Goal: Task Accomplishment & Management: Use online tool/utility

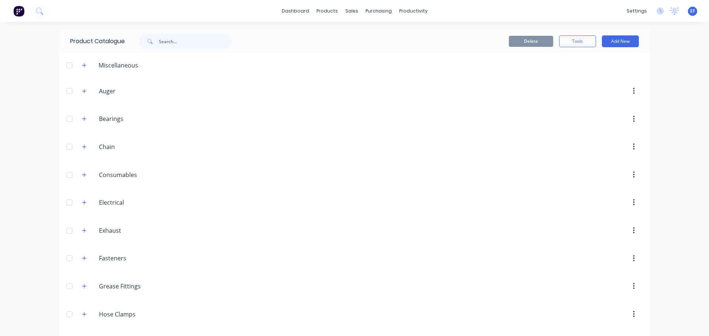
scroll to position [2816, 0]
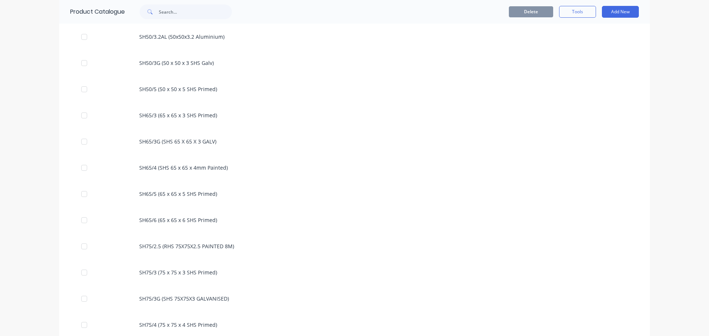
click at [667, 286] on div "dashboard products sales purchasing productivity dashboard products Product Cat…" at bounding box center [354, 168] width 709 height 336
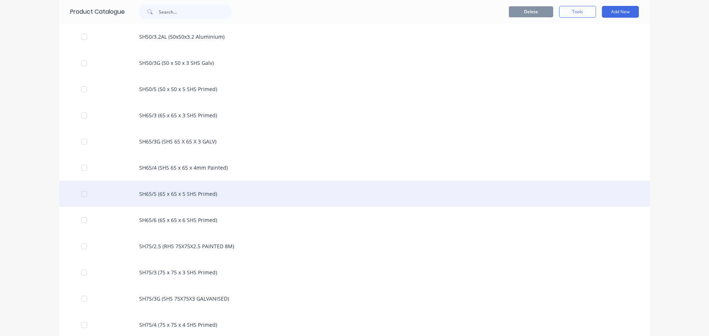
click at [220, 197] on div "SH65/5 (65 x 65 x 5 SHS Primed)" at bounding box center [354, 194] width 590 height 26
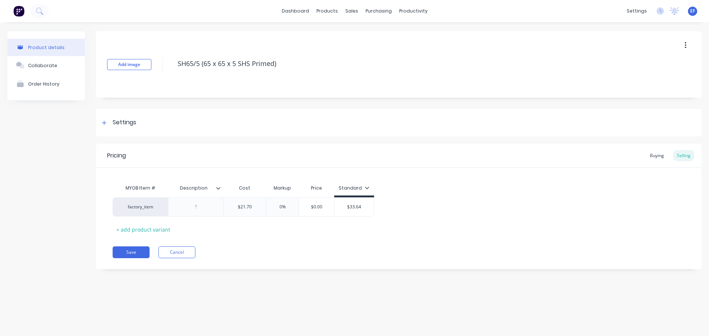
drag, startPoint x: 285, startPoint y: 67, endPoint x: 172, endPoint y: 75, distance: 113.2
click at [172, 75] on div "Add image SH65/5 (65 x 65 x 5 SHS Primed)" at bounding box center [398, 64] width 605 height 66
click at [114, 126] on div "Settings" at bounding box center [125, 122] width 24 height 9
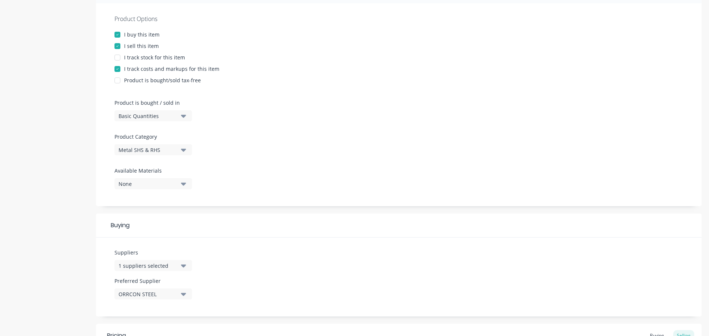
scroll to position [148, 0]
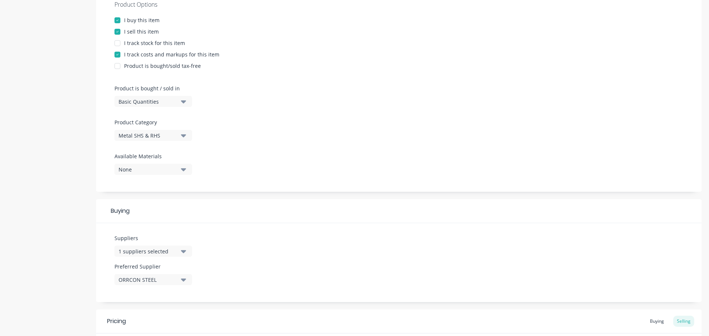
click at [156, 105] on button "Basic Quantities" at bounding box center [152, 101] width 77 height 11
click at [151, 140] on div "Lineal Metres" at bounding box center [169, 134] width 111 height 15
type textarea "x"
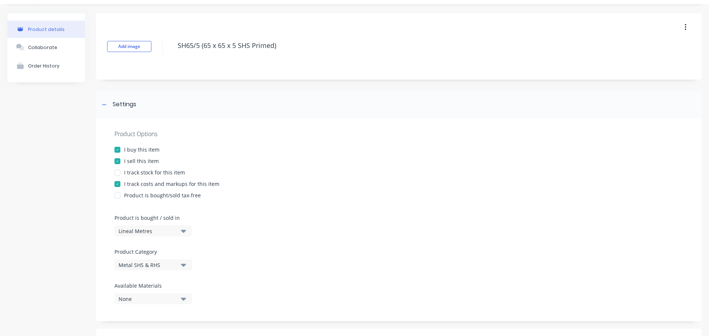
scroll to position [0, 0]
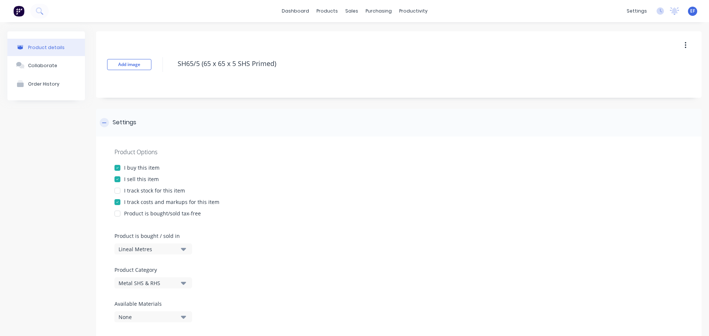
click at [104, 125] on icon at bounding box center [104, 122] width 4 height 5
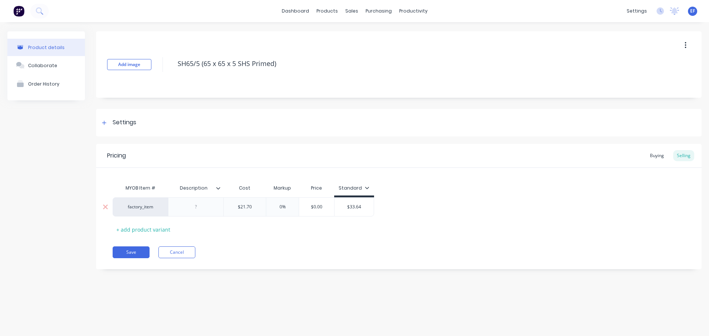
click at [256, 211] on div "$21.70" at bounding box center [245, 207] width 42 height 18
type input "$21.700"
type textarea "x"
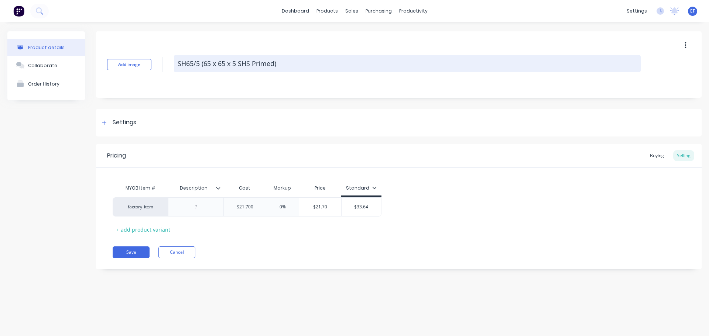
type input "$21.700"
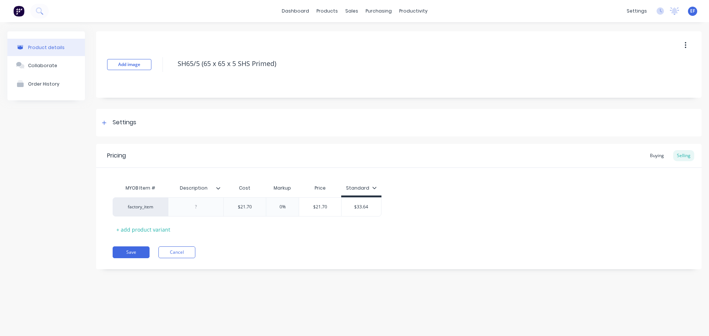
drag, startPoint x: 293, startPoint y: 57, endPoint x: 165, endPoint y: 77, distance: 128.9
click at [165, 77] on div "Add image SH65/5 (65 x 65 x 5 SHS Primed)" at bounding box center [398, 64] width 605 height 66
click at [137, 258] on button "Save" at bounding box center [131, 253] width 37 height 12
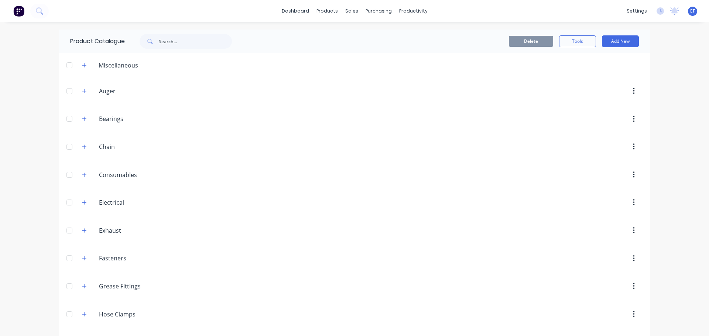
scroll to position [2842, 0]
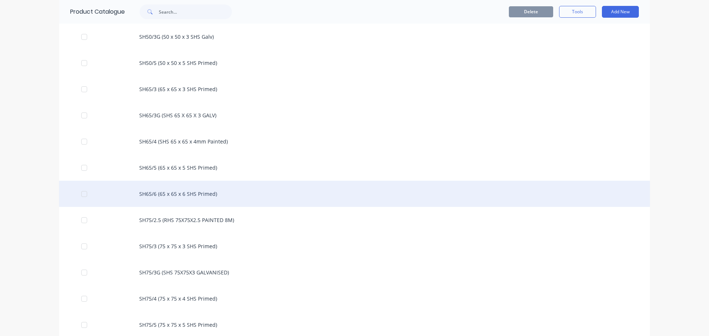
click at [192, 195] on div "SH65/6 (65 x 65 x 6 SHS Primed)" at bounding box center [354, 194] width 590 height 26
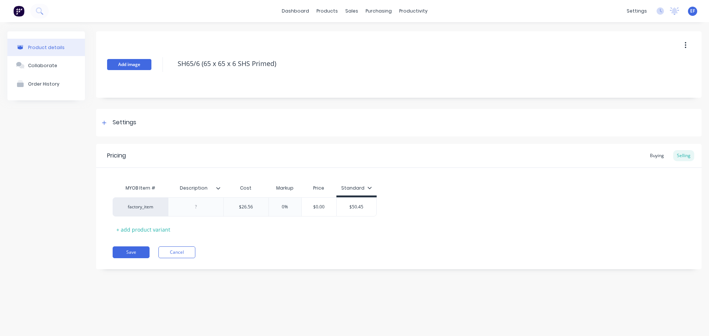
drag, startPoint x: 286, startPoint y: 62, endPoint x: 145, endPoint y: 67, distance: 141.0
click at [145, 67] on div "Add image SH65/6 (65 x 65 x 6 SHS Primed)" at bounding box center [398, 64] width 605 height 66
click at [118, 126] on div "Settings" at bounding box center [125, 122] width 24 height 9
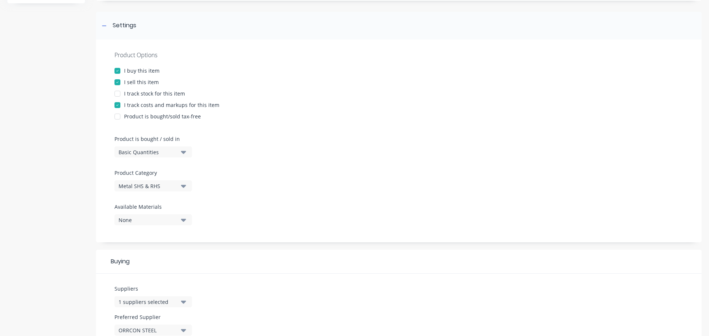
scroll to position [111, 0]
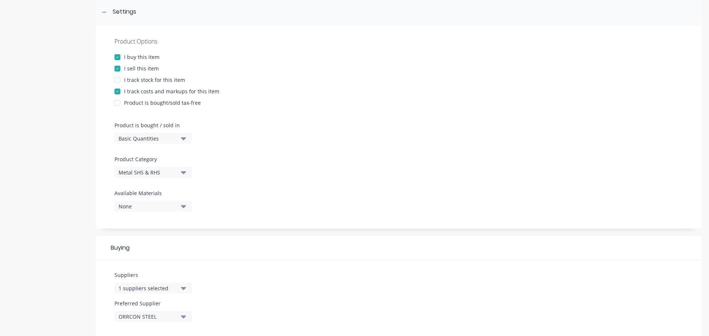
click at [148, 140] on div "Basic Quantities" at bounding box center [147, 139] width 59 height 8
click at [139, 170] on div "Lineal Metres" at bounding box center [169, 171] width 111 height 15
type textarea "x"
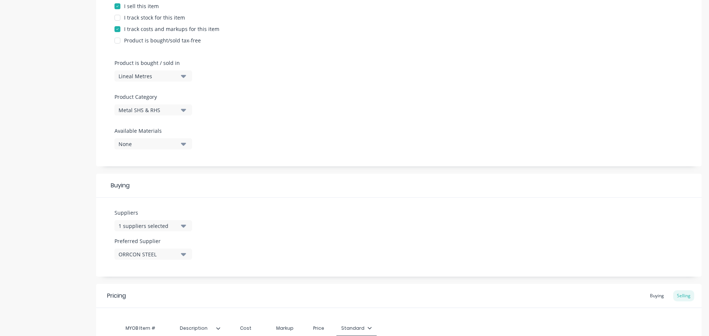
scroll to position [267, 0]
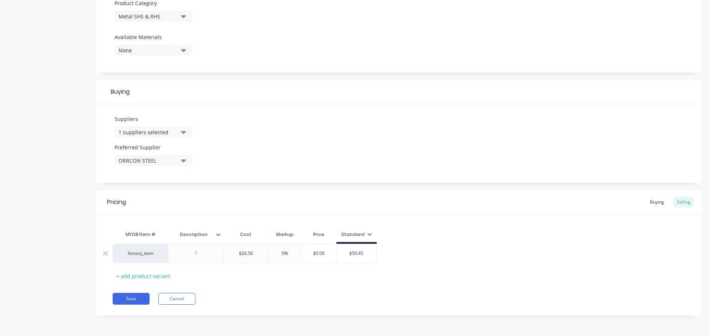
type input "$26.56"
click at [256, 254] on input "$26.56" at bounding box center [246, 253] width 45 height 7
type textarea "x"
type input "$26.560"
drag, startPoint x: 249, startPoint y: 278, endPoint x: 253, endPoint y: 269, distance: 9.7
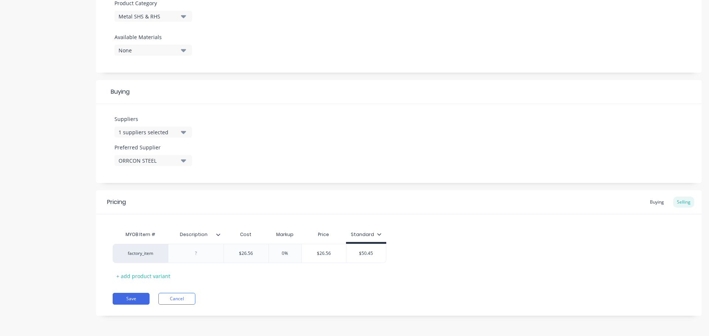
click at [249, 278] on div "MYOB Item # Description Cost Markup Price Standard factory_item $26.56 $26.560 …" at bounding box center [399, 254] width 572 height 55
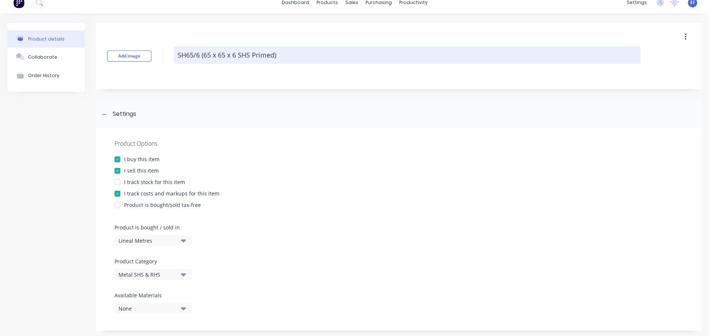
scroll to position [0, 0]
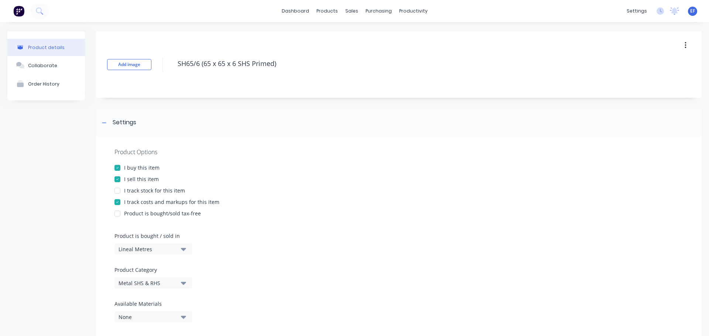
drag, startPoint x: 293, startPoint y: 66, endPoint x: 172, endPoint y: 70, distance: 121.1
click at [172, 70] on div "Add image SH65/6 (65 x 65 x 6 SHS Primed)" at bounding box center [398, 64] width 605 height 66
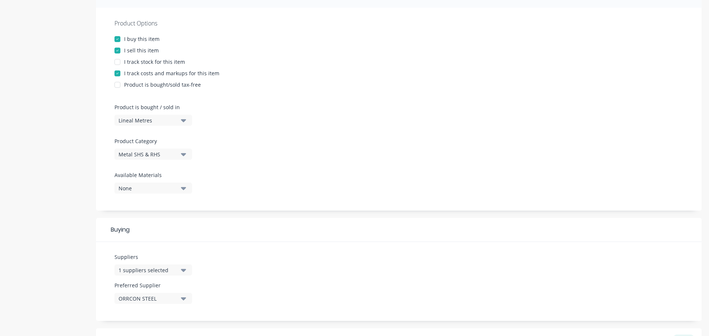
scroll to position [267, 0]
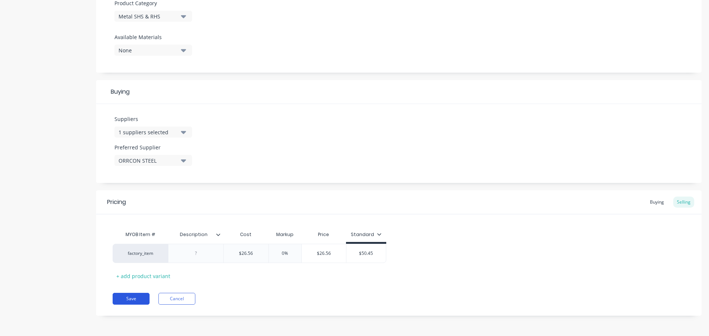
click at [130, 299] on button "Save" at bounding box center [131, 299] width 37 height 12
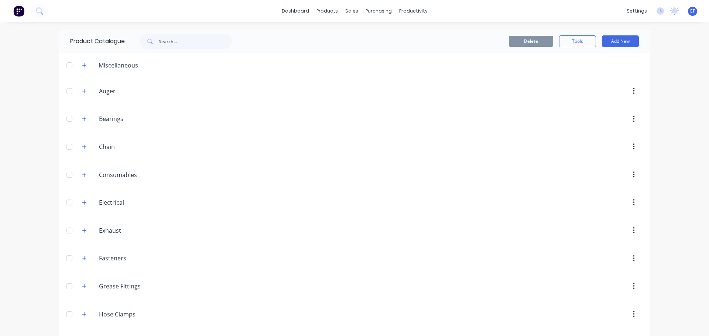
scroll to position [2868, 0]
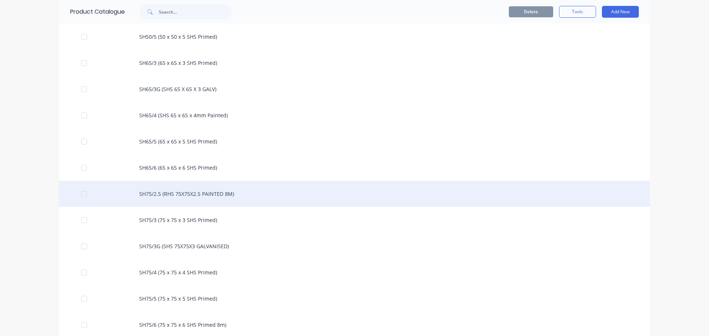
click at [213, 202] on div "SH75/2.5 (RHS 75X75X2.5 PAINTED 8M)" at bounding box center [354, 194] width 590 height 26
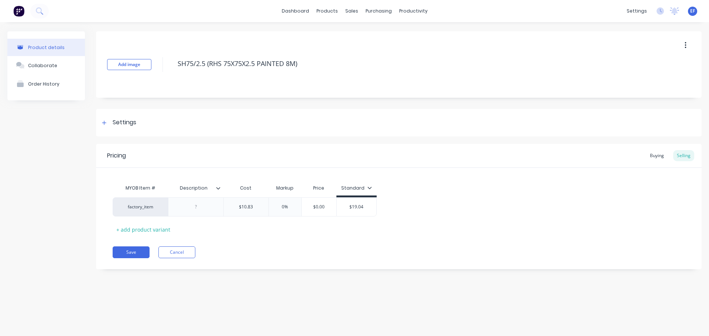
drag, startPoint x: 304, startPoint y: 62, endPoint x: 159, endPoint y: 77, distance: 146.5
click at [159, 77] on div "Add image SH75/2.5 (RHS 75X75X2.5 PAINTED 8M)" at bounding box center [398, 64] width 605 height 66
click at [104, 124] on icon at bounding box center [104, 123] width 4 height 4
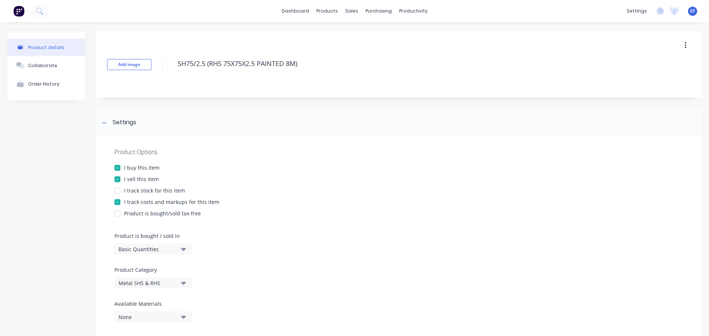
click at [127, 252] on div "Basic Quantities" at bounding box center [147, 249] width 59 height 8
click at [124, 278] on div "Lineal Metres" at bounding box center [169, 282] width 111 height 15
type textarea "x"
click at [107, 125] on div at bounding box center [104, 122] width 9 height 9
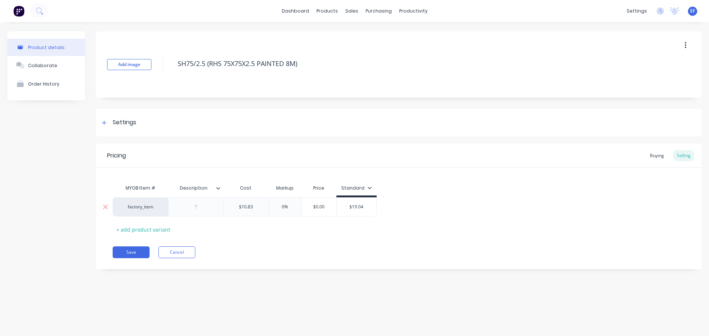
type input "$10.83"
click at [251, 206] on input "$10.83" at bounding box center [246, 207] width 45 height 7
type textarea "x"
type input "$10.803"
type textarea "x"
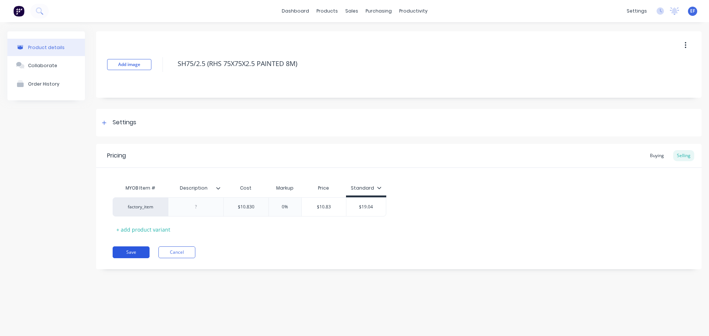
type input "$10.830"
click at [132, 254] on button "Save" at bounding box center [131, 253] width 37 height 12
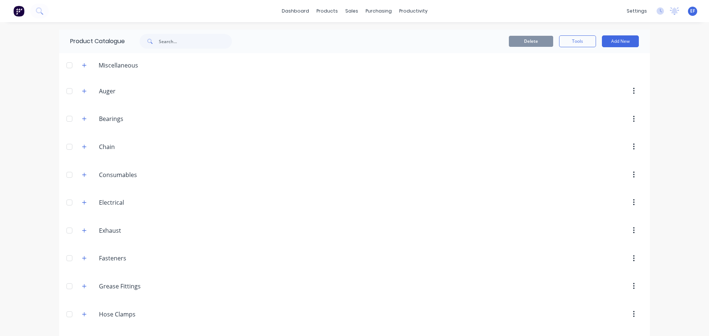
scroll to position [2894, 0]
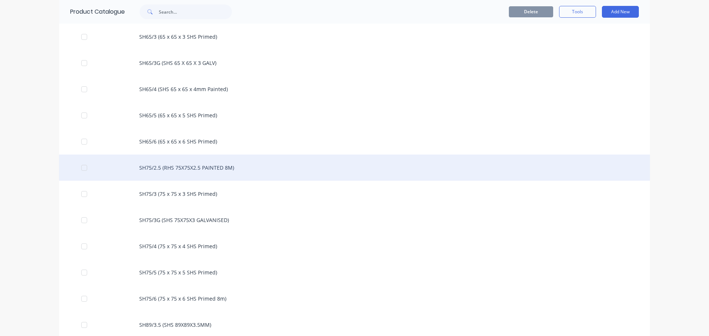
click at [183, 180] on div "SH75/2.5 (RHS 75X75X2.5 PAINTED 8M)" at bounding box center [354, 168] width 590 height 26
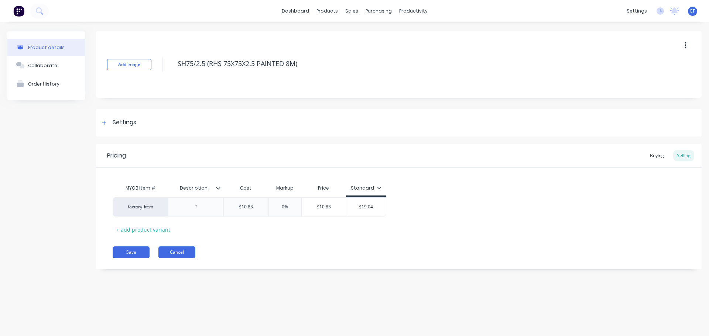
click at [187, 249] on button "Cancel" at bounding box center [176, 253] width 37 height 12
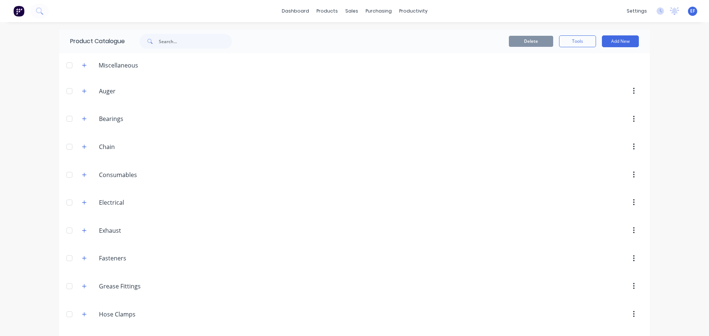
scroll to position [2894, 0]
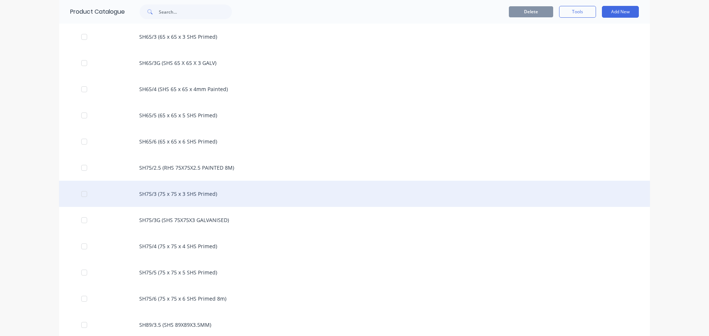
click at [180, 195] on div "SH75/3 (75 x 75 x 3 SHS Primed)" at bounding box center [354, 194] width 590 height 26
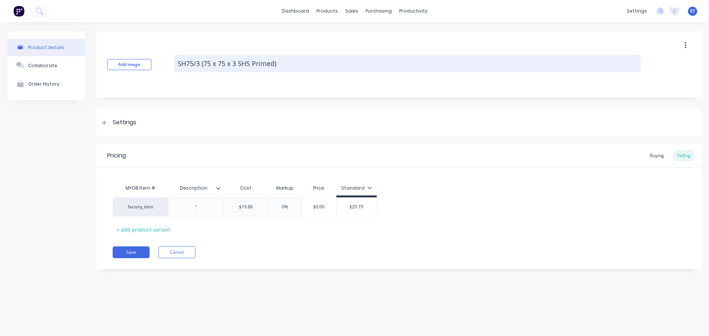
click at [238, 64] on textarea "SH75/3 (75 x 75 x 3 SHS Primed)" at bounding box center [407, 63] width 466 height 17
click at [237, 64] on textarea "SH75/3 (75 x 75 x 3 SHS Primed)" at bounding box center [407, 63] width 466 height 17
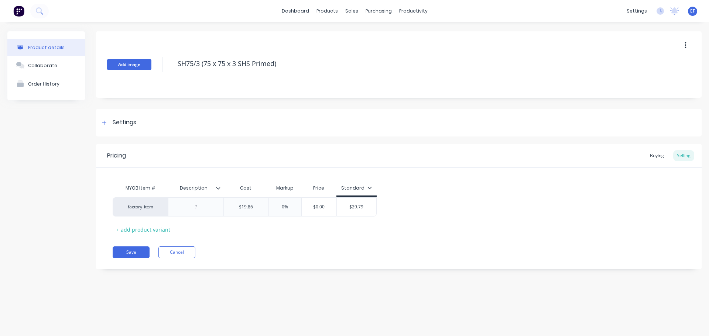
drag, startPoint x: 140, startPoint y: 69, endPoint x: 119, endPoint y: 69, distance: 21.0
click at [119, 69] on div "Add image SH75/3 (75 x 75 x 3 SHS Primed)" at bounding box center [398, 64] width 605 height 66
click at [104, 127] on div at bounding box center [104, 122] width 9 height 9
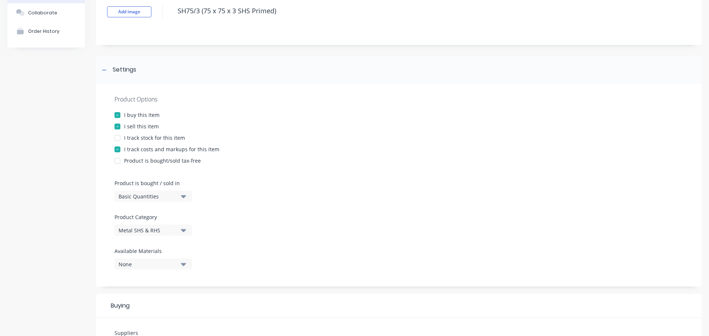
scroll to position [148, 0]
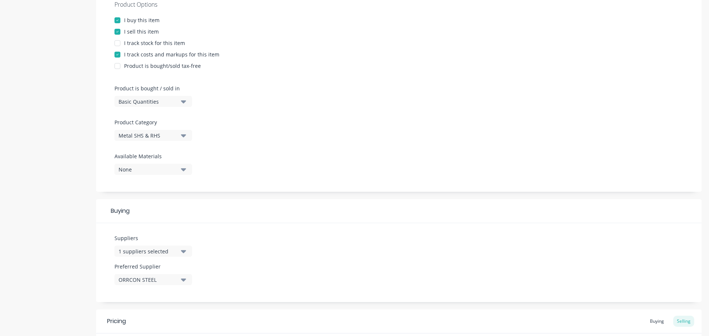
click at [135, 99] on div "Basic Quantities" at bounding box center [147, 102] width 59 height 8
click at [131, 134] on div "Lineal Metres" at bounding box center [169, 134] width 111 height 15
type textarea "x"
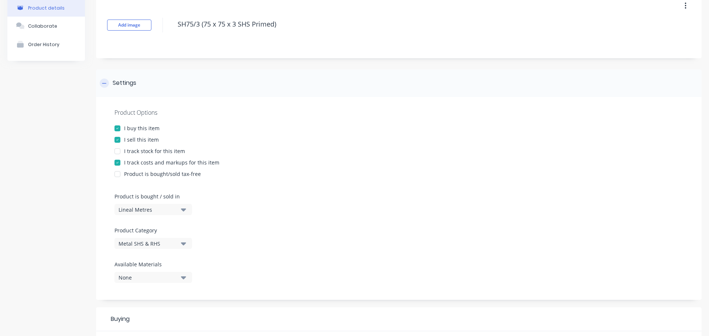
scroll to position [37, 0]
click at [110, 86] on div "Settings" at bounding box center [118, 85] width 37 height 9
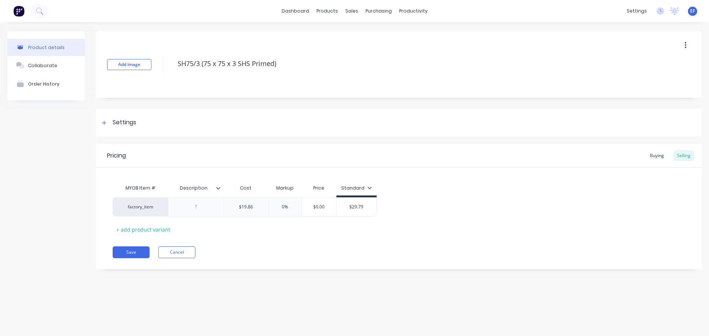
scroll to position [0, 0]
click at [106, 123] on icon at bounding box center [104, 122] width 4 height 5
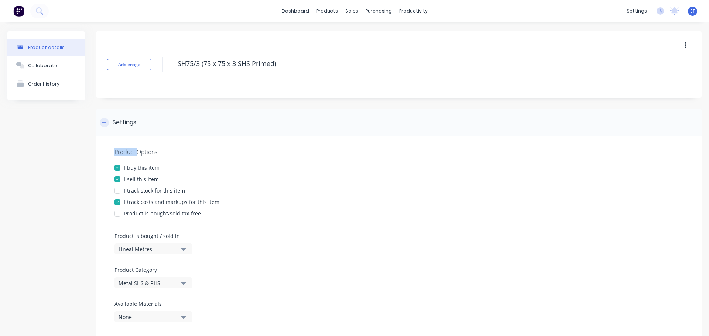
click at [106, 123] on icon at bounding box center [104, 122] width 4 height 5
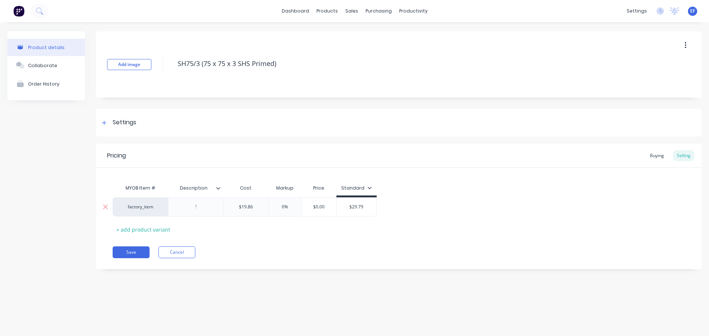
click at [256, 210] on div "$19.86" at bounding box center [246, 207] width 45 height 18
type input "$19.86"
type textarea "x"
type input "$19.860"
click at [135, 254] on button "Save" at bounding box center [131, 253] width 37 height 12
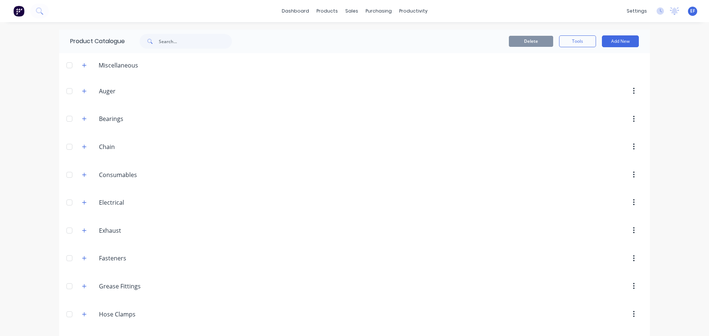
scroll to position [2921, 0]
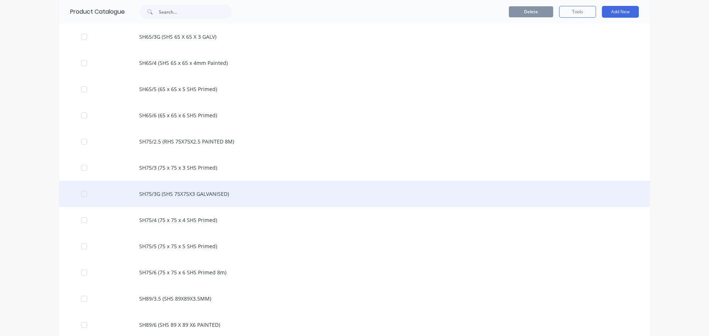
click at [170, 188] on div "SH75/3G (SHS 75X75X3 GALVANISED)" at bounding box center [354, 194] width 590 height 26
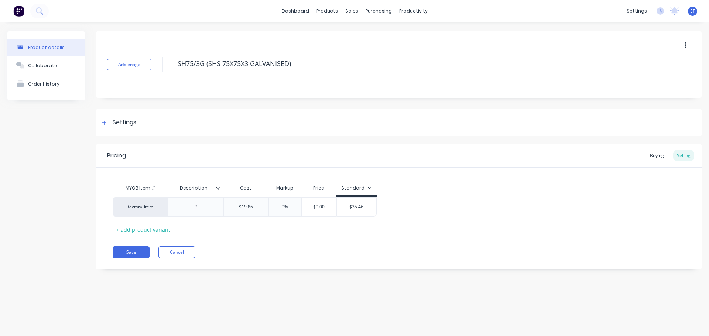
drag, startPoint x: 293, startPoint y: 68, endPoint x: 177, endPoint y: 75, distance: 116.1
click at [177, 75] on div "Add image SH75/3G (SHS 75X75X3 GALVANISED)" at bounding box center [398, 64] width 605 height 66
drag, startPoint x: 106, startPoint y: 129, endPoint x: 106, endPoint y: 133, distance: 4.1
click at [106, 130] on div "Settings" at bounding box center [398, 123] width 605 height 28
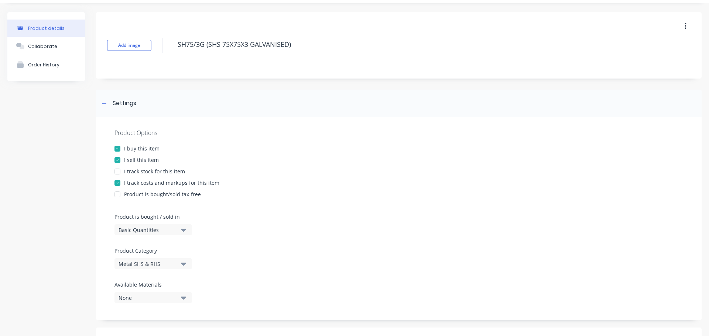
scroll to position [37, 0]
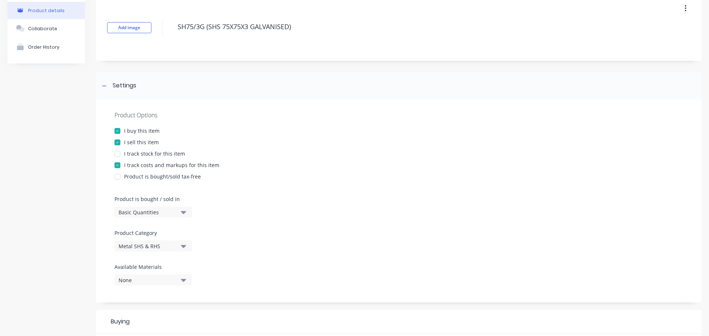
click at [136, 210] on div "Basic Quantities" at bounding box center [147, 213] width 59 height 8
click at [139, 245] on div "Lineal Metres" at bounding box center [169, 245] width 111 height 15
type textarea "x"
click at [101, 84] on div at bounding box center [104, 85] width 9 height 9
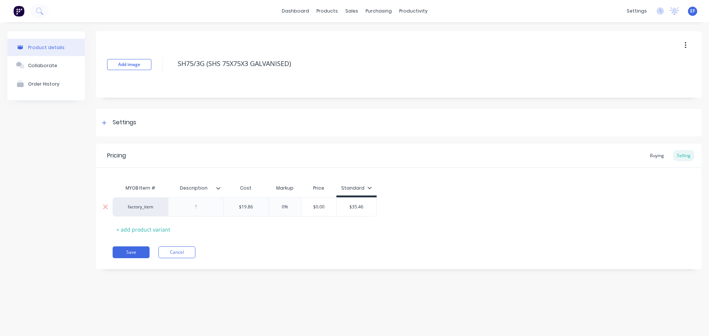
scroll to position [0, 0]
type input "$19.86"
click at [254, 210] on input "$19.86" at bounding box center [246, 207] width 45 height 7
type textarea "x"
type input "$19.860"
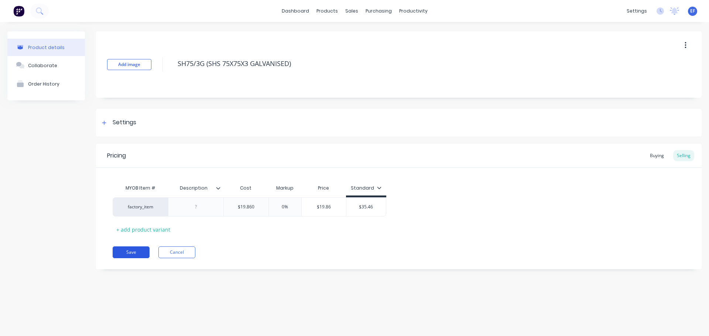
click at [135, 257] on button "Save" at bounding box center [131, 253] width 37 height 12
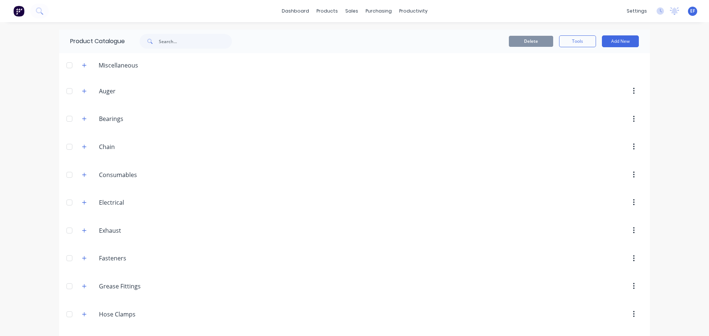
scroll to position [2947, 0]
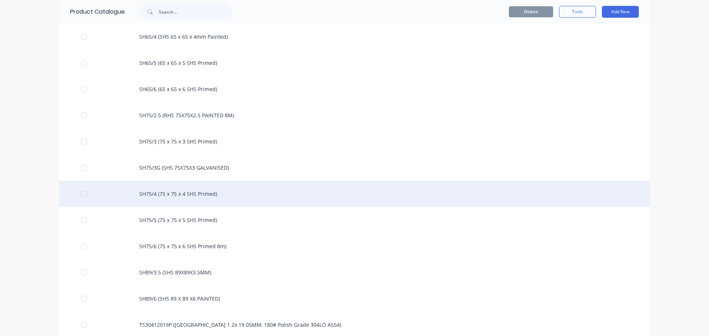
click at [212, 201] on div "SH75/4 (75 x 75 x 4 SHS Primed)" at bounding box center [354, 194] width 590 height 26
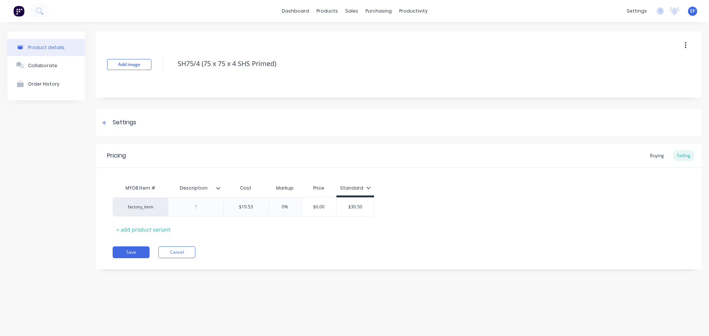
drag, startPoint x: 279, startPoint y: 68, endPoint x: 173, endPoint y: 67, distance: 105.9
click at [176, 68] on textarea "SH75/4 (75 x 75 x 4 SHS Primed)" at bounding box center [407, 63] width 466 height 17
click at [136, 123] on div "Settings" at bounding box center [125, 122] width 24 height 9
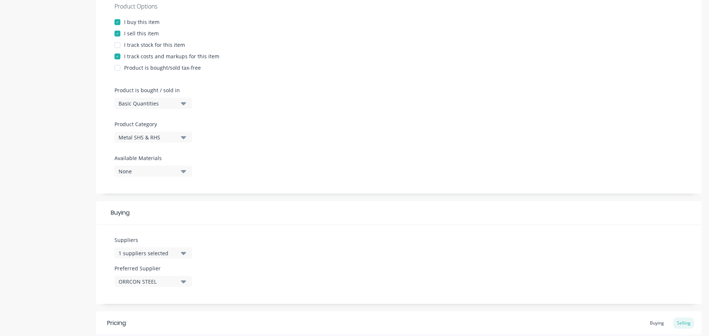
scroll to position [148, 0]
click at [179, 96] on button "Basic Quantities" at bounding box center [152, 101] width 77 height 11
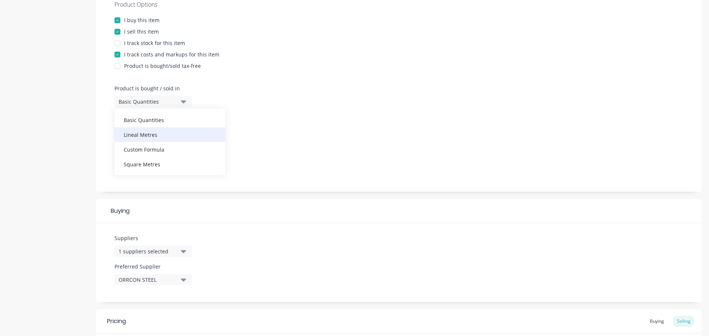
click at [146, 133] on div "Lineal Metres" at bounding box center [169, 134] width 111 height 15
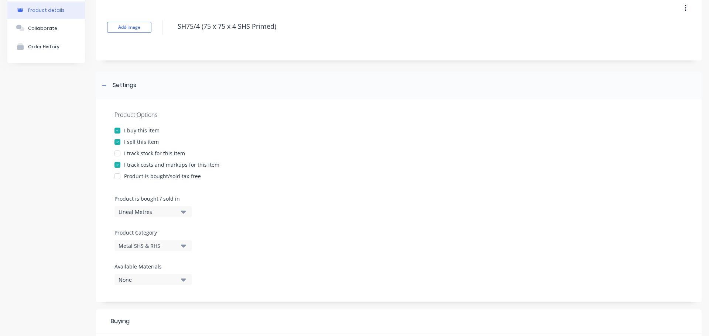
scroll to position [37, 0]
click at [108, 84] on div at bounding box center [104, 85] width 9 height 9
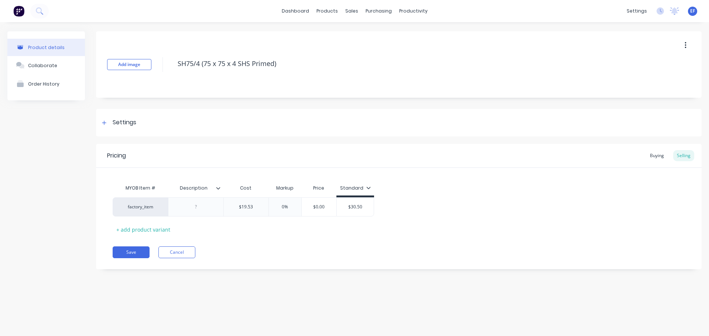
scroll to position [0, 0]
drag, startPoint x: 279, startPoint y: 65, endPoint x: 134, endPoint y: 64, distance: 145.0
click at [134, 64] on div "Add image SH75/4 (75 x 75 x 4 SHS Primed)" at bounding box center [398, 64] width 605 height 66
type textarea "x"
click at [100, 125] on div "Settings" at bounding box center [118, 122] width 37 height 9
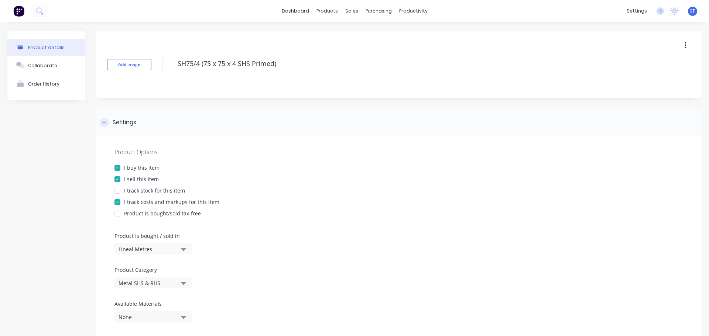
click at [100, 125] on div "Settings" at bounding box center [118, 122] width 37 height 9
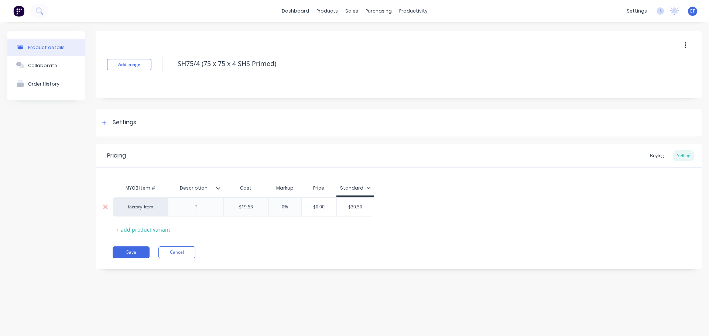
click at [263, 211] on div "$19.53" at bounding box center [246, 207] width 45 height 18
type input "$19.53"
type textarea "x"
type input "$19.530"
click at [136, 255] on button "Save" at bounding box center [131, 253] width 37 height 12
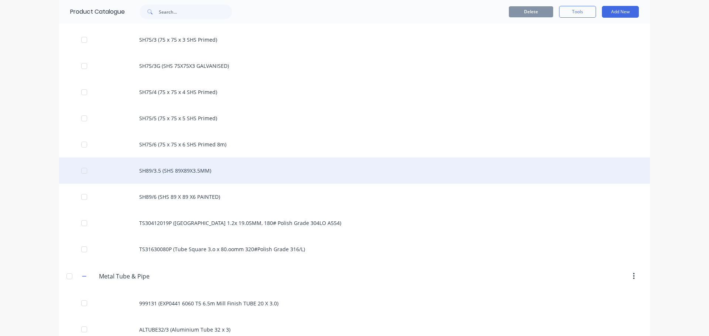
scroll to position [3047, 0]
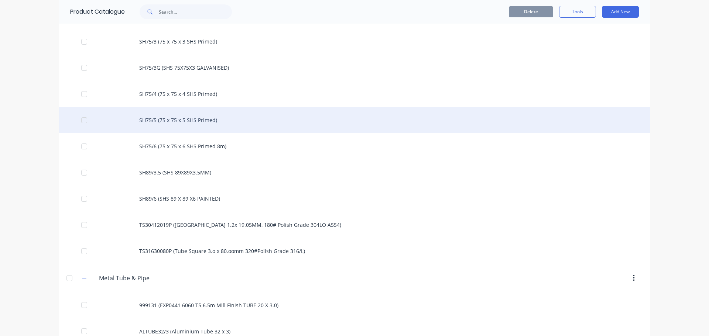
click at [175, 122] on div "SH75/5 (75 x 75 x 5 SHS Primed)" at bounding box center [354, 120] width 590 height 26
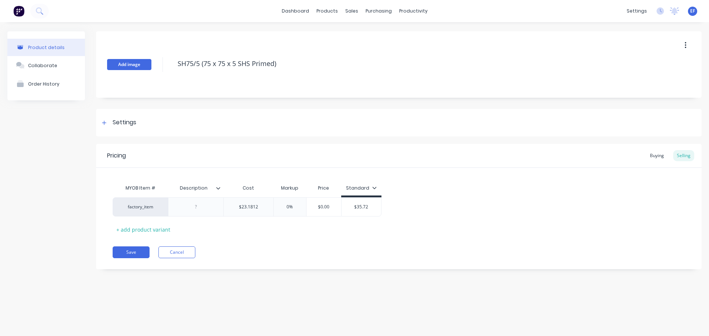
drag, startPoint x: 280, startPoint y: 69, endPoint x: 150, endPoint y: 70, distance: 129.9
click at [150, 70] on div "Add image SH75/5 (75 x 75 x 5 SHS Primed)" at bounding box center [398, 64] width 605 height 66
click at [114, 137] on div "Add image SH75/5 (75 x 75 x 5 SHS Primed) Settings Product Options I buy this i…" at bounding box center [398, 155] width 605 height 249
click at [120, 126] on div "Settings" at bounding box center [125, 122] width 24 height 9
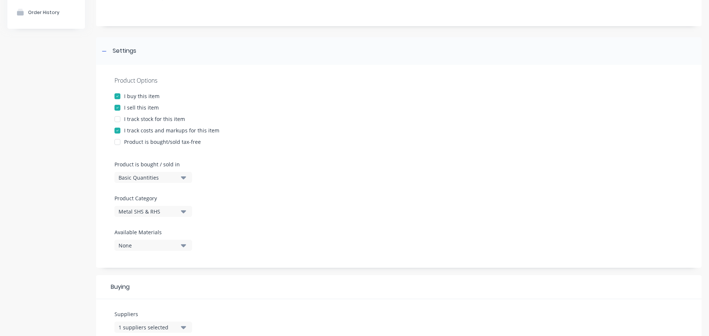
scroll to position [74, 0]
click at [126, 173] on div "Basic Quantities" at bounding box center [147, 176] width 59 height 8
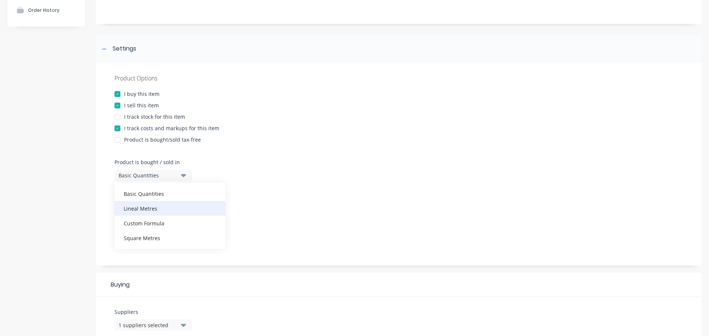
click at [130, 206] on div "Lineal Metres" at bounding box center [169, 208] width 111 height 15
type textarea "x"
click at [104, 54] on div "Settings" at bounding box center [398, 49] width 605 height 28
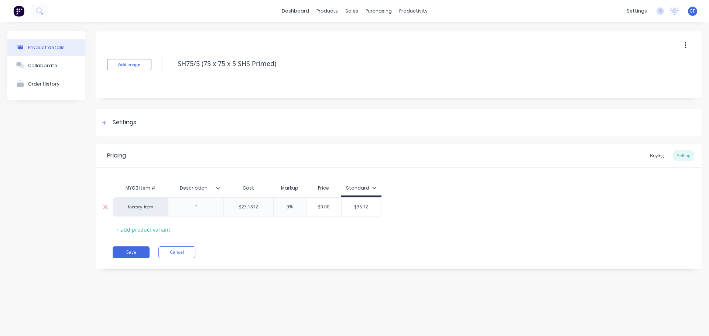
scroll to position [0, 0]
type input "$23.1812"
click at [258, 209] on input "$23.1812" at bounding box center [248, 207] width 49 height 7
type textarea "x"
type input "$23.18120"
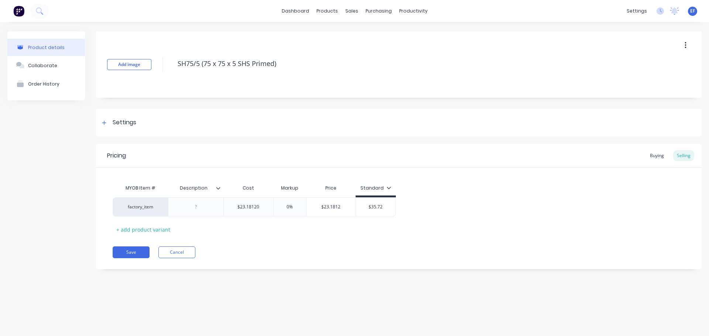
click at [223, 250] on div "Save Cancel" at bounding box center [407, 253] width 589 height 12
drag, startPoint x: 283, startPoint y: 65, endPoint x: 153, endPoint y: 65, distance: 130.6
click at [153, 65] on div "Add image SH75/5 (75 x 75 x 5 SHS Primed)" at bounding box center [398, 64] width 605 height 66
click at [138, 253] on button "Save" at bounding box center [131, 253] width 37 height 12
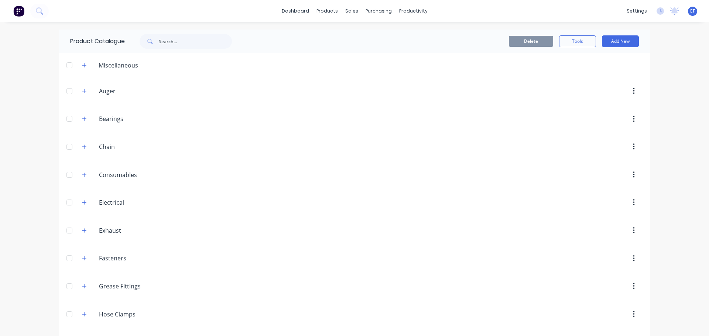
scroll to position [2999, 0]
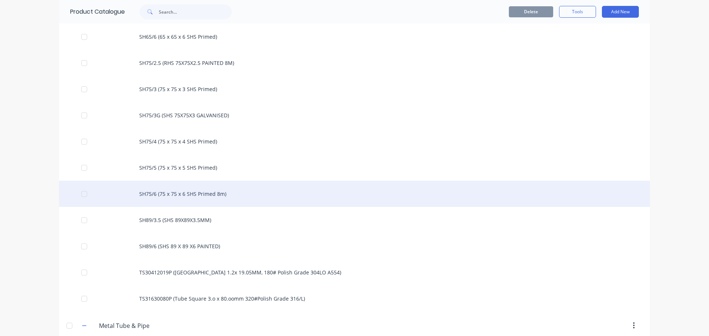
click at [220, 201] on div "SH75/6 (75 x 75 x 6 SHS Primed 8m)" at bounding box center [354, 194] width 590 height 26
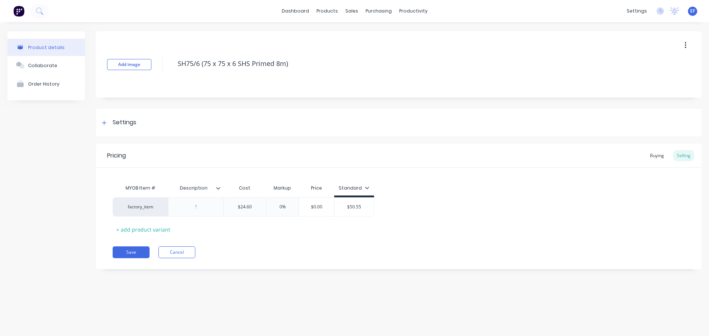
drag, startPoint x: 281, startPoint y: 68, endPoint x: 169, endPoint y: 72, distance: 112.2
click at [169, 72] on div "Add image SH75/6 (75 x 75 x 6 SHS Primed 8m)" at bounding box center [398, 64] width 605 height 66
click at [111, 120] on div "Settings" at bounding box center [118, 122] width 37 height 9
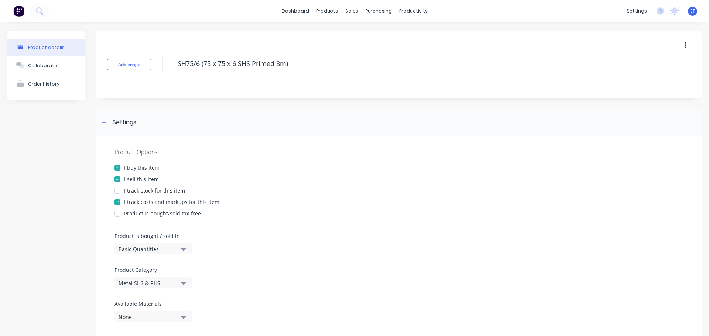
click at [122, 250] on div "Basic Quantities" at bounding box center [147, 249] width 59 height 8
click at [121, 279] on div "Lineal Metres" at bounding box center [169, 282] width 111 height 15
type textarea "x"
click at [97, 122] on div "Settings" at bounding box center [398, 123] width 605 height 28
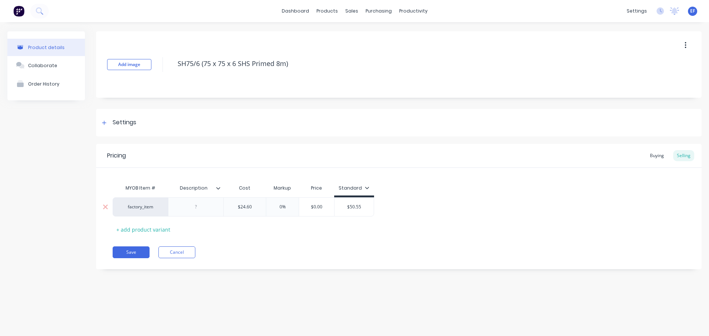
type input "$24.60"
click at [257, 205] on input "$24.60" at bounding box center [245, 207] width 42 height 7
type textarea "x"
type input "$24.600"
click at [123, 255] on button "Save" at bounding box center [131, 253] width 37 height 12
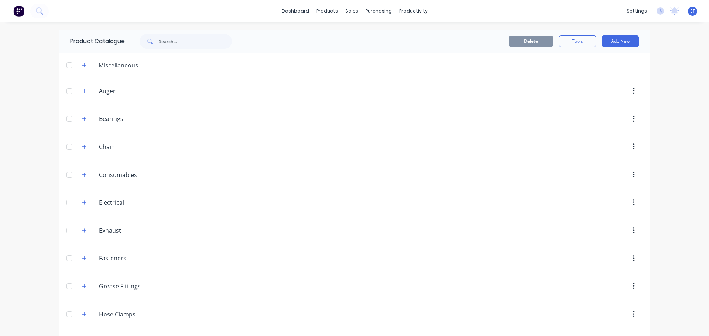
scroll to position [3025, 0]
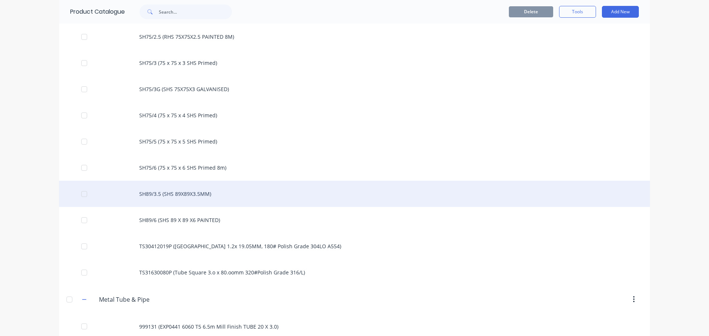
click at [179, 205] on div "SH89/3.5 (SHS 89X89X3.5MM)" at bounding box center [354, 194] width 590 height 26
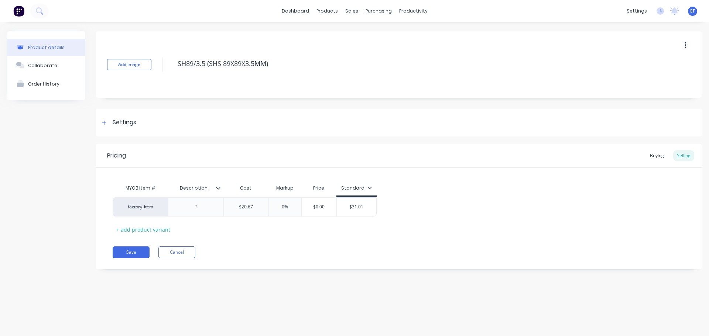
drag, startPoint x: 264, startPoint y: 66, endPoint x: 117, endPoint y: 70, distance: 146.6
click at [117, 70] on div "Add image SH89/3.5 (SHS 89X89X3.5MM)" at bounding box center [398, 64] width 605 height 66
click at [112, 129] on div "Settings" at bounding box center [398, 123] width 605 height 28
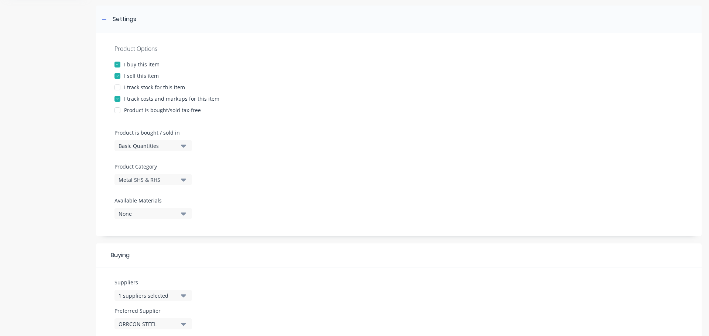
scroll to position [111, 0]
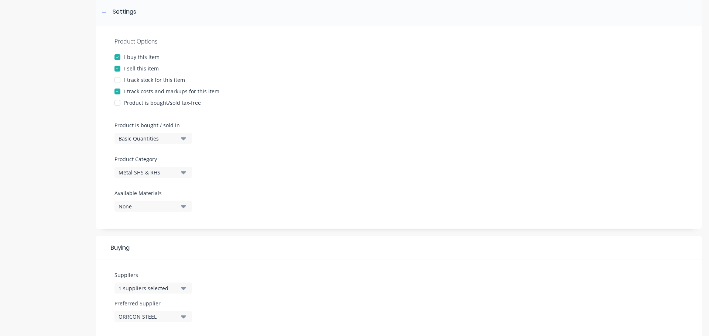
click at [135, 137] on div "Basic Quantities" at bounding box center [147, 139] width 59 height 8
drag, startPoint x: 126, startPoint y: 169, endPoint x: 119, endPoint y: 124, distance: 45.2
click at [127, 169] on div "Lineal Metres" at bounding box center [169, 171] width 111 height 15
type textarea "x"
click at [103, 13] on icon at bounding box center [104, 12] width 4 height 5
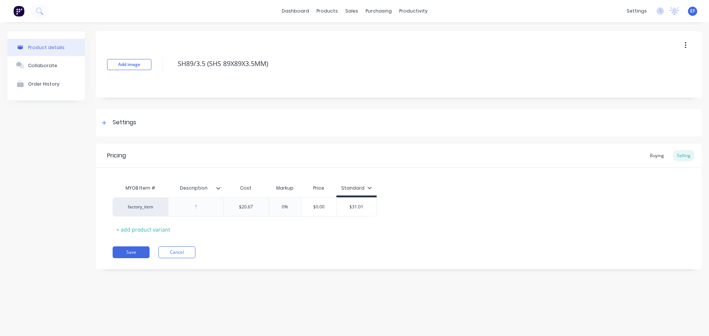
scroll to position [0, 0]
click at [252, 209] on input "$20.67" at bounding box center [246, 207] width 45 height 7
type input "$20.670"
type textarea "x"
type input "$20.670"
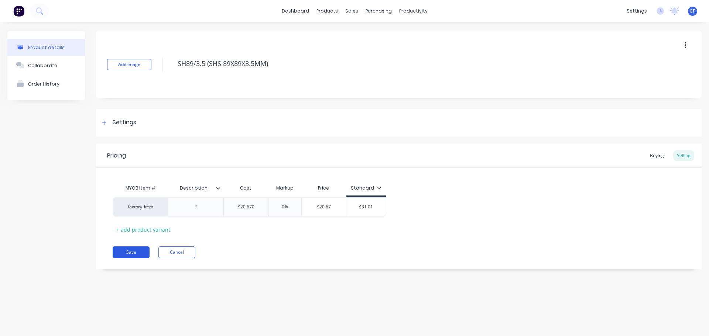
click at [135, 252] on button "Save" at bounding box center [131, 253] width 37 height 12
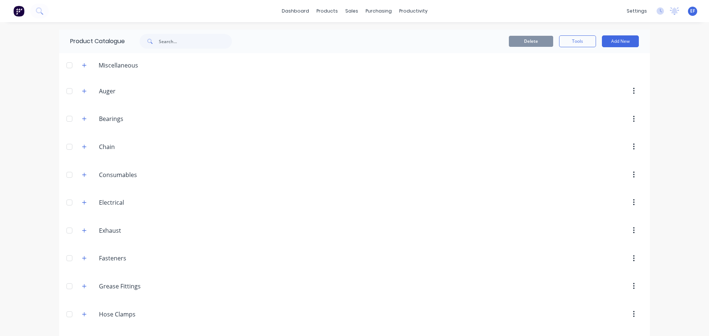
scroll to position [3052, 0]
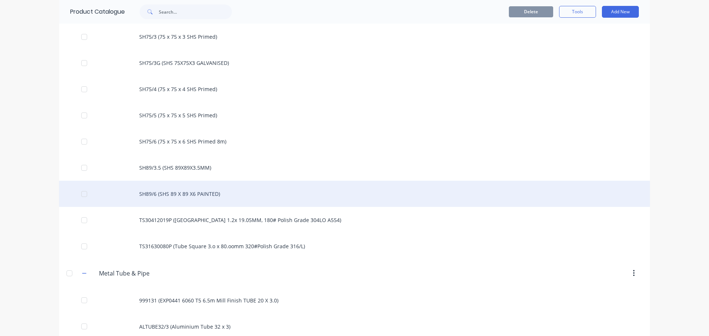
click at [198, 201] on div "SH89/6 (SHS 89 X 89 X6 PAINTED)" at bounding box center [354, 194] width 590 height 26
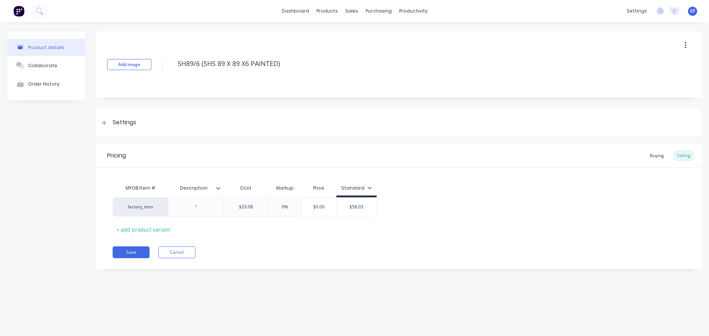
drag, startPoint x: 292, startPoint y: 65, endPoint x: 166, endPoint y: 70, distance: 126.0
click at [166, 70] on div "Add image SH89/6 (SHS 89 X 89 X6 PAINTED)" at bounding box center [398, 64] width 605 height 66
click at [101, 116] on div "Settings" at bounding box center [398, 123] width 605 height 28
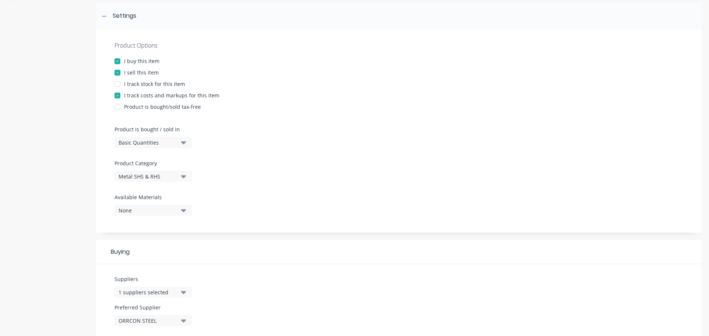
scroll to position [111, 0]
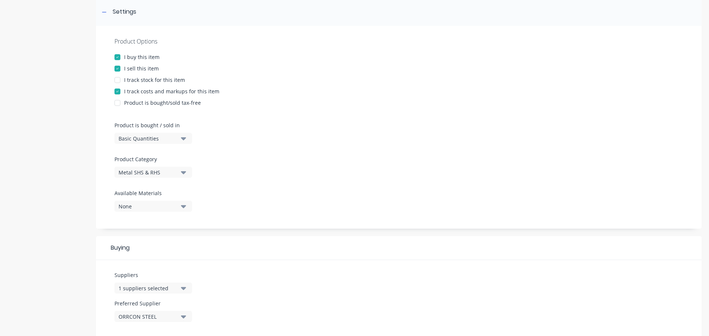
click at [133, 135] on div "Basic Quantities" at bounding box center [147, 139] width 59 height 8
click at [131, 173] on div "Lineal Metres" at bounding box center [169, 171] width 111 height 15
type textarea "x"
click at [101, 17] on div "Settings" at bounding box center [398, 12] width 605 height 28
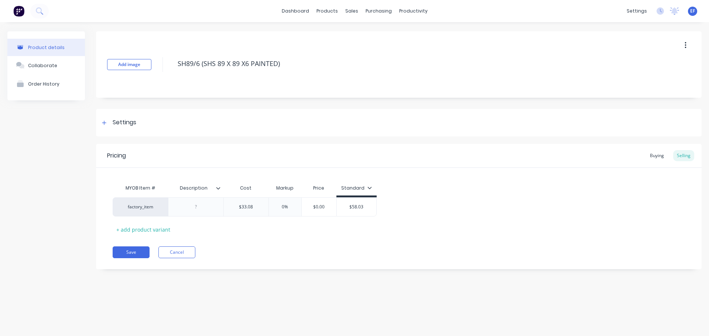
scroll to position [0, 0]
click at [255, 206] on input "$33.08" at bounding box center [246, 207] width 45 height 7
type input "$33.080"
type textarea "x"
type input "$33.080"
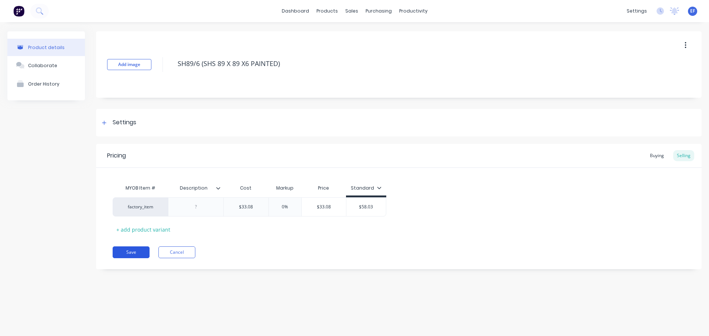
click at [125, 252] on button "Save" at bounding box center [131, 253] width 37 height 12
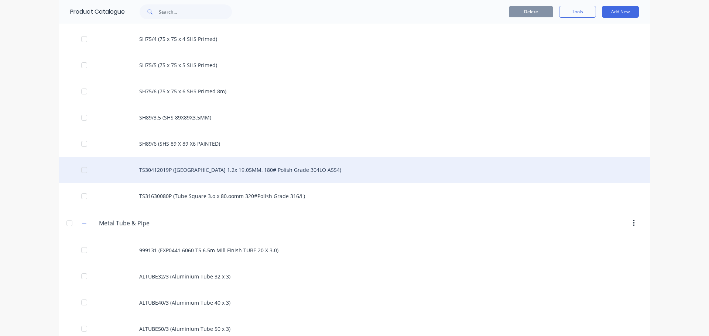
scroll to position [3115, 0]
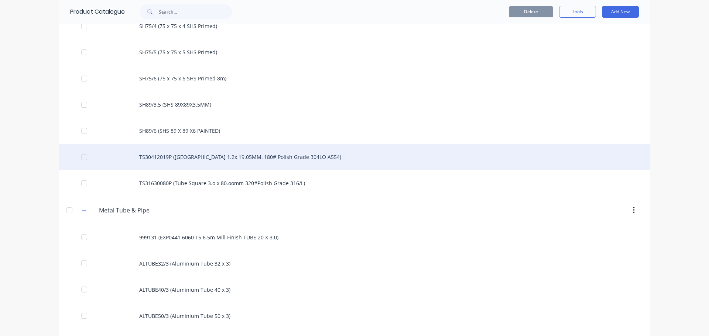
click at [195, 168] on div "TS30412019P (Tube Square 1.2x 19.05MM, 180# Polish Grade 304LO A554)" at bounding box center [354, 157] width 590 height 26
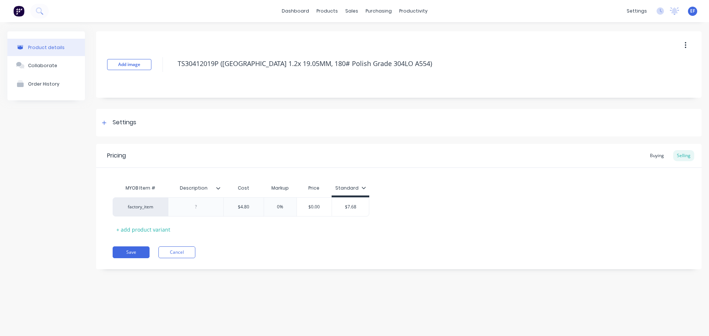
drag, startPoint x: 417, startPoint y: 63, endPoint x: 162, endPoint y: 72, distance: 255.2
click at [162, 72] on div "Add image TS30412019P (Tube Square 1.2x 19.05MM, 180# Polish Grade 304LO A554)" at bounding box center [398, 64] width 605 height 66
click at [122, 130] on div "Settings" at bounding box center [398, 123] width 605 height 28
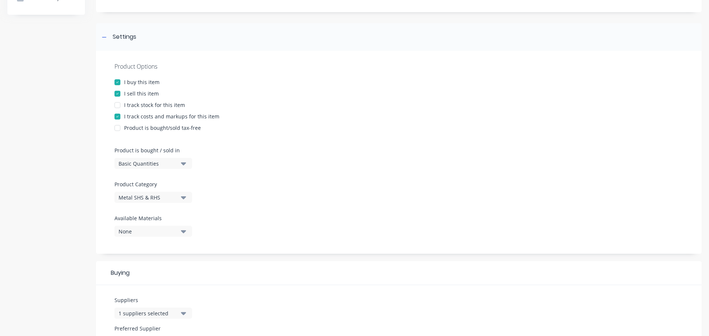
scroll to position [111, 0]
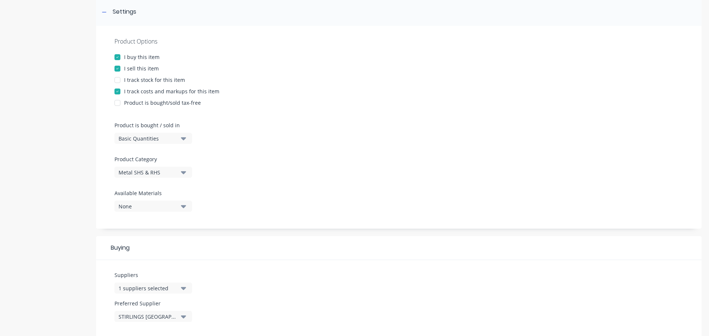
click at [184, 139] on icon "button" at bounding box center [183, 138] width 5 height 3
click at [155, 175] on div "Lineal Metres" at bounding box center [169, 171] width 111 height 15
type textarea "x"
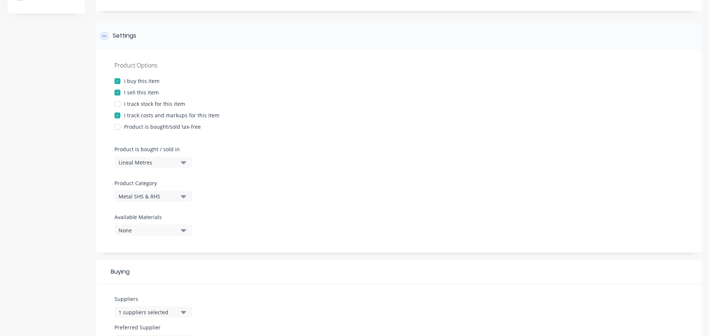
scroll to position [74, 0]
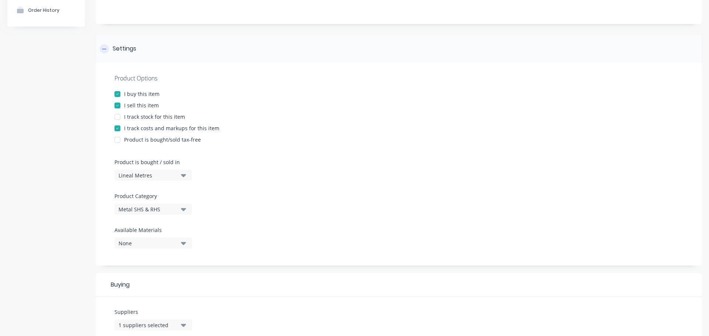
click at [104, 50] on icon at bounding box center [104, 48] width 4 height 5
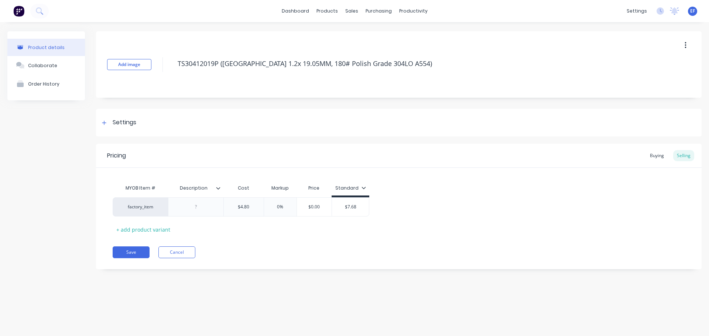
scroll to position [0, 0]
drag, startPoint x: 245, startPoint y: 209, endPoint x: 209, endPoint y: 209, distance: 35.8
click at [209, 209] on div "factory_item $4.80 0% $0.00 $7.68" at bounding box center [399, 206] width 572 height 19
type input "$4.80"
click at [254, 209] on input "$4.80" at bounding box center [244, 207] width 40 height 7
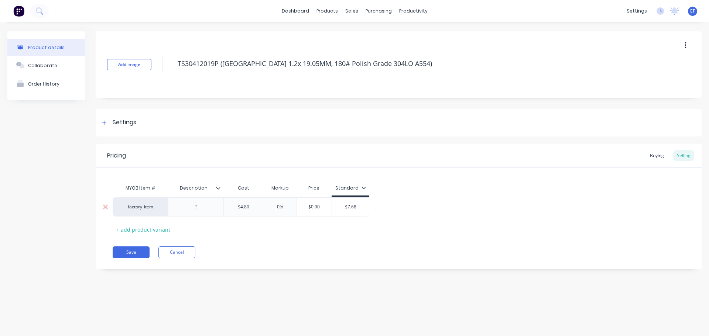
type textarea "x"
type input "$4.800"
drag, startPoint x: 117, startPoint y: 116, endPoint x: 113, endPoint y: 118, distance: 5.3
click at [117, 116] on div "Settings" at bounding box center [398, 123] width 605 height 28
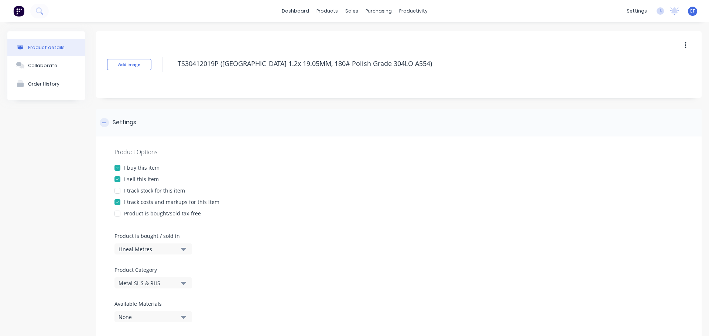
click at [109, 121] on div "Settings" at bounding box center [118, 122] width 37 height 9
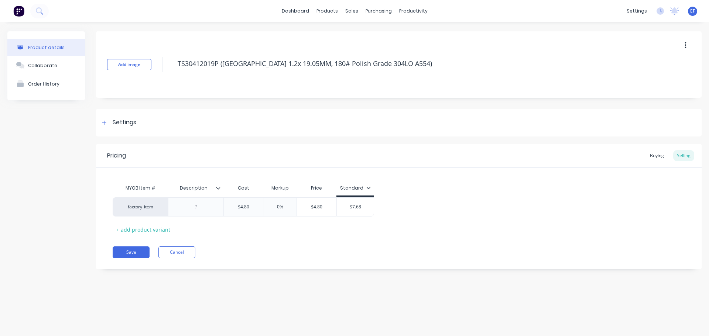
drag, startPoint x: 421, startPoint y: 62, endPoint x: 165, endPoint y: 82, distance: 257.6
click at [165, 82] on div "Add image TS30412019P (Tube Square 1.2x 19.05MM, 180# Polish Grade 304LO A554)" at bounding box center [398, 64] width 605 height 66
click at [136, 253] on button "Save" at bounding box center [131, 253] width 37 height 12
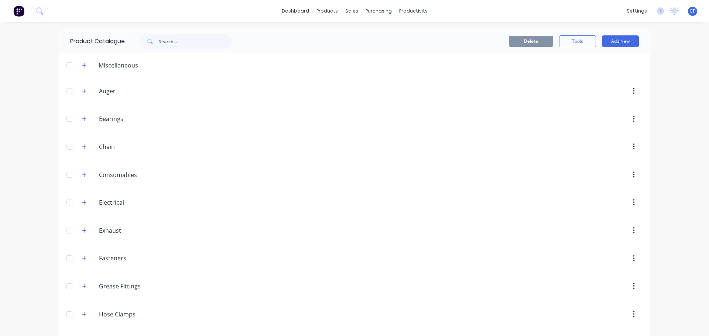
scroll to position [3104, 0]
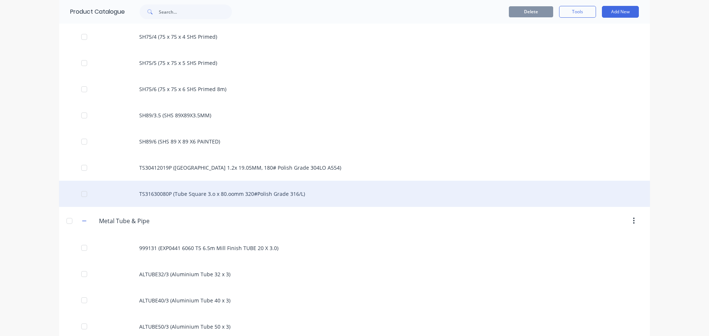
click at [192, 196] on div "TS31630080P (Tube Square 3.o x 80.oomm 320#Polish Grade 316/L)" at bounding box center [354, 194] width 590 height 26
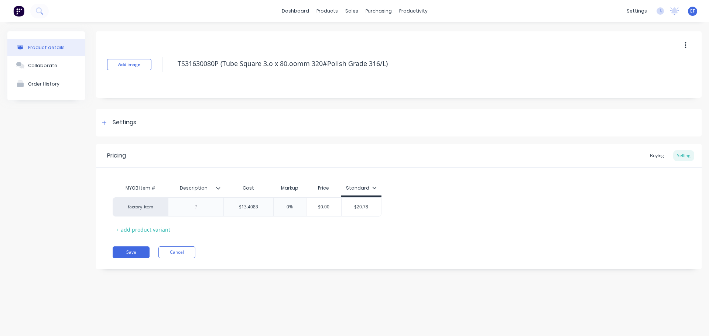
drag, startPoint x: 366, startPoint y: 73, endPoint x: 161, endPoint y: 80, distance: 205.3
click at [161, 80] on div "Add image TS31630080P (Tube Square 3.o x 80.oomm 320#Polish Grade 316/L)" at bounding box center [398, 64] width 605 height 66
click at [117, 129] on div "Settings" at bounding box center [398, 123] width 605 height 28
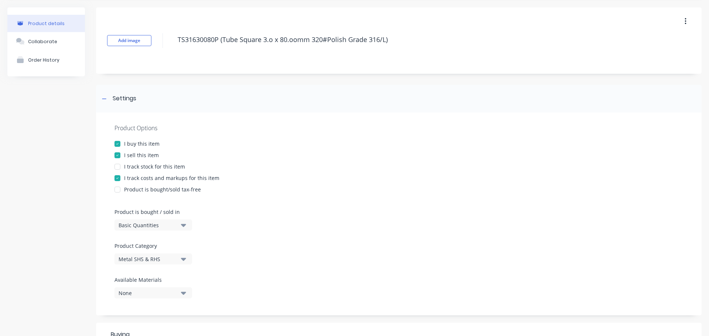
scroll to position [37, 0]
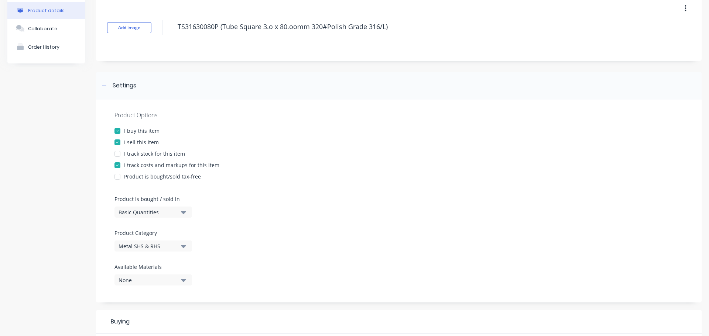
click at [128, 211] on div "Basic Quantities" at bounding box center [147, 213] width 59 height 8
click at [125, 243] on div "Lineal Metres" at bounding box center [169, 245] width 111 height 15
type textarea "x"
click at [106, 87] on icon at bounding box center [104, 85] width 4 height 5
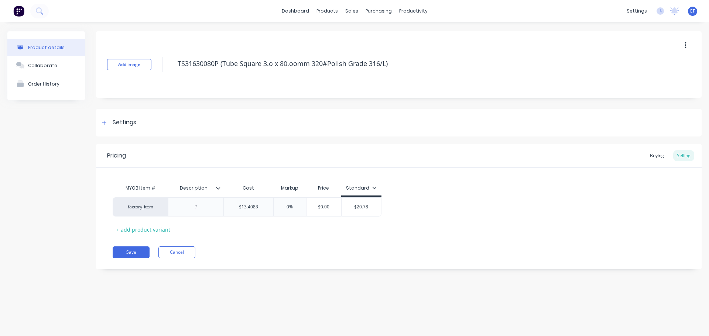
scroll to position [0, 0]
type input "$13.4083"
click at [266, 208] on input "$13.4083" at bounding box center [248, 207] width 49 height 7
type textarea "x"
type input "$13.40830"
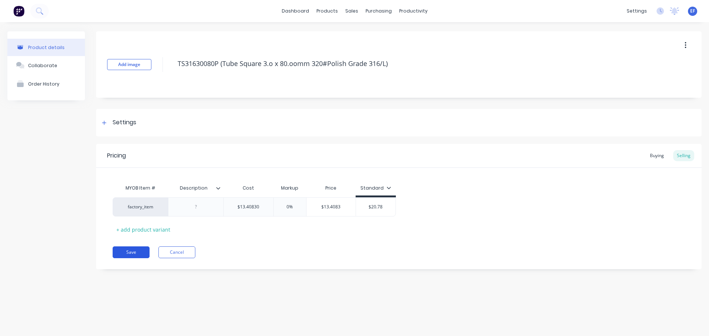
click at [126, 251] on button "Save" at bounding box center [131, 253] width 37 height 12
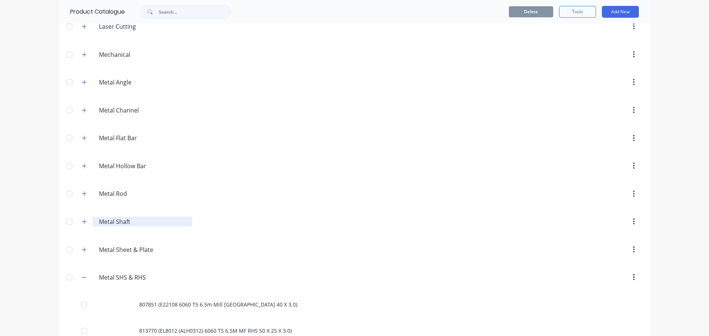
scroll to position [510, 0]
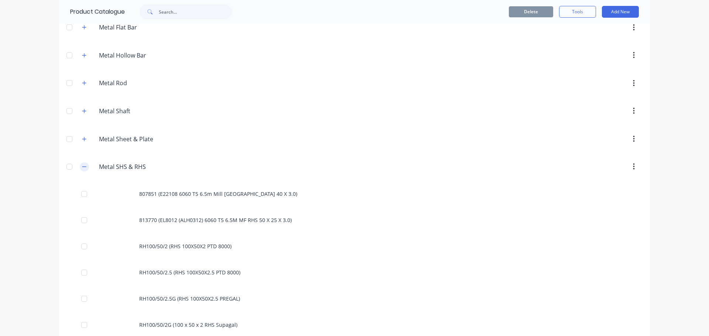
click at [84, 168] on icon "button" at bounding box center [84, 166] width 4 height 5
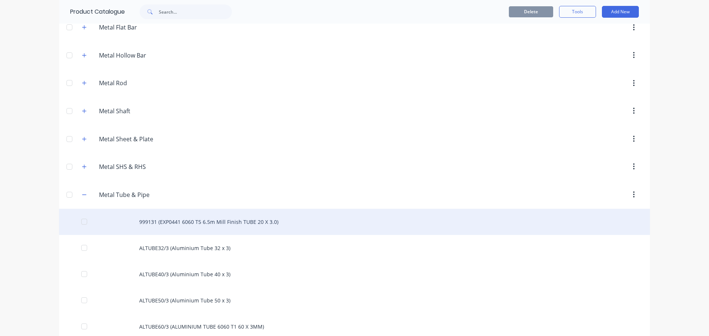
click at [156, 221] on div "999131 (EXP0441 6060 T5 6.5m Mill Finish TUBE 20 X 3.0)" at bounding box center [354, 222] width 590 height 26
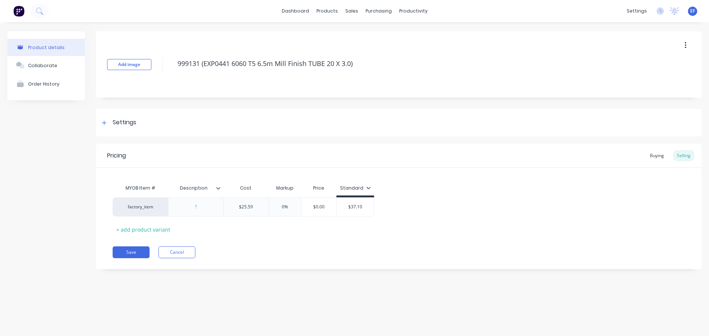
drag, startPoint x: 366, startPoint y: 67, endPoint x: 174, endPoint y: 77, distance: 192.2
click at [174, 77] on div "Add image 999131 (EXP0441 6060 T5 6.5m Mill Finish TUBE 20 X 3.0)" at bounding box center [398, 64] width 605 height 66
click at [122, 128] on div "Settings" at bounding box center [398, 123] width 605 height 28
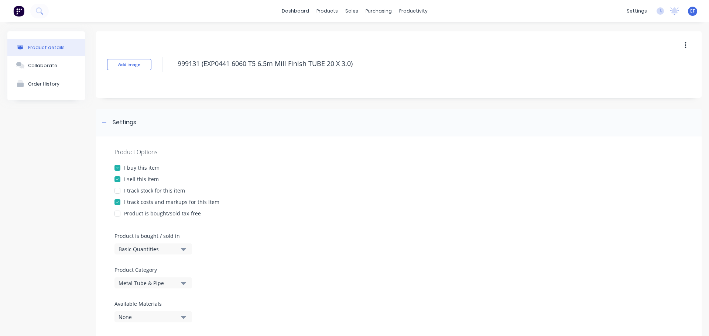
scroll to position [74, 0]
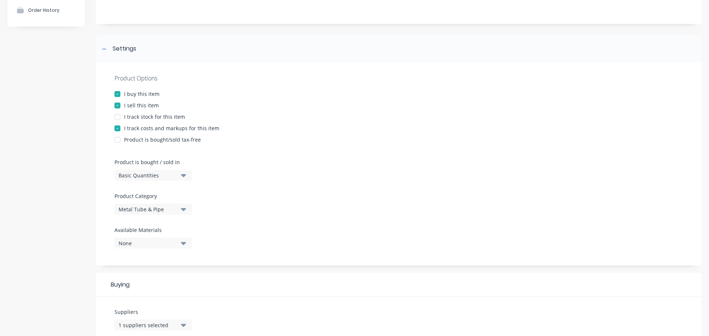
click at [136, 175] on div "Basic Quantities" at bounding box center [147, 176] width 59 height 8
click at [133, 218] on div "Custom Formula" at bounding box center [169, 223] width 111 height 15
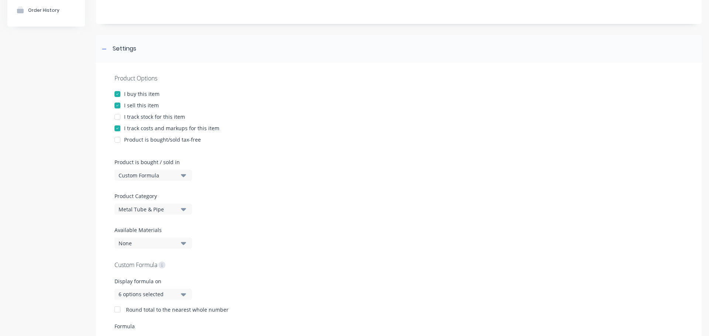
click at [149, 178] on div "Custom Formula" at bounding box center [147, 176] width 59 height 8
click at [139, 206] on div "Lineal Metres" at bounding box center [169, 208] width 111 height 15
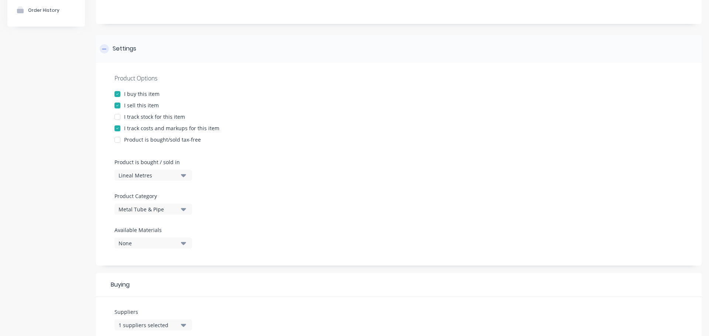
click at [107, 52] on div at bounding box center [104, 48] width 9 height 9
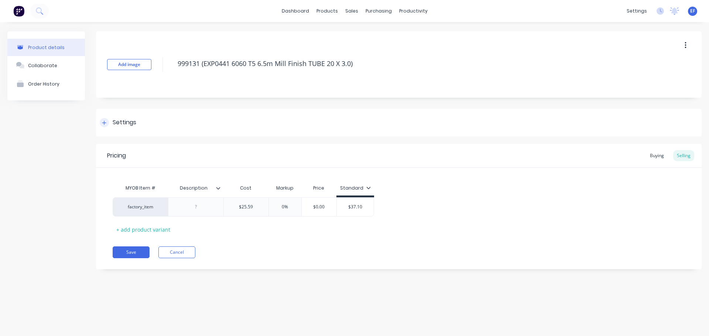
scroll to position [0, 0]
drag, startPoint x: 369, startPoint y: 65, endPoint x: 167, endPoint y: 74, distance: 202.4
click at [167, 74] on div "Add image 999131 (EXP0441 6060 T5 6.5m Mill Finish TUBE 20 X 3.0)" at bounding box center [398, 64] width 605 height 66
type textarea "x"
type input "$25.59"
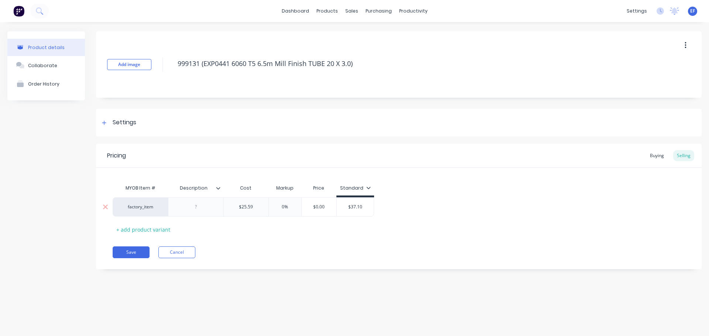
click at [259, 206] on input "$25.59" at bounding box center [246, 207] width 45 height 7
type textarea "x"
type input "$25.590"
click at [130, 247] on button "Save" at bounding box center [131, 253] width 37 height 12
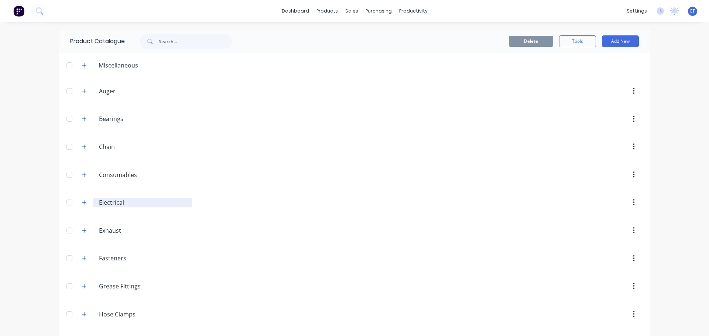
scroll to position [564, 0]
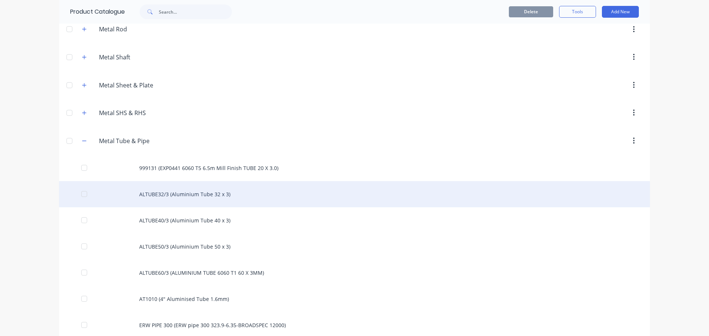
click at [194, 193] on div "ALTUBE32/3 (Aluminium Tube 32 x 3)" at bounding box center [354, 194] width 590 height 26
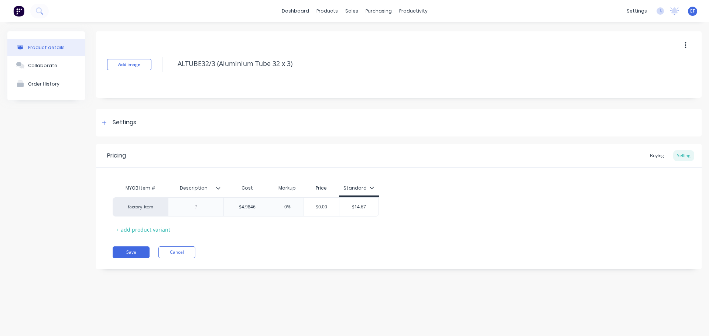
drag, startPoint x: 306, startPoint y: 66, endPoint x: 147, endPoint y: 79, distance: 159.6
click at [148, 79] on div "Add image ALTUBE32/3 (Aluminium Tube 32 x 3)" at bounding box center [398, 64] width 605 height 66
click at [114, 121] on div "Settings" at bounding box center [125, 122] width 24 height 9
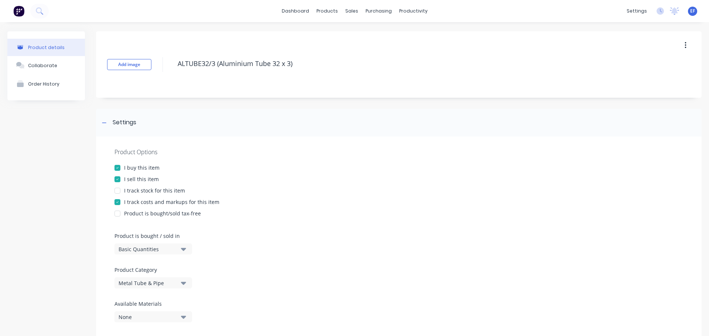
click at [126, 242] on div "Product is bought / sold in Basic Quantities" at bounding box center [151, 243] width 74 height 23
click at [123, 250] on div "Basic Quantities" at bounding box center [147, 249] width 59 height 8
click at [124, 277] on div "Lineal Metres" at bounding box center [169, 282] width 111 height 15
type textarea "x"
click at [107, 127] on div at bounding box center [104, 122] width 9 height 9
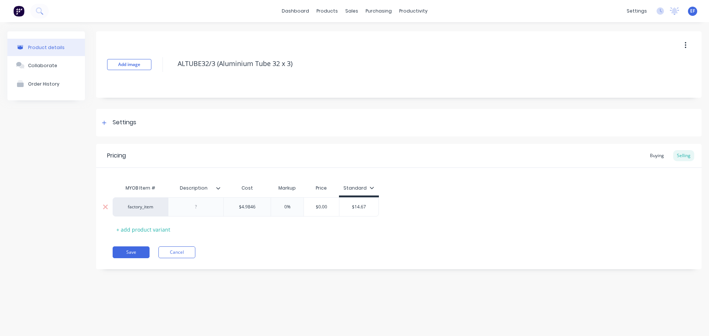
type input "$4.9846"
click at [259, 207] on input "$4.9846" at bounding box center [247, 207] width 47 height 7
type textarea "x"
type input "$4.98460"
click at [127, 258] on div "Pricing Buying Selling MYOB Item # Description Cost Markup Price Standard facto…" at bounding box center [398, 206] width 605 height 125
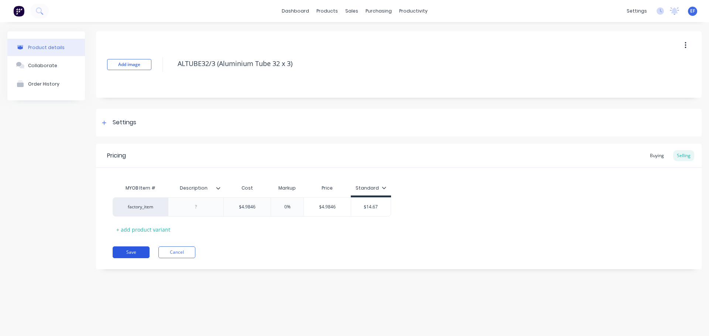
click at [143, 253] on button "Save" at bounding box center [131, 253] width 37 height 12
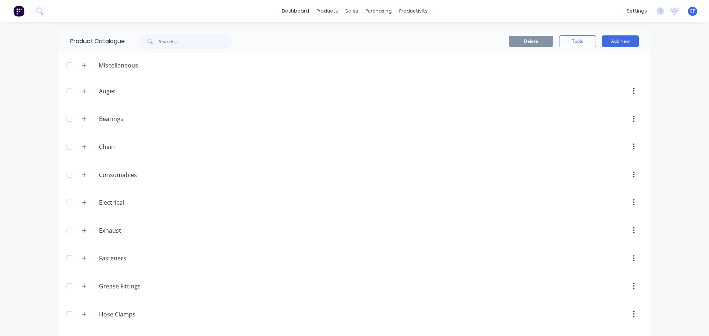
scroll to position [590, 0]
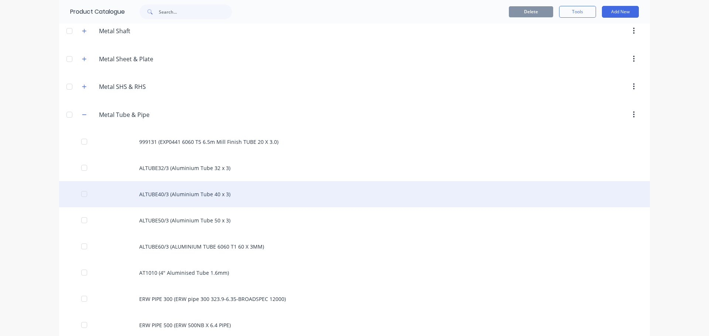
click at [256, 205] on div "ALTUBE40/3 (Aluminium Tube 40 x 3)" at bounding box center [354, 194] width 590 height 26
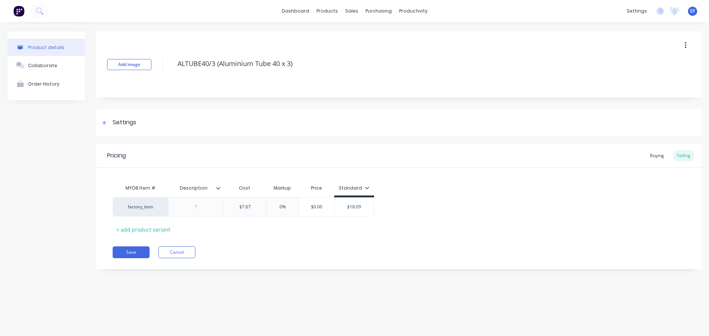
drag, startPoint x: 294, startPoint y: 68, endPoint x: 152, endPoint y: 77, distance: 142.4
click at [152, 77] on div "Add image ALTUBE40/3 (Aluminium Tube 40 x 3)" at bounding box center [398, 64] width 605 height 66
click at [105, 126] on div at bounding box center [104, 122] width 9 height 9
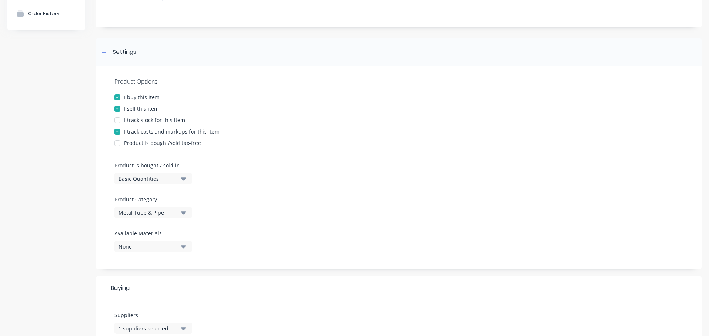
scroll to position [74, 0]
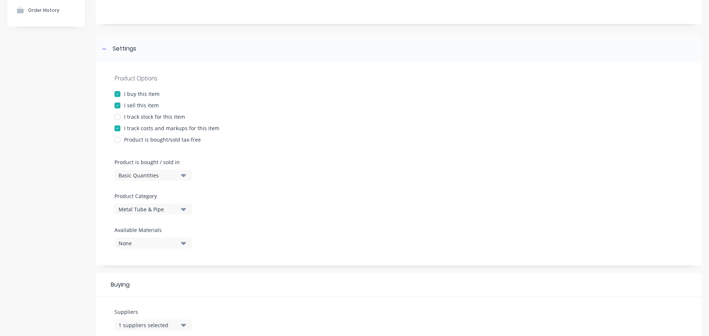
click at [129, 174] on div "Basic Quantities" at bounding box center [147, 176] width 59 height 8
click at [117, 206] on div "Lineal Metres" at bounding box center [169, 208] width 111 height 15
type textarea "x"
click at [104, 52] on div at bounding box center [104, 48] width 9 height 9
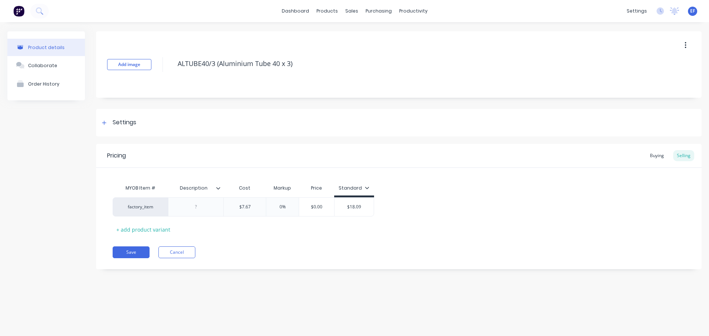
scroll to position [0, 0]
click at [254, 207] on input "$7.67" at bounding box center [245, 207] width 42 height 7
type input "$7.670"
type textarea "x"
type input "$7.670"
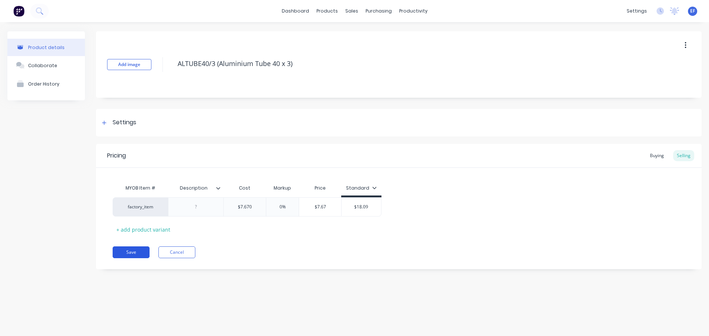
click at [133, 253] on button "Save" at bounding box center [131, 253] width 37 height 12
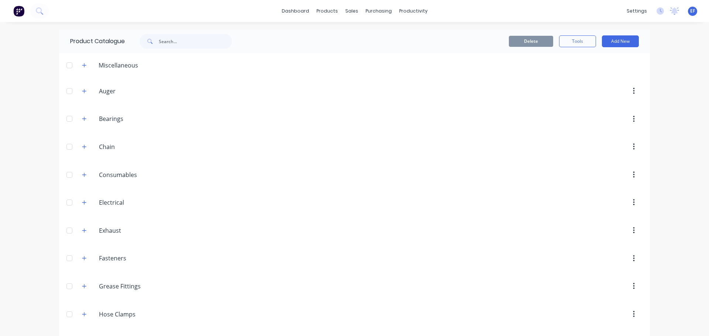
scroll to position [616, 0]
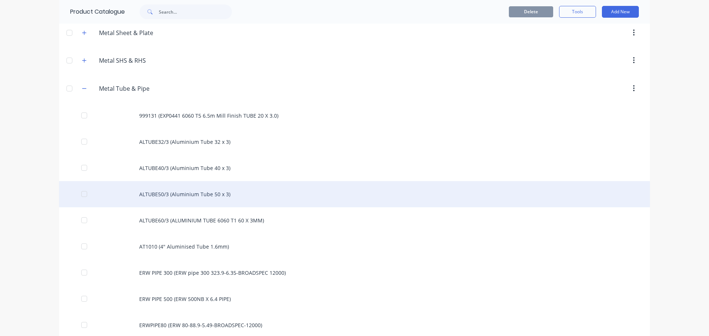
click at [169, 201] on div "ALTUBE50/3 (Aluminium Tube 50 x 3)" at bounding box center [354, 194] width 590 height 26
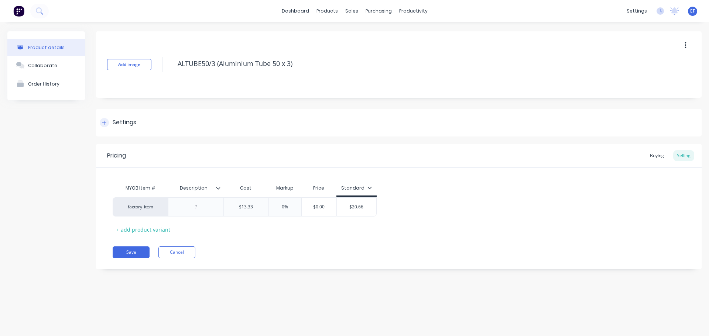
click at [105, 121] on icon at bounding box center [104, 122] width 4 height 5
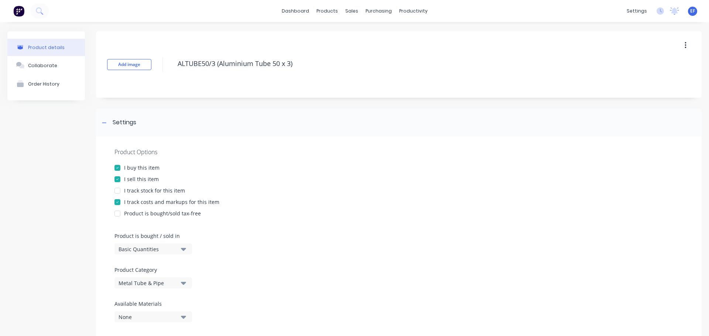
drag, startPoint x: 118, startPoint y: 246, endPoint x: 121, endPoint y: 255, distance: 9.1
click at [118, 247] on div "Basic Quantities" at bounding box center [147, 249] width 59 height 8
click at [128, 283] on div "Lineal Metres" at bounding box center [169, 282] width 111 height 15
type textarea "x"
click at [107, 128] on div "Settings" at bounding box center [398, 123] width 605 height 28
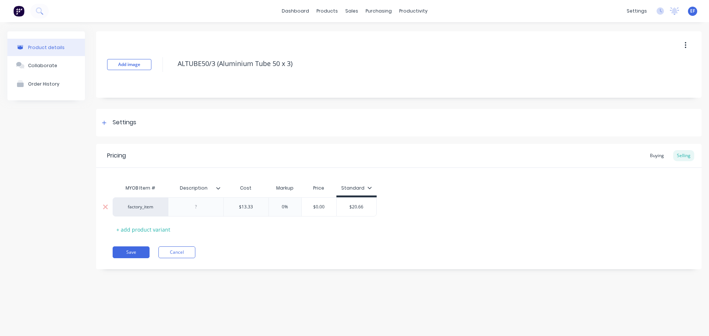
type input "$13.33"
click at [257, 209] on input "$13.33" at bounding box center [246, 207] width 45 height 7
type textarea "x"
type input "$13.330"
click at [120, 257] on button "Save" at bounding box center [131, 253] width 37 height 12
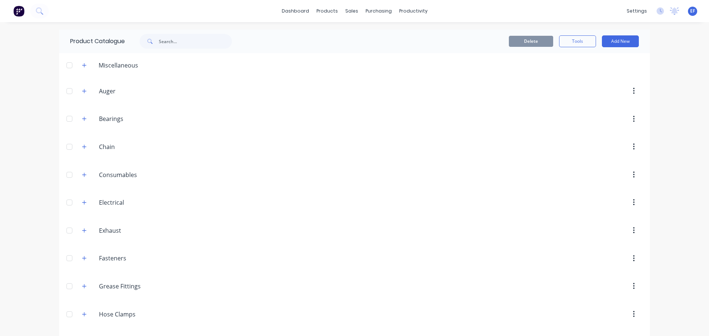
scroll to position [616, 0]
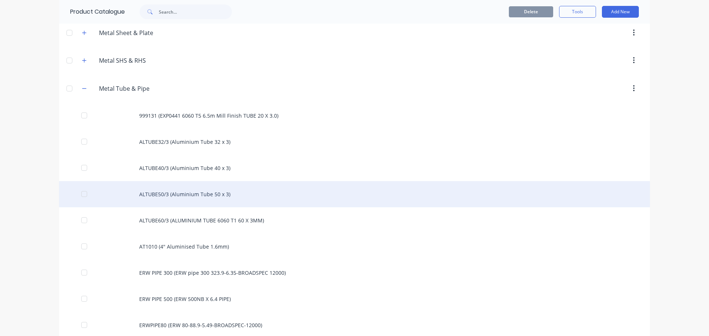
click at [204, 199] on div "ALTUBE50/3 (Aluminium Tube 50 x 3)" at bounding box center [354, 194] width 590 height 26
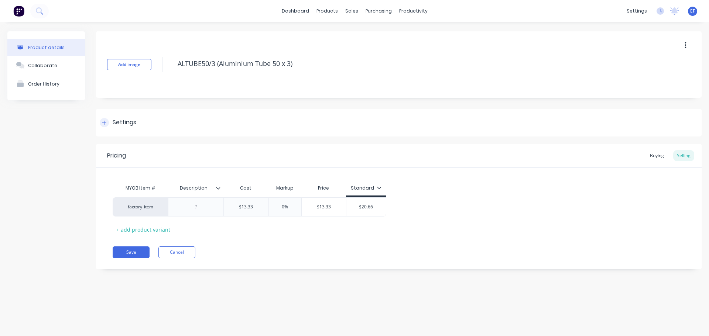
click at [123, 122] on div "Settings" at bounding box center [125, 122] width 24 height 9
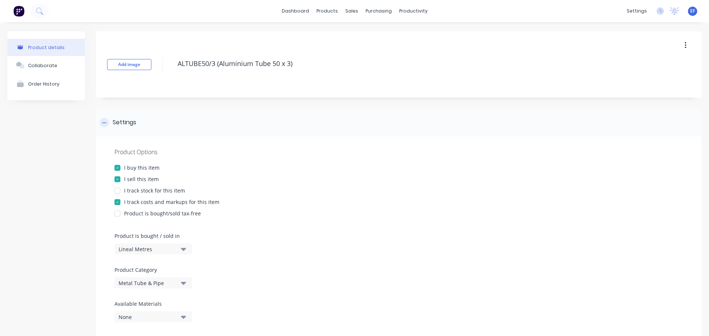
click at [123, 122] on div "Settings" at bounding box center [125, 122] width 24 height 9
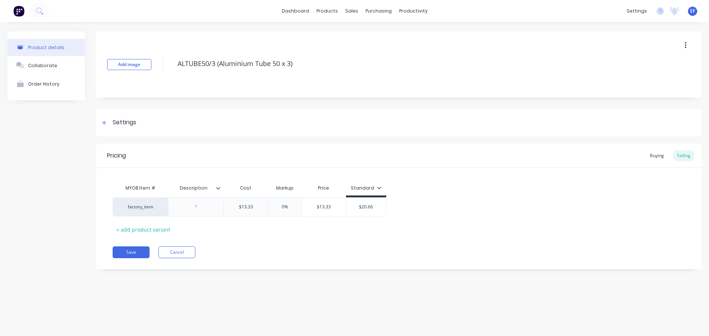
drag, startPoint x: 286, startPoint y: 68, endPoint x: 136, endPoint y: 71, distance: 150.2
click at [136, 71] on div "Add image ALTUBE50/3 (Aluminium Tube 50 x 3)" at bounding box center [398, 64] width 605 height 66
click at [121, 258] on div "Pricing Buying Selling MYOB Item # Description Cost Markup Price Standard facto…" at bounding box center [398, 206] width 605 height 125
click at [125, 251] on button "Save" at bounding box center [131, 253] width 37 height 12
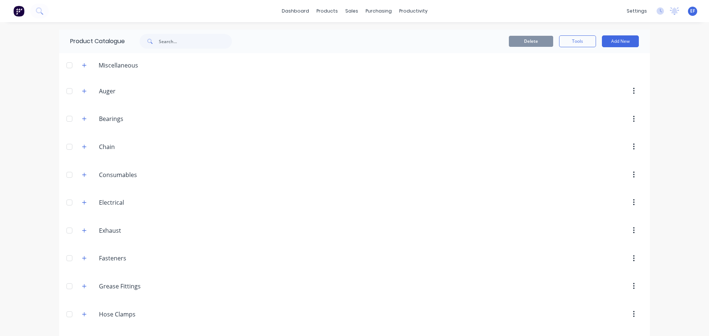
scroll to position [643, 0]
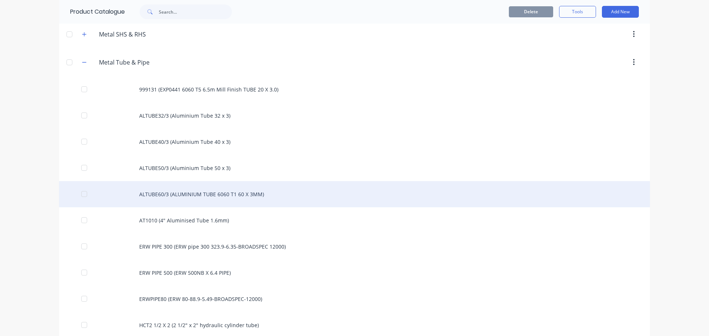
click at [200, 201] on div "ALTUBE60/3 (ALUMINIUM TUBE 6060 T1 60 X 3MM)" at bounding box center [354, 194] width 590 height 26
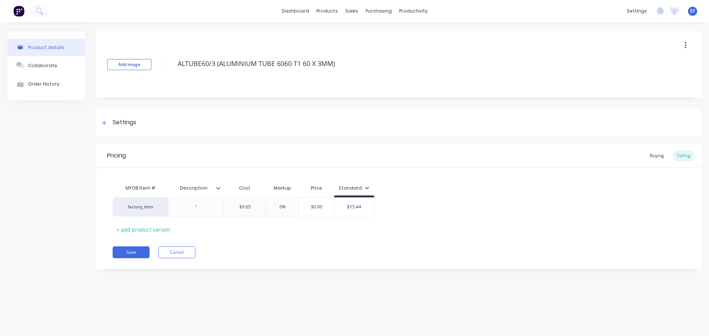
drag, startPoint x: 338, startPoint y: 68, endPoint x: 143, endPoint y: 75, distance: 195.4
click at [143, 75] on div "Add image ALTUBE60/3 (ALUMINIUM TUBE 6060 T1 60 X 3MM)" at bounding box center [398, 64] width 605 height 66
click at [124, 119] on div "Settings" at bounding box center [125, 122] width 24 height 9
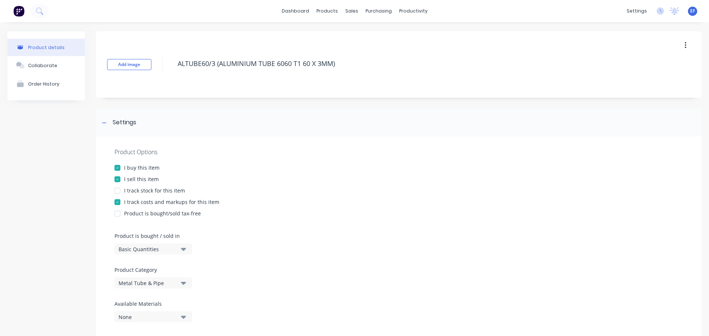
click at [120, 247] on div "Basic Quantities" at bounding box center [147, 249] width 59 height 8
click at [125, 281] on div "Lineal Metres" at bounding box center [169, 282] width 111 height 15
type textarea "x"
click at [107, 124] on div at bounding box center [104, 122] width 9 height 9
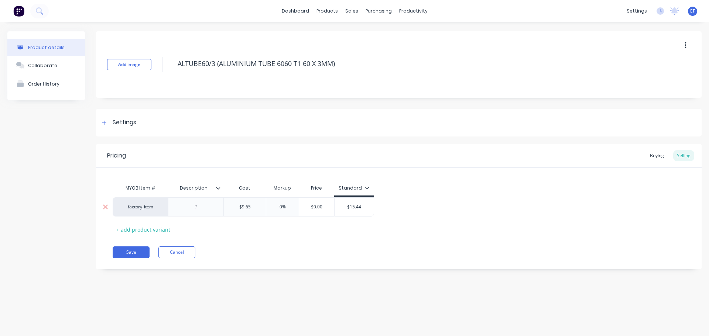
click at [262, 201] on div "$9.65" at bounding box center [245, 207] width 42 height 18
type input "$9.65"
type textarea "x"
type input "$9.650"
click at [134, 249] on button "Save" at bounding box center [131, 253] width 37 height 12
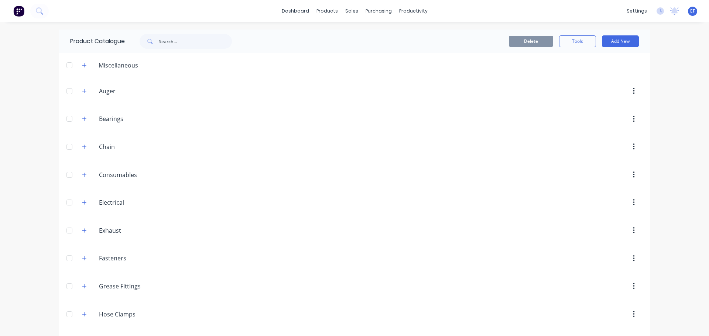
scroll to position [669, 0]
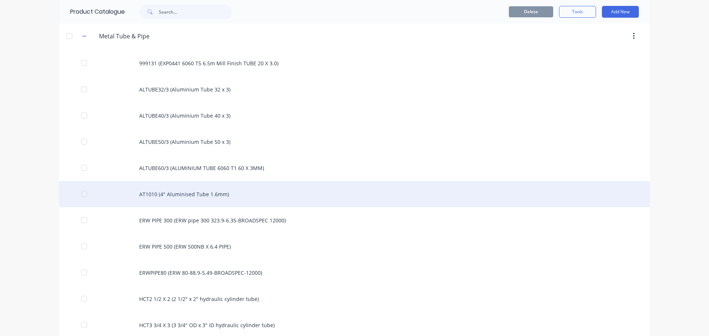
click at [199, 195] on div "AT1010 (4" Aluminised Tube 1.6mm)" at bounding box center [354, 194] width 590 height 26
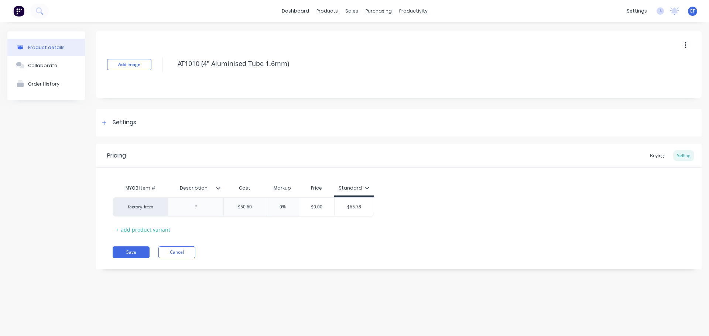
drag, startPoint x: 297, startPoint y: 66, endPoint x: 160, endPoint y: 75, distance: 137.6
click at [160, 75] on div "Add image AT1010 (4" Aluminised Tube 1.6mm)" at bounding box center [398, 64] width 605 height 66
drag, startPoint x: 103, startPoint y: 115, endPoint x: 103, endPoint y: 120, distance: 4.8
click at [104, 116] on div "Settings" at bounding box center [398, 123] width 605 height 28
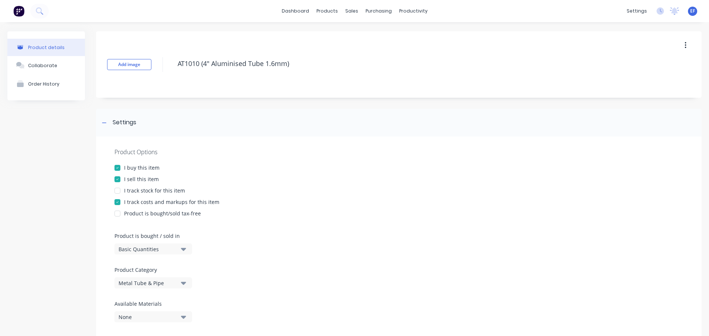
click at [129, 250] on div "Basic Quantities" at bounding box center [147, 249] width 59 height 8
click at [132, 276] on div "Lineal Metres" at bounding box center [169, 282] width 111 height 15
type textarea "x"
click at [108, 127] on div "Settings" at bounding box center [118, 122] width 37 height 9
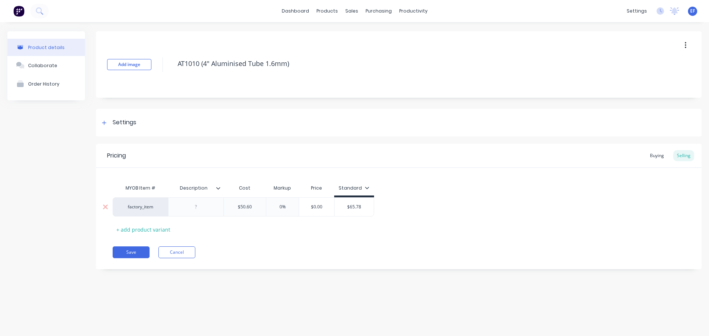
type input "$50.60"
click at [260, 207] on input "$50.60" at bounding box center [245, 207] width 42 height 7
type textarea "x"
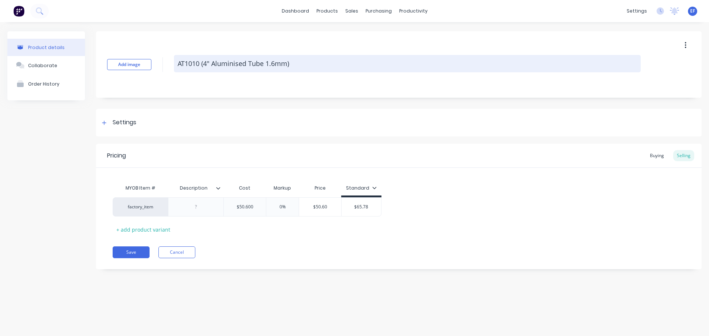
type input "$50.600"
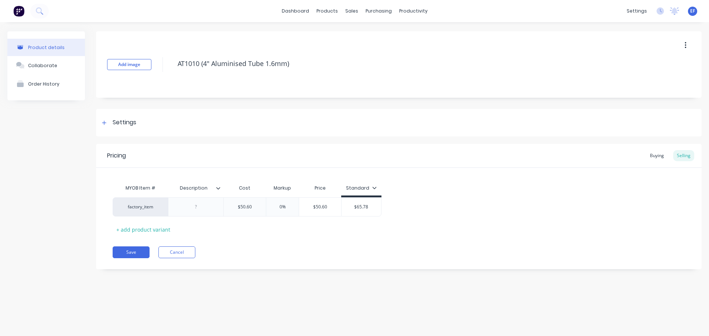
drag, startPoint x: 289, startPoint y: 67, endPoint x: 154, endPoint y: 78, distance: 135.5
click at [154, 78] on div "Add image AT1010 (4" Aluminised Tube 1.6mm)" at bounding box center [398, 64] width 605 height 66
click at [131, 251] on button "Save" at bounding box center [131, 253] width 37 height 12
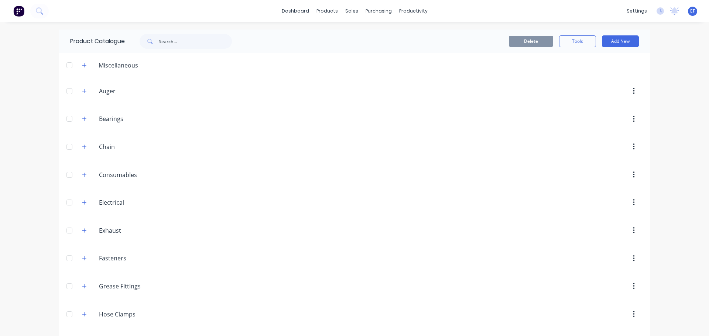
scroll to position [695, 0]
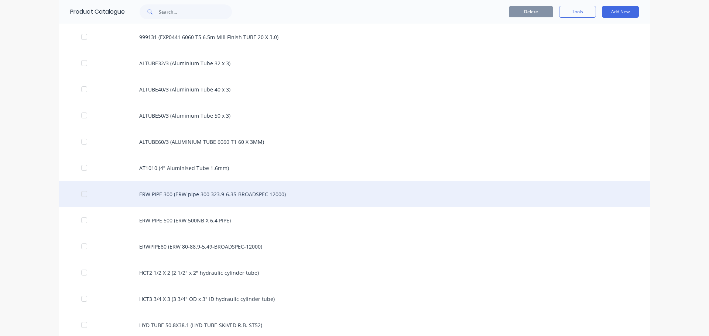
click at [187, 192] on div "ERW PIPE 300 (ERW pipe 300 323.9-6.35-BROADSPEC 12000)" at bounding box center [354, 194] width 590 height 26
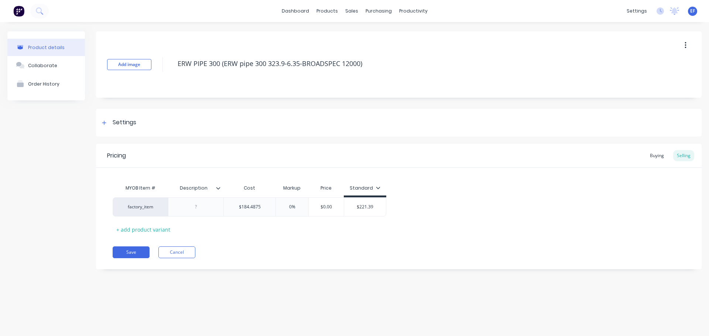
drag, startPoint x: 372, startPoint y: 63, endPoint x: 163, endPoint y: 77, distance: 209.3
click at [163, 77] on div "Add image ERW PIPE 300 (ERW pipe 300 323.9-6.35-BROADSPEC 12000)" at bounding box center [398, 64] width 605 height 66
drag, startPoint x: 92, startPoint y: 116, endPoint x: 97, endPoint y: 119, distance: 6.0
click at [92, 116] on div "Product details Collaborate Order History Add image ERW PIPE 300 (ERW pipe 300 …" at bounding box center [354, 155] width 694 height 249
click at [101, 121] on div at bounding box center [104, 122] width 9 height 9
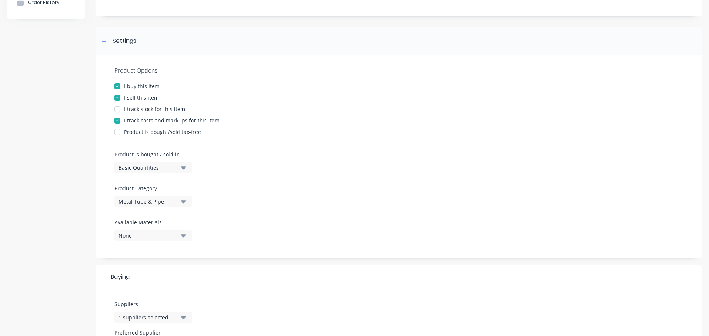
scroll to position [111, 0]
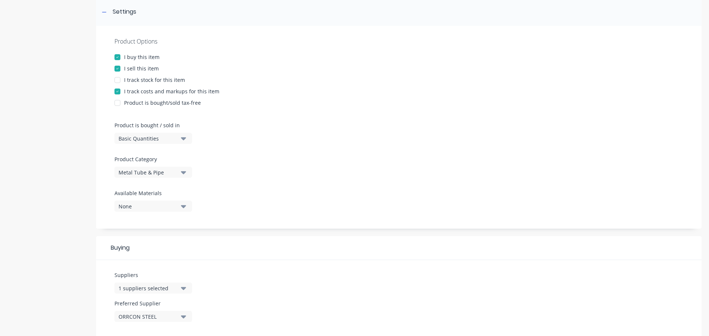
click at [155, 141] on div "Basic Quantities" at bounding box center [147, 139] width 59 height 8
click at [148, 170] on div "Lineal Metres" at bounding box center [169, 171] width 111 height 15
type textarea "x"
click at [104, 13] on icon at bounding box center [104, 12] width 4 height 5
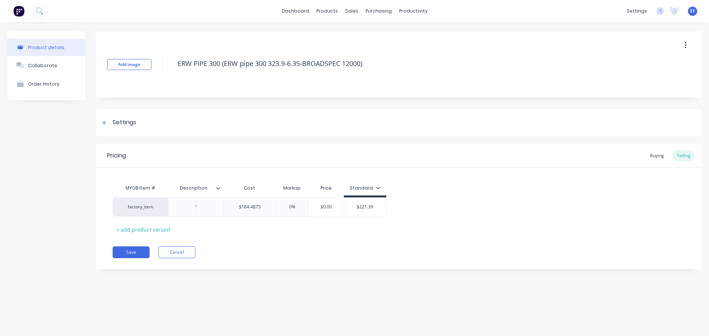
scroll to position [0, 0]
click at [268, 209] on input "$184.4875" at bounding box center [250, 207] width 52 height 7
type input "$184.48750"
type textarea "x"
type input "$184.48750"
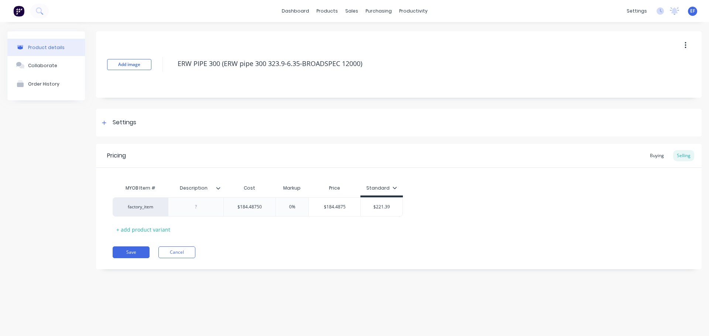
click at [258, 295] on div "Product details Collaborate Order History Add image ERW PIPE 300 (ERW pipe 300 …" at bounding box center [354, 171] width 709 height 299
drag, startPoint x: 375, startPoint y: 68, endPoint x: 169, endPoint y: 77, distance: 205.8
click at [169, 77] on div "Add image ERW PIPE 300 (ERW pipe 300 323.9-6.35-BROADSPEC 12000)" at bounding box center [398, 64] width 605 height 66
click at [129, 259] on div "Pricing Buying Selling MYOB Item # Description Cost Markup Price Standard facto…" at bounding box center [398, 206] width 605 height 125
click at [123, 252] on button "Save" at bounding box center [131, 253] width 37 height 12
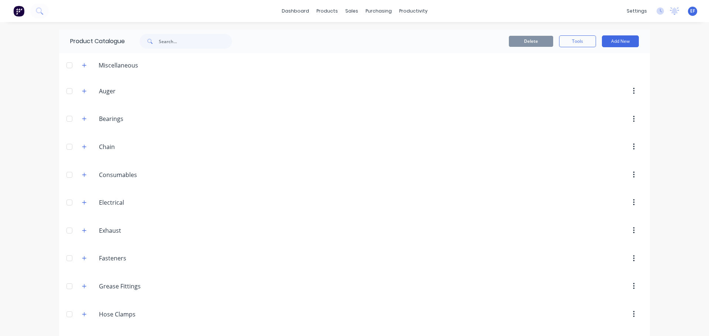
scroll to position [721, 0]
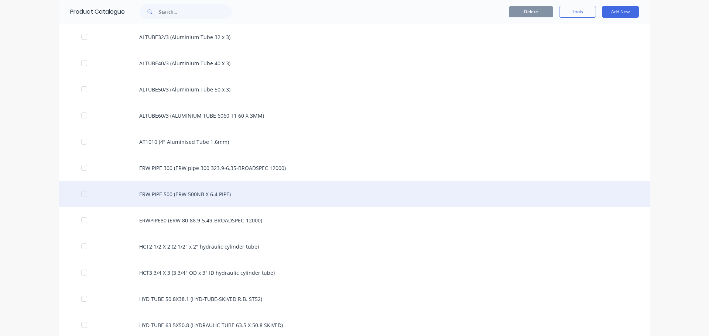
click at [227, 194] on div "ERW PIPE 500 (ERW 500NB X 6.4 PIPE)" at bounding box center [354, 194] width 590 height 26
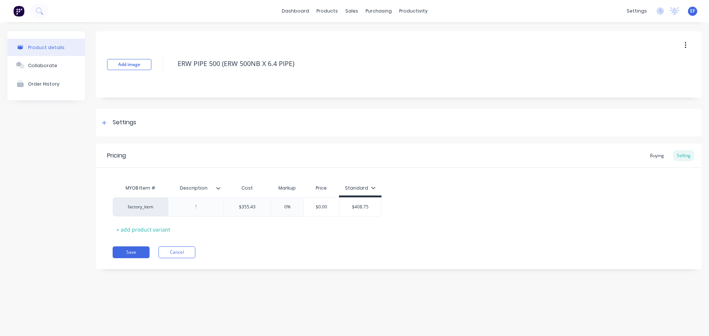
drag, startPoint x: 328, startPoint y: 72, endPoint x: 176, endPoint y: 74, distance: 152.1
click at [176, 74] on div "Add image ERW PIPE 500 (ERW 500NB X 6.4 PIPE)" at bounding box center [398, 64] width 605 height 66
click at [124, 132] on div "Settings" at bounding box center [398, 123] width 605 height 28
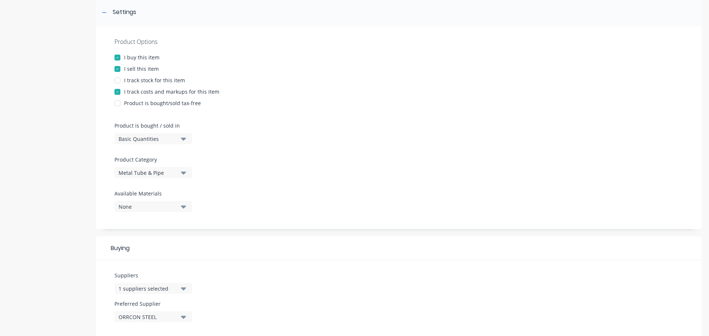
scroll to position [111, 0]
click at [144, 145] on div "Product Options I buy this item I sell this item I track stock for this item I …" at bounding box center [398, 127] width 605 height 203
click at [148, 140] on div "Basic Quantities" at bounding box center [147, 139] width 59 height 8
click at [142, 173] on div "Lineal Metres" at bounding box center [169, 171] width 111 height 15
type textarea "x"
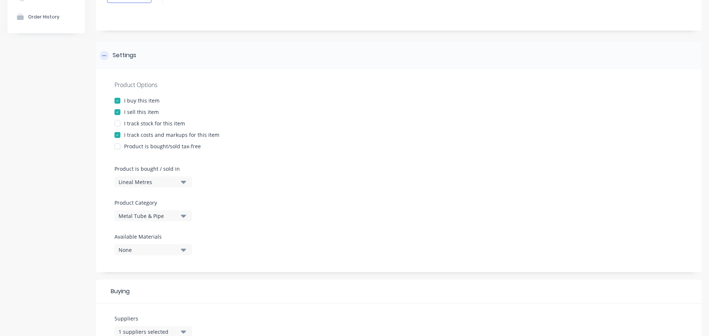
scroll to position [0, 0]
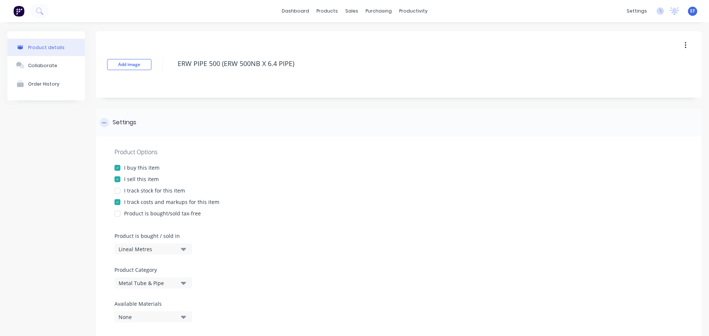
click at [103, 125] on icon at bounding box center [104, 122] width 4 height 5
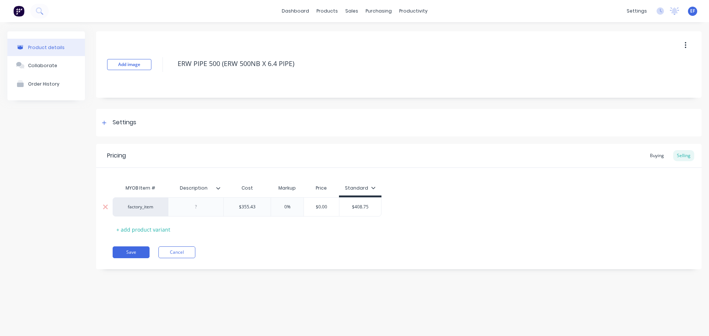
click at [257, 204] on input "$355.43" at bounding box center [247, 207] width 47 height 7
type input "$355.430"
type textarea "x"
type input "$355.430"
click at [132, 255] on button "Save" at bounding box center [131, 253] width 37 height 12
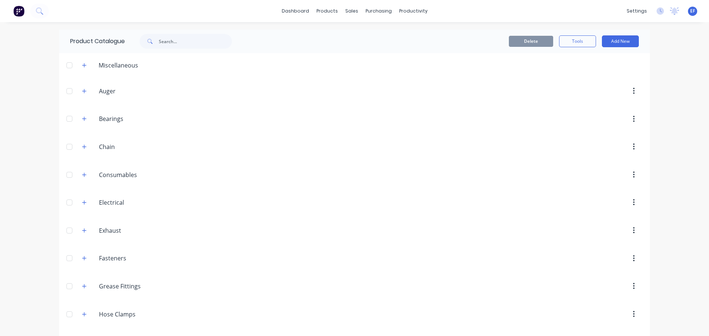
scroll to position [747, 0]
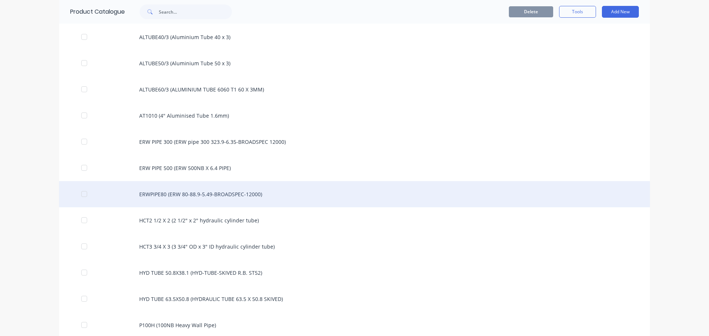
click at [216, 193] on div "ERWPIPE80 (ERW 80-88.9-5.49-BROADSPEC-12000)" at bounding box center [354, 194] width 590 height 26
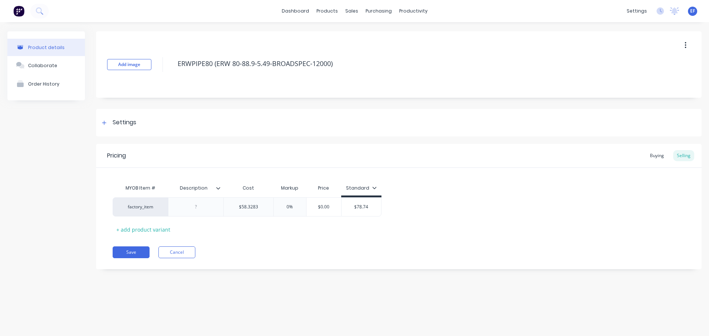
drag, startPoint x: 341, startPoint y: 64, endPoint x: 154, endPoint y: 86, distance: 188.4
click at [154, 86] on div "Add image ERWPIPE80 (ERW 80-88.9-5.49-BROADSPEC-12000)" at bounding box center [398, 64] width 605 height 66
click at [144, 124] on div "Settings" at bounding box center [398, 123] width 605 height 28
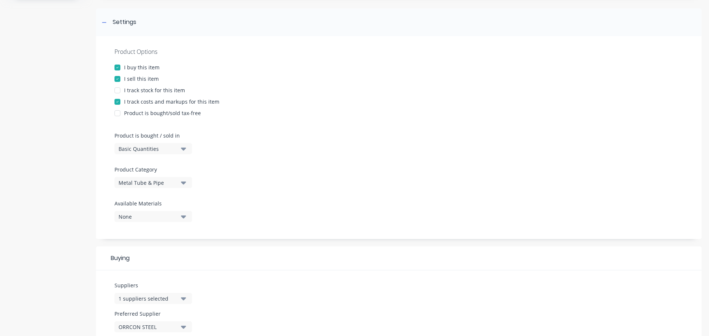
scroll to position [111, 0]
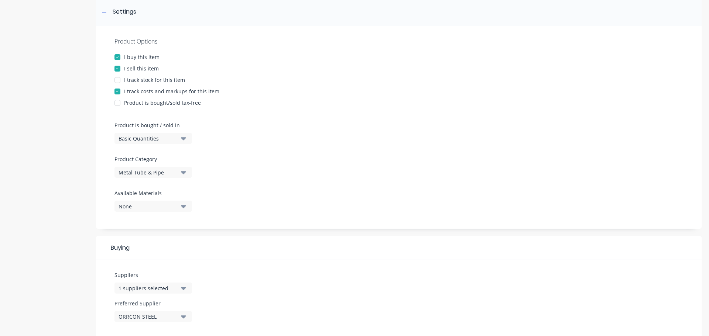
click at [168, 136] on div "Basic Quantities" at bounding box center [147, 139] width 59 height 8
click at [150, 170] on div "Lineal Metres" at bounding box center [169, 171] width 111 height 15
type textarea "x"
click at [104, 13] on icon at bounding box center [104, 12] width 4 height 5
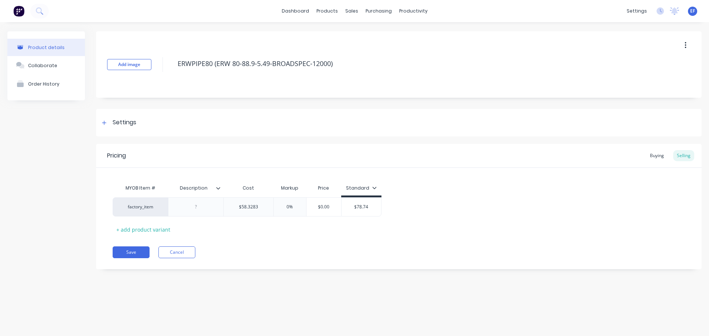
scroll to position [0, 0]
click at [263, 211] on div "$58.3283" at bounding box center [248, 207] width 49 height 18
type input "$58.3283"
type textarea "x"
type input "$58.32830"
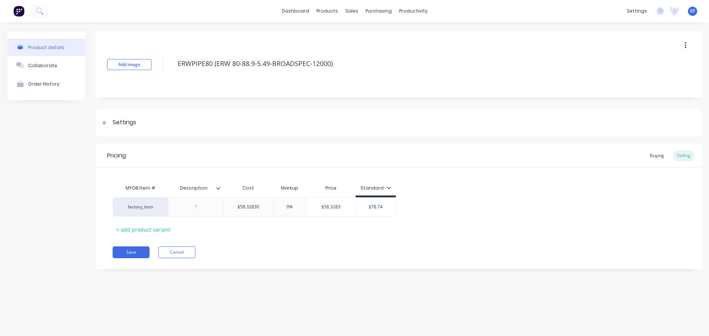
click at [246, 241] on div "Pricing Buying Selling MYOB Item # Description Cost Markup Price Standard facto…" at bounding box center [398, 206] width 605 height 125
drag, startPoint x: 340, startPoint y: 67, endPoint x: 165, endPoint y: 85, distance: 175.0
click at [165, 85] on div "Add image ERWPIPE80 (ERW 80-88.9-5.49-BROADSPEC-12000)" at bounding box center [398, 64] width 605 height 66
click at [128, 256] on button "Save" at bounding box center [131, 253] width 37 height 12
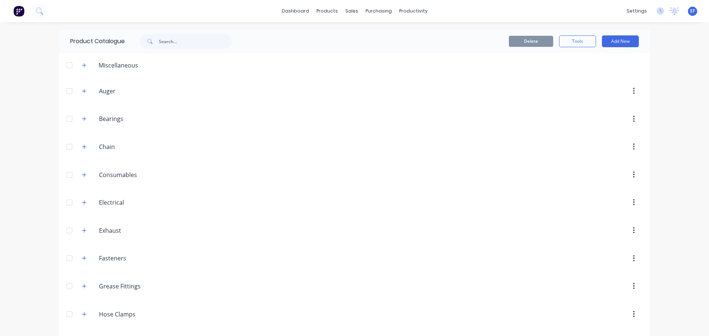
scroll to position [747, 0]
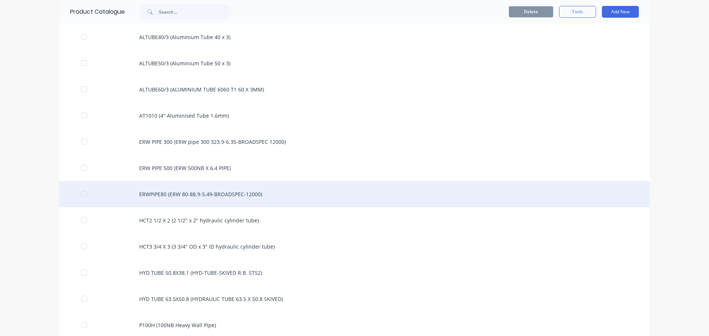
click at [272, 192] on div "ERWPIPE80 (ERW 80-88.9-5.49-BROADSPEC-12000)" at bounding box center [354, 194] width 590 height 26
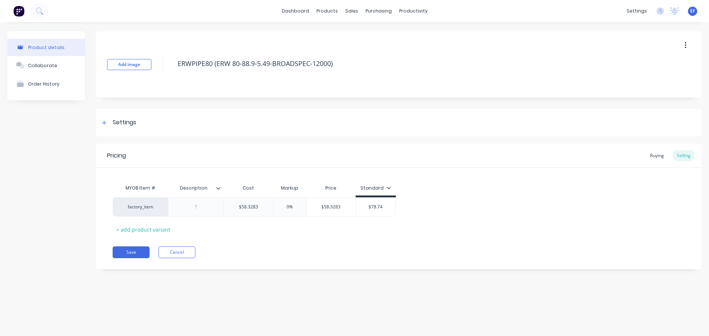
drag, startPoint x: 341, startPoint y: 66, endPoint x: 154, endPoint y: 82, distance: 188.1
click at [154, 82] on div "Add image ERWPIPE80 (ERW 80-88.9-5.49-BROADSPEC-12000)" at bounding box center [398, 64] width 605 height 66
drag, startPoint x: 115, startPoint y: 128, endPoint x: 117, endPoint y: 118, distance: 10.7
click at [115, 129] on div "Settings" at bounding box center [398, 123] width 605 height 28
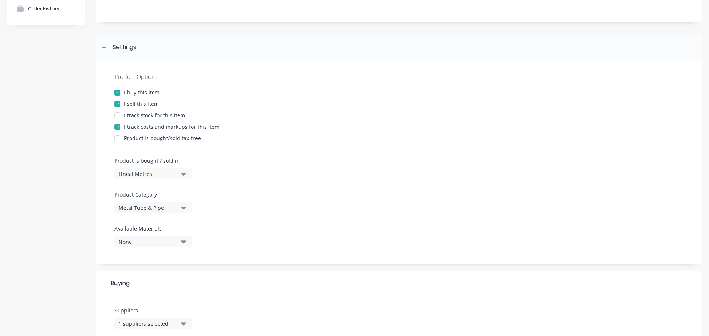
scroll to position [111, 0]
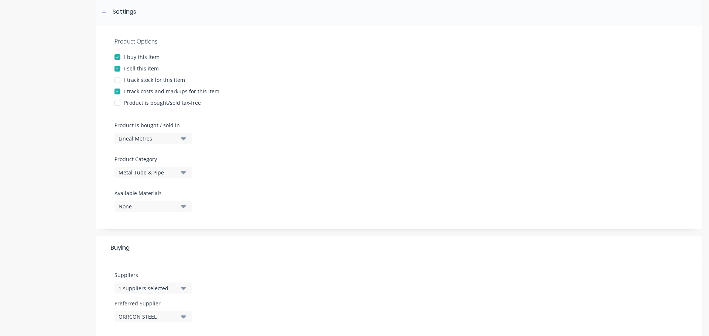
click at [134, 141] on div "Lineal Metres" at bounding box center [147, 139] width 59 height 8
click at [106, 13] on icon at bounding box center [104, 12] width 4 height 5
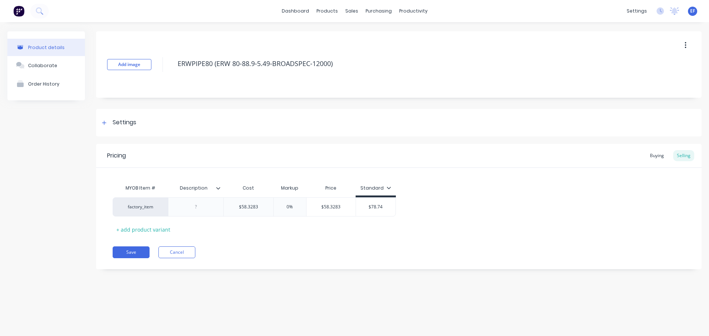
scroll to position [0, 0]
drag, startPoint x: 340, startPoint y: 67, endPoint x: 155, endPoint y: 70, distance: 184.9
click at [155, 70] on div "Add image ERWPIPE80 (ERW 80-88.9-5.49-BROADSPEC-12000)" at bounding box center [398, 64] width 605 height 66
click at [126, 251] on button "Save" at bounding box center [131, 253] width 37 height 12
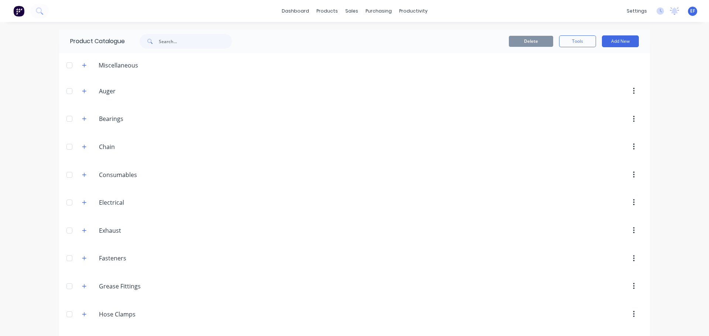
scroll to position [774, 0]
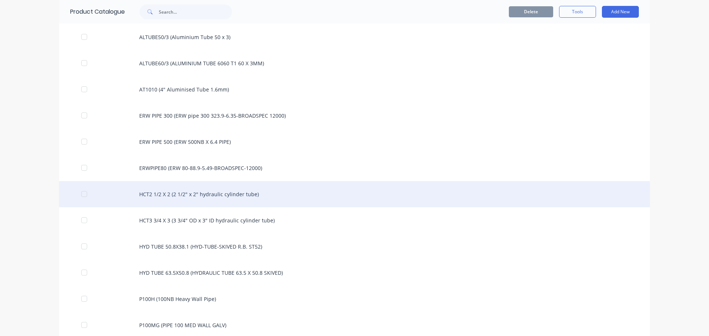
click at [180, 196] on div "HCT2 1/2 X 2 (2 1/2" x 2" hydraulic cylinder tube)" at bounding box center [354, 194] width 590 height 26
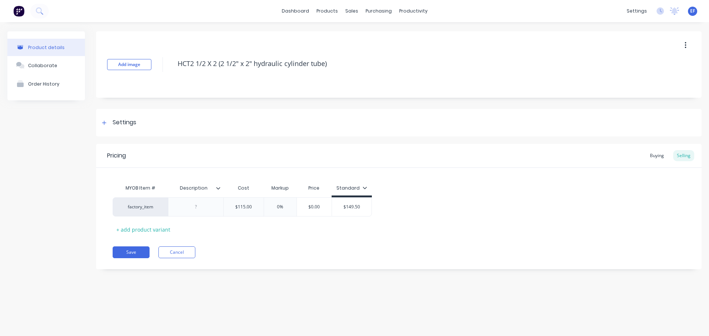
drag, startPoint x: 343, startPoint y: 62, endPoint x: 156, endPoint y: 74, distance: 187.5
click at [156, 74] on div "Add image HCT2 1/2 X 2 (2 1/2" x 2" hydraulic cylinder tube)" at bounding box center [398, 64] width 605 height 66
click at [115, 117] on div "Settings" at bounding box center [398, 123] width 605 height 28
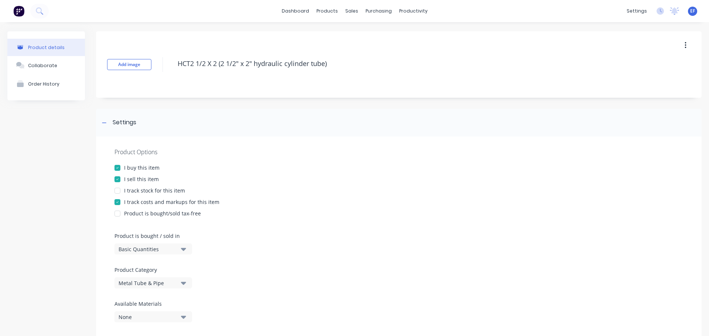
click at [141, 247] on div "Basic Quantities" at bounding box center [147, 249] width 59 height 8
click at [139, 277] on div "Lineal Metres" at bounding box center [169, 282] width 111 height 15
type textarea "x"
click at [107, 127] on div "Settings" at bounding box center [118, 122] width 37 height 9
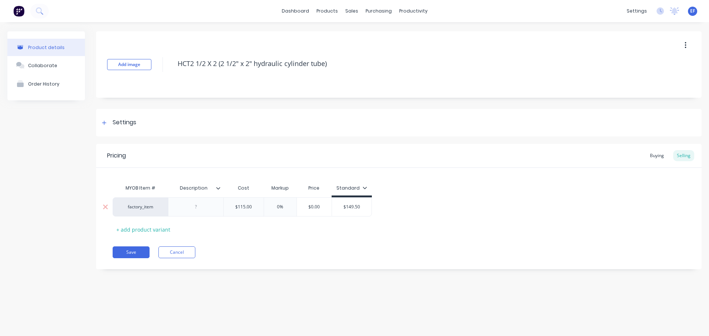
type input "$115.00"
click at [258, 208] on input "$115.00" at bounding box center [244, 207] width 40 height 7
type textarea "x"
type input "$115.000"
click at [268, 231] on div "MYOB Item # Description Cost Markup Price Standard factory_item $115.00 $115.00…" at bounding box center [399, 208] width 572 height 55
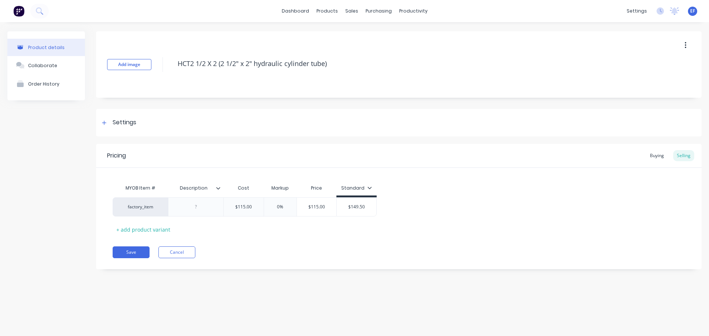
drag, startPoint x: 348, startPoint y: 61, endPoint x: 175, endPoint y: 73, distance: 173.5
click at [175, 73] on div "HCT2 1/2 X 2 (2 1/2" x 2" hydraulic cylinder tube)" at bounding box center [407, 64] width 466 height 19
click at [141, 250] on button "Save" at bounding box center [131, 253] width 37 height 12
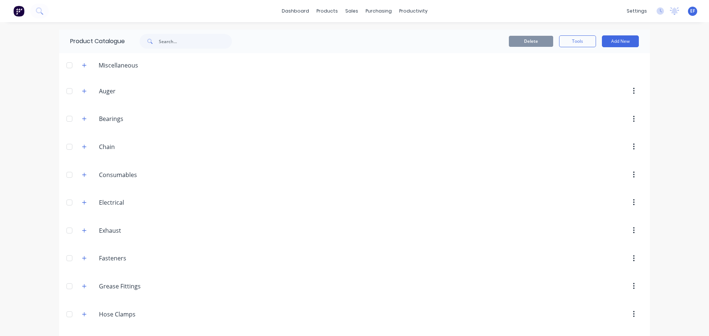
scroll to position [800, 0]
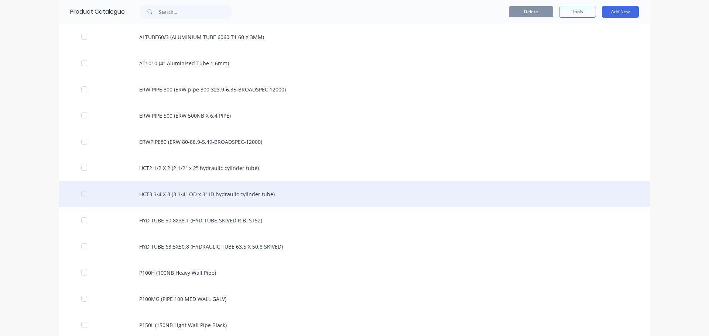
click at [210, 200] on div "HCT3 3/4 X 3 (3 3/4" OD x 3" ID hydraulic cylinder tube)" at bounding box center [354, 194] width 590 height 26
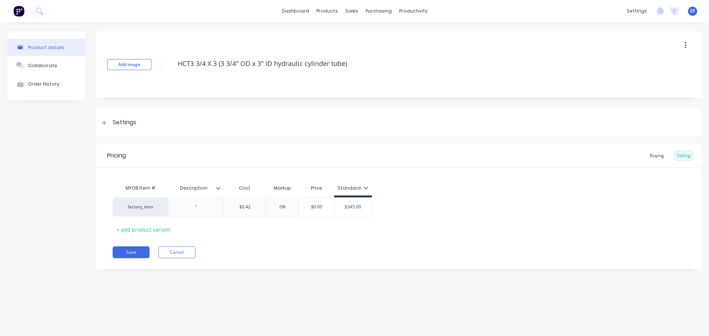
drag, startPoint x: 362, startPoint y: 63, endPoint x: 154, endPoint y: 72, distance: 208.7
click at [154, 72] on div "Add image HCT3 3/4 X 3 (3 3/4" OD x 3" ID hydraulic cylinder tube)" at bounding box center [398, 64] width 605 height 66
click at [102, 120] on div at bounding box center [104, 122] width 9 height 9
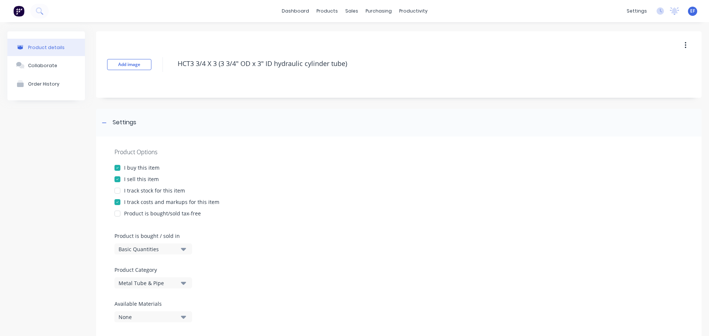
click at [134, 249] on div "Basic Quantities" at bounding box center [147, 249] width 59 height 8
click at [141, 285] on div "Lineal Metres" at bounding box center [169, 282] width 111 height 15
type textarea "x"
click at [110, 120] on div "Settings" at bounding box center [118, 122] width 37 height 9
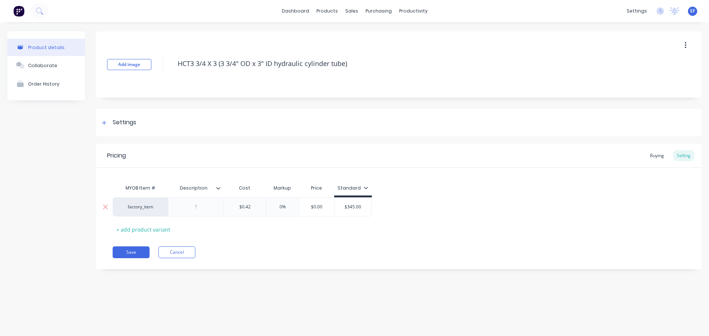
type input "$0.42"
click at [261, 209] on input "$0.42" at bounding box center [245, 207] width 42 height 7
type textarea "x"
type input "$0.420"
click at [127, 251] on button "Save" at bounding box center [131, 253] width 37 height 12
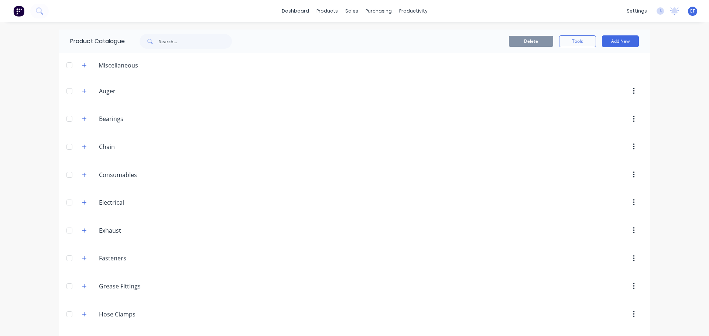
scroll to position [826, 0]
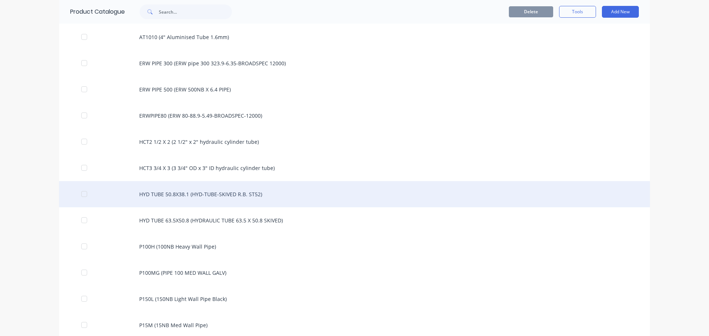
click at [218, 199] on div "HYD TUBE 50.8X38.1 (HYD-TUBE-SKIVED R.B. ST52)" at bounding box center [354, 194] width 590 height 26
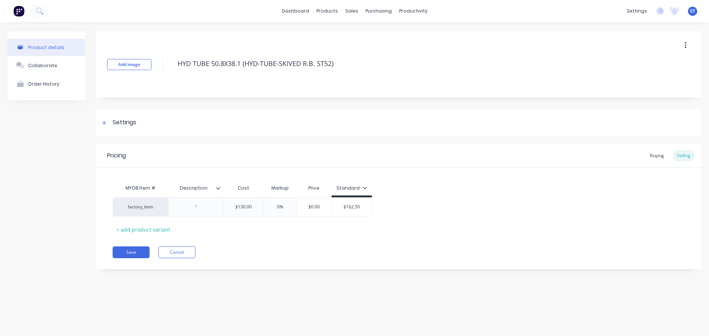
drag, startPoint x: 348, startPoint y: 66, endPoint x: 155, endPoint y: 92, distance: 194.0
click at [155, 92] on div "Add image HYD TUBE 50.8X38.1 (HYD-TUBE-SKIVED R.B. ST52)" at bounding box center [398, 64] width 605 height 66
click at [134, 126] on div "Settings" at bounding box center [125, 122] width 24 height 9
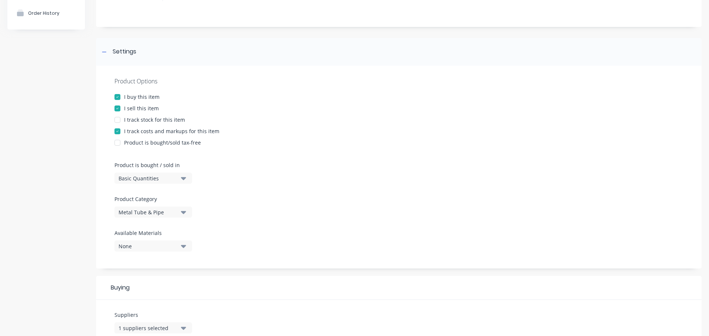
scroll to position [74, 0]
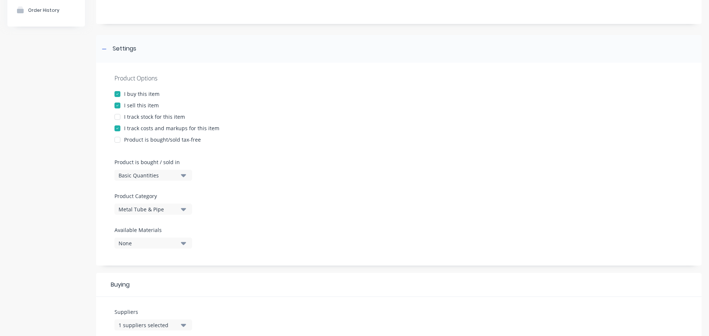
click at [133, 173] on div "Basic Quantities" at bounding box center [147, 176] width 59 height 8
click at [143, 214] on div "Lineal Metres" at bounding box center [169, 208] width 111 height 15
type textarea "x"
click at [101, 51] on div at bounding box center [104, 48] width 9 height 9
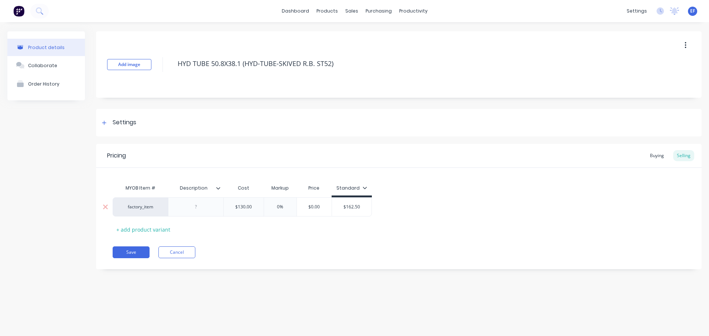
scroll to position [0, 0]
click at [258, 203] on div "$130.00" at bounding box center [244, 207] width 40 height 18
type input "$130.000"
type textarea "x"
type input "$130.000"
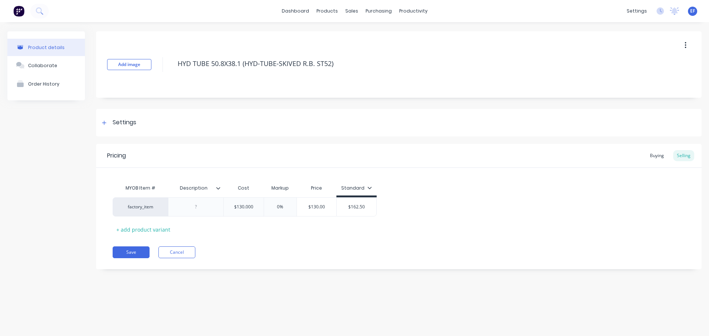
drag, startPoint x: 201, startPoint y: 257, endPoint x: 193, endPoint y: 259, distance: 8.8
click at [198, 258] on div "Save Cancel" at bounding box center [407, 253] width 589 height 12
click at [130, 255] on button "Save" at bounding box center [131, 253] width 37 height 12
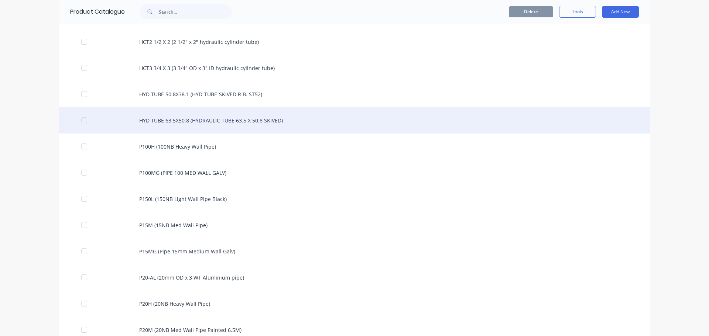
scroll to position [889, 0]
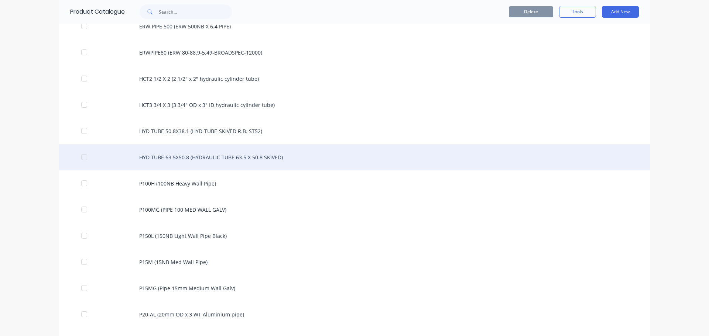
click at [286, 161] on div "HYD TUBE 63.5X50.8 (HYDRAULIC TUBE 63.5 X 50.8 SKIVED)" at bounding box center [354, 157] width 590 height 26
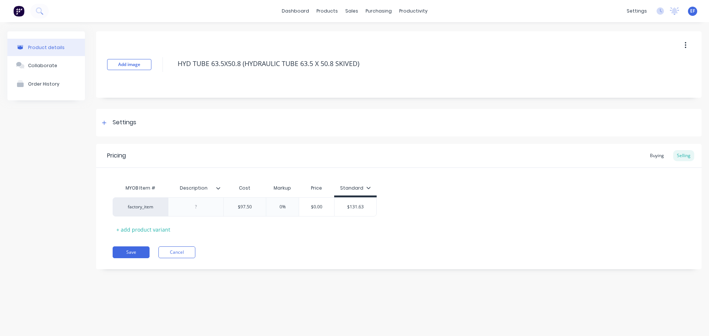
drag, startPoint x: 370, startPoint y: 65, endPoint x: 171, endPoint y: 79, distance: 199.0
click at [171, 79] on div "Add image HYD TUBE 63.5X50.8 (HYDRAULIC TUBE 63.5 X 50.8 SKIVED)" at bounding box center [398, 64] width 605 height 66
click at [121, 128] on div "Settings" at bounding box center [398, 123] width 605 height 28
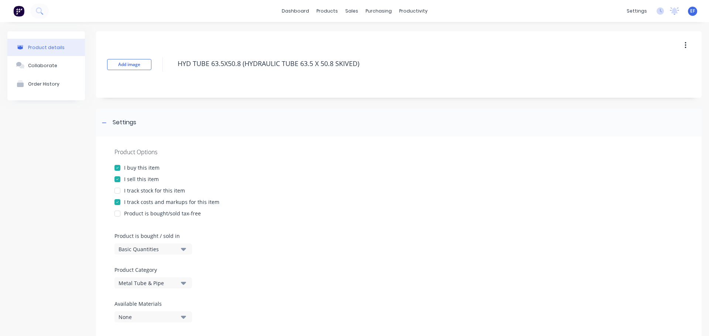
click at [118, 248] on div "Basic Quantities" at bounding box center [147, 249] width 59 height 8
click at [128, 282] on div "Lineal Metres" at bounding box center [169, 282] width 111 height 15
type textarea "x"
click at [101, 117] on div "Settings" at bounding box center [398, 123] width 605 height 28
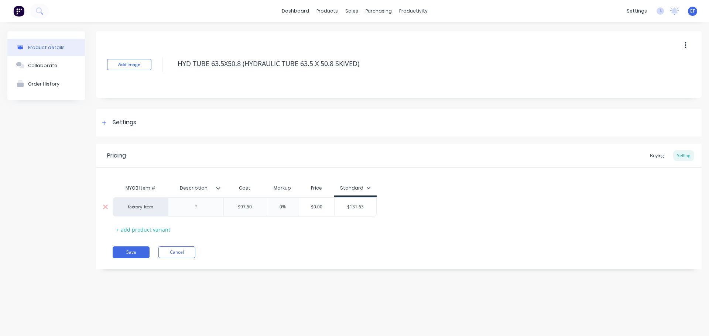
click at [261, 204] on input "$97.50" at bounding box center [245, 207] width 42 height 7
type input "$97.500"
type textarea "x"
type input "$97.500"
drag, startPoint x: 122, startPoint y: 245, endPoint x: 120, endPoint y: 251, distance: 6.9
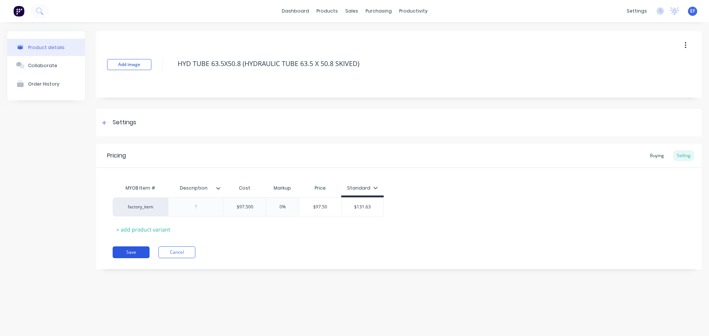
click at [122, 246] on div "Pricing Buying Selling MYOB Item # Description Cost Markup Price Standard facto…" at bounding box center [398, 206] width 605 height 125
click at [120, 251] on button "Save" at bounding box center [131, 253] width 37 height 12
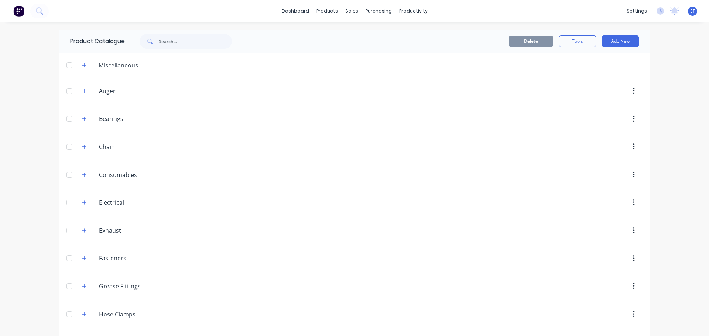
scroll to position [878, 0]
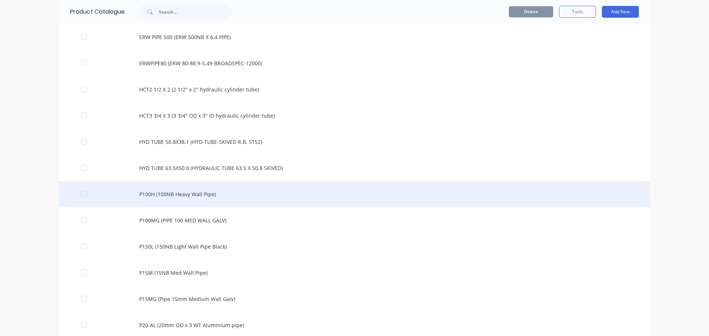
click at [244, 197] on div "P100H (100NB Heavy Wall Pipe)" at bounding box center [354, 194] width 590 height 26
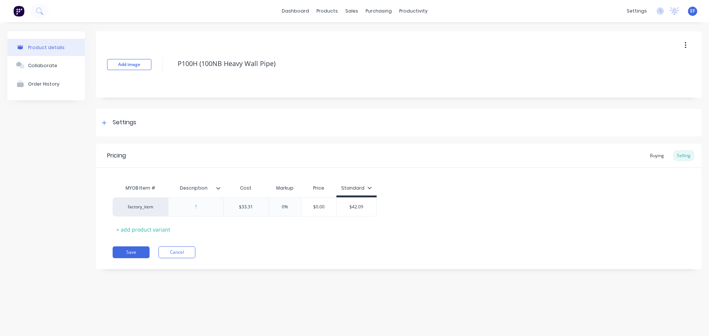
drag, startPoint x: 281, startPoint y: 68, endPoint x: 94, endPoint y: 80, distance: 187.9
click at [94, 80] on div "Product details Collaborate Order History Add image P100H (100NB Heavy Wall Pip…" at bounding box center [354, 155] width 694 height 249
click at [116, 126] on div "Settings" at bounding box center [125, 122] width 24 height 9
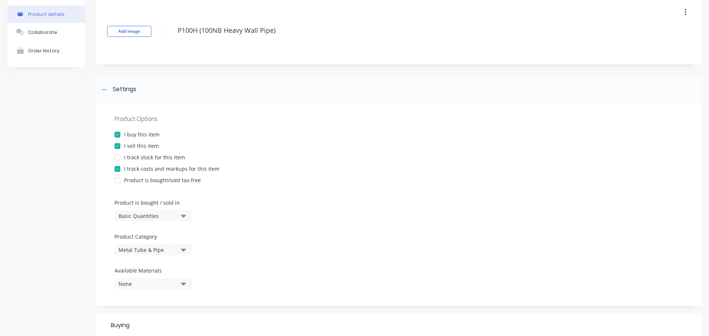
scroll to position [148, 0]
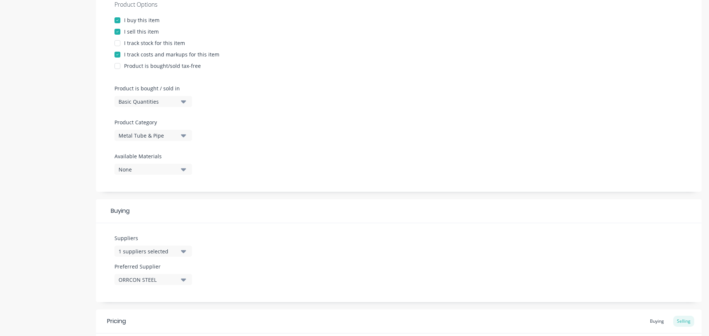
click at [155, 105] on div "Basic Quantities" at bounding box center [147, 102] width 59 height 8
click at [144, 133] on div "Lineal Metres" at bounding box center [169, 134] width 111 height 15
type textarea "x"
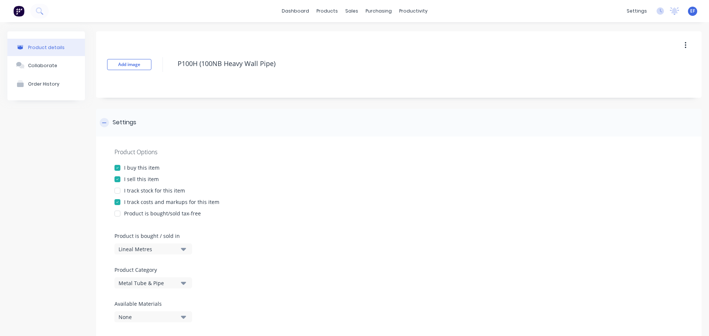
click at [105, 124] on icon at bounding box center [104, 122] width 4 height 5
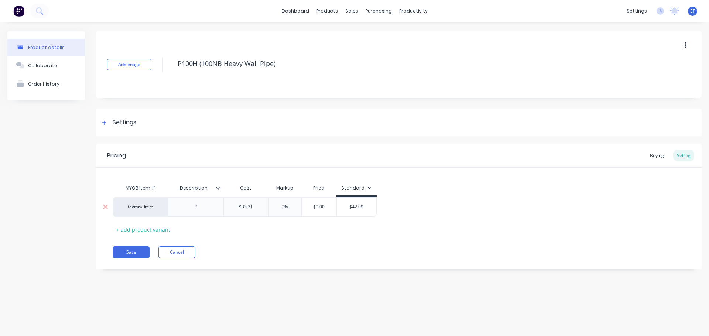
type input "$33.31"
click at [256, 204] on input "$33.31" at bounding box center [246, 207] width 45 height 7
type textarea "x"
type input "$33.310"
click at [130, 251] on button "Save" at bounding box center [131, 253] width 37 height 12
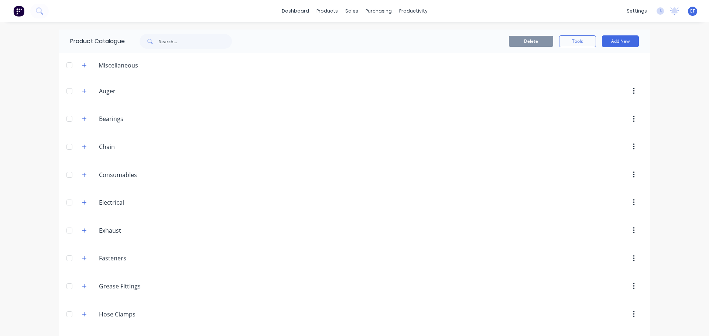
scroll to position [905, 0]
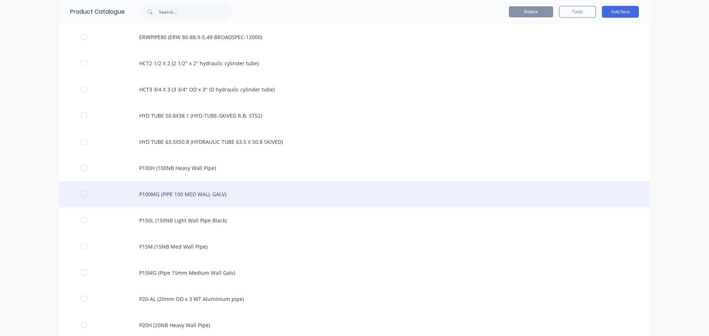
click at [192, 200] on div "P100MG (PIPE 100 MED WALL GALV)" at bounding box center [354, 194] width 590 height 26
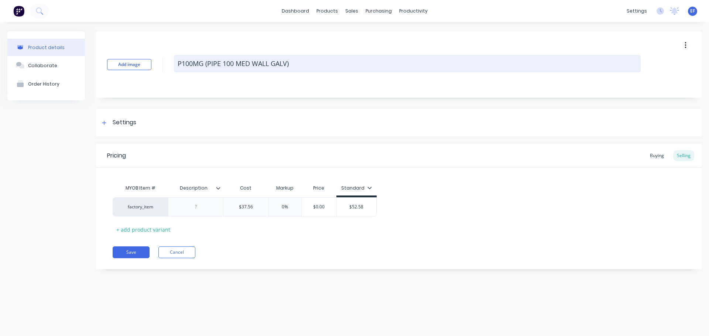
drag, startPoint x: 303, startPoint y: 67, endPoint x: 174, endPoint y: 71, distance: 128.9
click at [174, 71] on textarea "P100MG (PIPE 100 MED WALL GALV)" at bounding box center [407, 63] width 466 height 17
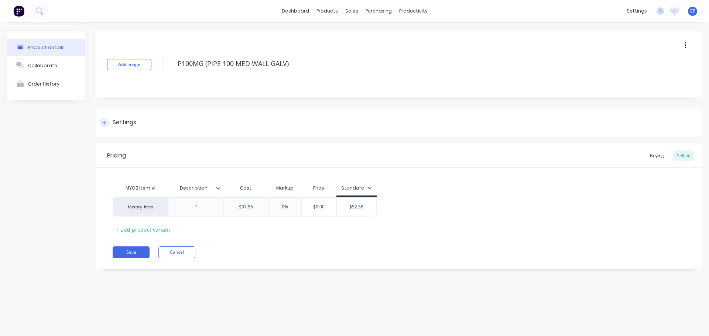
click at [130, 123] on div "Settings" at bounding box center [125, 122] width 24 height 9
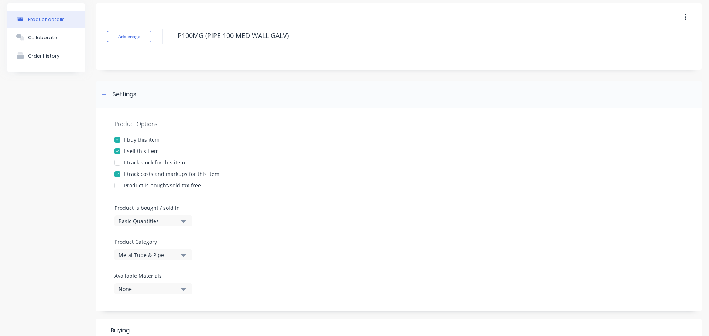
scroll to position [74, 0]
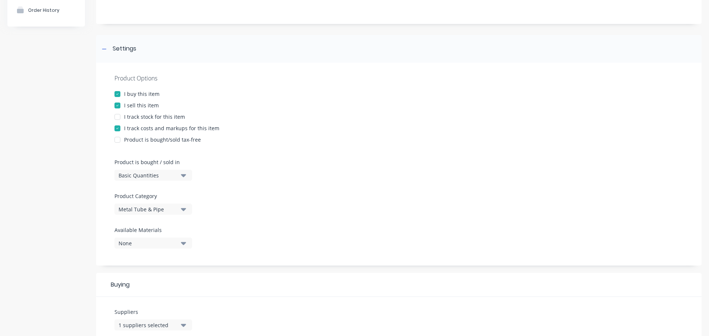
click at [150, 177] on div "Basic Quantities" at bounding box center [147, 176] width 59 height 8
click at [134, 205] on div "Lineal Metres" at bounding box center [169, 208] width 111 height 15
type textarea "x"
click at [103, 51] on icon at bounding box center [104, 48] width 4 height 5
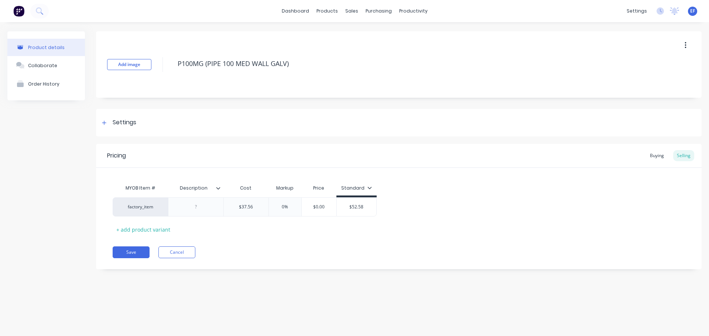
scroll to position [0, 0]
type input "$37.56"
click at [264, 207] on input "$37.56" at bounding box center [246, 207] width 45 height 7
type textarea "x"
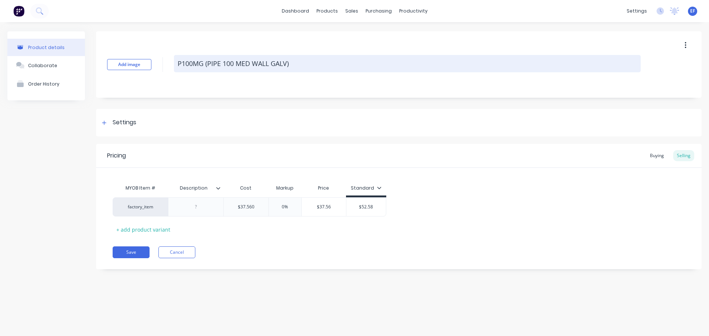
type input "$37.560"
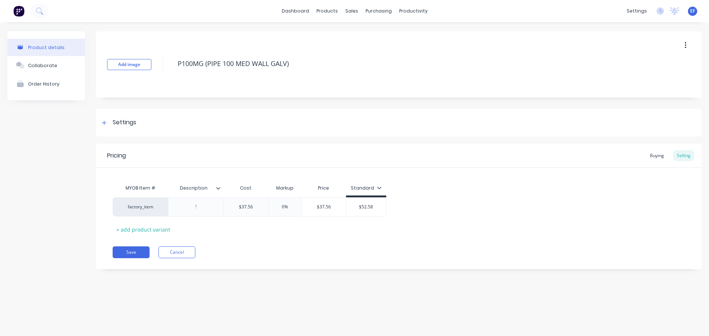
drag, startPoint x: 302, startPoint y: 65, endPoint x: 165, endPoint y: 69, distance: 137.0
click at [165, 69] on div "Add image P100MG (PIPE 100 MED WALL GALV)" at bounding box center [398, 64] width 605 height 66
click at [128, 252] on button "Save" at bounding box center [131, 253] width 37 height 12
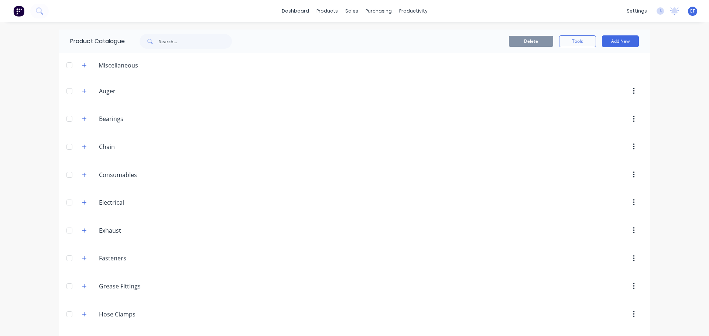
scroll to position [931, 0]
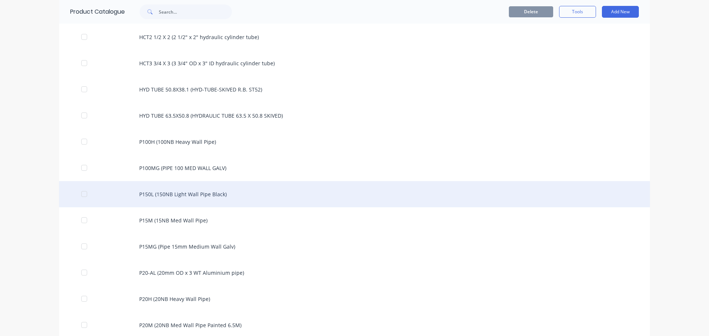
click at [215, 202] on div "P150L (150NB Light Wall Pipe Black)" at bounding box center [354, 194] width 590 height 26
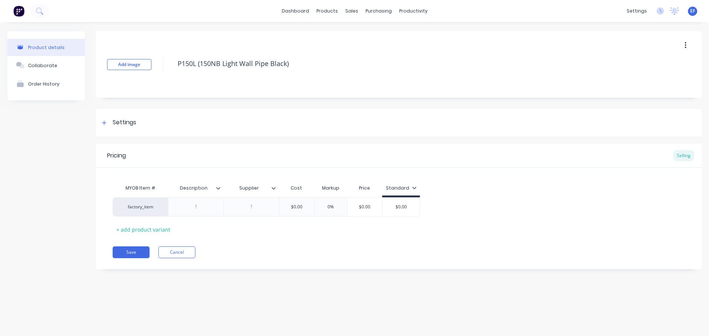
drag, startPoint x: 287, startPoint y: 67, endPoint x: 158, endPoint y: 74, distance: 129.0
click at [158, 74] on div "Add image P150L (150NB Light Wall Pipe Black)" at bounding box center [398, 64] width 605 height 66
click at [128, 127] on div "Settings" at bounding box center [125, 122] width 24 height 9
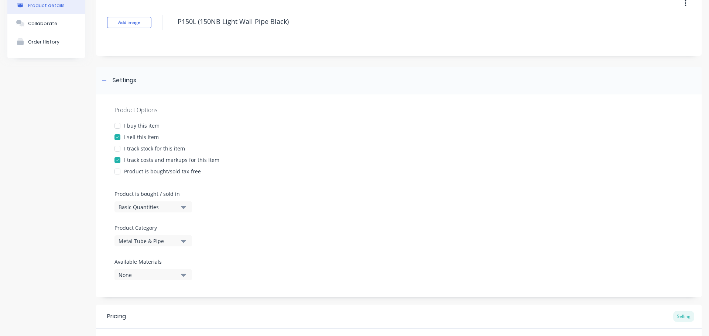
scroll to position [111, 0]
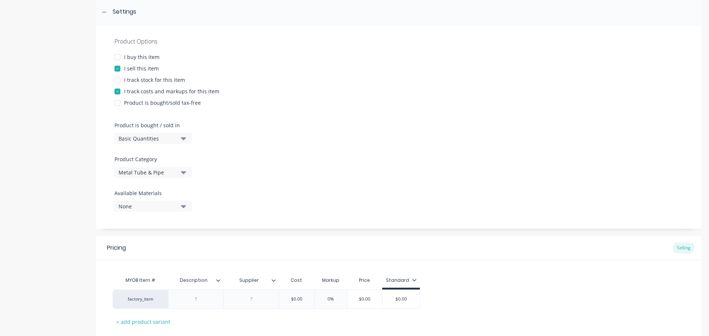
click at [139, 139] on div "Basic Quantities" at bounding box center [147, 139] width 59 height 8
click at [135, 172] on div "Lineal Metres" at bounding box center [169, 171] width 111 height 15
type textarea "x"
click at [102, 14] on div at bounding box center [104, 11] width 9 height 9
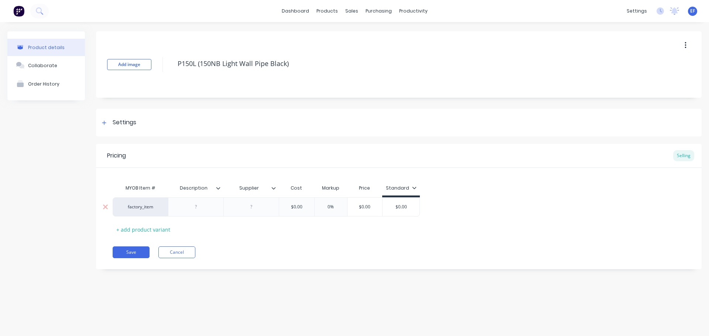
type input "$0.00"
click at [310, 209] on input "$0.00" at bounding box center [296, 207] width 37 height 7
click at [132, 251] on button "Save" at bounding box center [131, 253] width 37 height 12
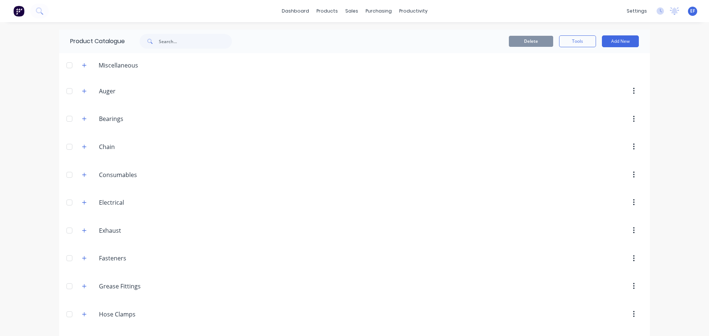
scroll to position [957, 0]
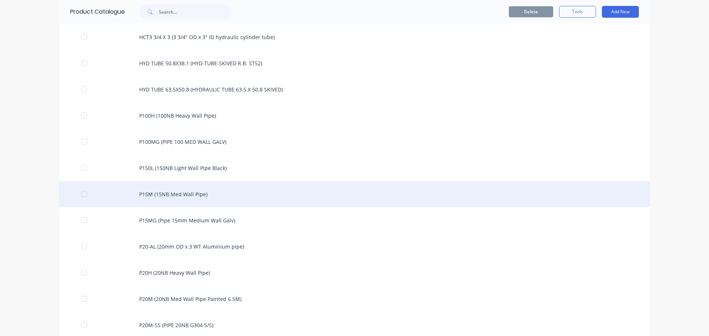
click at [191, 194] on div "P15M (15NB Med Wall Pipe)" at bounding box center [354, 194] width 590 height 26
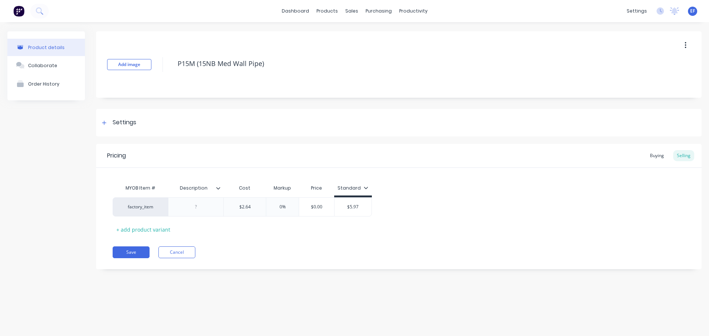
drag, startPoint x: 273, startPoint y: 64, endPoint x: 148, endPoint y: 72, distance: 125.3
click at [148, 72] on div "Add image P15M (15NB Med Wall Pipe)" at bounding box center [398, 64] width 605 height 66
click at [130, 127] on div "Settings" at bounding box center [398, 123] width 605 height 28
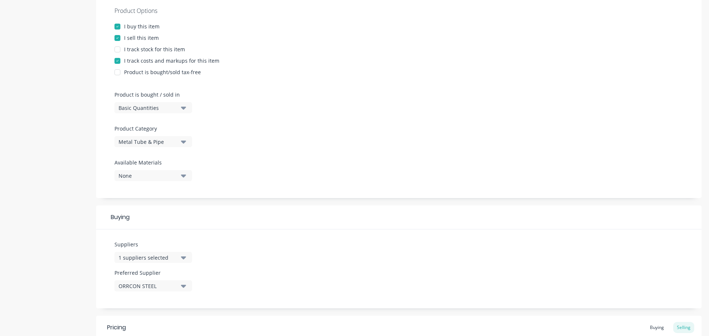
scroll to position [148, 0]
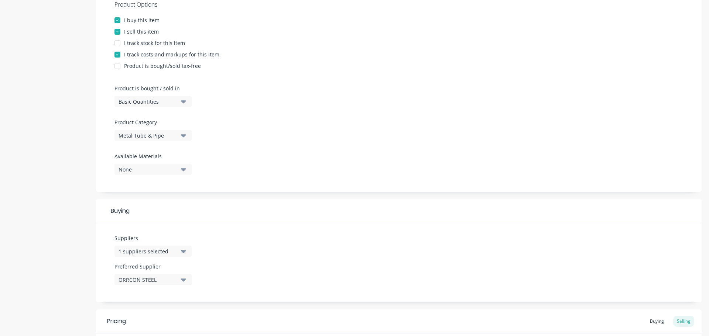
click at [149, 102] on div "Basic Quantities" at bounding box center [147, 102] width 59 height 8
click at [144, 130] on div "Lineal Metres" at bounding box center [169, 134] width 111 height 15
type textarea "x"
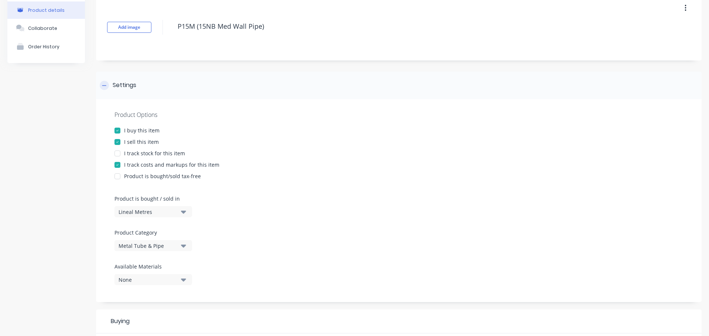
scroll to position [37, 0]
click at [106, 85] on icon at bounding box center [104, 85] width 4 height 5
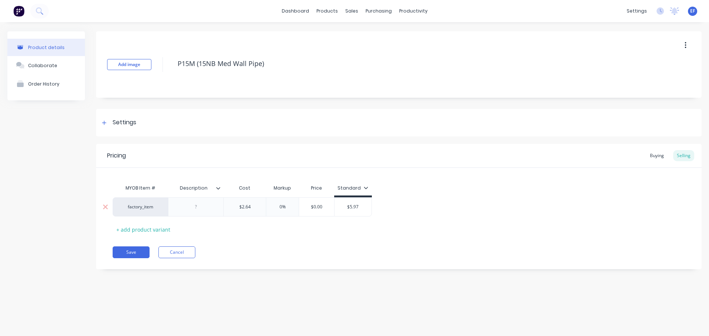
scroll to position [0, 0]
click at [258, 204] on input "$2.64" at bounding box center [245, 207] width 42 height 7
type input "$2.640"
type textarea "x"
type input "$2.640"
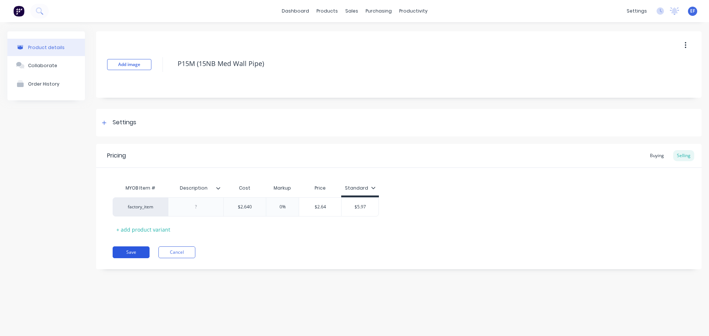
click at [133, 252] on button "Save" at bounding box center [131, 253] width 37 height 12
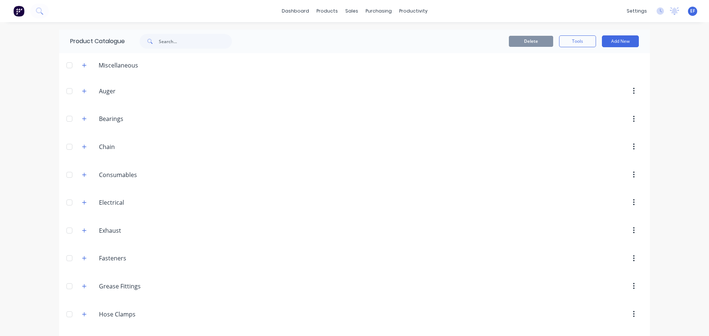
scroll to position [983, 0]
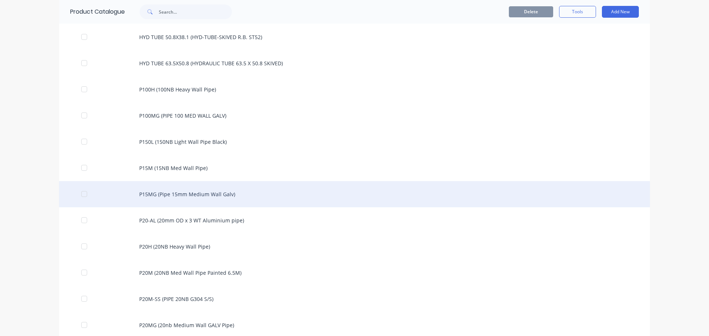
click at [176, 194] on div "P15MG (Pipe 15mm Medium Wall Galv)" at bounding box center [354, 194] width 590 height 26
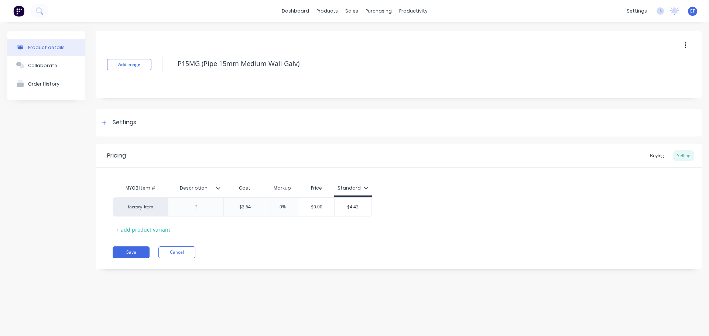
drag, startPoint x: 314, startPoint y: 67, endPoint x: 162, endPoint y: 84, distance: 153.0
click at [162, 84] on div "Add image P15MG (Pipe 15mm Medium Wall Galv)" at bounding box center [398, 64] width 605 height 66
click at [127, 128] on div "Settings" at bounding box center [398, 123] width 605 height 28
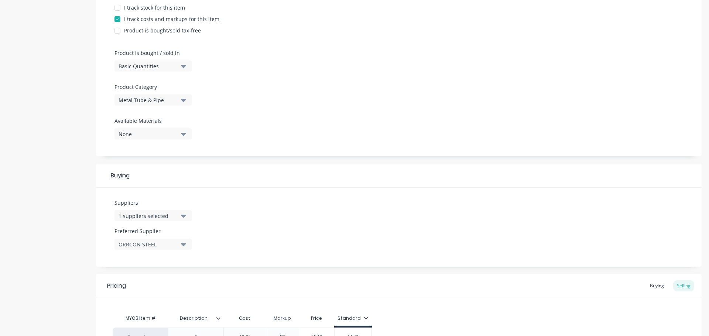
scroll to position [185, 0]
click at [162, 66] on div "Basic Quantities" at bounding box center [147, 65] width 59 height 8
click at [154, 98] on div "Lineal Metres" at bounding box center [169, 97] width 111 height 15
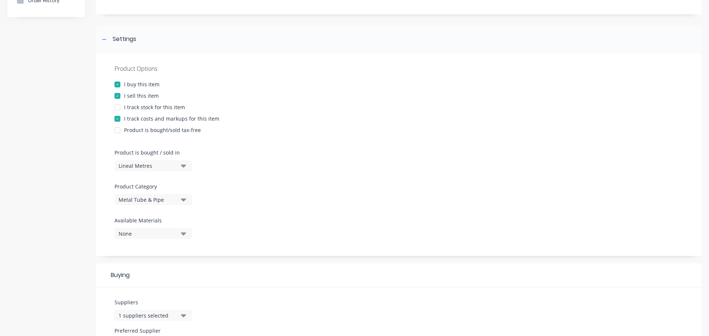
scroll to position [74, 0]
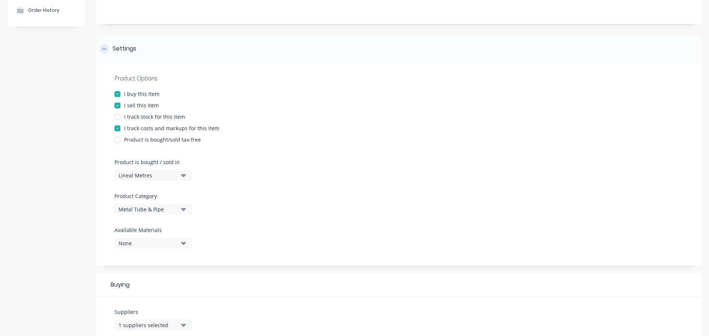
click at [104, 48] on icon at bounding box center [104, 48] width 4 height 5
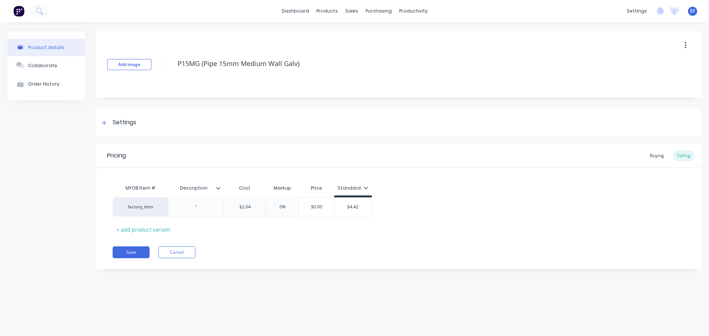
scroll to position [0, 0]
drag, startPoint x: 305, startPoint y: 61, endPoint x: 155, endPoint y: 66, distance: 149.6
click at [155, 66] on div "Add image P15MG (Pipe 15mm Medium Wall Galv)" at bounding box center [398, 64] width 605 height 66
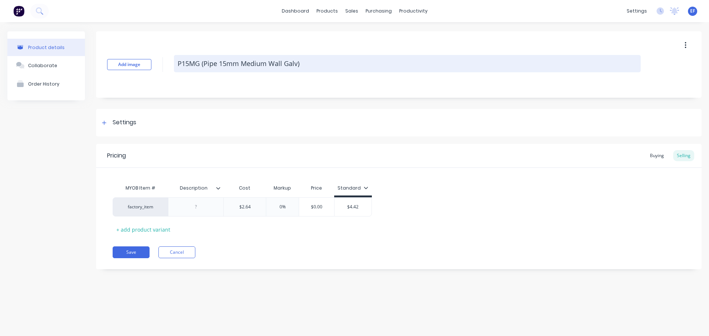
drag, startPoint x: 318, startPoint y: 73, endPoint x: 314, endPoint y: 63, distance: 10.4
click at [319, 71] on div "P15MG (Pipe 15mm Medium Wall Galv)" at bounding box center [407, 64] width 466 height 19
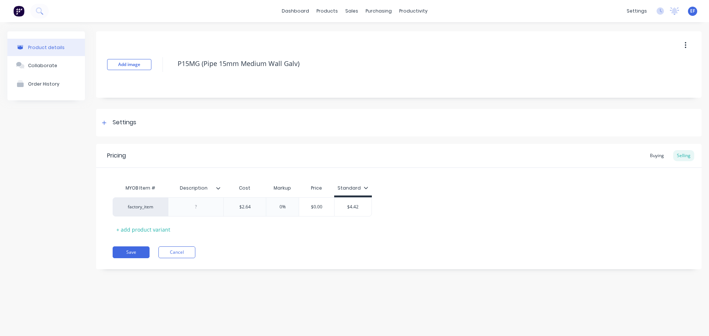
drag, startPoint x: 303, startPoint y: 67, endPoint x: 170, endPoint y: 70, distance: 132.9
click at [170, 70] on div "Add image P15MG (Pipe 15mm Medium Wall Galv)" at bounding box center [398, 64] width 605 height 66
type textarea "x"
click at [110, 116] on div "Settings" at bounding box center [398, 123] width 605 height 28
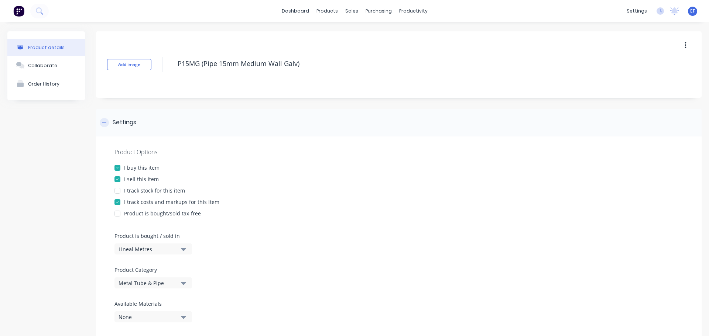
click at [104, 120] on icon at bounding box center [104, 122] width 4 height 5
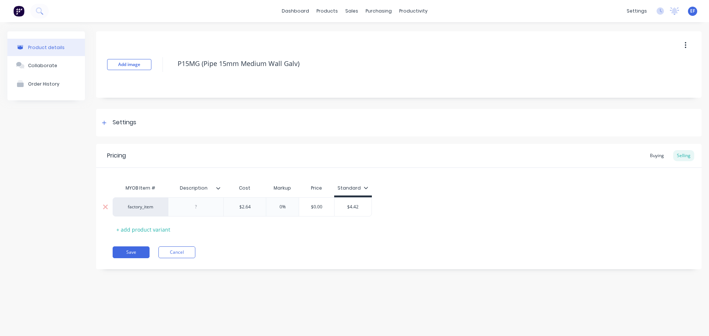
type input "$2.64"
click at [252, 206] on input "$2.64" at bounding box center [245, 207] width 42 height 7
type textarea "x"
type input "$2.640"
click at [118, 253] on button "Save" at bounding box center [131, 253] width 37 height 12
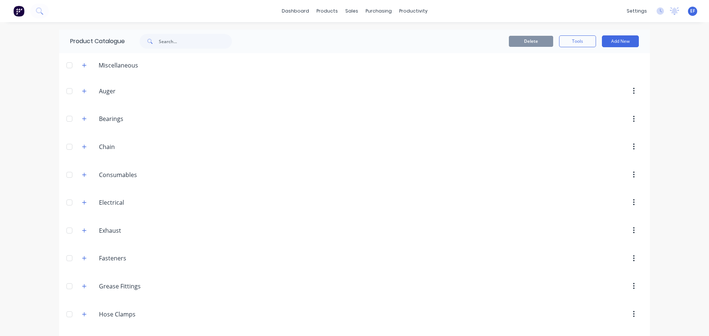
scroll to position [1009, 0]
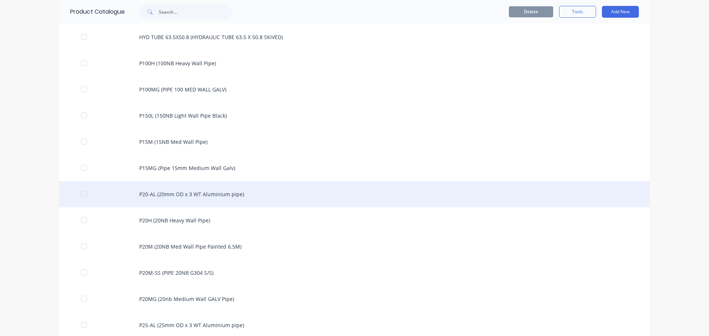
click at [205, 201] on div "P20-AL (20mm OD x 3 WT Aluminium pipe)" at bounding box center [354, 194] width 590 height 26
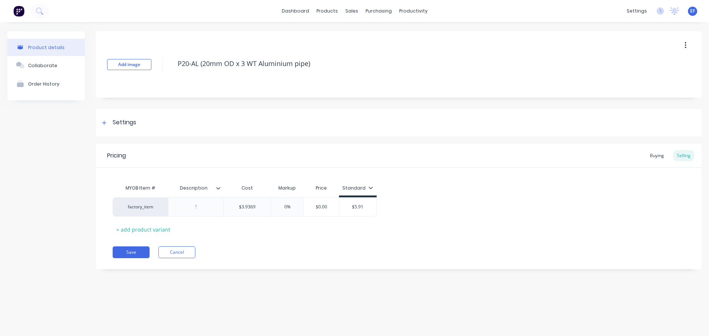
drag, startPoint x: 316, startPoint y: 62, endPoint x: 128, endPoint y: 90, distance: 190.3
click at [128, 90] on div "Add image P20-AL (20mm OD x 3 WT Aluminium pipe)" at bounding box center [398, 64] width 605 height 66
click at [97, 111] on div "Settings" at bounding box center [398, 123] width 605 height 28
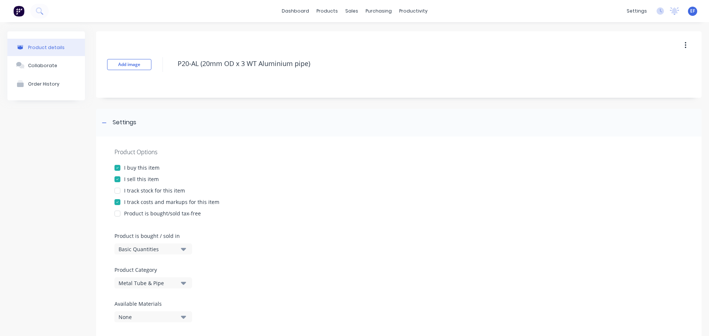
click at [139, 252] on div "Basic Quantities" at bounding box center [147, 249] width 59 height 8
click at [142, 285] on div "Lineal Metres" at bounding box center [169, 282] width 111 height 15
type textarea "x"
click at [103, 124] on icon at bounding box center [104, 122] width 4 height 5
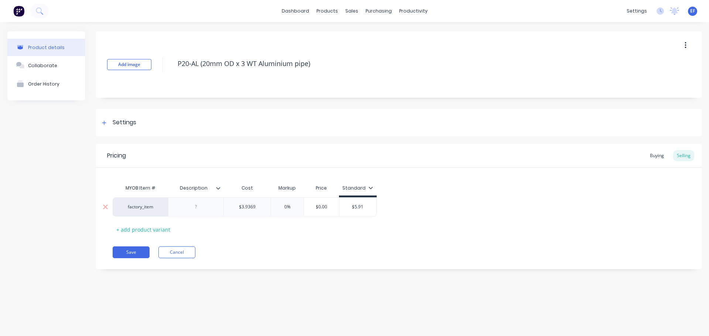
type input "$3.9369"
click at [259, 206] on input "$3.9369" at bounding box center [247, 207] width 47 height 7
type textarea "x"
type input "$3.93690"
click at [263, 227] on div "MYOB Item # Description Cost Markup Price Standard factory_item $3.9369 $3.9369…" at bounding box center [399, 208] width 572 height 55
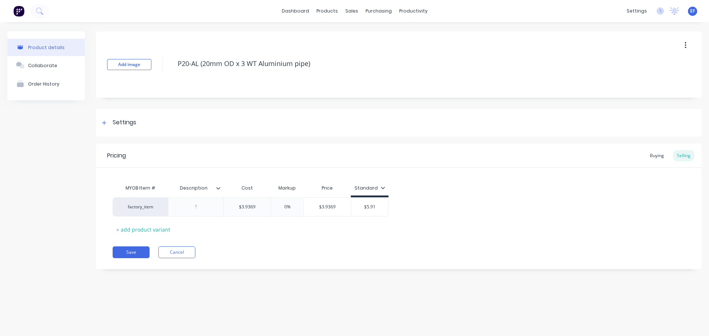
drag, startPoint x: 316, startPoint y: 67, endPoint x: 152, endPoint y: 74, distance: 164.4
click at [152, 74] on div "Add image P20-AL (20mm OD x 3 WT Aluminium pipe)" at bounding box center [398, 64] width 605 height 66
click at [133, 253] on button "Save" at bounding box center [131, 253] width 37 height 12
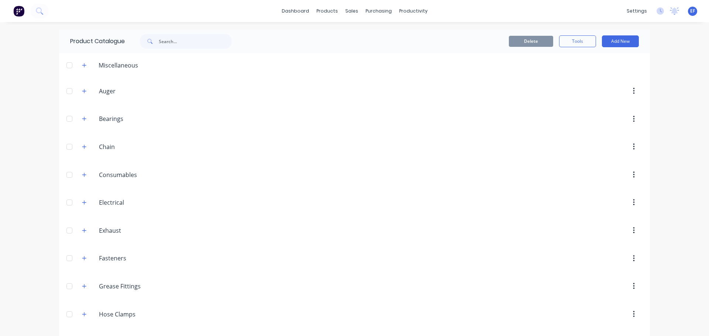
scroll to position [1036, 0]
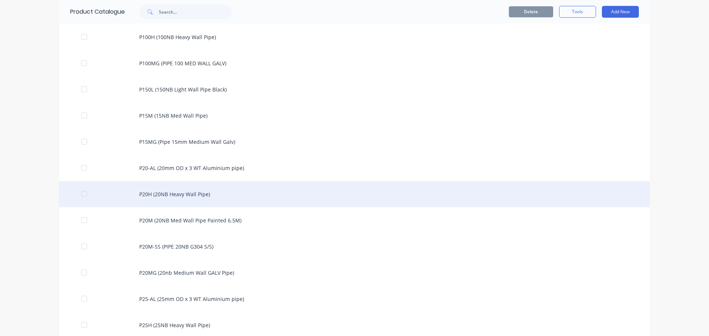
click at [221, 201] on div "P20H (20NB Heavy Wall Pipe)" at bounding box center [354, 194] width 590 height 26
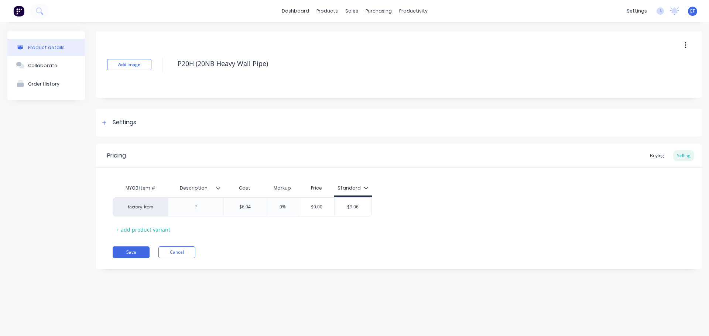
drag, startPoint x: 276, startPoint y: 65, endPoint x: 156, endPoint y: 66, distance: 119.9
click at [156, 66] on div "Add image P20H (20NB Heavy Wall Pipe)" at bounding box center [398, 64] width 605 height 66
click at [135, 129] on div "Settings" at bounding box center [398, 123] width 605 height 28
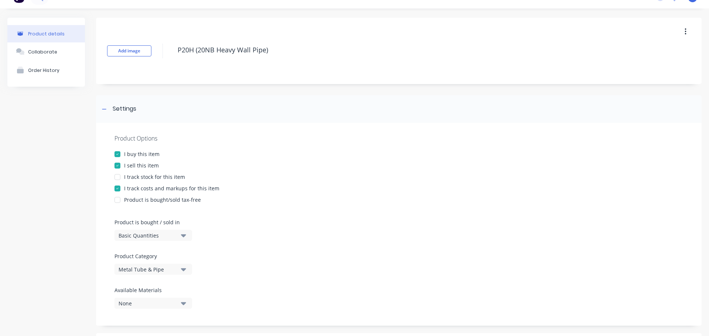
scroll to position [37, 0]
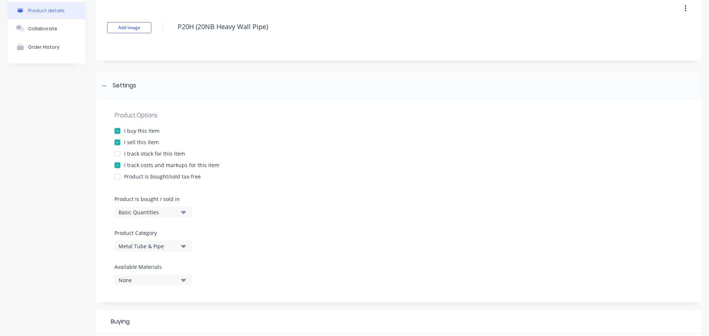
click at [133, 212] on div "Basic Quantities" at bounding box center [147, 213] width 59 height 8
click at [134, 246] on div "Lineal Metres" at bounding box center [169, 245] width 111 height 15
type textarea "x"
click at [107, 88] on div at bounding box center [104, 85] width 9 height 9
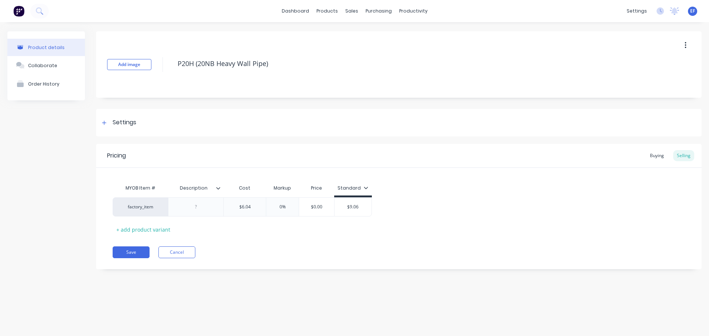
scroll to position [0, 0]
click at [255, 206] on input "$6.04" at bounding box center [245, 207] width 42 height 7
type input "$6.040"
type textarea "x"
type input "$6.040"
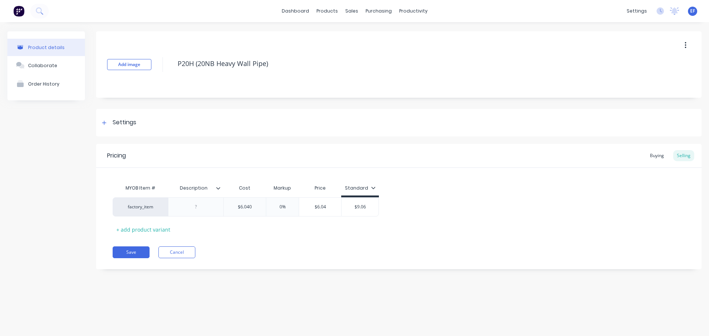
drag, startPoint x: 276, startPoint y: 258, endPoint x: 304, endPoint y: 172, distance: 90.9
click at [278, 254] on div "Save Cancel" at bounding box center [407, 253] width 589 height 12
drag, startPoint x: 187, startPoint y: 69, endPoint x: 167, endPoint y: 70, distance: 20.7
click at [167, 70] on div "Add image P20H (20NB Heavy Wall Pipe)" at bounding box center [398, 64] width 605 height 66
click at [136, 254] on button "Save" at bounding box center [131, 253] width 37 height 12
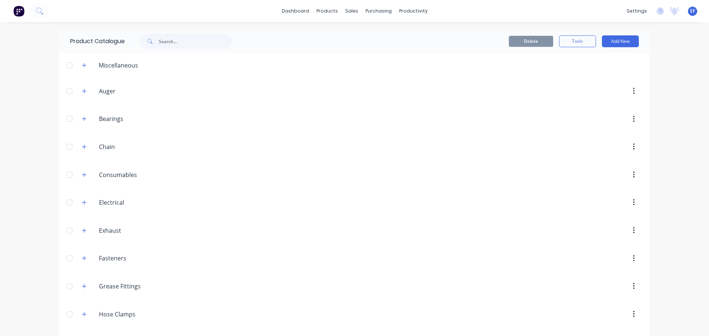
scroll to position [1062, 0]
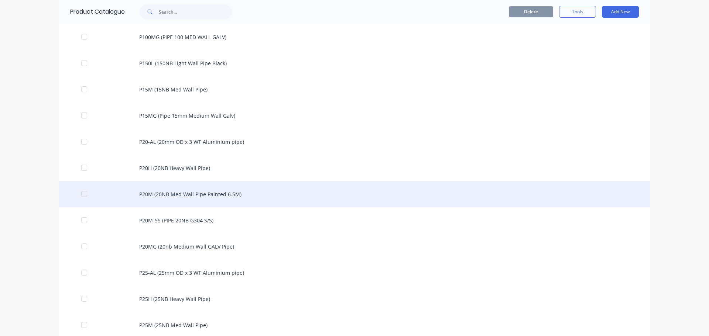
click at [238, 204] on div "P20M (20NB Med Wall Pipe Painted 6.5M)" at bounding box center [354, 194] width 590 height 26
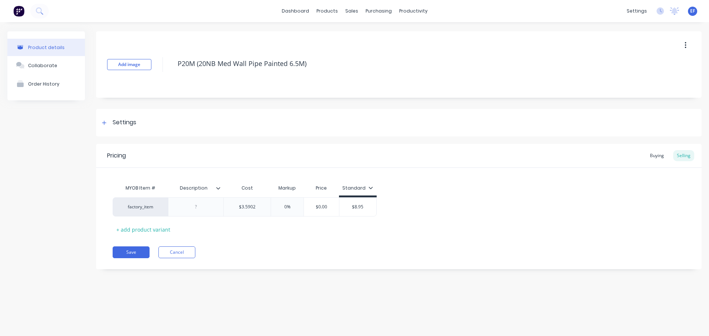
drag, startPoint x: 317, startPoint y: 63, endPoint x: 156, endPoint y: 77, distance: 161.2
click at [156, 77] on div "Add image P20M (20NB Med Wall Pipe Painted 6.5M)" at bounding box center [398, 64] width 605 height 66
click at [105, 128] on div "Settings" at bounding box center [398, 123] width 605 height 28
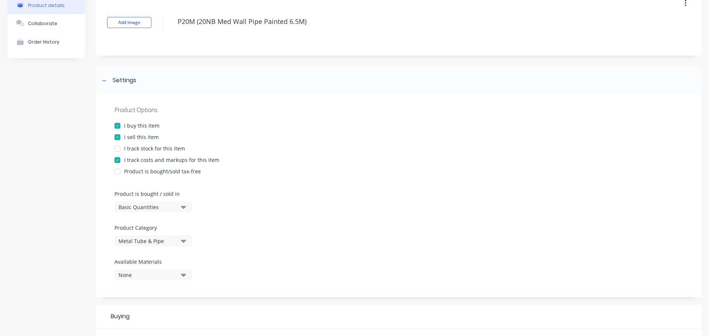
scroll to position [111, 0]
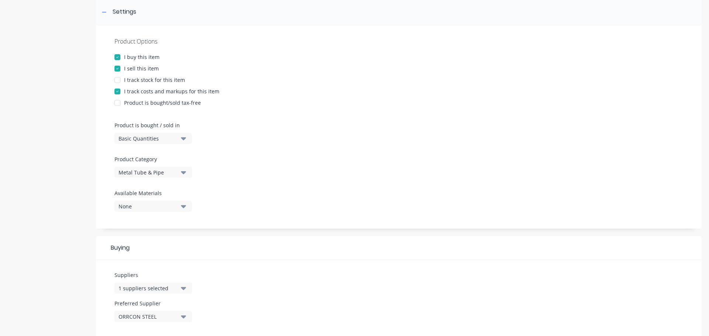
click at [141, 137] on div "Basic Quantities" at bounding box center [147, 139] width 59 height 8
click at [148, 176] on div "Lineal Metres" at bounding box center [169, 171] width 111 height 15
type textarea "x"
click at [102, 15] on div at bounding box center [104, 11] width 9 height 9
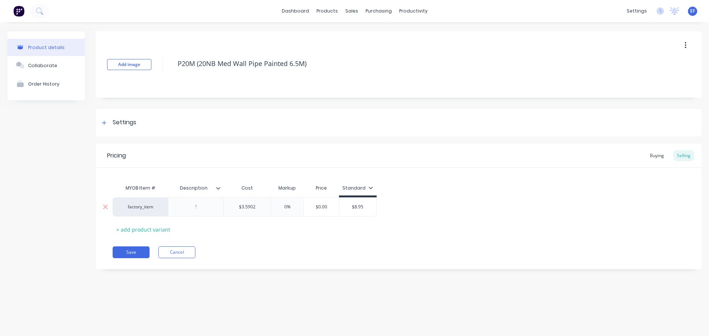
scroll to position [0, 0]
type input "$3.5902"
click at [262, 206] on input "$3.5902" at bounding box center [247, 207] width 47 height 7
type textarea "x"
type input "$3.59020"
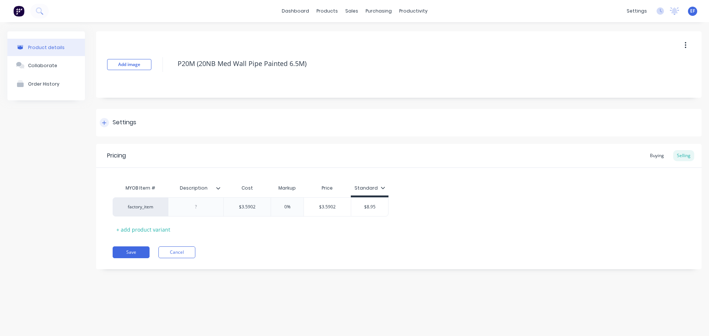
drag, startPoint x: 282, startPoint y: 265, endPoint x: 303, endPoint y: 118, distance: 148.7
click at [282, 260] on div "Pricing Buying Selling MYOB Item # Description Cost Markup Price Standard facto…" at bounding box center [398, 206] width 605 height 125
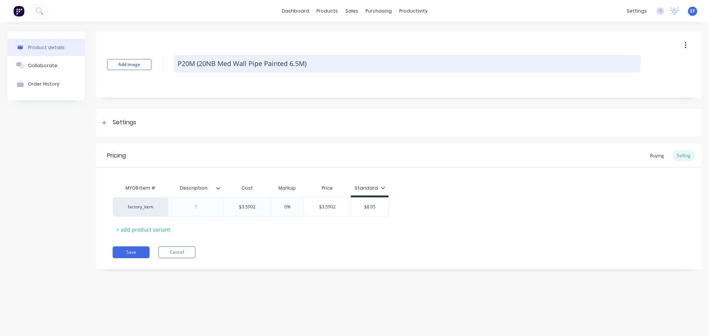
drag, startPoint x: 309, startPoint y: 62, endPoint x: 176, endPoint y: 68, distance: 133.7
click at [176, 68] on textarea "P20M (20NB Med Wall Pipe Painted 6.5M)" at bounding box center [407, 63] width 466 height 17
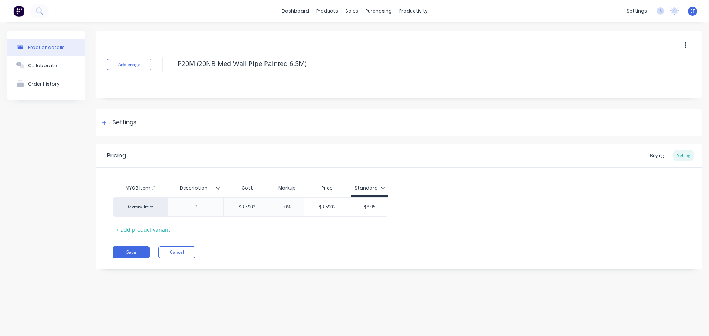
click at [127, 242] on div "Pricing Buying Selling MYOB Item # Description Cost Markup Price Standard facto…" at bounding box center [398, 206] width 605 height 125
click at [122, 250] on button "Save" at bounding box center [131, 253] width 37 height 12
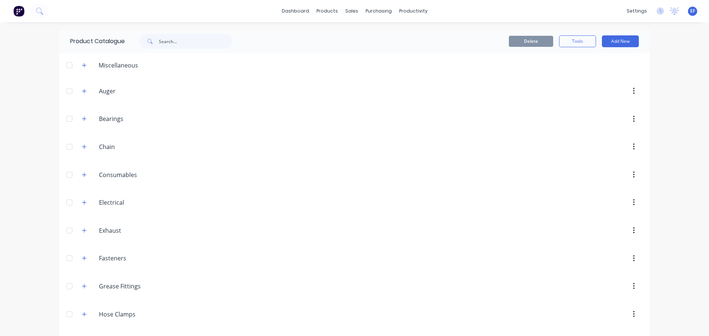
scroll to position [1088, 0]
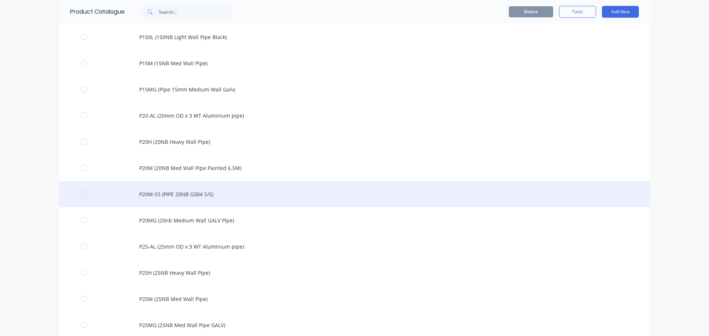
click at [226, 194] on div "P20M-SS (PIPE 20NB G304 S/S)" at bounding box center [354, 194] width 590 height 26
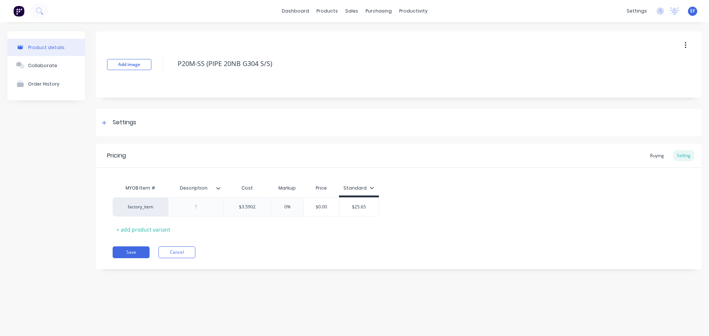
drag, startPoint x: 283, startPoint y: 67, endPoint x: 159, endPoint y: 67, distance: 124.0
click at [159, 67] on div "Add image P20M-SS (PIPE 20NB G304 S/S)" at bounding box center [398, 64] width 605 height 66
click at [122, 125] on div "Settings" at bounding box center [125, 122] width 24 height 9
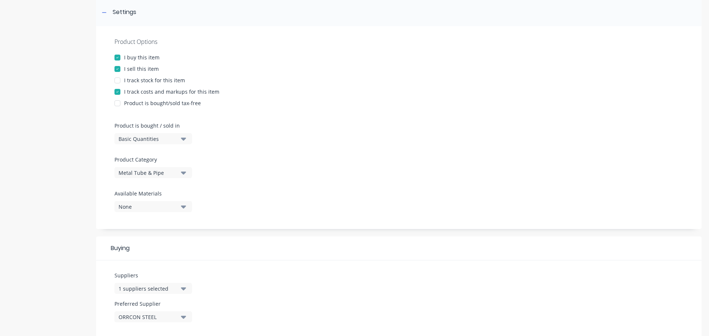
scroll to position [111, 0]
click at [138, 135] on div "Basic Quantities" at bounding box center [147, 139] width 59 height 8
click at [132, 169] on div "Lineal Metres" at bounding box center [169, 171] width 111 height 15
type textarea "x"
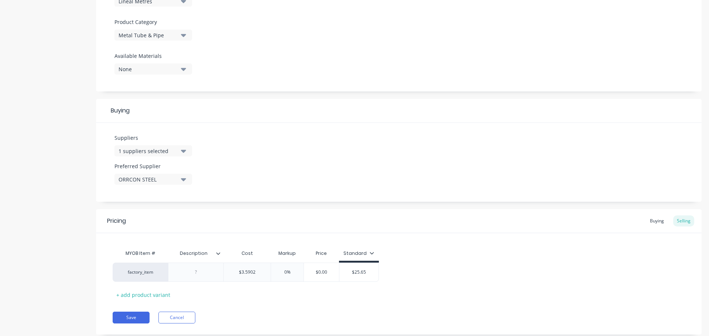
scroll to position [258, 0]
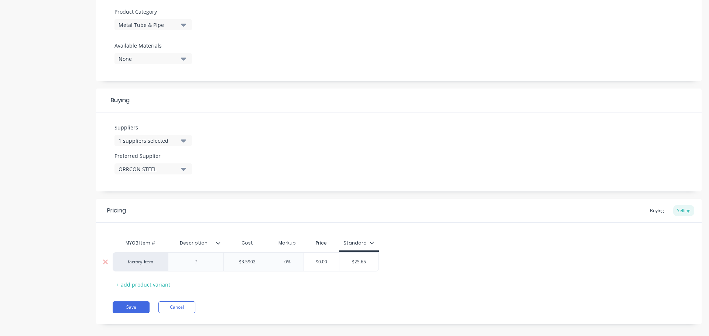
click at [264, 263] on input "$3.5902" at bounding box center [247, 262] width 47 height 7
type input "$3.59020"
type textarea "x"
type input "$3.59020"
click at [292, 304] on div "Save Cancel" at bounding box center [407, 308] width 589 height 12
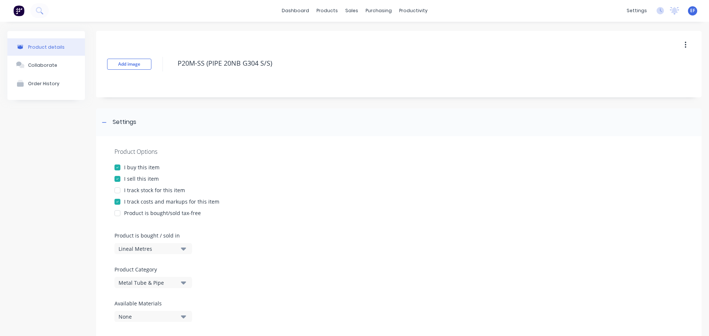
scroll to position [0, 0]
drag, startPoint x: 279, startPoint y: 64, endPoint x: 165, endPoint y: 70, distance: 114.2
click at [165, 70] on div "Add image P20M-SS (PIPE 20NB G304 S/S)" at bounding box center [398, 64] width 605 height 66
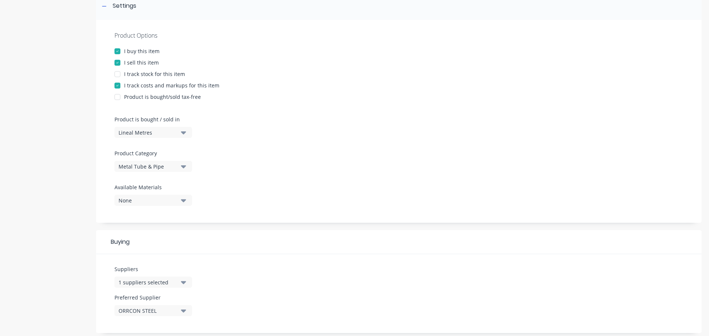
scroll to position [267, 0]
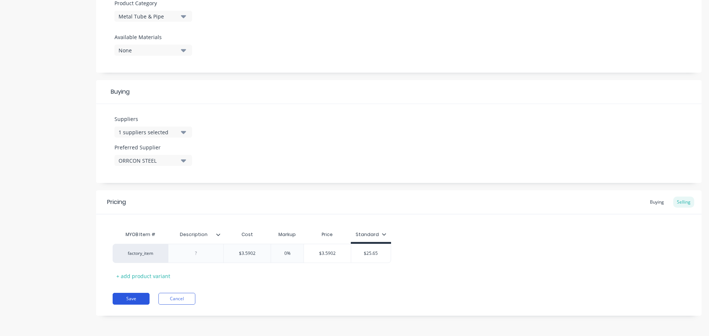
click at [137, 301] on button "Save" at bounding box center [131, 299] width 37 height 12
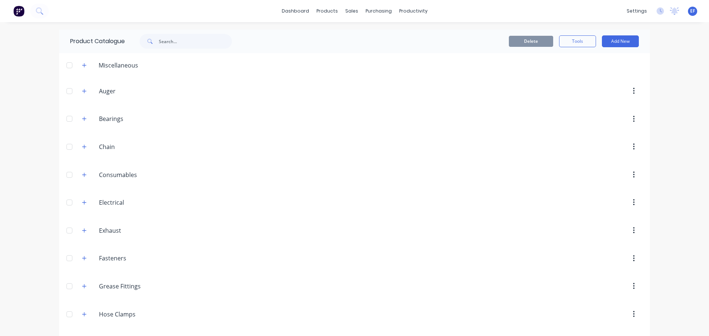
scroll to position [1114, 0]
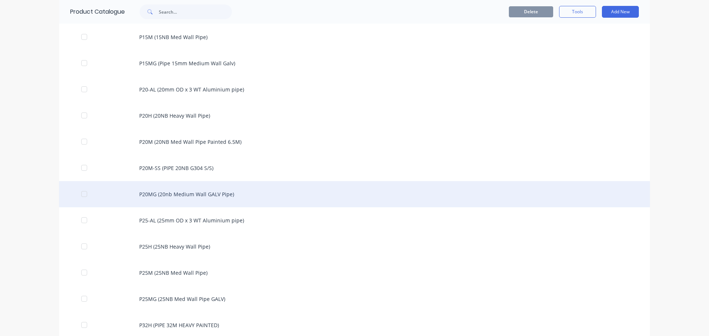
click at [216, 200] on div "P20MG (20nb Medium Wall GALV Pipe)" at bounding box center [354, 194] width 590 height 26
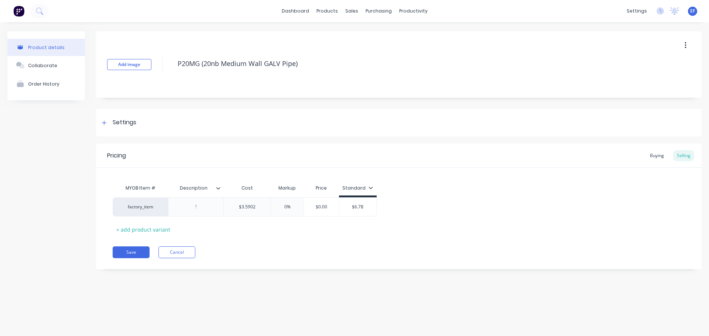
drag, startPoint x: 304, startPoint y: 63, endPoint x: 166, endPoint y: 76, distance: 138.3
click at [166, 76] on div "Add image P20MG (20nb Medium Wall GALV Pipe)" at bounding box center [398, 64] width 605 height 66
click at [137, 130] on div "Settings" at bounding box center [398, 123] width 605 height 28
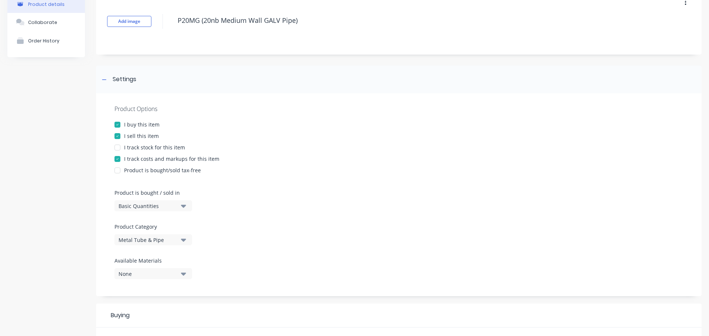
scroll to position [111, 0]
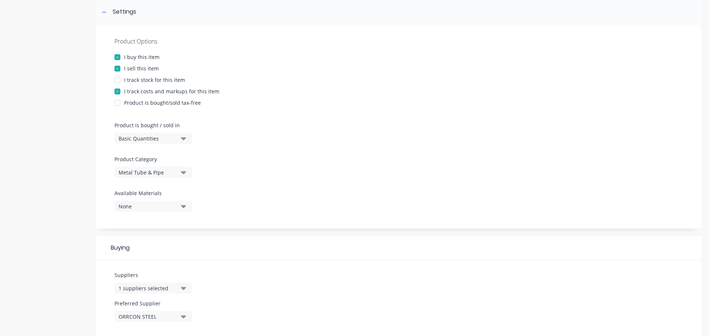
click at [159, 140] on div "Basic Quantities" at bounding box center [147, 139] width 59 height 8
click at [147, 174] on div "Lineal Metres" at bounding box center [169, 171] width 111 height 15
type textarea "x"
click at [106, 11] on icon at bounding box center [104, 12] width 4 height 5
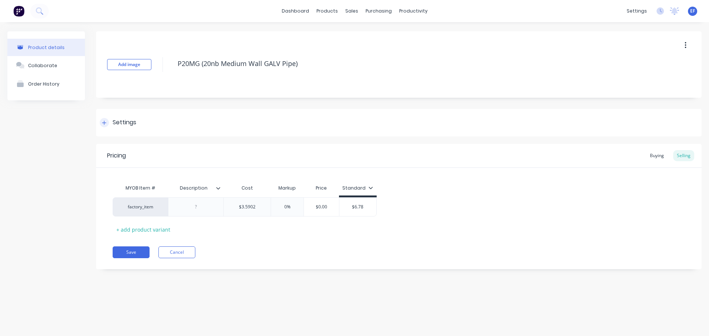
scroll to position [0, 0]
type input "$3.5902"
click at [261, 209] on input "$3.5902" at bounding box center [247, 207] width 47 height 7
type textarea "x"
type input "$3.59020"
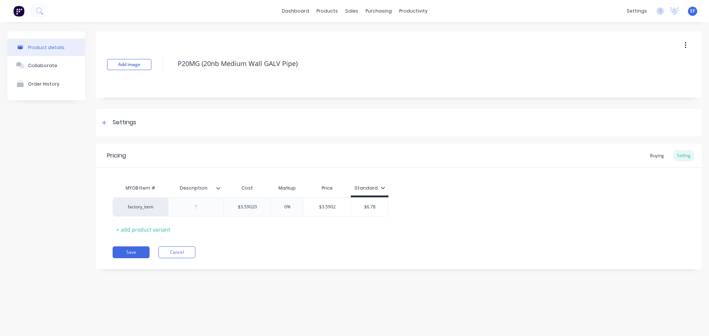
click at [265, 238] on div "Pricing Buying Selling MYOB Item # Description Cost Markup Price Standard facto…" at bounding box center [398, 206] width 605 height 125
drag, startPoint x: 303, startPoint y: 63, endPoint x: 172, endPoint y: 71, distance: 131.2
click at [172, 71] on div "Add image P20MG (20nb Medium Wall GALV Pipe)" at bounding box center [398, 64] width 605 height 66
click at [104, 122] on icon at bounding box center [104, 122] width 4 height 5
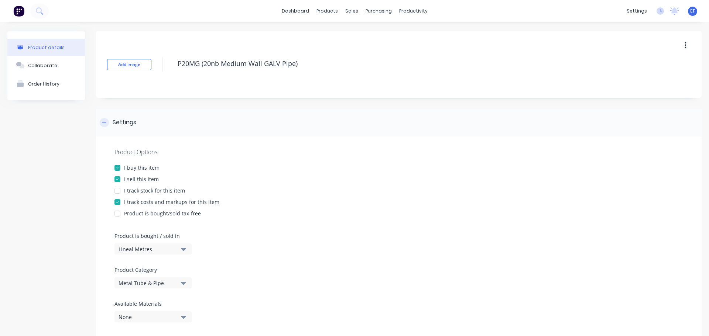
click at [104, 122] on icon at bounding box center [104, 122] width 4 height 5
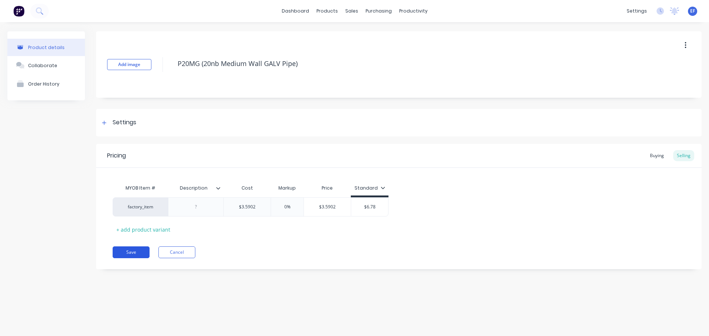
click at [123, 252] on button "Save" at bounding box center [131, 253] width 37 height 12
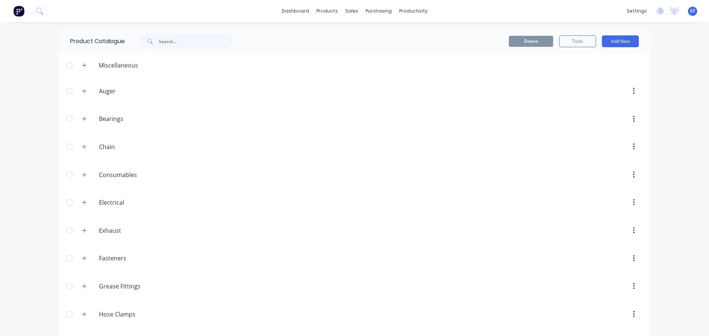
scroll to position [1140, 0]
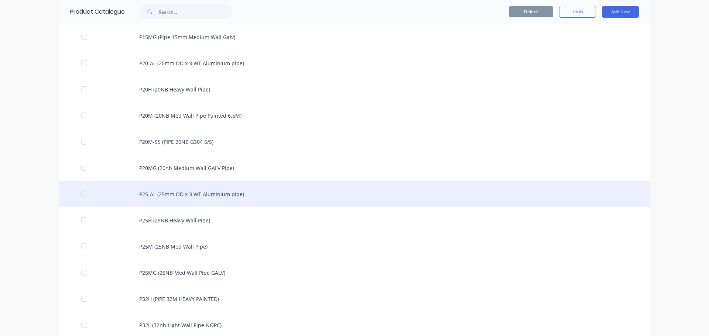
click at [189, 198] on div "P25-AL (25mm OD x 3 WT Aluminium pipe)" at bounding box center [354, 194] width 590 height 26
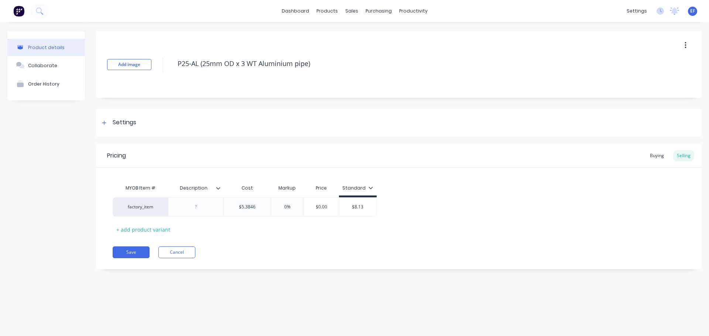
drag, startPoint x: 324, startPoint y: 66, endPoint x: 141, endPoint y: 73, distance: 182.8
click at [141, 73] on div "Add image P25-AL (25mm OD x 3 WT Aluminium pipe)" at bounding box center [398, 64] width 605 height 66
click at [118, 122] on div "Settings" at bounding box center [125, 122] width 24 height 9
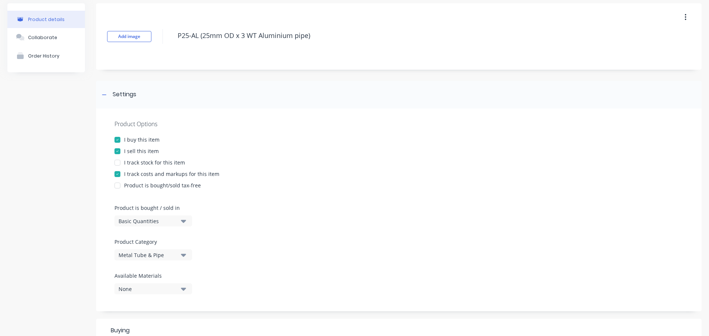
scroll to position [74, 0]
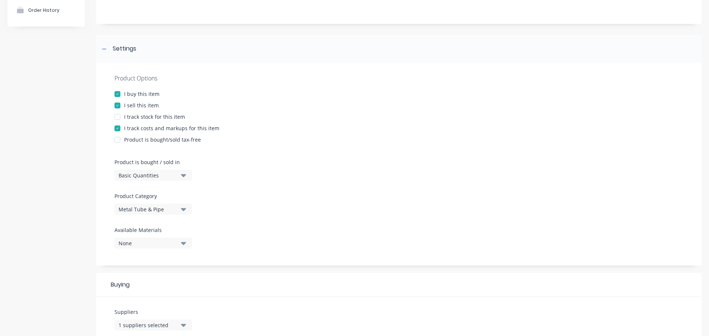
click at [158, 173] on div "Basic Quantities" at bounding box center [147, 176] width 59 height 8
click at [146, 207] on div "Lineal Metres" at bounding box center [169, 208] width 111 height 15
click at [100, 46] on div "Settings" at bounding box center [118, 48] width 37 height 9
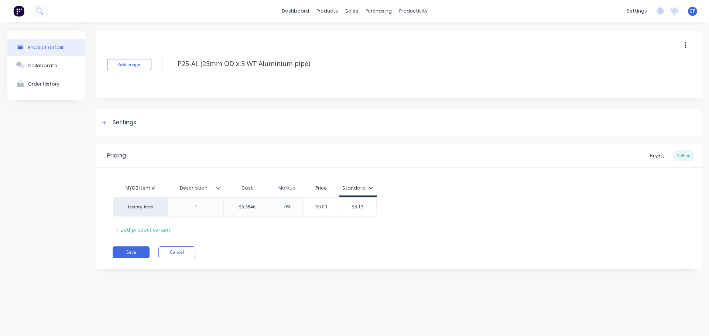
scroll to position [0, 0]
drag, startPoint x: 320, startPoint y: 66, endPoint x: 163, endPoint y: 66, distance: 156.8
click at [163, 66] on div "Add image P25-AL (25mm OD x 3 WT Aluminium pipe)" at bounding box center [398, 64] width 605 height 66
type textarea "x"
type input "$5.3846"
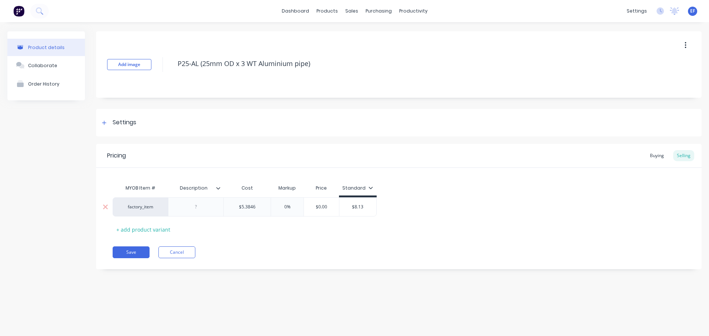
click at [264, 209] on input "$5.3846" at bounding box center [247, 207] width 47 height 7
type textarea "x"
type input "$5.38460"
click at [289, 245] on div "Pricing Buying Selling MYOB Item # Description Cost Markup Price Standard facto…" at bounding box center [398, 206] width 605 height 125
drag, startPoint x: 321, startPoint y: 63, endPoint x: 172, endPoint y: 79, distance: 149.9
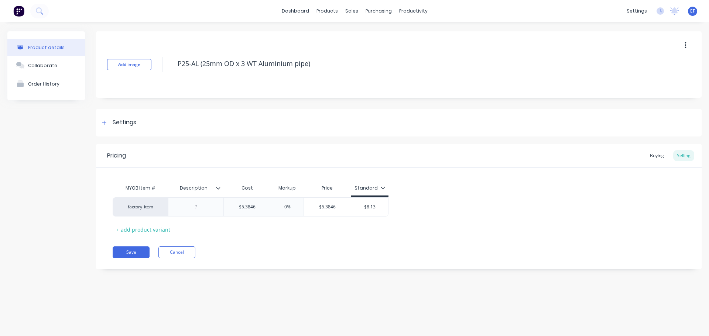
click at [172, 79] on div "Add image P25-AL (25mm OD x 3 WT Aluminium pipe)" at bounding box center [398, 64] width 605 height 66
click at [129, 252] on button "Save" at bounding box center [131, 253] width 37 height 12
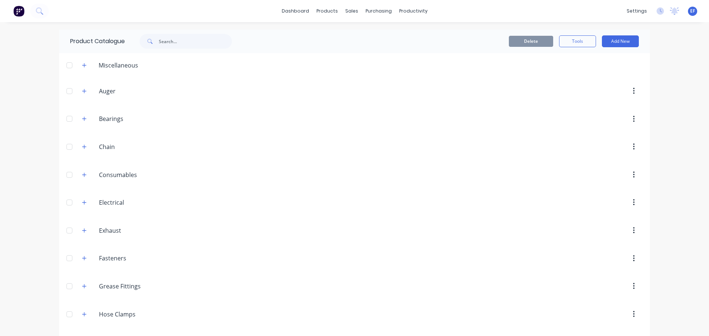
scroll to position [1167, 0]
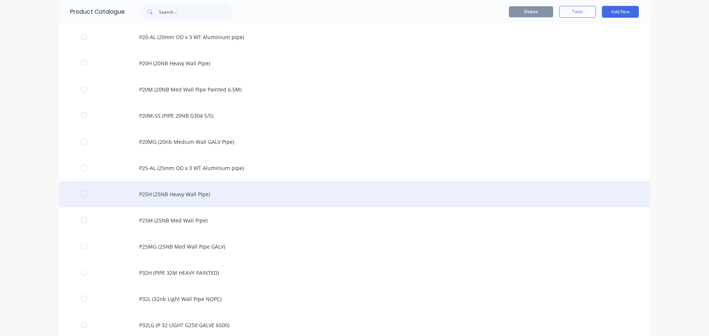
click at [178, 201] on div "P25H (25NB Heavy Wall Pipe)" at bounding box center [354, 194] width 590 height 26
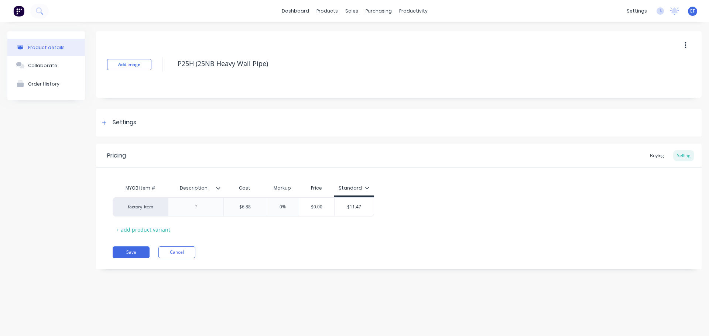
drag, startPoint x: 288, startPoint y: 63, endPoint x: 158, endPoint y: 67, distance: 129.6
click at [158, 67] on div "Add image P25H (25NB Heavy Wall Pipe)" at bounding box center [398, 64] width 605 height 66
click at [123, 120] on div "Settings" at bounding box center [125, 122] width 24 height 9
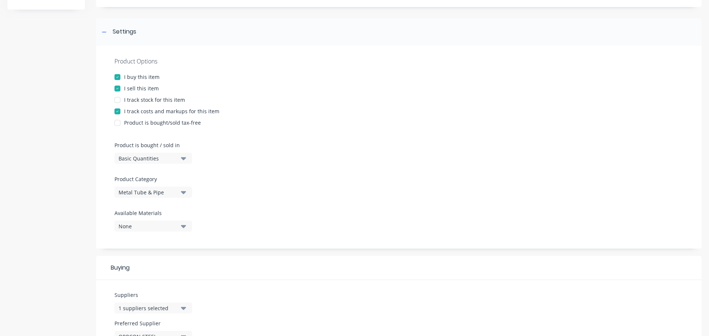
scroll to position [111, 0]
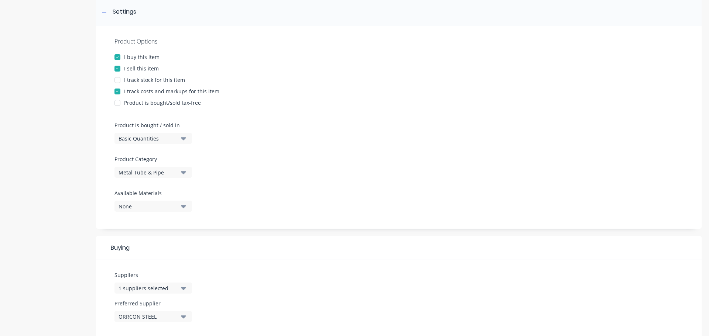
click at [146, 141] on div "Basic Quantities" at bounding box center [147, 139] width 59 height 8
click at [139, 178] on div "Lineal Metres" at bounding box center [169, 171] width 111 height 15
type textarea "x"
click at [102, 14] on div at bounding box center [104, 11] width 9 height 9
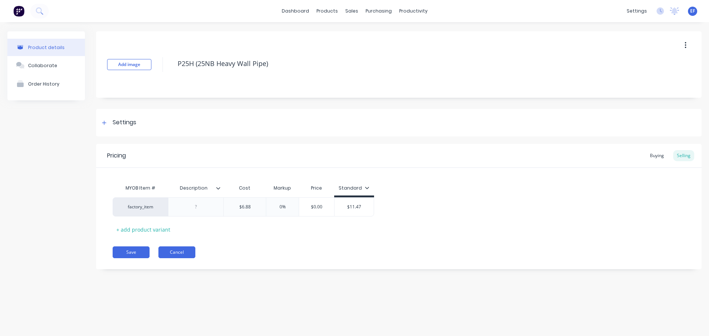
scroll to position [0, 0]
type input "$6.88"
click at [258, 206] on input "$6.88" at bounding box center [245, 207] width 42 height 7
type textarea "x"
type input "$6.880"
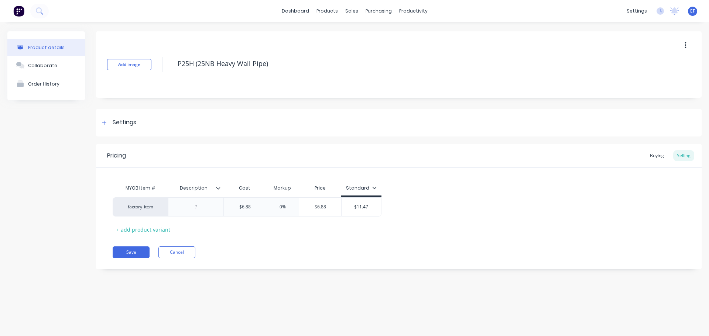
click at [242, 252] on div "Save Cancel" at bounding box center [407, 253] width 589 height 12
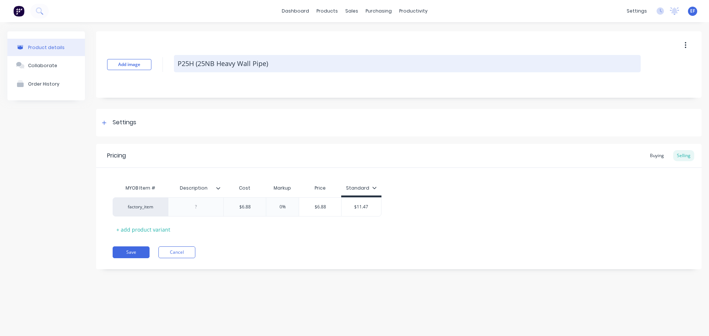
drag, startPoint x: 278, startPoint y: 66, endPoint x: 174, endPoint y: 68, distance: 103.7
click at [174, 68] on textarea "P25H (25NB Heavy Wall Pipe)" at bounding box center [407, 63] width 466 height 17
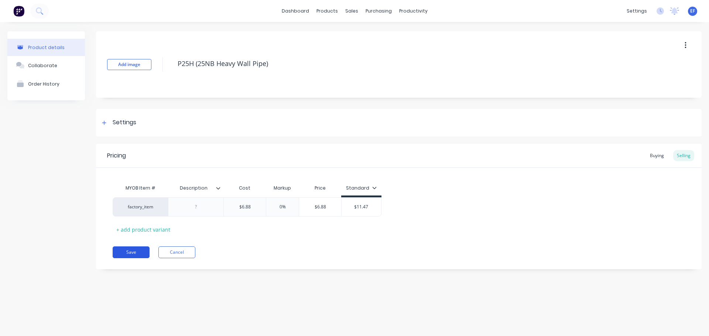
click at [124, 252] on button "Save" at bounding box center [131, 253] width 37 height 12
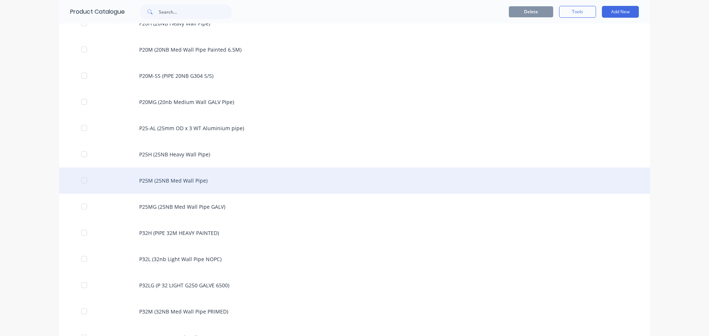
scroll to position [1230, 0]
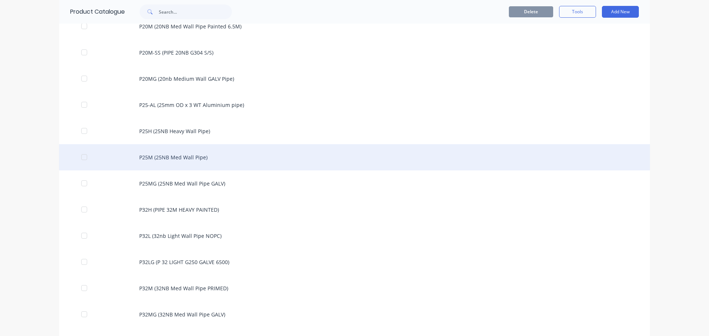
click at [185, 156] on div "P25M (25NB Med Wall Pipe)" at bounding box center [354, 157] width 590 height 26
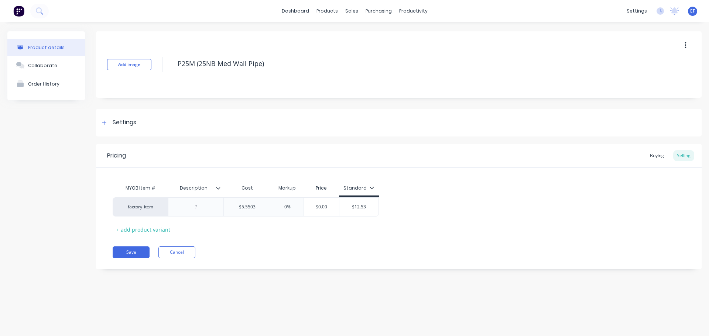
drag, startPoint x: 274, startPoint y: 62, endPoint x: 152, endPoint y: 73, distance: 122.7
click at [152, 73] on div "Add image P25M (25NB Med Wall Pipe)" at bounding box center [398, 64] width 605 height 66
click at [130, 123] on div "Settings" at bounding box center [125, 122] width 24 height 9
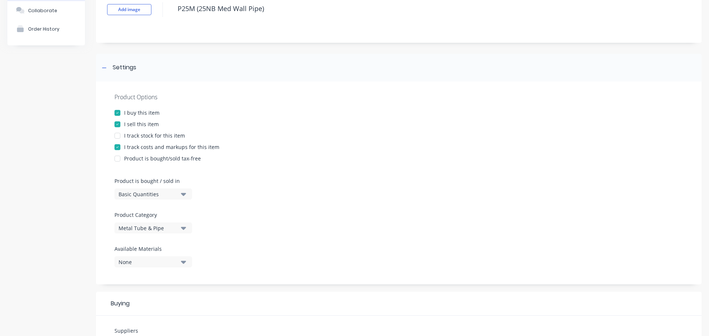
scroll to position [111, 0]
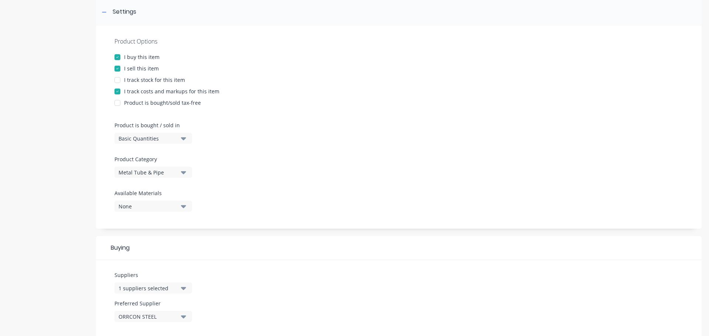
click at [147, 138] on div "Basic Quantities" at bounding box center [147, 139] width 59 height 8
click at [144, 173] on div "Lineal Metres" at bounding box center [169, 171] width 111 height 15
type textarea "x"
click at [101, 10] on div at bounding box center [104, 11] width 9 height 9
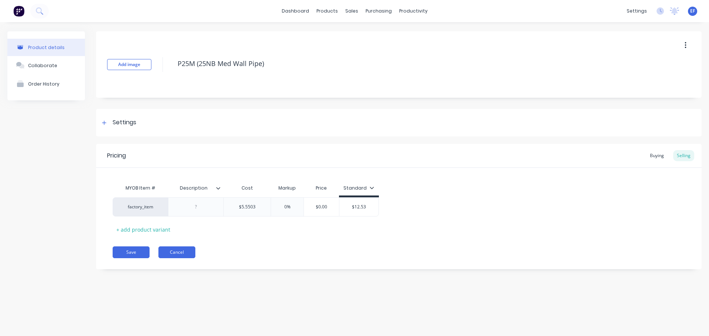
scroll to position [0, 0]
type input "$5.5503"
click at [261, 207] on input "$5.5503" at bounding box center [247, 207] width 47 height 7
type textarea "x"
type input "$5.55030"
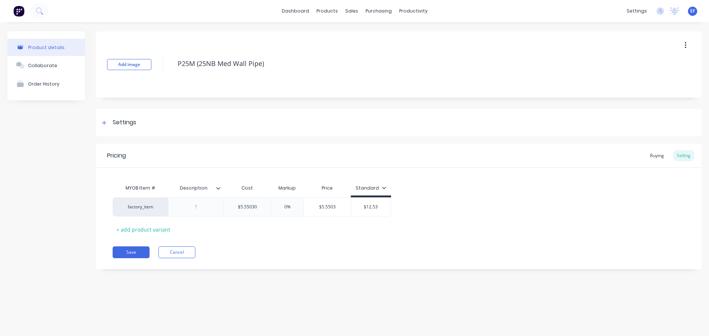
click at [221, 233] on div "MYOB Item # Description Cost Markup Price Standard factory_item $5.5503 $5.5503…" at bounding box center [399, 208] width 572 height 55
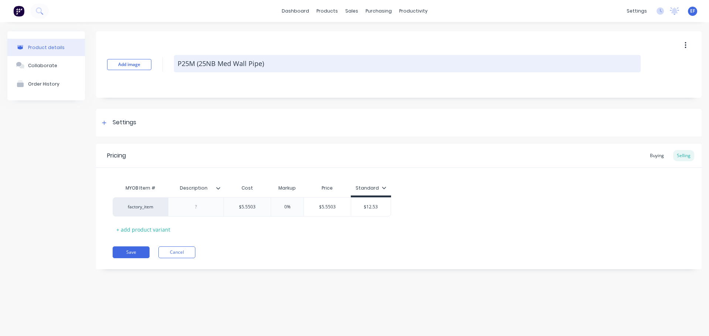
drag, startPoint x: 270, startPoint y: 59, endPoint x: 176, endPoint y: 66, distance: 94.4
click at [176, 66] on textarea "P25M (25NB Med Wall Pipe)" at bounding box center [407, 63] width 466 height 17
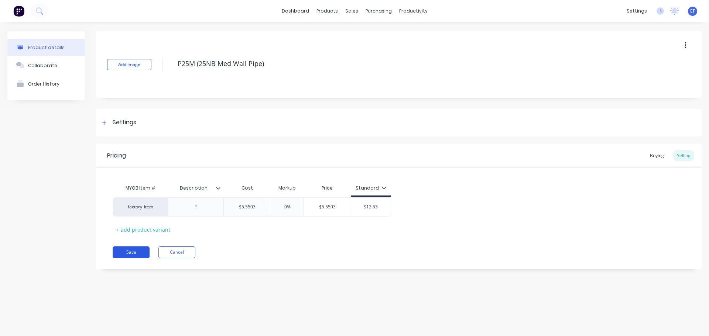
click at [134, 250] on button "Save" at bounding box center [131, 253] width 37 height 12
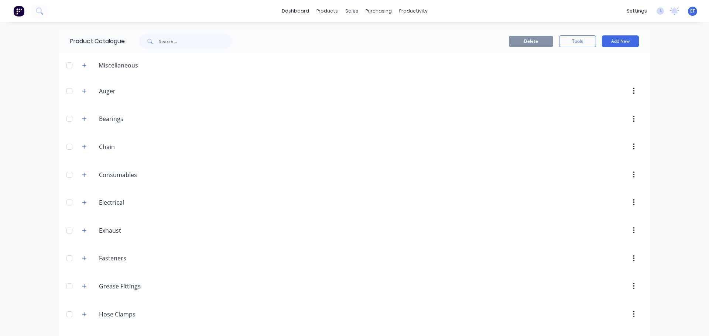
scroll to position [1219, 0]
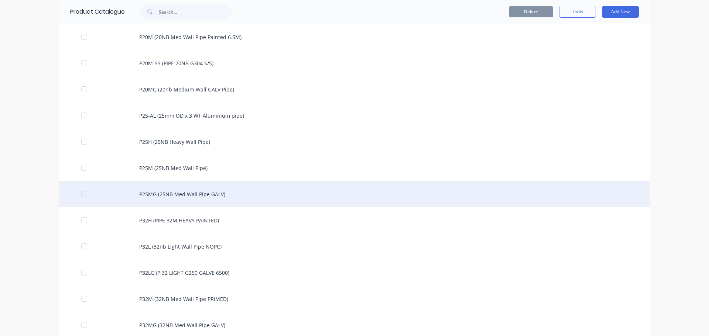
click at [222, 203] on div "P25MG (25NB Med Wall Pipe GALV)" at bounding box center [354, 194] width 590 height 26
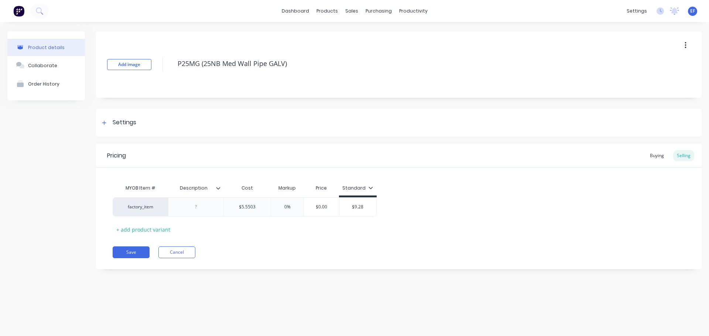
drag, startPoint x: 294, startPoint y: 66, endPoint x: 151, endPoint y: 85, distance: 144.5
click at [151, 85] on div "Add image P25MG (25NB Med Wall Pipe GALV)" at bounding box center [398, 64] width 605 height 66
click at [125, 125] on div "Settings" at bounding box center [125, 122] width 24 height 9
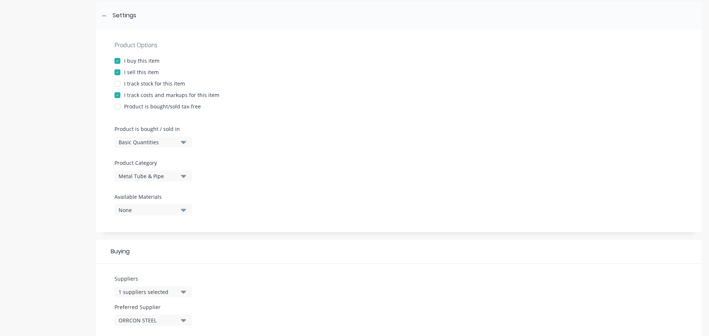
scroll to position [111, 0]
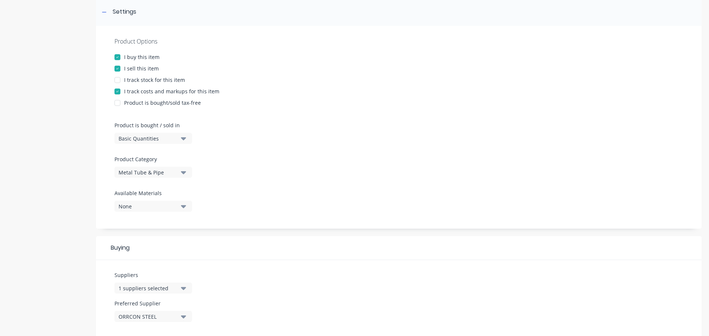
click at [154, 139] on div "Basic Quantities" at bounding box center [147, 139] width 59 height 8
click at [151, 175] on div "Lineal Metres" at bounding box center [169, 171] width 111 height 15
type textarea "x"
click at [108, 15] on div "Settings" at bounding box center [118, 11] width 37 height 9
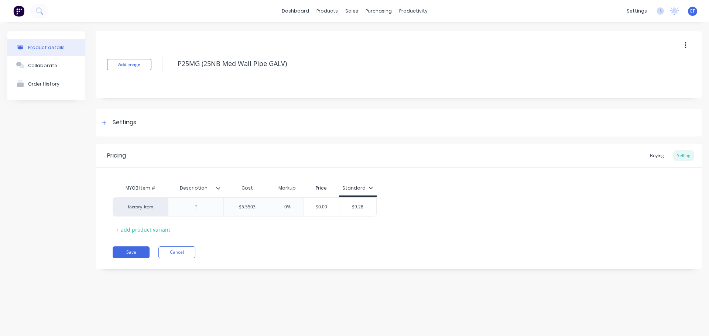
scroll to position [0, 0]
type input "$5.5503"
click at [259, 206] on input "$5.5503" at bounding box center [247, 207] width 47 height 7
type textarea "x"
type input "$5.55030"
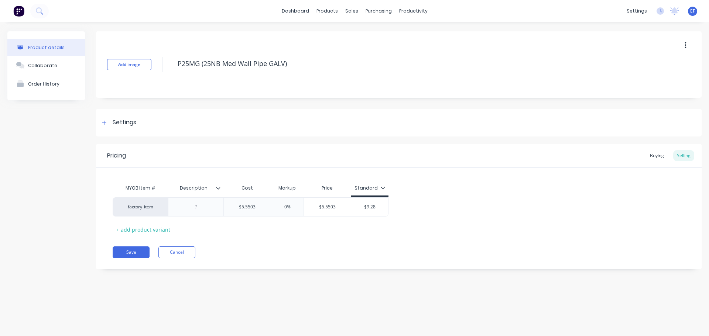
click at [258, 255] on div "Save Cancel" at bounding box center [407, 253] width 589 height 12
drag, startPoint x: 291, startPoint y: 64, endPoint x: 168, endPoint y: 73, distance: 123.2
click at [168, 73] on div "Add image P25MG (25NB Med Wall Pipe GALV)" at bounding box center [398, 64] width 605 height 66
click at [138, 254] on button "Save" at bounding box center [131, 253] width 37 height 12
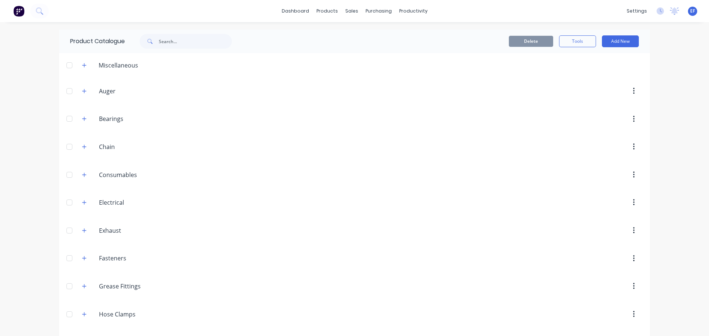
scroll to position [1245, 0]
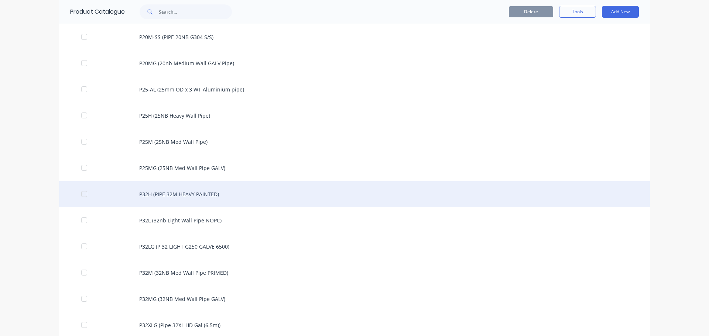
click at [222, 198] on div "P32H (PIPE 32M HEAVY PAINTED)" at bounding box center [354, 194] width 590 height 26
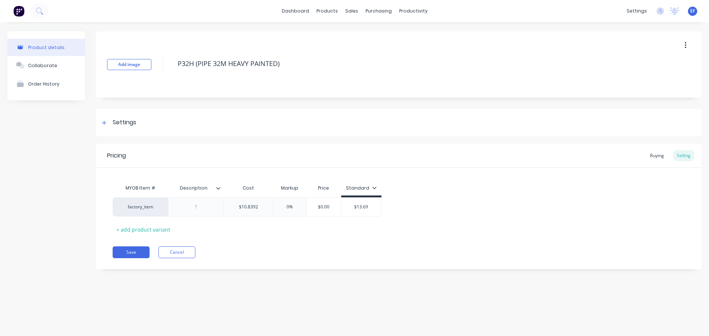
drag, startPoint x: 285, startPoint y: 66, endPoint x: 155, endPoint y: 73, distance: 130.5
click at [155, 73] on div "Add image P32H (PIPE 32M HEAVY PAINTED)" at bounding box center [398, 64] width 605 height 66
click at [112, 122] on div "Settings" at bounding box center [118, 122] width 37 height 9
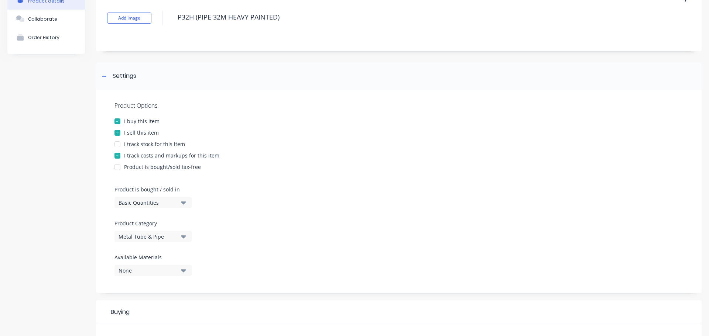
scroll to position [111, 0]
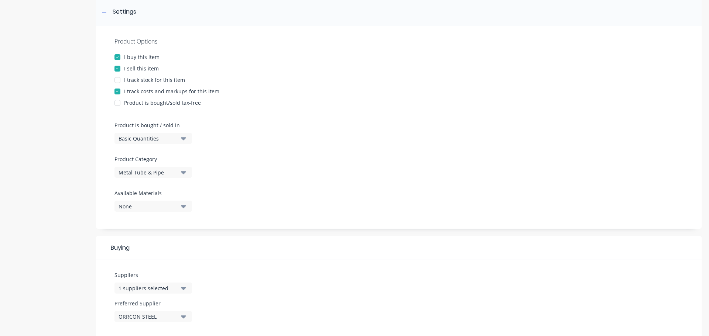
click at [141, 143] on button "Basic Quantities" at bounding box center [152, 138] width 77 height 11
click at [138, 176] on div "Lineal Metres" at bounding box center [169, 171] width 111 height 15
type textarea "x"
click at [103, 8] on div at bounding box center [104, 11] width 9 height 9
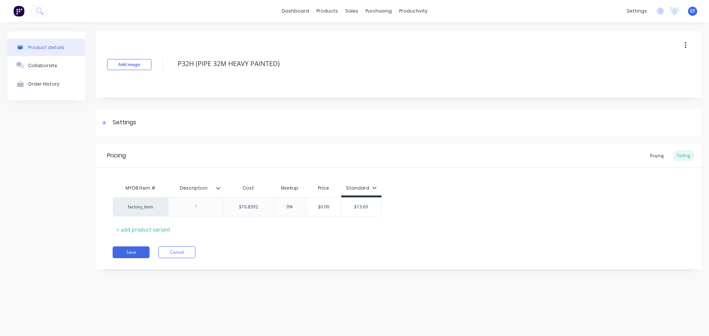
scroll to position [0, 0]
type input "$10.8392"
click at [261, 207] on input "$10.8392" at bounding box center [248, 207] width 49 height 7
type textarea "x"
type input "$10.83920"
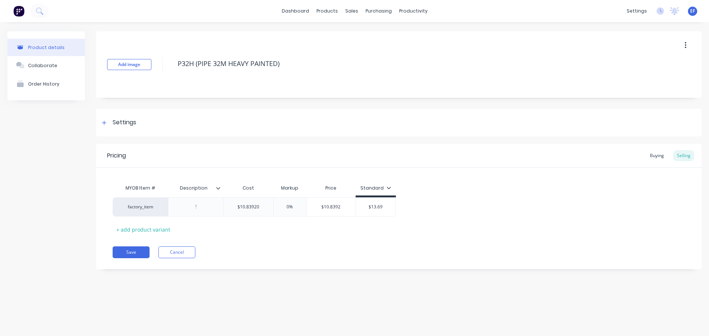
click at [240, 245] on div "Pricing Buying Selling MYOB Item # Description Cost Markup Price Standard facto…" at bounding box center [398, 206] width 605 height 125
drag, startPoint x: 222, startPoint y: 66, endPoint x: 169, endPoint y: 69, distance: 52.5
click at [169, 69] on div "Add image P32H (PIPE 32M HEAVY PAINTED)" at bounding box center [398, 64] width 605 height 66
click at [117, 125] on div "Settings" at bounding box center [125, 122] width 24 height 9
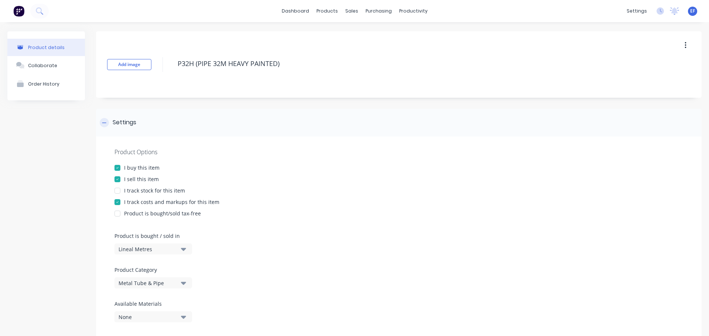
click at [117, 125] on div "Settings" at bounding box center [125, 122] width 24 height 9
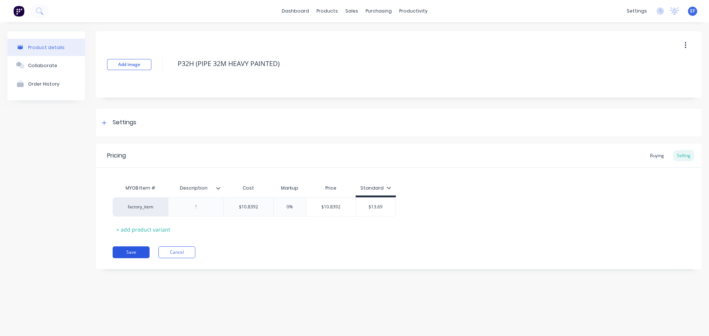
click at [141, 257] on button "Save" at bounding box center [131, 253] width 37 height 12
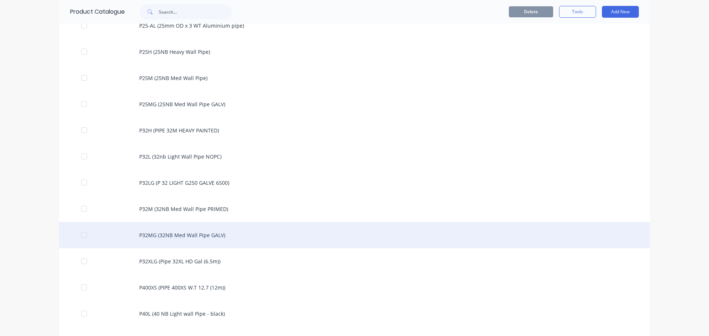
scroll to position [1345, 0]
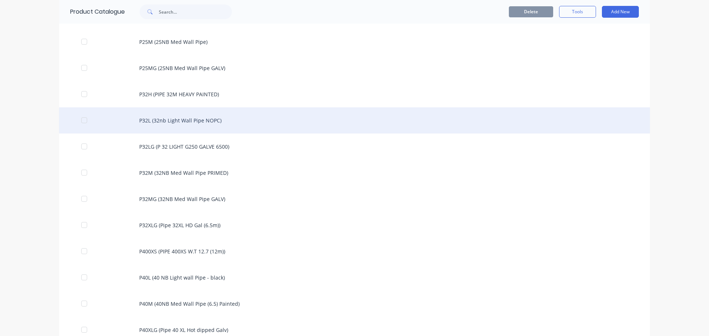
click at [204, 120] on div "P32L (32nb Light Wall Pipe NOPC)" at bounding box center [354, 120] width 590 height 26
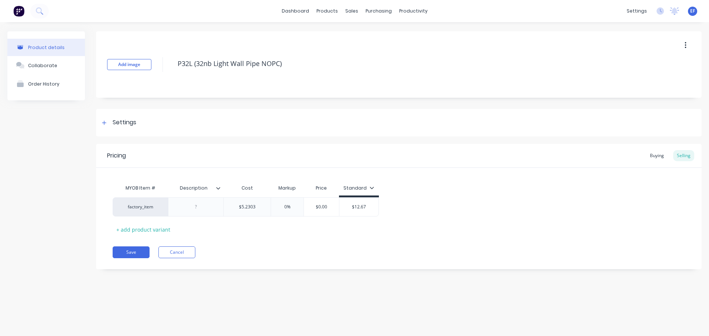
drag, startPoint x: 268, startPoint y: 69, endPoint x: 150, endPoint y: 73, distance: 117.8
click at [150, 73] on div "Add image P32L (32nb Light Wall Pipe NOPC)" at bounding box center [398, 64] width 605 height 66
click at [113, 127] on div "Settings" at bounding box center [398, 123] width 605 height 28
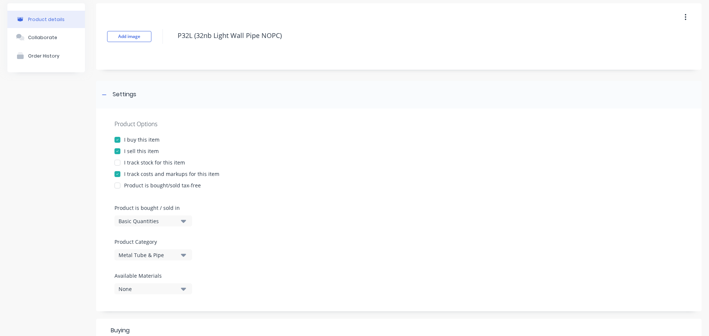
scroll to position [111, 0]
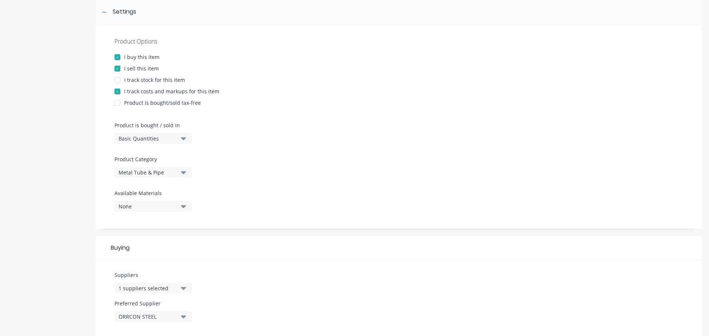
click at [141, 138] on div "Basic Quantities" at bounding box center [147, 139] width 59 height 8
click at [132, 170] on div "Lineal Metres" at bounding box center [169, 171] width 111 height 15
click at [105, 13] on icon at bounding box center [104, 12] width 4 height 5
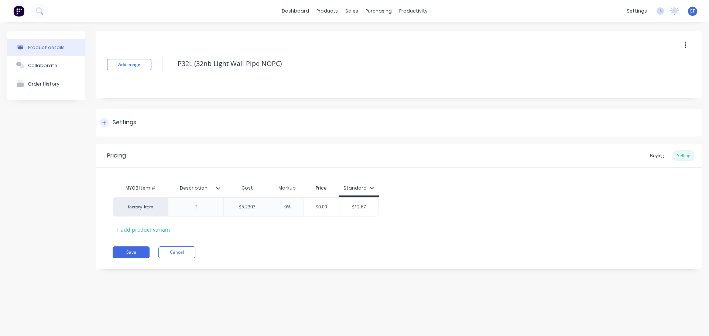
scroll to position [0, 0]
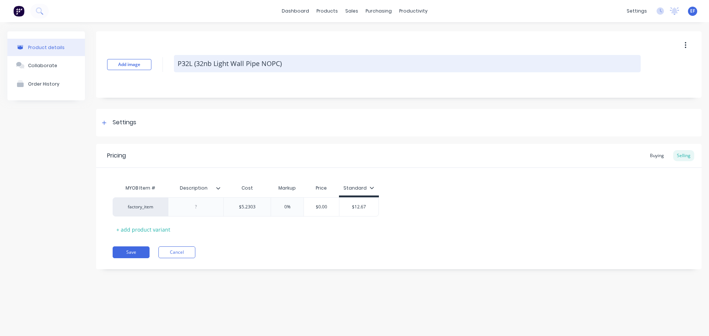
drag, startPoint x: 295, startPoint y: 65, endPoint x: 174, endPoint y: 70, distance: 120.8
click at [174, 70] on textarea "P32L (32nb Light Wall Pipe NOPC)" at bounding box center [407, 63] width 466 height 17
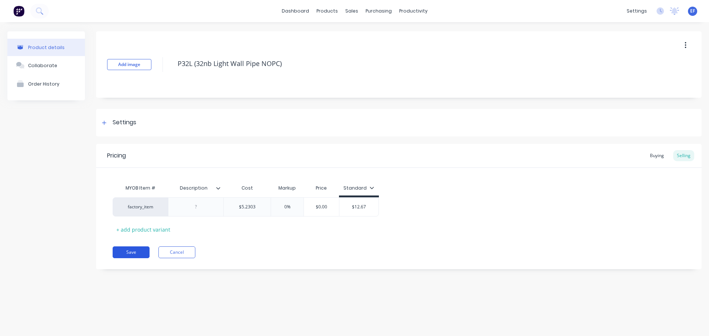
click at [123, 254] on button "Save" at bounding box center [131, 253] width 37 height 12
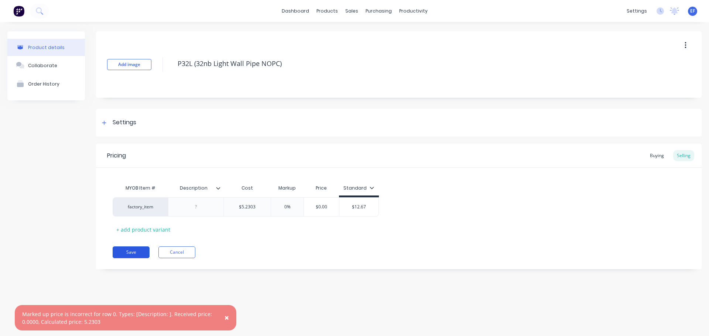
type textarea "x"
click at [257, 205] on input "$5.2303" at bounding box center [247, 207] width 47 height 7
type input "$5.23030"
drag, startPoint x: 311, startPoint y: 255, endPoint x: 302, endPoint y: 224, distance: 32.1
click at [311, 255] on div "Save Cancel" at bounding box center [407, 253] width 589 height 12
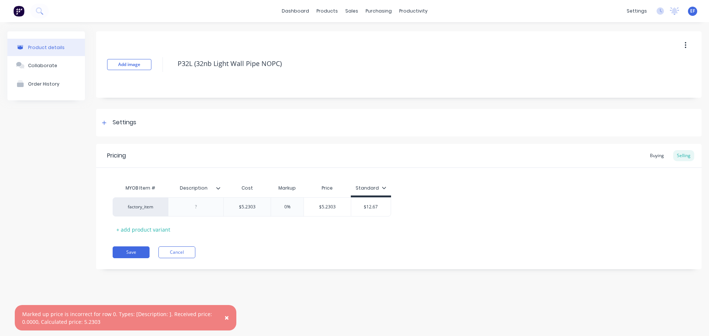
drag, startPoint x: 234, startPoint y: 69, endPoint x: 171, endPoint y: 71, distance: 62.8
click at [171, 71] on div "Add image P32L (32nb Light Wall Pipe NOPC)" at bounding box center [398, 64] width 605 height 66
click at [130, 255] on button "Save" at bounding box center [131, 253] width 37 height 12
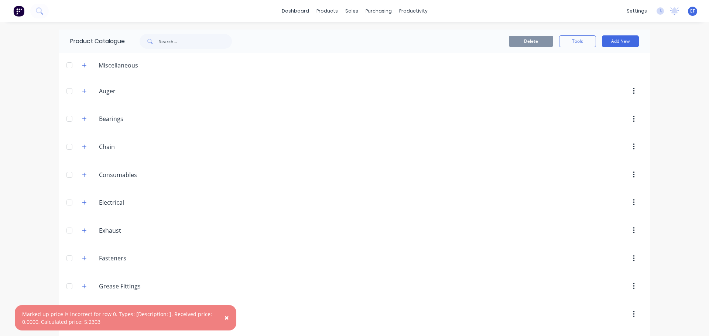
scroll to position [1298, 0]
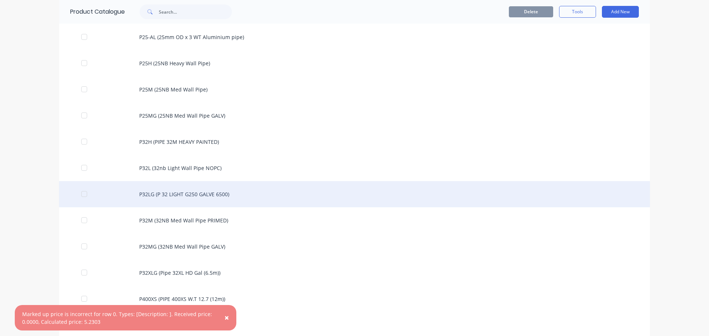
click at [226, 194] on div "P32LG (P 32 LIGHT G250 GALVE 6500)" at bounding box center [354, 194] width 590 height 26
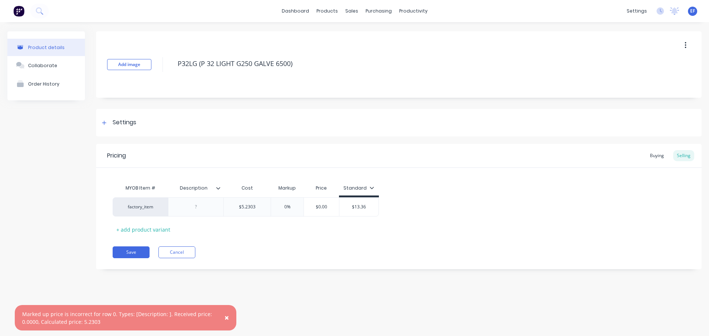
drag, startPoint x: 300, startPoint y: 66, endPoint x: 172, endPoint y: 70, distance: 127.8
click at [172, 70] on div "Add image P32LG (P 32 LIGHT G250 GALVE 6500)" at bounding box center [398, 64] width 605 height 66
drag, startPoint x: 119, startPoint y: 128, endPoint x: 132, endPoint y: 120, distance: 15.8
click at [119, 128] on div "Settings" at bounding box center [398, 123] width 605 height 28
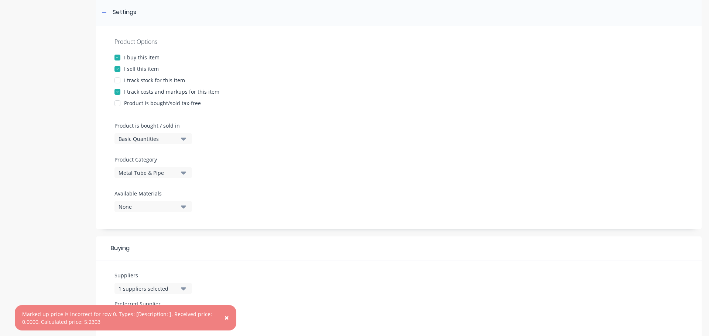
scroll to position [111, 0]
click at [160, 136] on div "Basic Quantities" at bounding box center [147, 139] width 59 height 8
click at [152, 172] on div "Lineal Metres" at bounding box center [169, 171] width 111 height 15
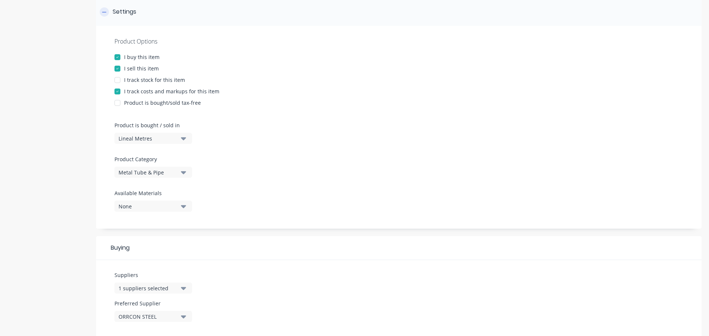
click at [106, 12] on icon at bounding box center [104, 12] width 4 height 5
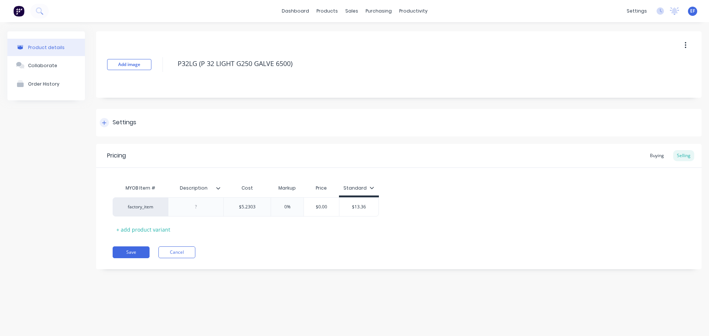
scroll to position [0, 0]
click at [262, 207] on input "$5.2303" at bounding box center [247, 207] width 47 height 7
type input "$5.23030"
click at [258, 240] on div "Pricing Buying Selling MYOB Item # Description Cost Markup Price Standard facto…" at bounding box center [398, 206] width 605 height 125
drag, startPoint x: 299, startPoint y: 64, endPoint x: 166, endPoint y: 68, distance: 133.3
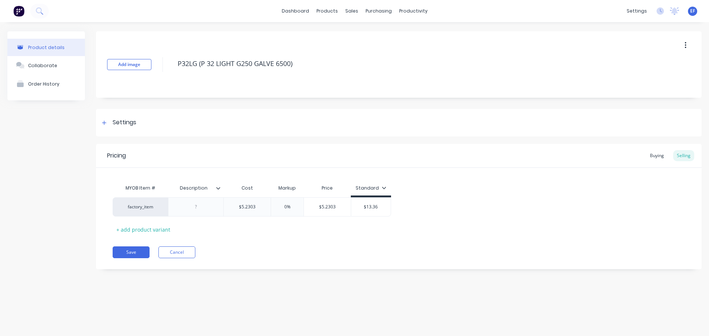
click at [166, 68] on div "Add image P32LG (P 32 LIGHT G250 GALVE 6500)" at bounding box center [398, 64] width 605 height 66
click at [137, 251] on button "Save" at bounding box center [131, 253] width 37 height 12
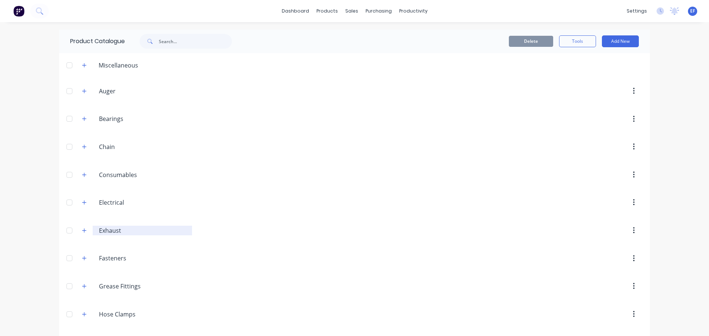
scroll to position [1324, 0]
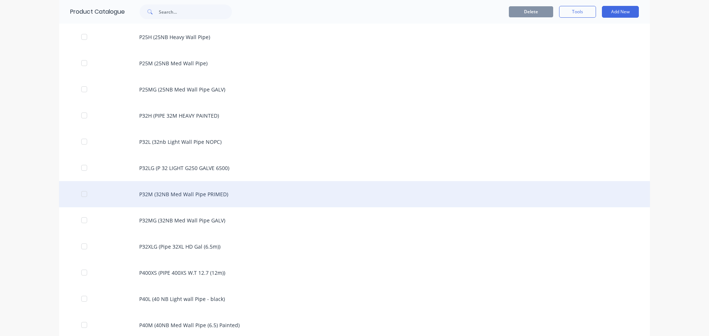
click at [169, 201] on div "P32M (32NB Med Wall Pipe PRIMED)" at bounding box center [354, 194] width 590 height 26
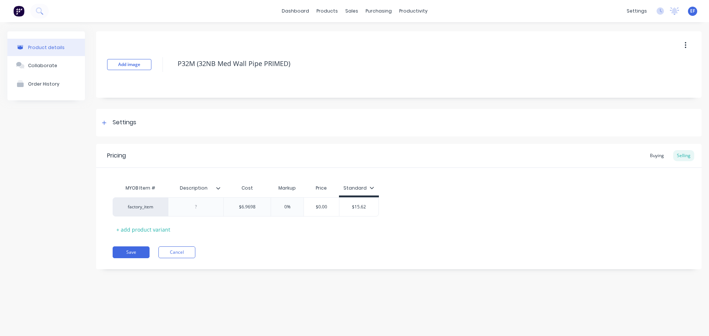
drag, startPoint x: 303, startPoint y: 65, endPoint x: 178, endPoint y: 85, distance: 126.6
click at [178, 85] on div "Add image P32M (32NB Med Wall Pipe PRIMED)" at bounding box center [398, 64] width 605 height 66
click at [112, 116] on div "Settings" at bounding box center [398, 123] width 605 height 28
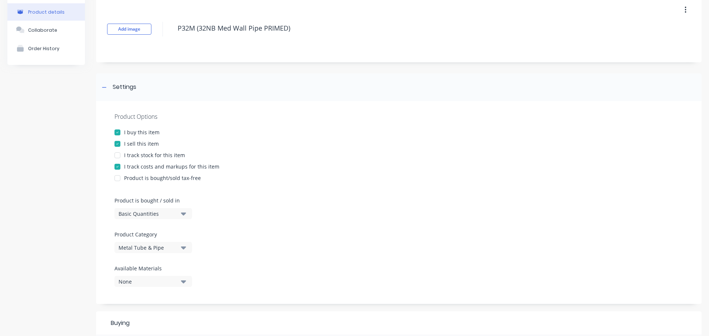
scroll to position [74, 0]
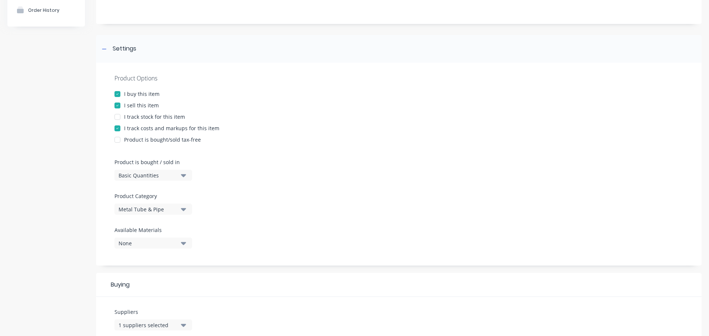
click at [135, 171] on button "Basic Quantities" at bounding box center [152, 175] width 77 height 11
click at [132, 209] on div "Lineal Metres" at bounding box center [169, 208] width 111 height 15
click at [103, 52] on div at bounding box center [104, 48] width 9 height 9
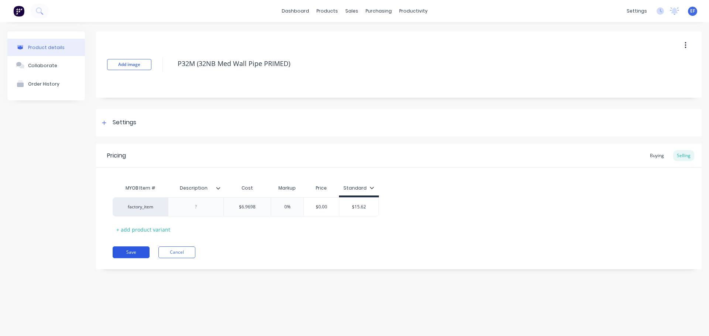
scroll to position [0, 0]
click at [263, 205] on input "$6.9698" at bounding box center [247, 207] width 47 height 7
type input "$6.96980"
click at [264, 223] on div "MYOB Item # Description Cost Markup Price Standard factory_item $6.9698 $6.9698…" at bounding box center [399, 208] width 572 height 55
drag, startPoint x: 300, startPoint y: 68, endPoint x: 151, endPoint y: 69, distance: 149.5
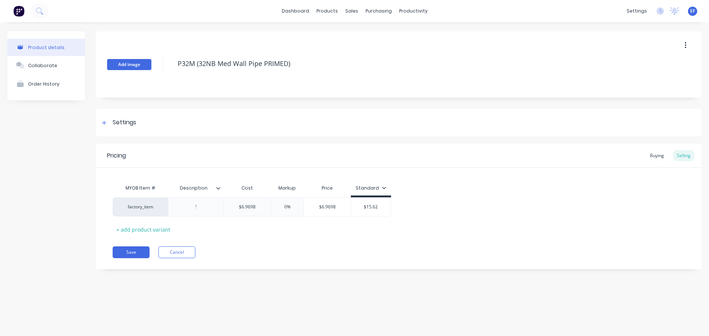
click at [151, 69] on div "Add image P32M (32NB Med Wall Pipe PRIMED)" at bounding box center [398, 64] width 605 height 66
click at [123, 126] on div "Settings" at bounding box center [125, 122] width 24 height 9
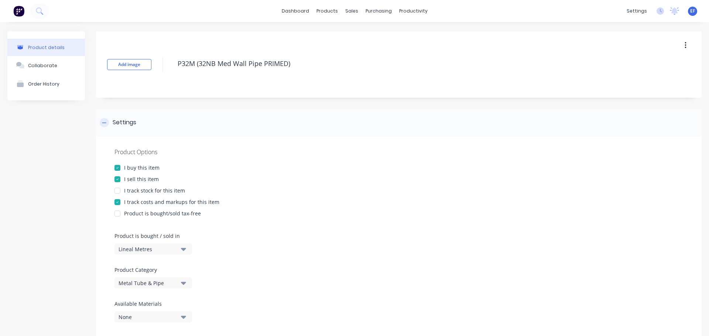
click at [101, 124] on div at bounding box center [104, 122] width 9 height 9
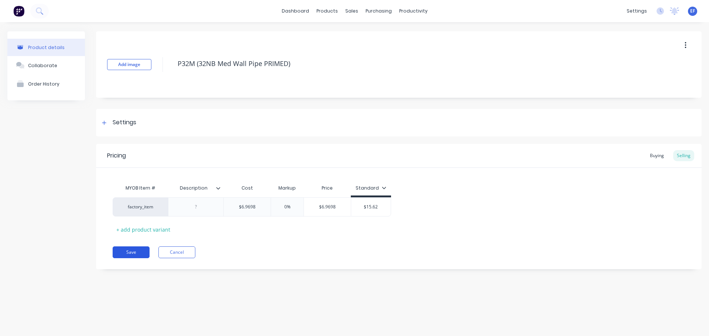
click at [138, 251] on button "Save" at bounding box center [131, 253] width 37 height 12
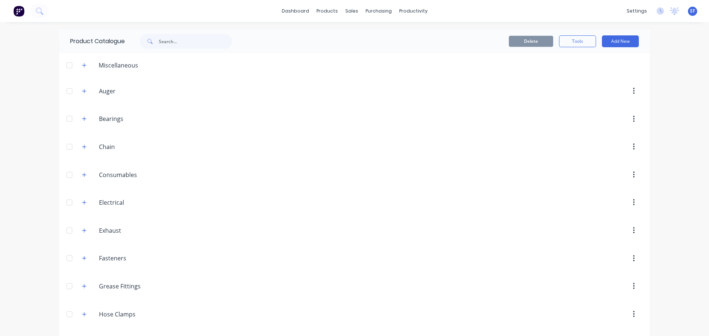
scroll to position [1350, 0]
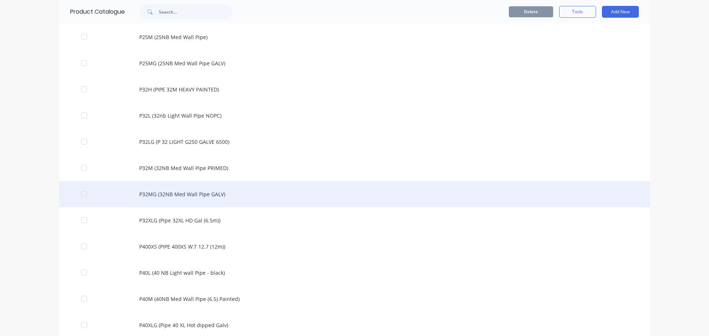
click at [190, 194] on div "P32MG (32NB Med Wall Pipe GALV)" at bounding box center [354, 194] width 590 height 26
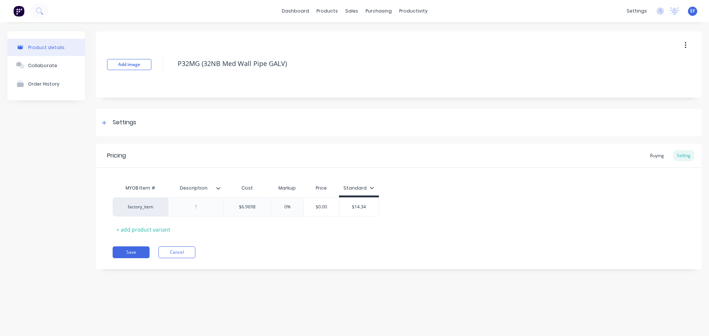
drag, startPoint x: 298, startPoint y: 72, endPoint x: 163, endPoint y: 72, distance: 134.7
click at [163, 72] on div "Add image P32MG (32NB Med Wall Pipe GALV)" at bounding box center [398, 64] width 605 height 66
click at [112, 121] on div "Settings" at bounding box center [118, 122] width 37 height 9
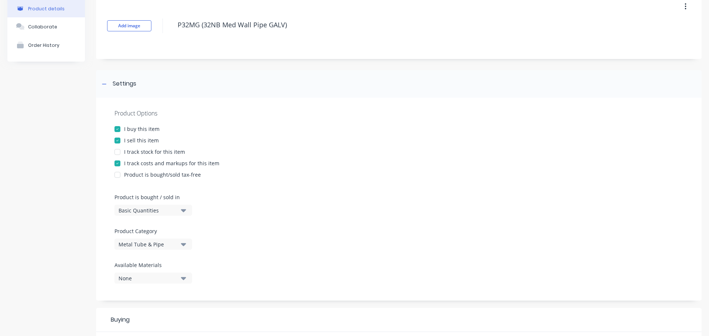
scroll to position [74, 0]
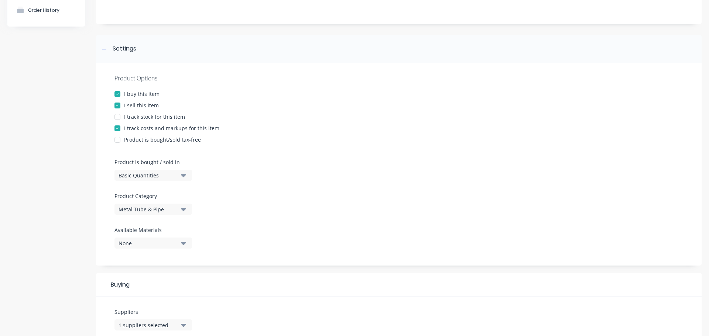
click at [140, 175] on div "Basic Quantities" at bounding box center [147, 176] width 59 height 8
click at [142, 210] on div "Lineal Metres" at bounding box center [169, 208] width 111 height 15
click at [100, 51] on div at bounding box center [104, 48] width 9 height 9
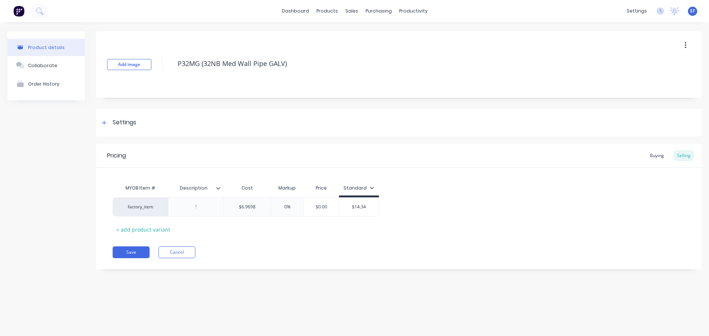
scroll to position [0, 0]
click at [258, 209] on input "$6.9698" at bounding box center [247, 207] width 47 height 7
type input "$6.96980"
click at [269, 261] on div "Pricing Buying Selling MYOB Item # Description Cost Markup Price Standard facto…" at bounding box center [398, 206] width 605 height 125
drag, startPoint x: 299, startPoint y: 65, endPoint x: 174, endPoint y: 75, distance: 125.1
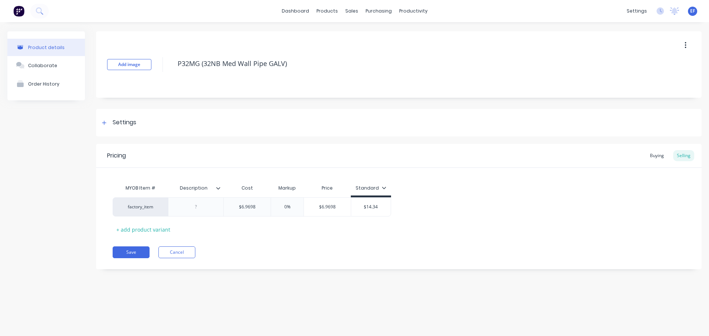
click at [174, 75] on div "Add image P32MG (32NB Med Wall Pipe GALV)" at bounding box center [398, 64] width 605 height 66
click at [105, 120] on icon at bounding box center [104, 122] width 4 height 5
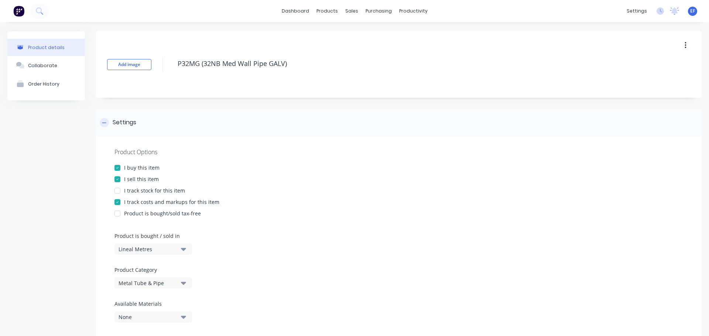
click at [105, 120] on icon at bounding box center [104, 122] width 4 height 5
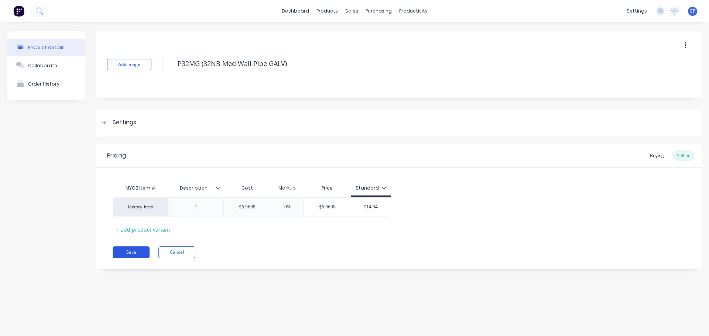
click at [131, 253] on button "Save" at bounding box center [131, 253] width 37 height 12
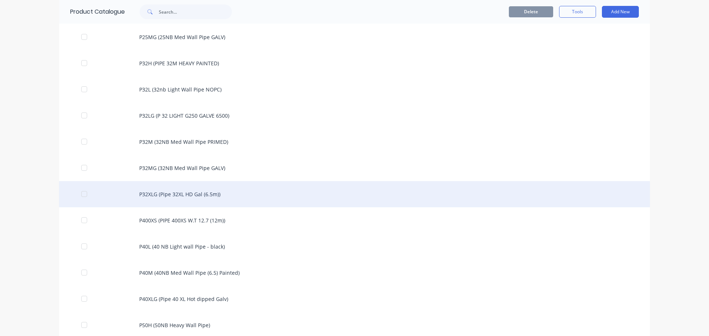
scroll to position [1413, 0]
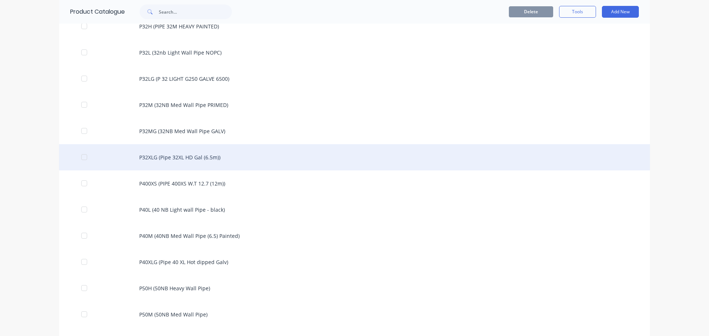
click at [176, 162] on div "P32XLG (Pipe 32XL HD Gal (6.5m))" at bounding box center [354, 157] width 590 height 26
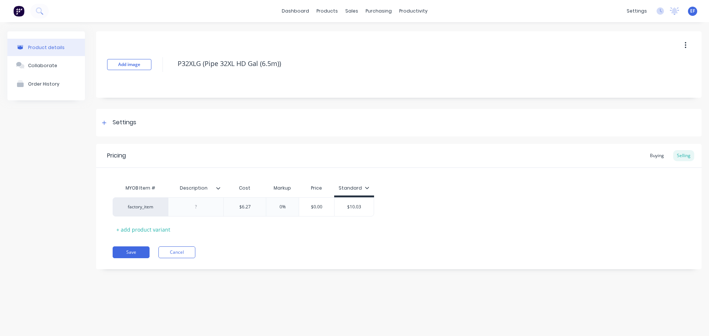
drag, startPoint x: 284, startPoint y: 67, endPoint x: 170, endPoint y: 81, distance: 114.5
click at [170, 81] on div "Add image P32XLG (Pipe 32XL HD Gal (6.5m))" at bounding box center [398, 64] width 605 height 66
click at [107, 124] on div at bounding box center [104, 122] width 9 height 9
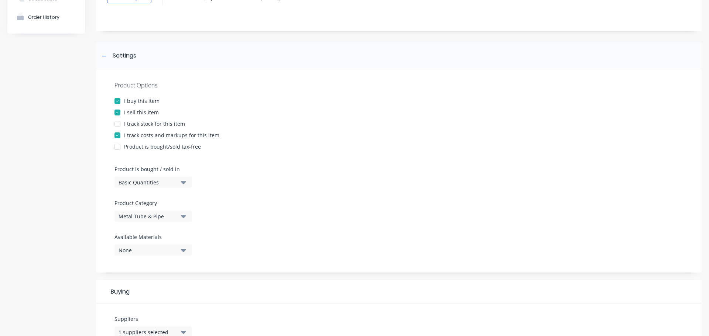
scroll to position [74, 0]
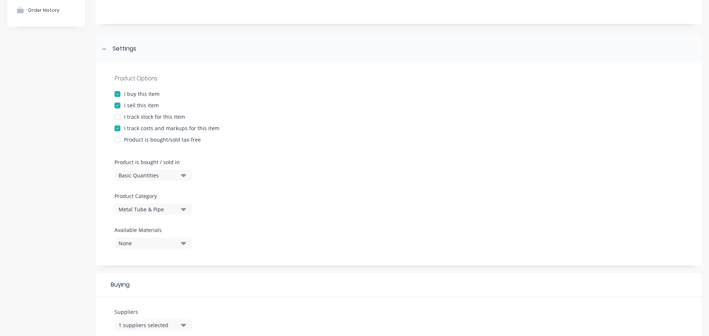
click at [136, 177] on div "Basic Quantities" at bounding box center [147, 176] width 59 height 8
click at [131, 207] on div "Lineal Metres" at bounding box center [169, 208] width 111 height 15
click at [102, 48] on icon at bounding box center [104, 48] width 4 height 5
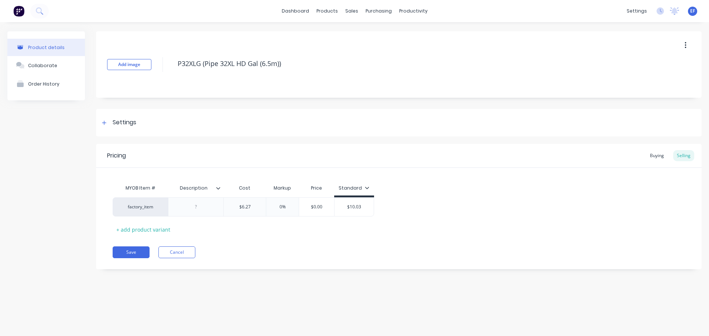
scroll to position [0, 0]
click at [249, 208] on input "$6.27" at bounding box center [245, 207] width 42 height 7
type input "$6.270"
click at [266, 232] on div "MYOB Item # Description Cost Markup Price Standard factory_item $6.27 $6.270 0%…" at bounding box center [399, 208] width 572 height 55
drag, startPoint x: 285, startPoint y: 65, endPoint x: 154, endPoint y: 67, distance: 130.3
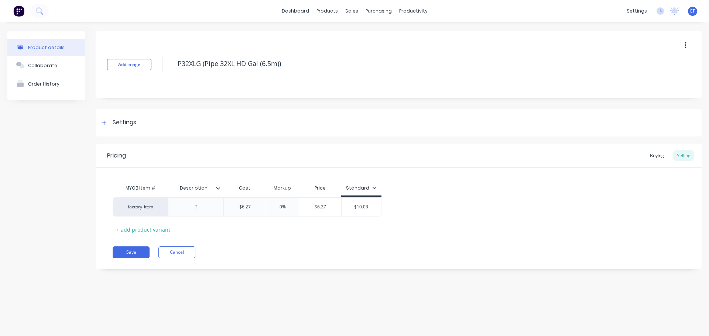
click at [154, 67] on div "Add image P32XLG (Pipe 32XL HD Gal (6.5m))" at bounding box center [398, 64] width 605 height 66
click at [136, 249] on button "Save" at bounding box center [131, 253] width 37 height 12
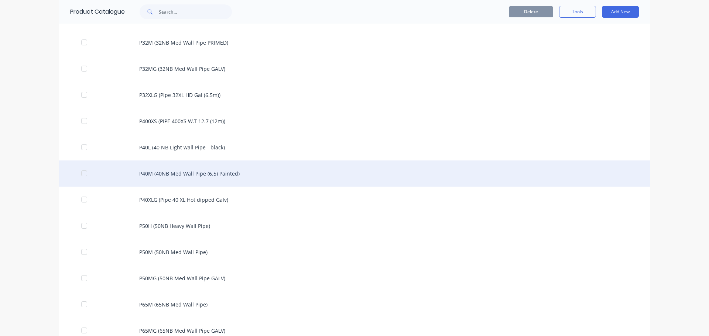
scroll to position [1476, 0]
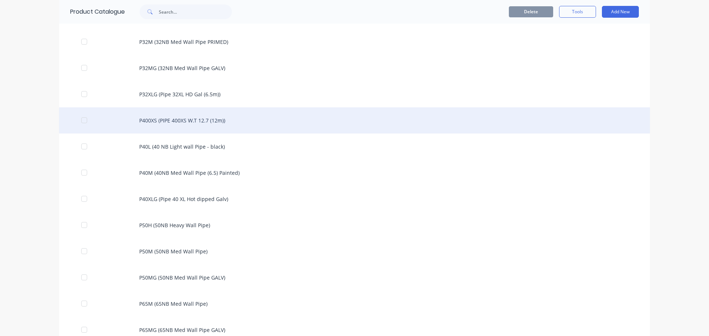
click at [198, 123] on div "P400XS (PIPE 400XS W.T 12.7 (12m))" at bounding box center [354, 120] width 590 height 26
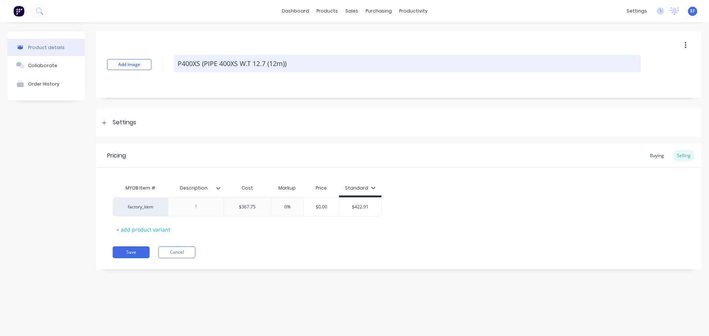
drag, startPoint x: 294, startPoint y: 63, endPoint x: 175, endPoint y: 68, distance: 120.0
click at [175, 68] on textarea "P400XS (PIPE 400XS W.T 12.7 (12m))" at bounding box center [407, 63] width 466 height 17
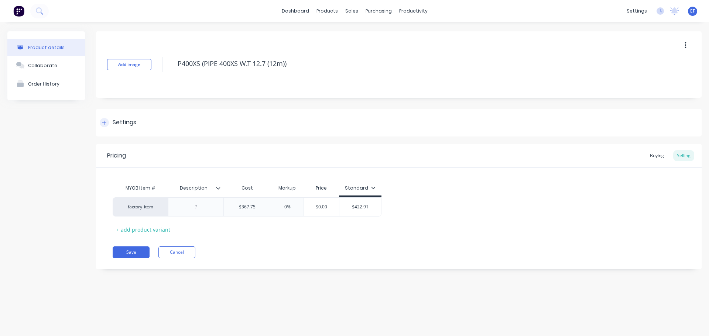
click at [119, 129] on div "Settings" at bounding box center [398, 123] width 605 height 28
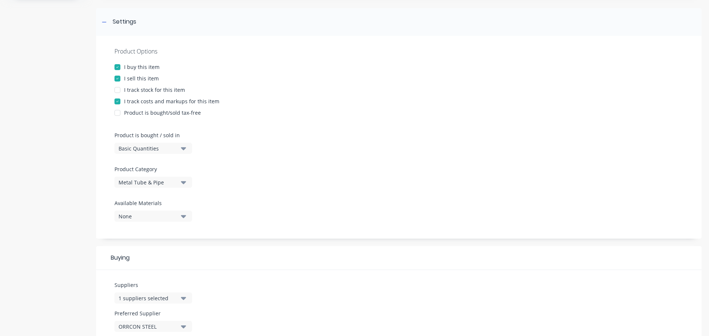
scroll to position [111, 0]
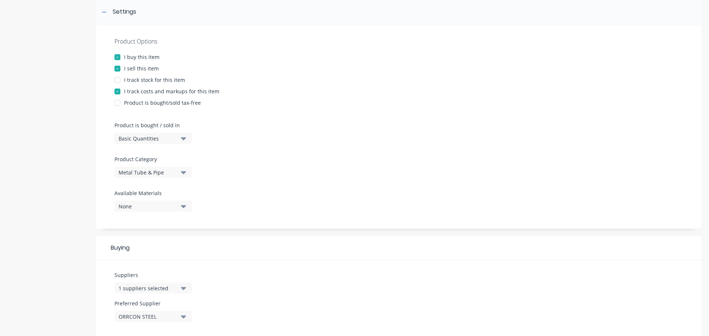
click at [163, 137] on div "Basic Quantities" at bounding box center [147, 139] width 59 height 8
click at [152, 171] on div "Lineal Metres" at bounding box center [169, 171] width 111 height 15
click at [99, 15] on div "Settings" at bounding box center [398, 12] width 605 height 28
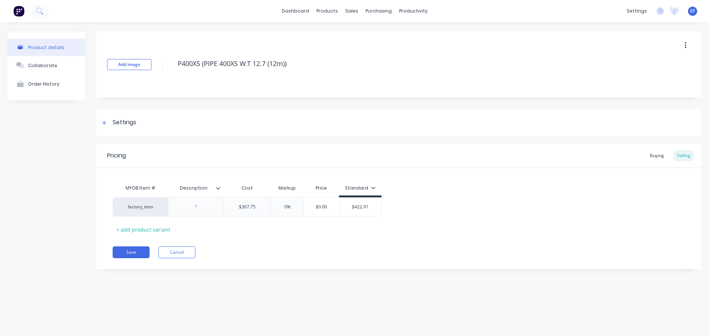
scroll to position [0, 0]
click at [262, 200] on div "$367.75" at bounding box center [247, 207] width 47 height 18
type input "$367.750"
click at [262, 242] on div "Pricing Buying Selling MYOB Item # Description Cost Markup Price Standard facto…" at bounding box center [398, 206] width 605 height 125
drag, startPoint x: 301, startPoint y: 65, endPoint x: 171, endPoint y: 69, distance: 129.6
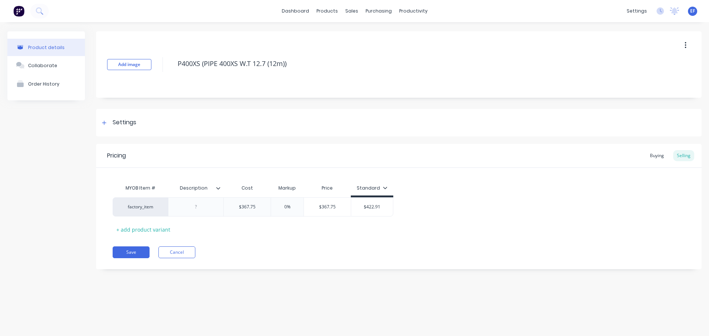
click at [171, 69] on div "Add image P400XS (PIPE 400XS W.T 12.7 (12m))" at bounding box center [398, 64] width 605 height 66
click at [134, 251] on button "Save" at bounding box center [131, 253] width 37 height 12
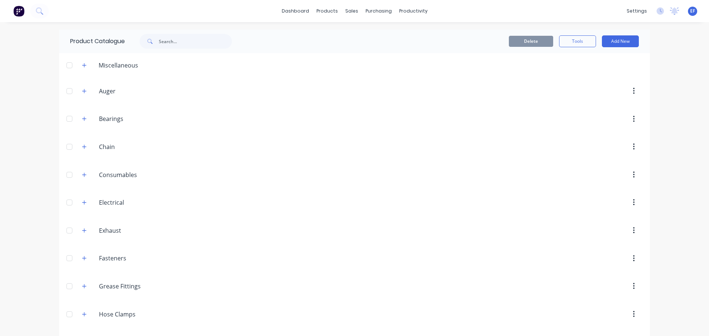
scroll to position [1429, 0]
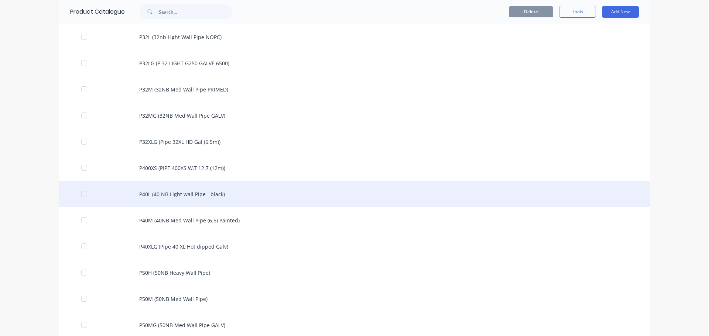
click at [146, 197] on div "P40L (40 NB Light wall Pipe - black)" at bounding box center [354, 194] width 590 height 26
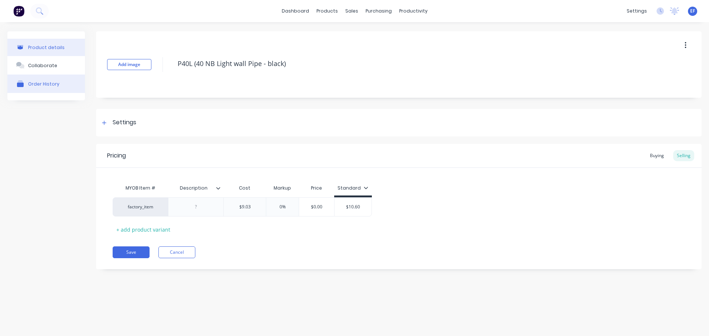
drag, startPoint x: 297, startPoint y: 66, endPoint x: 66, endPoint y: 82, distance: 232.3
click at [66, 82] on div "Product details Collaborate Order History Add image P40L (40 NB Light wall Pipe…" at bounding box center [354, 155] width 694 height 249
click at [105, 127] on div "Settings" at bounding box center [398, 123] width 605 height 28
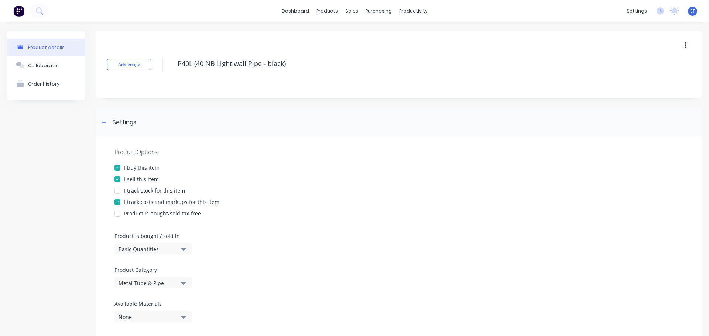
click at [126, 250] on div "Basic Quantities" at bounding box center [147, 249] width 59 height 8
click at [123, 284] on div "Lineal Metres" at bounding box center [169, 282] width 111 height 15
click at [100, 124] on div at bounding box center [104, 122] width 9 height 9
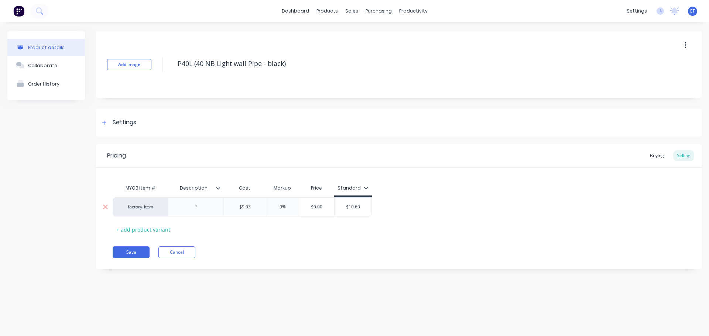
click at [254, 209] on input "$9.03" at bounding box center [245, 207] width 42 height 7
type input "$9.030"
click at [303, 254] on div "Save Cancel" at bounding box center [407, 253] width 589 height 12
drag, startPoint x: 296, startPoint y: 64, endPoint x: 169, endPoint y: 66, distance: 127.3
click at [169, 66] on div "Add image P40L (40 NB Light wall Pipe - black)" at bounding box center [398, 64] width 605 height 66
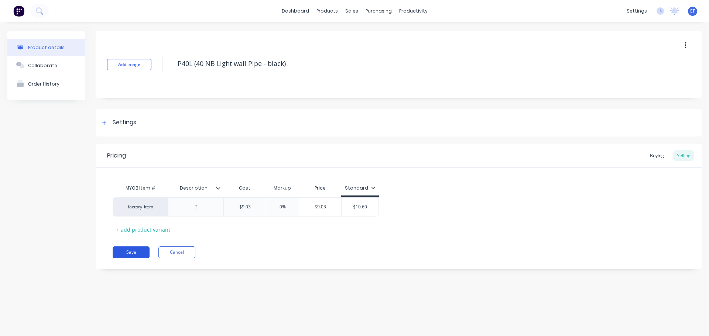
click at [136, 248] on div "Pricing Buying Selling MYOB Item # Description Cost Markup Price Standard facto…" at bounding box center [398, 206] width 605 height 125
click at [132, 254] on button "Save" at bounding box center [131, 253] width 37 height 12
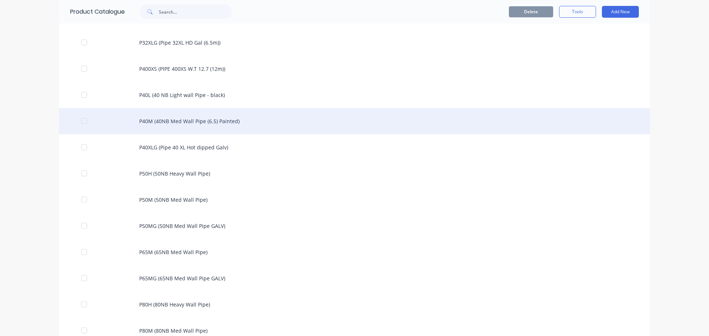
scroll to position [1529, 0]
click at [212, 118] on div "P40M (40NB Med Wall Pipe (6.5) Painted)" at bounding box center [354, 120] width 590 height 26
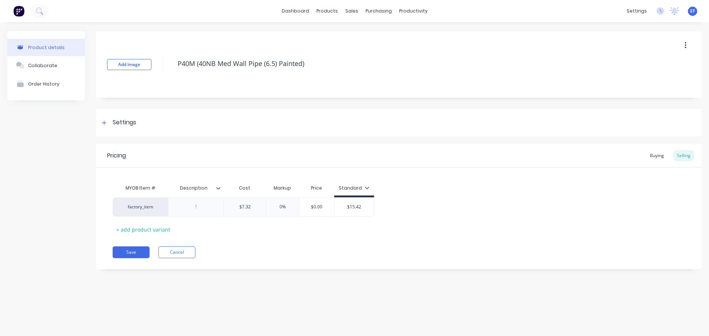
drag, startPoint x: 313, startPoint y: 66, endPoint x: 143, endPoint y: 79, distance: 170.6
click at [143, 79] on div "Add image P40M (40NB Med Wall Pipe (6.5) Painted)" at bounding box center [398, 64] width 605 height 66
click at [123, 130] on div "Settings" at bounding box center [398, 123] width 605 height 28
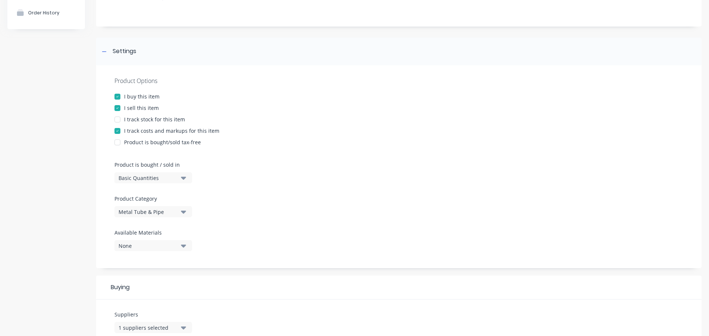
scroll to position [74, 0]
click at [147, 176] on div "Basic Quantities" at bounding box center [147, 176] width 59 height 8
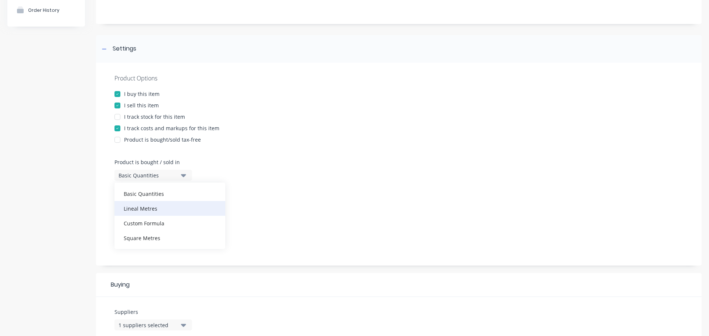
click at [139, 211] on div "Lineal Metres" at bounding box center [169, 208] width 111 height 15
click at [105, 49] on icon at bounding box center [104, 48] width 4 height 5
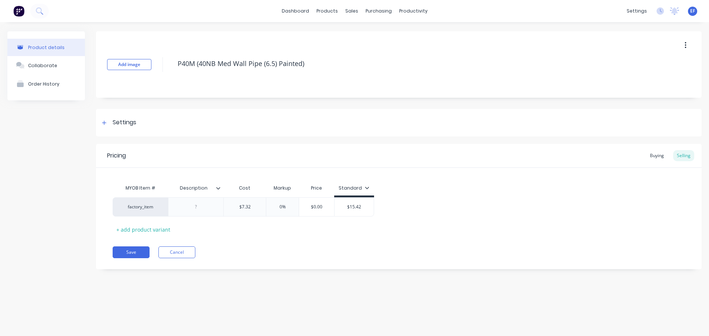
scroll to position [0, 0]
type input "0%"
click at [265, 208] on input "0%" at bounding box center [282, 207] width 37 height 7
click at [259, 209] on input "$7.32" at bounding box center [245, 207] width 42 height 7
type input "$7.320"
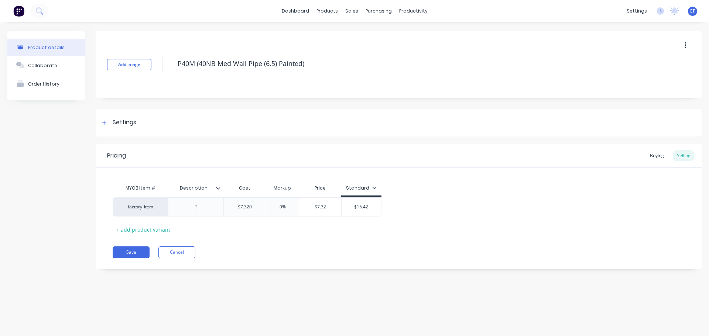
click at [272, 254] on div "Save Cancel" at bounding box center [407, 253] width 589 height 12
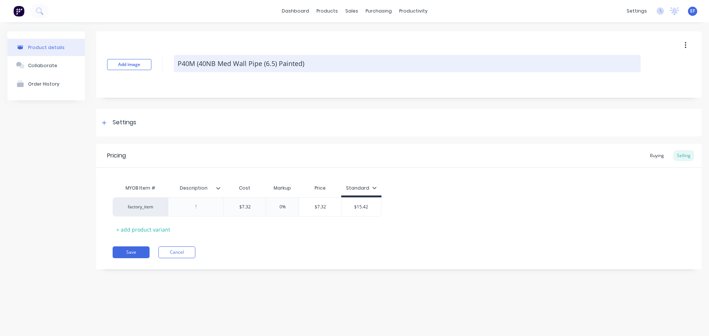
drag, startPoint x: 316, startPoint y: 63, endPoint x: 175, endPoint y: 70, distance: 140.8
click at [175, 70] on textarea "P40M (40NB Med Wall Pipe (6.5) Painted)" at bounding box center [407, 63] width 466 height 17
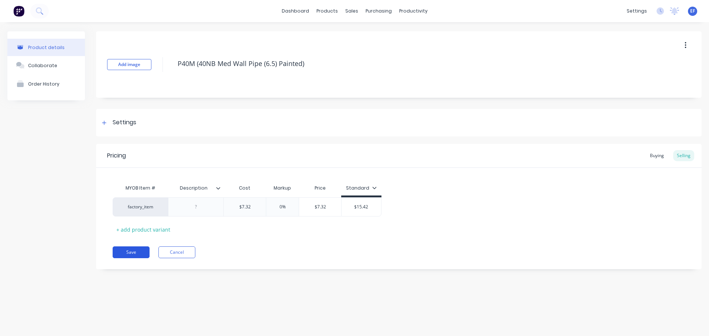
click at [127, 252] on button "Save" at bounding box center [131, 253] width 37 height 12
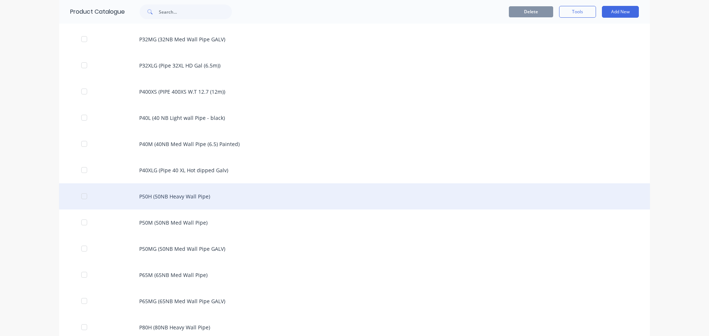
scroll to position [1518, 0]
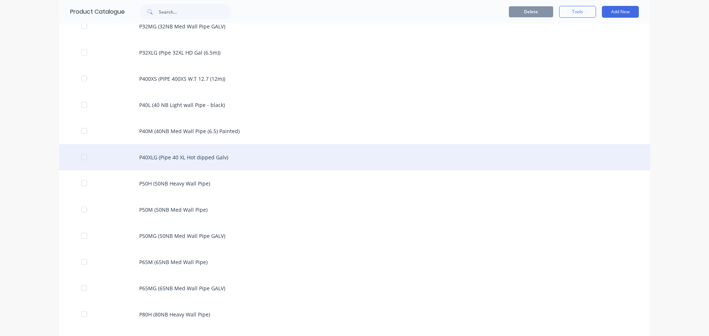
click at [213, 158] on div "P40XLG (Pipe 40 XL Hot dipped Galv)" at bounding box center [354, 157] width 590 height 26
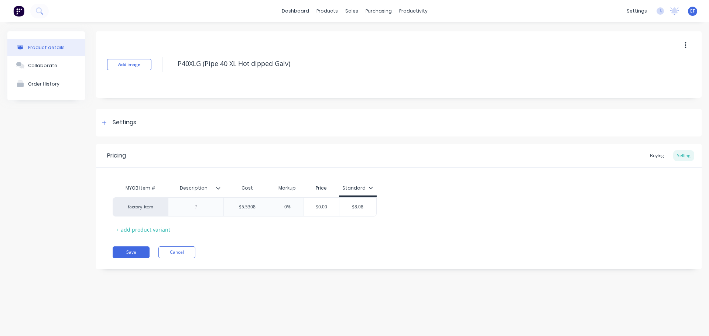
drag, startPoint x: 298, startPoint y: 61, endPoint x: 162, endPoint y: 78, distance: 136.9
click at [162, 78] on div "Add image P40XLG (Pipe 40 XL Hot dipped Galv)" at bounding box center [398, 64] width 605 height 66
click at [128, 129] on div "Settings" at bounding box center [398, 123] width 605 height 28
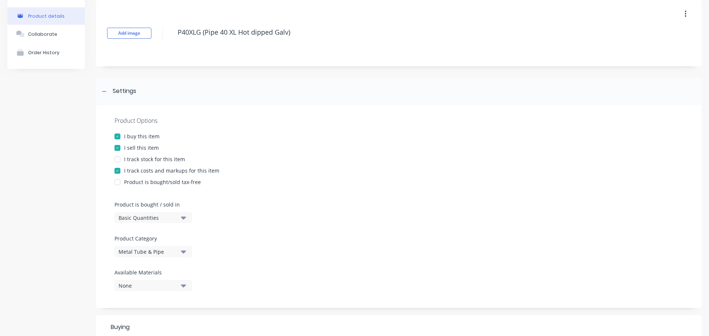
scroll to position [74, 0]
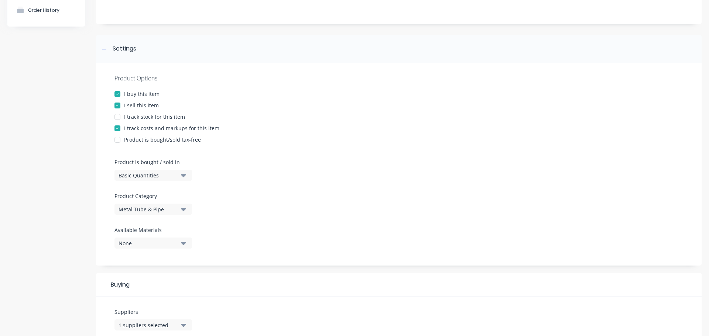
click at [132, 179] on div "Basic Quantities" at bounding box center [147, 176] width 59 height 8
click at [131, 211] on div "Lineal Metres" at bounding box center [169, 208] width 111 height 15
click at [103, 53] on div at bounding box center [104, 48] width 9 height 9
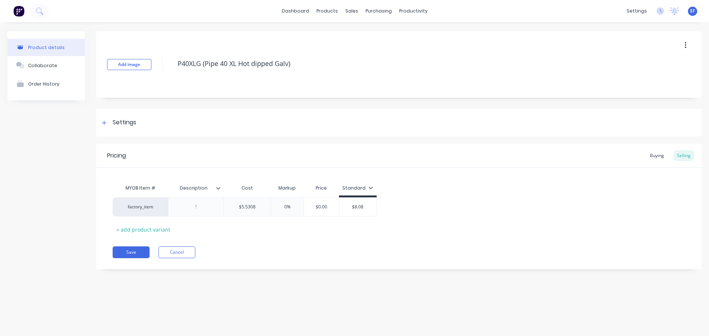
scroll to position [0, 0]
click at [263, 208] on input "$5.5308" at bounding box center [247, 207] width 47 height 7
type input "$5.53080"
click at [252, 246] on div "Pricing Buying Selling MYOB Item # Description Cost Markup Price Standard facto…" at bounding box center [398, 206] width 605 height 125
drag, startPoint x: 297, startPoint y: 68, endPoint x: 166, endPoint y: 74, distance: 130.4
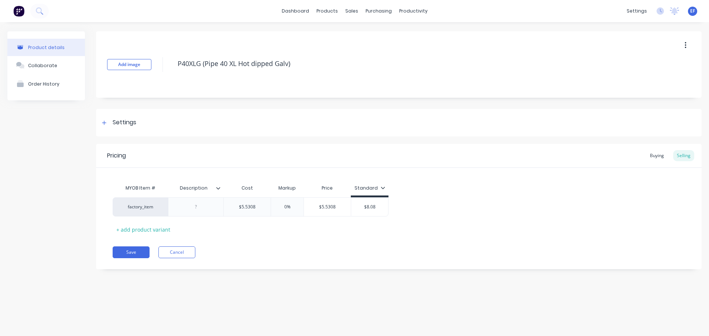
click at [166, 74] on div "Add image P40XLG (Pipe 40 XL Hot dipped Galv)" at bounding box center [398, 64] width 605 height 66
click at [120, 249] on button "Save" at bounding box center [131, 253] width 37 height 12
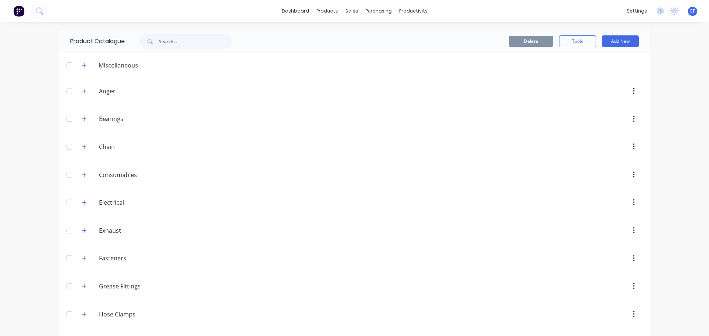
scroll to position [1507, 0]
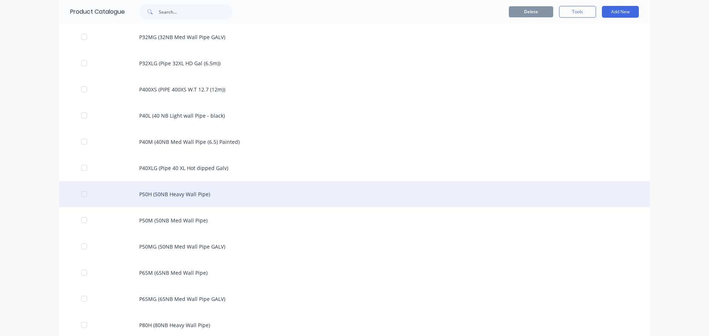
click at [206, 202] on div "P50H (50NB Heavy Wall Pipe)" at bounding box center [354, 194] width 590 height 26
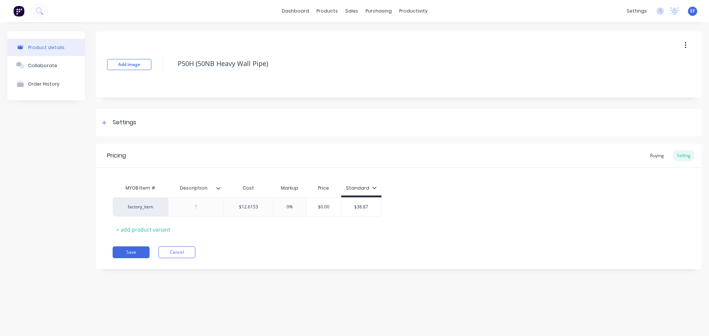
drag, startPoint x: 271, startPoint y: 64, endPoint x: 153, endPoint y: 78, distance: 118.1
click at [156, 77] on div "Add image P50H (50NB Heavy Wall Pipe)" at bounding box center [398, 64] width 605 height 66
click at [118, 114] on div "Settings" at bounding box center [398, 123] width 605 height 28
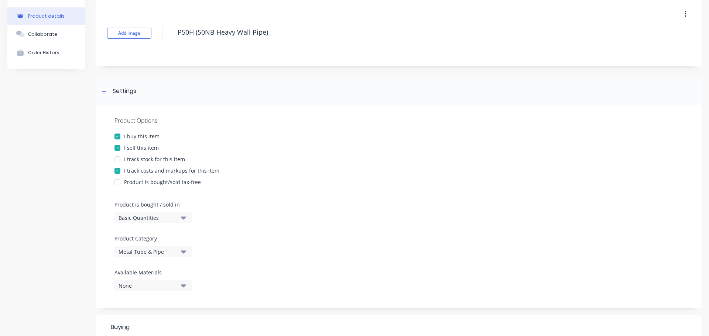
scroll to position [74, 0]
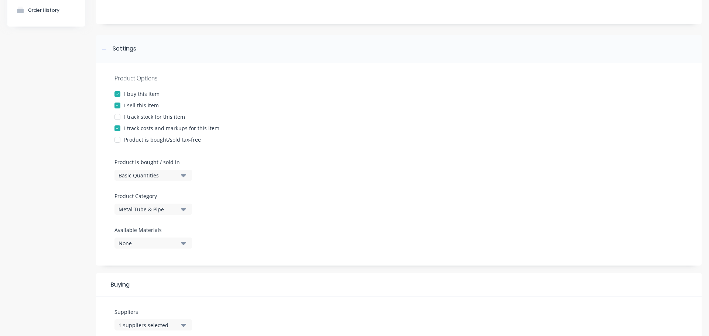
click at [125, 169] on div "Product is bought / sold in Basic Quantities" at bounding box center [151, 169] width 74 height 23
drag, startPoint x: 123, startPoint y: 174, endPoint x: 121, endPoint y: 180, distance: 6.9
click at [123, 174] on div "Basic Quantities" at bounding box center [147, 176] width 59 height 8
click at [123, 210] on div "Lineal Metres" at bounding box center [169, 208] width 111 height 15
click at [107, 50] on div at bounding box center [104, 48] width 9 height 9
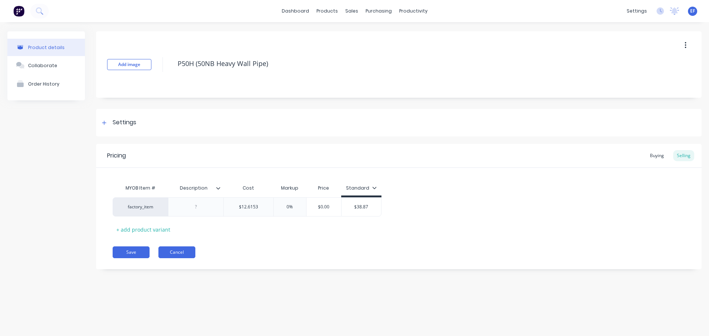
scroll to position [0, 0]
click at [263, 206] on input "$12.6153" at bounding box center [248, 207] width 49 height 7
type input "$12.61530"
drag, startPoint x: 254, startPoint y: 265, endPoint x: 254, endPoint y: 261, distance: 4.1
click at [254, 265] on div "Pricing Buying Selling MYOB Item # Description Cost Markup Price Standard facto…" at bounding box center [398, 206] width 605 height 125
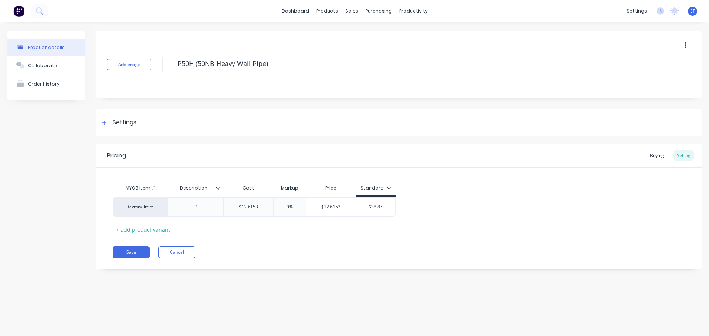
drag, startPoint x: 258, startPoint y: 67, endPoint x: 162, endPoint y: 68, distance: 96.3
click at [162, 68] on div "Add image P50H (50NB Heavy Wall Pipe)" at bounding box center [398, 64] width 605 height 66
click at [132, 253] on button "Save" at bounding box center [131, 253] width 37 height 12
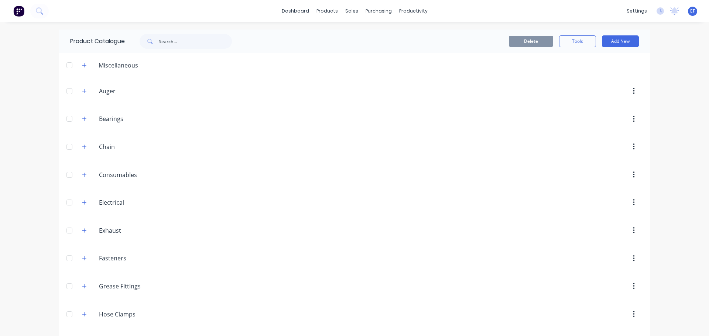
scroll to position [1533, 0]
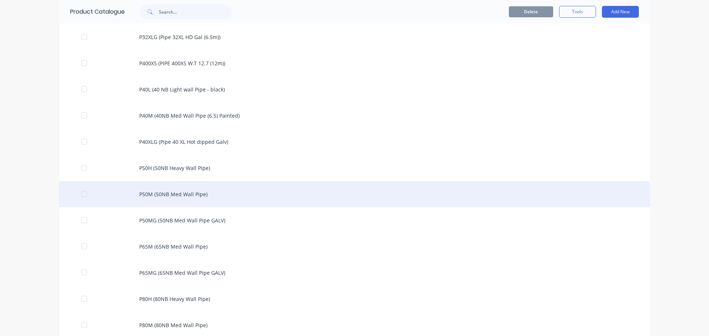
click at [179, 196] on div "P50M (50NB Med Wall Pipe)" at bounding box center [354, 194] width 590 height 26
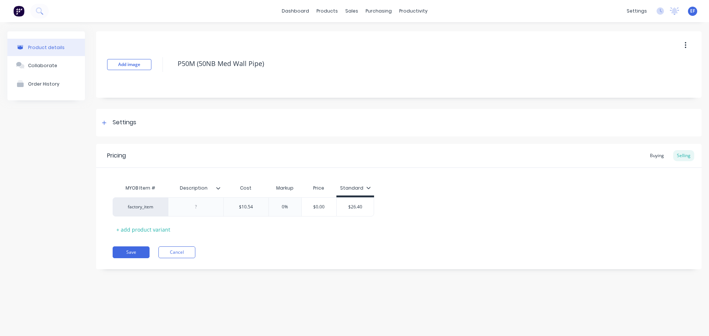
drag, startPoint x: 273, startPoint y: 63, endPoint x: 166, endPoint y: 69, distance: 106.5
click at [166, 69] on div "Add image P50M (50NB Med Wall Pipe)" at bounding box center [398, 64] width 605 height 66
click at [116, 122] on div "Settings" at bounding box center [125, 122] width 24 height 9
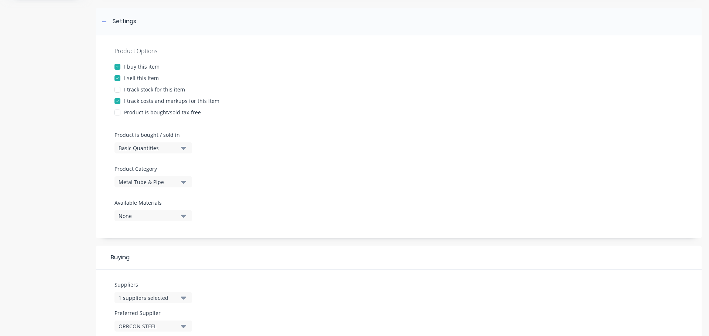
scroll to position [111, 0]
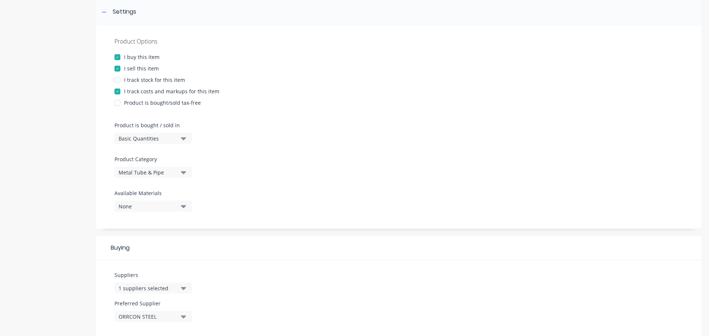
click at [147, 131] on div "Product is bought / sold in Basic Quantities" at bounding box center [151, 132] width 74 height 23
click at [145, 139] on div "Basic Quantities" at bounding box center [147, 139] width 59 height 8
click at [139, 172] on div "Lineal Metres" at bounding box center [169, 171] width 111 height 15
click at [104, 14] on icon at bounding box center [104, 12] width 4 height 5
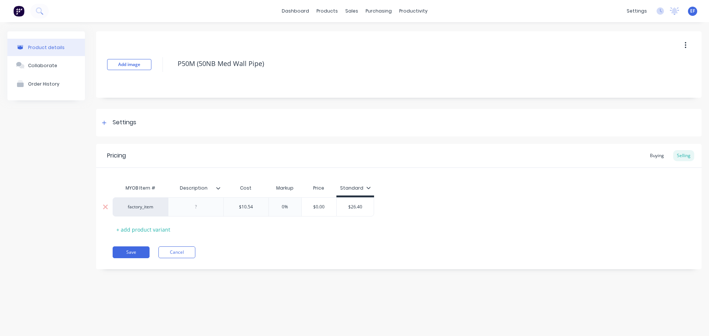
scroll to position [0, 0]
click at [259, 208] on input "$10.54" at bounding box center [246, 207] width 45 height 7
type input "$10.540"
click at [250, 258] on div "Save Cancel" at bounding box center [407, 253] width 589 height 12
drag, startPoint x: 272, startPoint y: 59, endPoint x: 173, endPoint y: 69, distance: 99.7
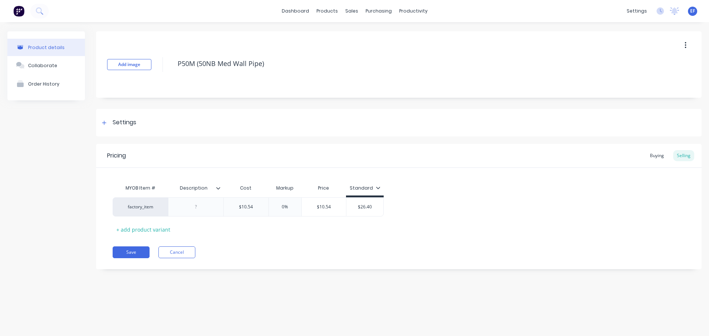
click at [173, 69] on div "Add image P50M (50NB Med Wall Pipe)" at bounding box center [398, 64] width 605 height 66
click at [124, 252] on button "Save" at bounding box center [131, 253] width 37 height 12
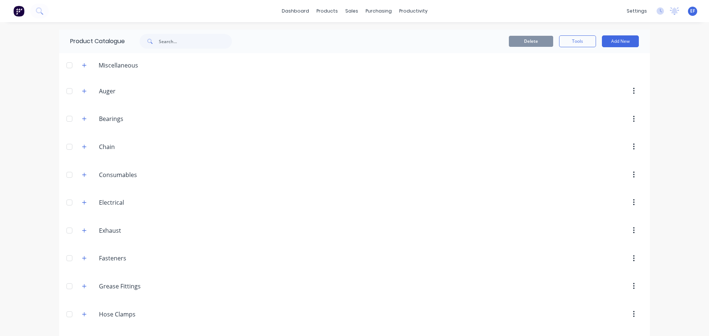
scroll to position [1560, 0]
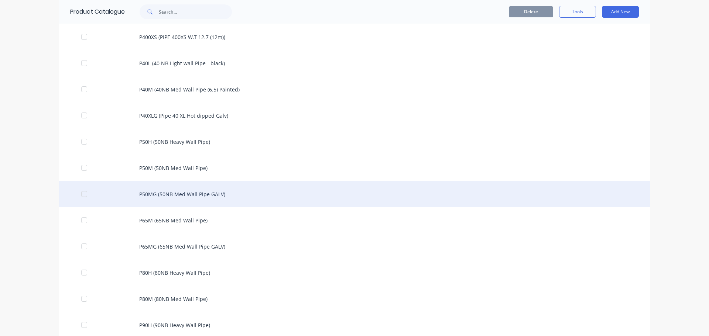
click at [182, 202] on div "P50MG (50NB Med Wall Pipe GALV)" at bounding box center [354, 194] width 590 height 26
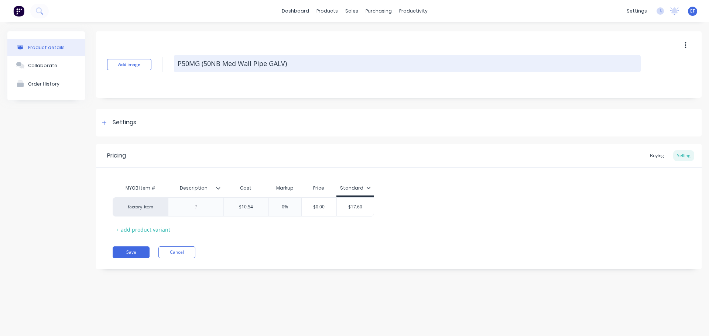
drag, startPoint x: 296, startPoint y: 65, endPoint x: 178, endPoint y: 71, distance: 119.0
click at [178, 71] on textarea "P50MG (50NB Med Wall Pipe GALV)" at bounding box center [407, 63] width 466 height 17
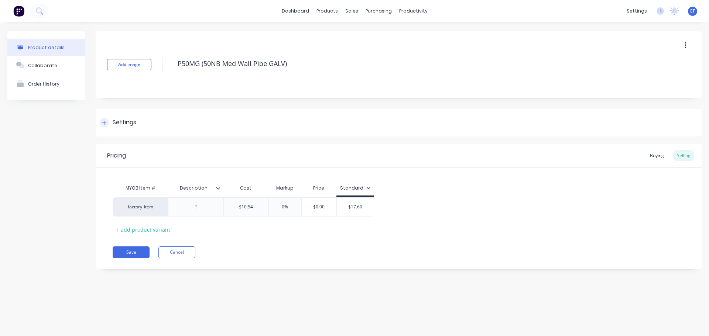
click at [146, 125] on div "Settings" at bounding box center [398, 123] width 605 height 28
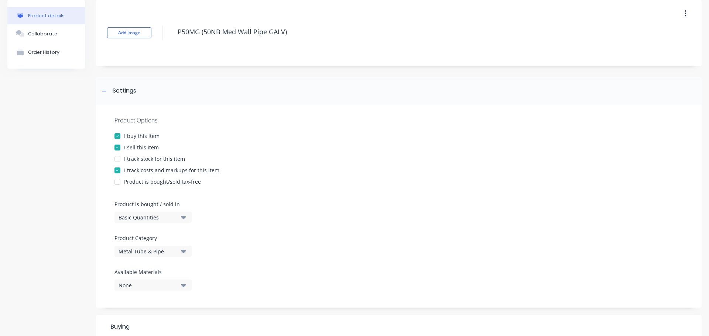
scroll to position [111, 0]
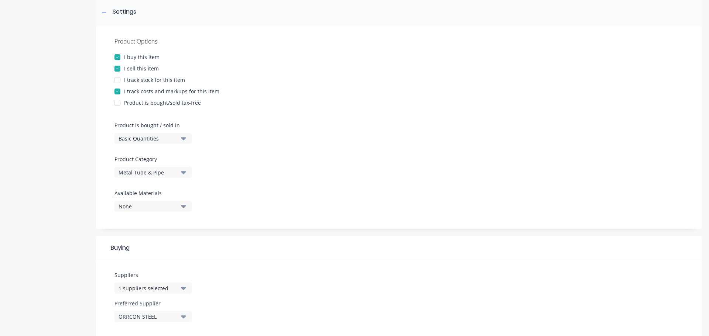
click at [154, 129] on div "Product is bought / sold in Basic Quantities" at bounding box center [151, 132] width 74 height 23
click at [149, 140] on div "Basic Quantities" at bounding box center [147, 139] width 59 height 8
click at [143, 166] on div "Lineal Metres" at bounding box center [169, 171] width 111 height 15
click at [104, 15] on div at bounding box center [104, 11] width 9 height 9
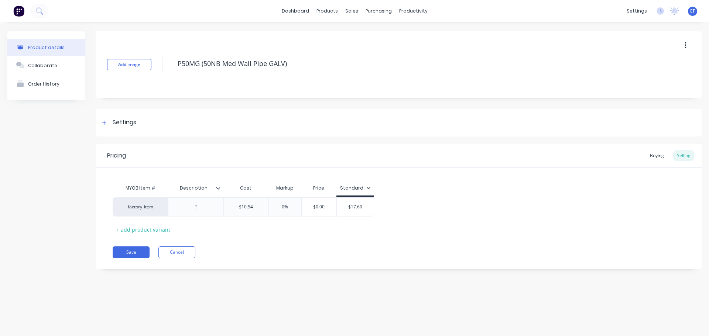
scroll to position [0, 0]
click at [257, 213] on div "$10.54" at bounding box center [246, 207] width 45 height 18
type input "$10.540"
click at [251, 239] on div "Pricing Buying Selling MYOB Item # Description Cost Markup Price Standard facto…" at bounding box center [398, 206] width 605 height 125
drag, startPoint x: 288, startPoint y: 61, endPoint x: 162, endPoint y: 77, distance: 127.3
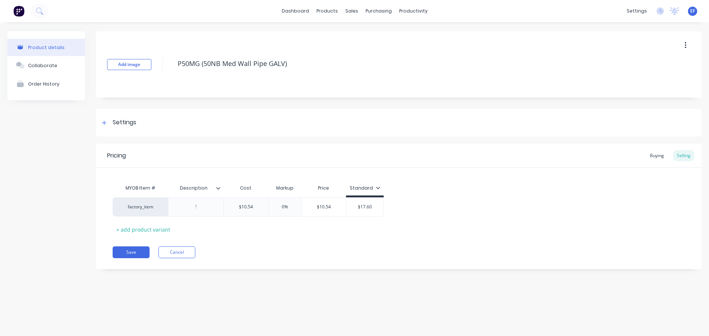
click at [162, 77] on div "Add image P50MG (50NB Med Wall Pipe GALV)" at bounding box center [398, 64] width 605 height 66
click at [118, 125] on div "Settings" at bounding box center [125, 122] width 24 height 9
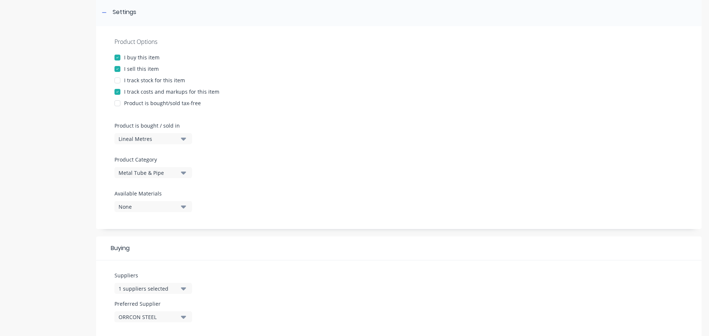
scroll to position [111, 0]
click at [104, 14] on icon at bounding box center [104, 12] width 4 height 5
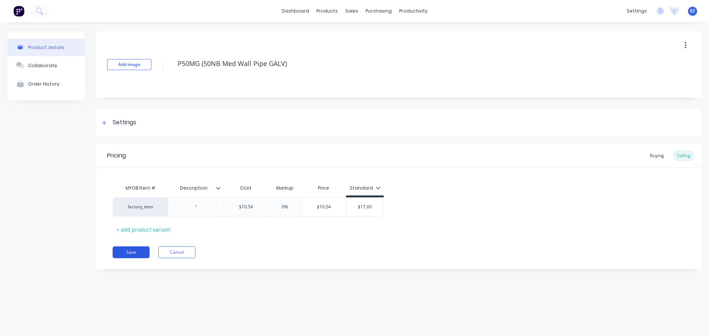
click at [123, 255] on button "Save" at bounding box center [131, 253] width 37 height 12
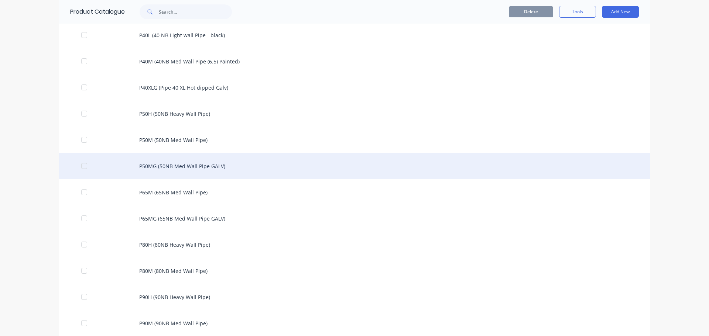
scroll to position [1586, 0]
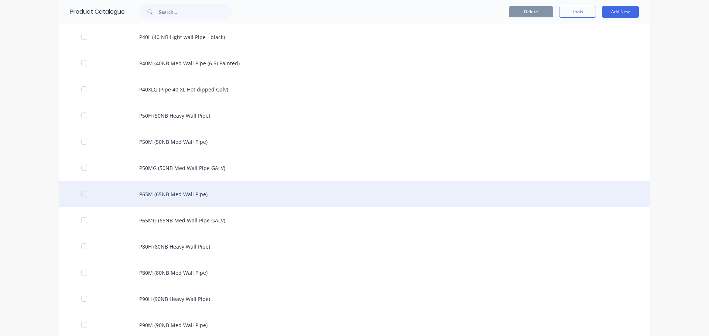
click at [167, 194] on div "P65M (65NB Med Wall Pipe)" at bounding box center [354, 194] width 590 height 26
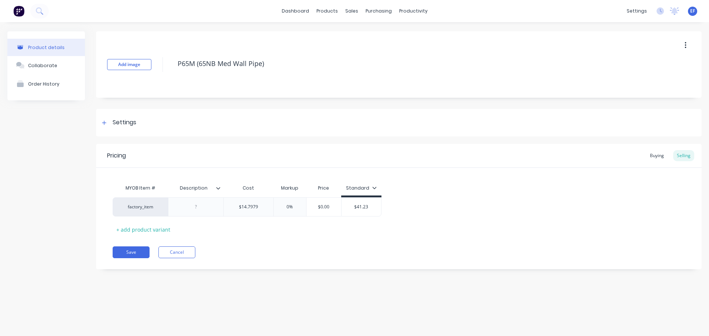
drag, startPoint x: 256, startPoint y: 66, endPoint x: 156, endPoint y: 69, distance: 100.0
click at [156, 69] on div "Add image P65M (65NB Med Wall Pipe)" at bounding box center [398, 64] width 605 height 66
click at [114, 121] on div "Settings" at bounding box center [125, 122] width 24 height 9
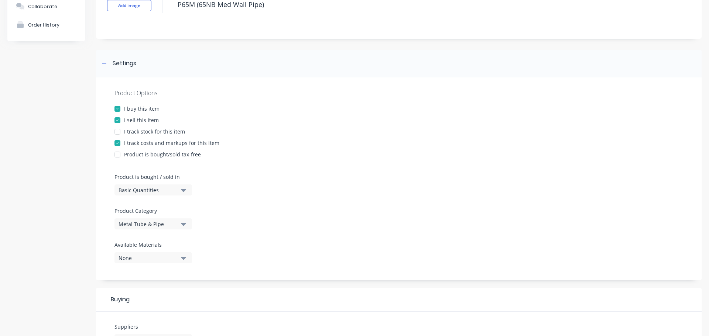
scroll to position [111, 0]
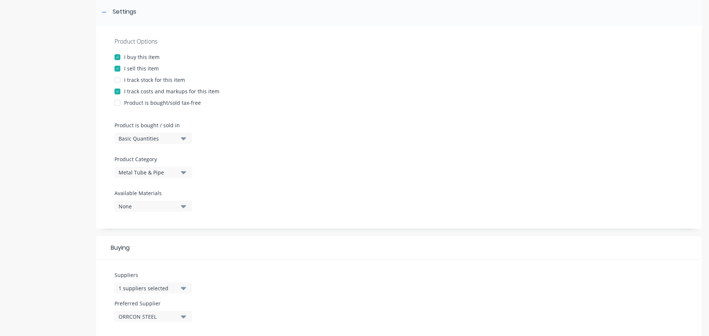
click at [132, 142] on div "Basic Quantities" at bounding box center [147, 139] width 59 height 8
click at [131, 169] on div "Lineal Metres" at bounding box center [169, 171] width 111 height 15
click at [100, 14] on div at bounding box center [104, 11] width 9 height 9
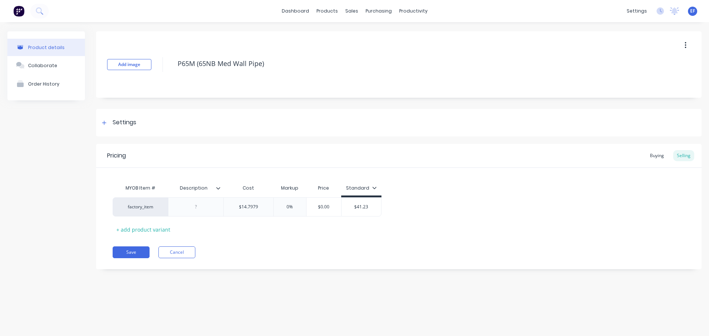
scroll to position [0, 0]
click at [260, 206] on input "$14.7979" at bounding box center [248, 207] width 49 height 7
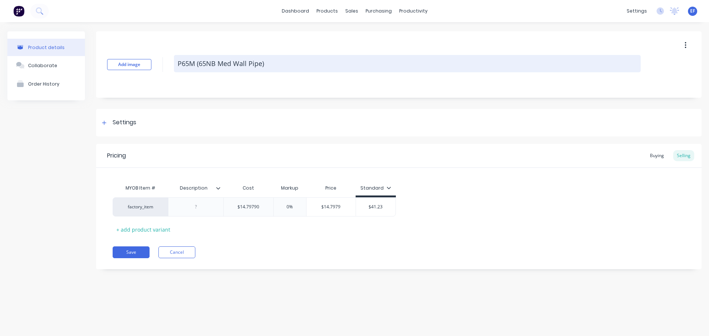
type input "$14.79790"
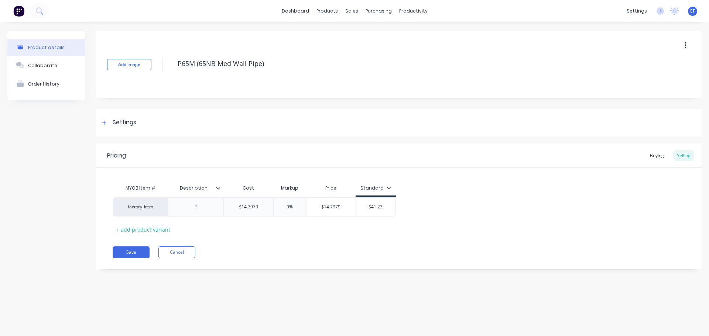
drag, startPoint x: 275, startPoint y: 64, endPoint x: 167, endPoint y: 69, distance: 108.2
click at [167, 69] on div "Add image P65M (65NB Med Wall Pipe)" at bounding box center [398, 64] width 605 height 66
click at [130, 254] on button "Save" at bounding box center [131, 253] width 37 height 12
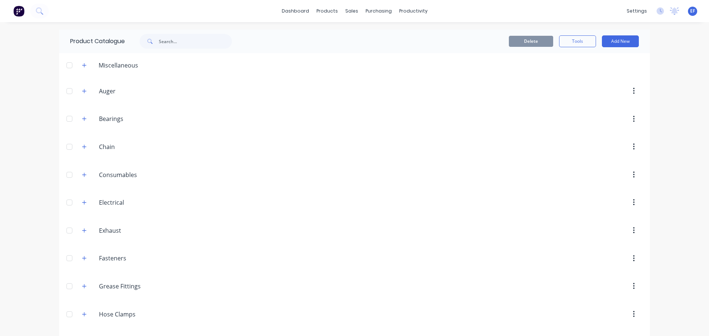
scroll to position [1612, 0]
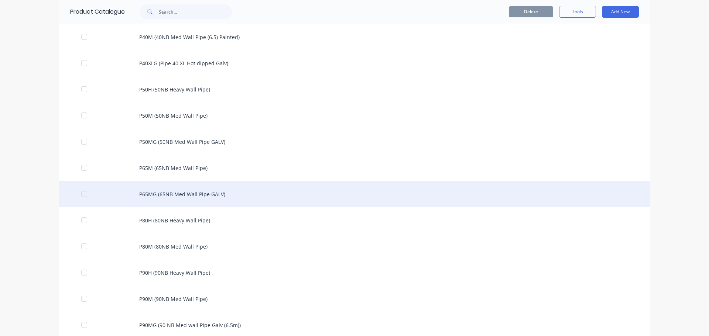
click at [189, 203] on div "P65MG (65NB Med Wall Pipe GALV)" at bounding box center [354, 194] width 590 height 26
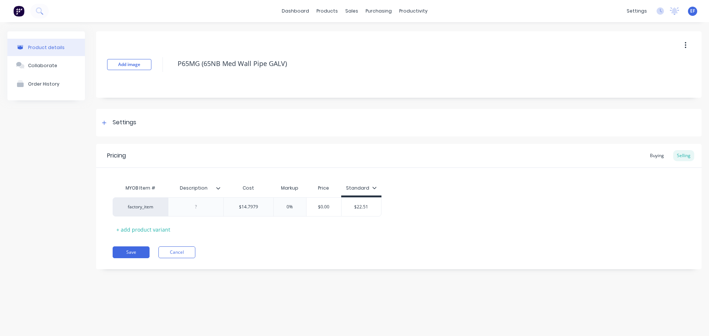
drag, startPoint x: 298, startPoint y: 64, endPoint x: 137, endPoint y: 76, distance: 161.0
click at [137, 76] on div "Add image P65MG (65NB Med Wall Pipe GALV)" at bounding box center [398, 64] width 605 height 66
click at [116, 132] on div "Settings" at bounding box center [398, 123] width 605 height 28
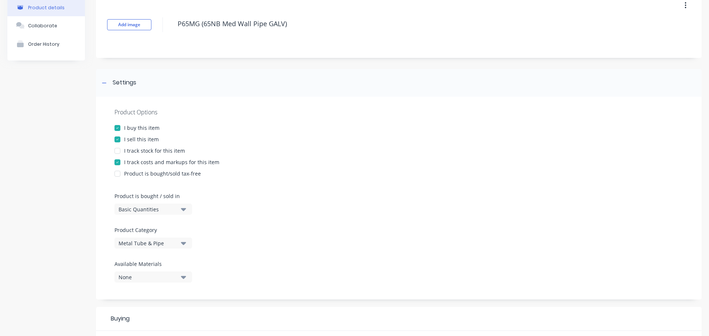
scroll to position [111, 0]
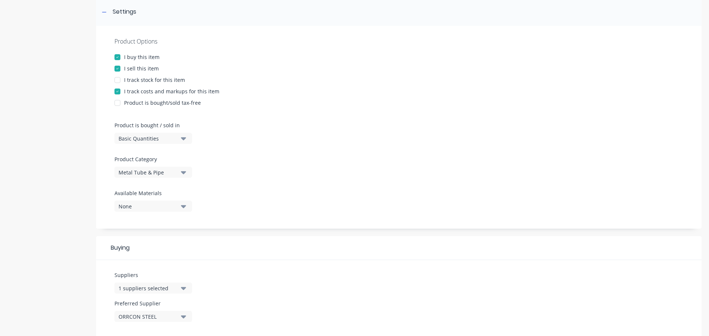
click at [142, 138] on div "Basic Quantities" at bounding box center [147, 139] width 59 height 8
click at [128, 172] on div "Lineal Metres" at bounding box center [169, 171] width 111 height 15
click at [104, 14] on icon at bounding box center [104, 12] width 4 height 5
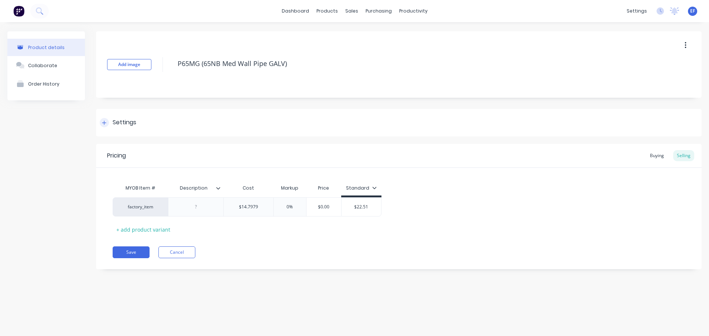
scroll to position [0, 0]
click at [110, 127] on div "Settings" at bounding box center [118, 122] width 37 height 9
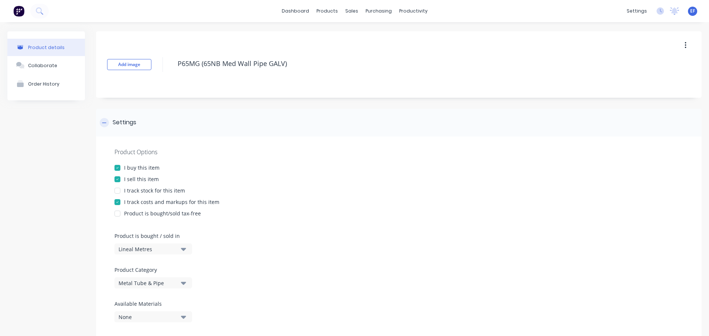
click at [106, 123] on icon at bounding box center [104, 122] width 4 height 5
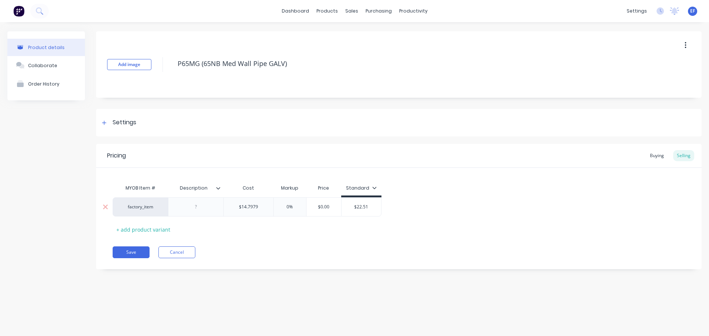
click at [260, 206] on input "$14.7979" at bounding box center [248, 207] width 49 height 7
type input "$14.79790"
click at [251, 234] on div "MYOB Item # Description Cost Markup Price Standard factory_item $14.7979 $14.79…" at bounding box center [399, 208] width 572 height 55
drag, startPoint x: 299, startPoint y: 66, endPoint x: 163, endPoint y: 63, distance: 135.8
click at [163, 63] on div "Add image P65MG (65NB Med Wall Pipe GALV)" at bounding box center [398, 64] width 605 height 66
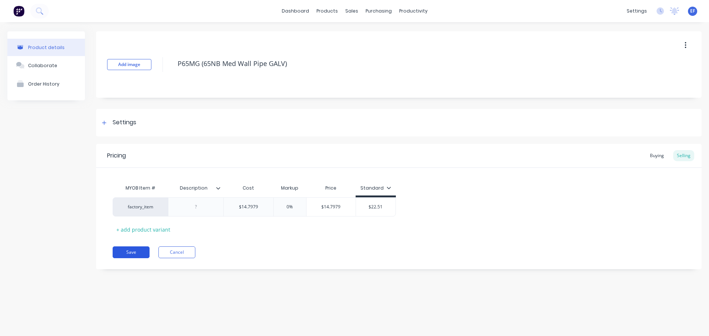
click at [138, 249] on button "Save" at bounding box center [131, 253] width 37 height 12
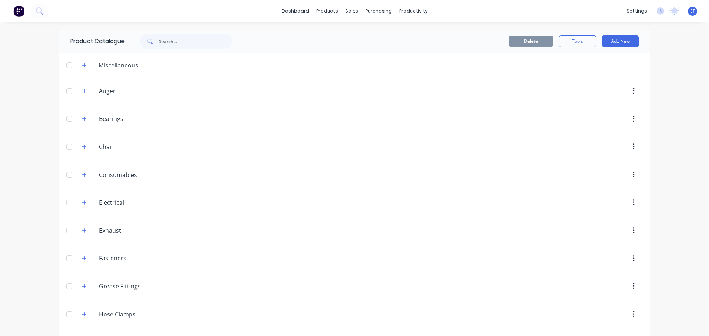
scroll to position [1638, 0]
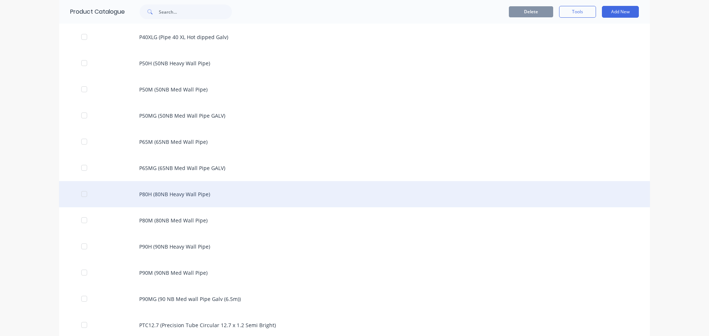
click at [200, 201] on div "P80H (80NB Heavy Wall Pipe)" at bounding box center [354, 194] width 590 height 26
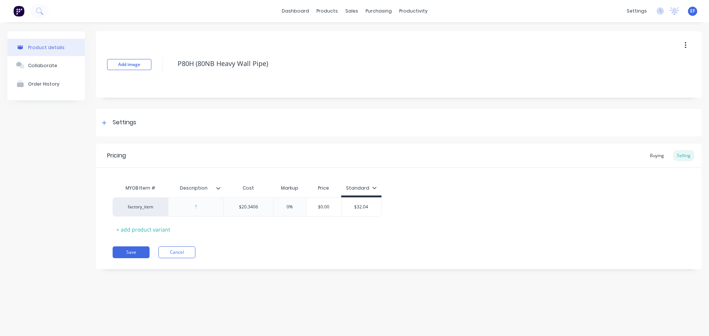
drag, startPoint x: 237, startPoint y: 73, endPoint x: 179, endPoint y: 74, distance: 57.9
click at [179, 74] on div "P80H (80NB Heavy Wall Pipe)" at bounding box center [407, 64] width 466 height 19
click at [102, 127] on div at bounding box center [104, 122] width 9 height 9
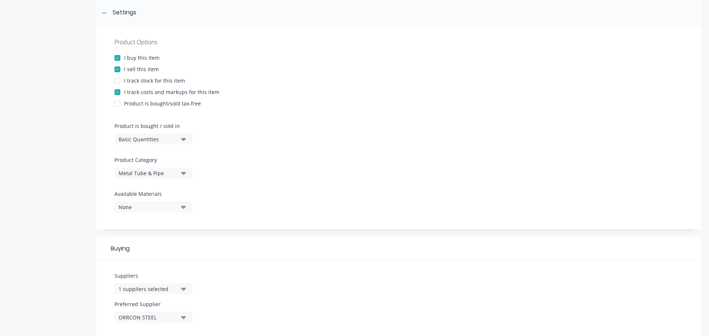
scroll to position [111, 0]
click at [138, 138] on div "Basic Quantities" at bounding box center [147, 139] width 59 height 8
click at [135, 173] on div "Lineal Metres" at bounding box center [169, 171] width 111 height 15
click at [105, 14] on icon at bounding box center [104, 12] width 4 height 5
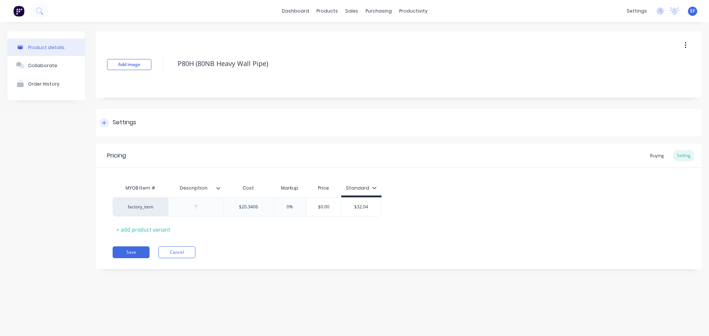
scroll to position [0, 0]
click at [262, 209] on input "$20.3406" at bounding box center [248, 207] width 49 height 7
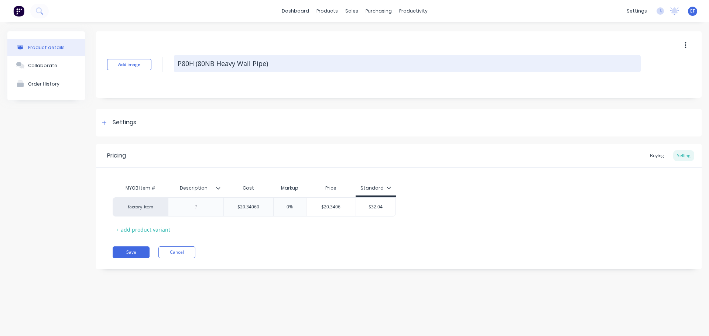
type input "$20.34060"
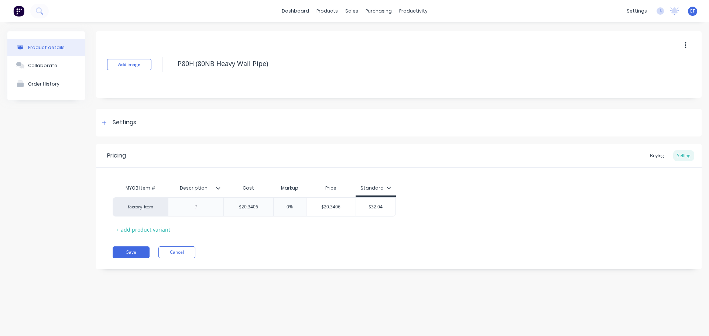
drag, startPoint x: 276, startPoint y: 65, endPoint x: 146, endPoint y: 76, distance: 130.8
click at [146, 76] on div "Add image P80H (80NB Heavy Wall Pipe)" at bounding box center [398, 64] width 605 height 66
click at [128, 117] on div "Settings" at bounding box center [398, 123] width 605 height 28
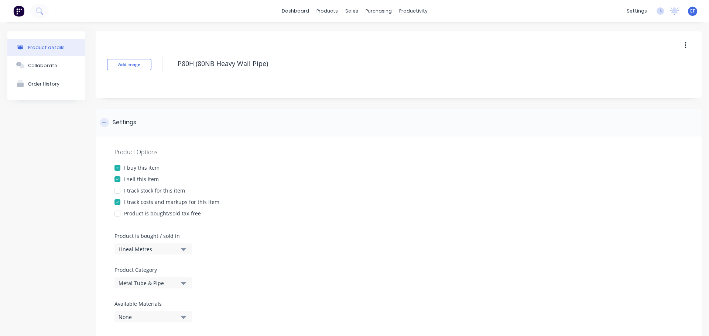
click at [118, 127] on div "Settings" at bounding box center [125, 122] width 24 height 9
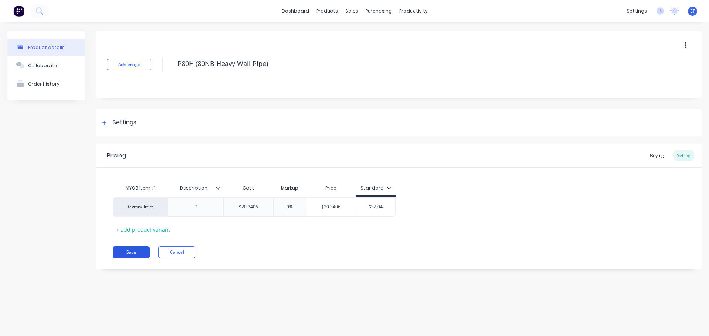
click at [132, 255] on button "Save" at bounding box center [131, 253] width 37 height 12
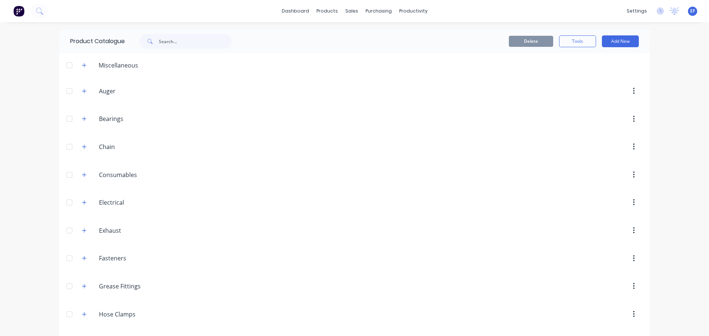
scroll to position [1664, 0]
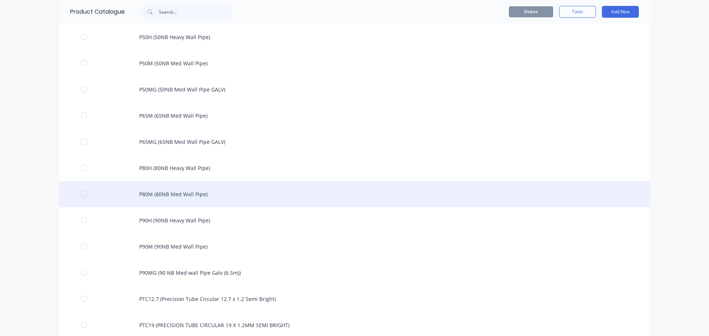
click at [176, 201] on div "P80M (80NB Med Wall Pipe)" at bounding box center [354, 194] width 590 height 26
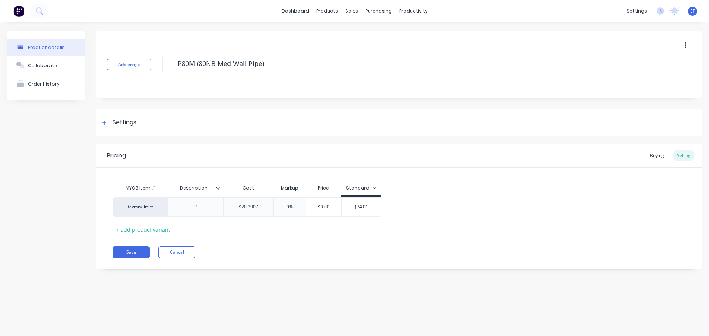
drag, startPoint x: 263, startPoint y: 69, endPoint x: 161, endPoint y: 73, distance: 102.3
click at [161, 73] on div "Add image P80M (80NB Med Wall Pipe)" at bounding box center [398, 64] width 605 height 66
click at [134, 127] on div "Settings" at bounding box center [398, 123] width 605 height 28
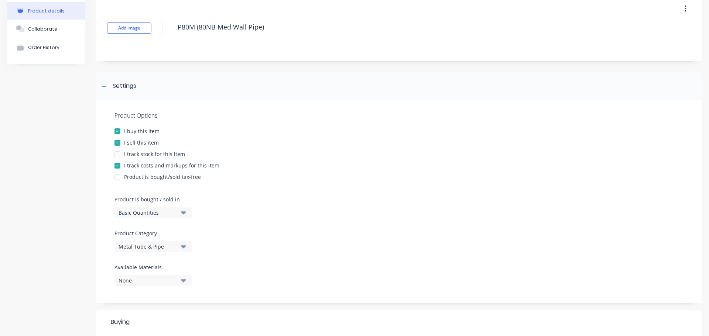
scroll to position [74, 0]
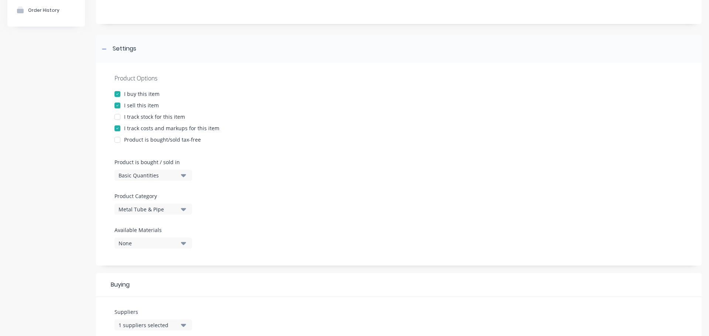
click at [134, 175] on div "Basic Quantities" at bounding box center [147, 176] width 59 height 8
click at [135, 206] on div "Lineal Metres" at bounding box center [169, 208] width 111 height 15
click at [106, 50] on icon at bounding box center [104, 48] width 4 height 5
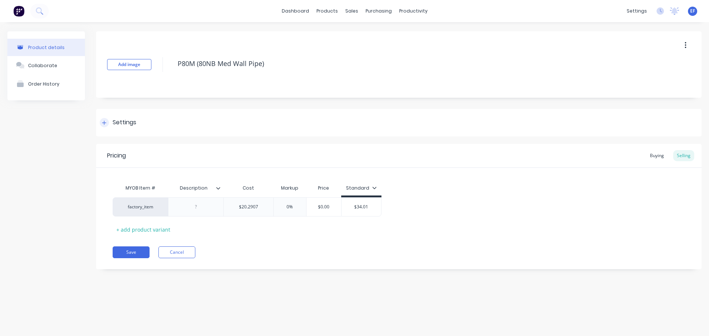
scroll to position [0, 0]
click at [264, 209] on input "$20.2907" at bounding box center [248, 207] width 49 height 7
type input "$20.29070"
click at [260, 246] on div "Pricing Buying Selling MYOB Item # Description Cost Markup Price Standard facto…" at bounding box center [398, 206] width 605 height 125
drag, startPoint x: 269, startPoint y: 64, endPoint x: 155, endPoint y: 79, distance: 115.4
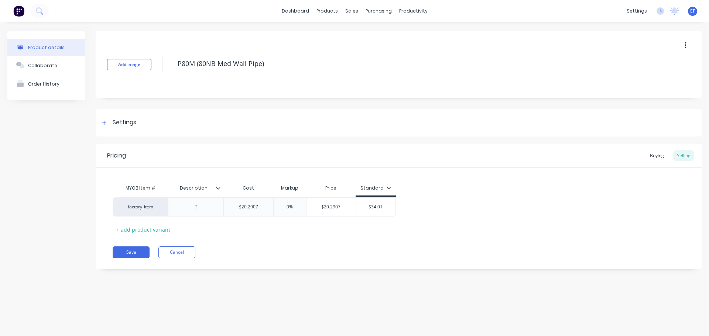
click at [155, 79] on div "Add image P80M (80NB Med Wall Pipe)" at bounding box center [398, 64] width 605 height 66
click at [122, 253] on button "Save" at bounding box center [131, 253] width 37 height 12
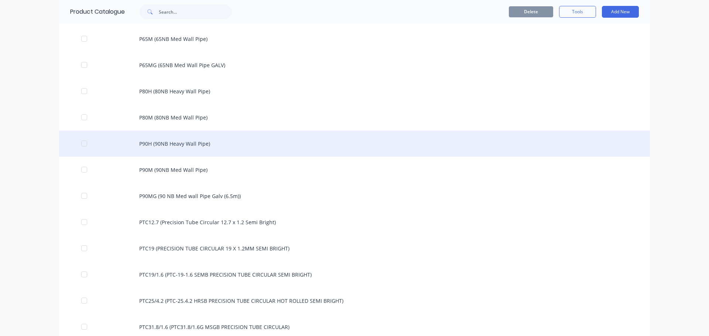
scroll to position [1727, 0]
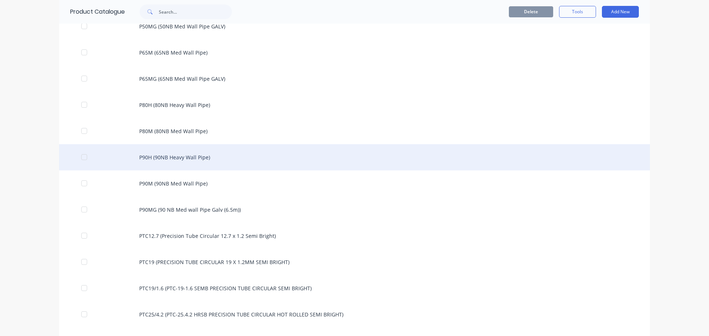
click at [181, 152] on div "P90H (90NB Heavy Wall Pipe)" at bounding box center [354, 157] width 590 height 26
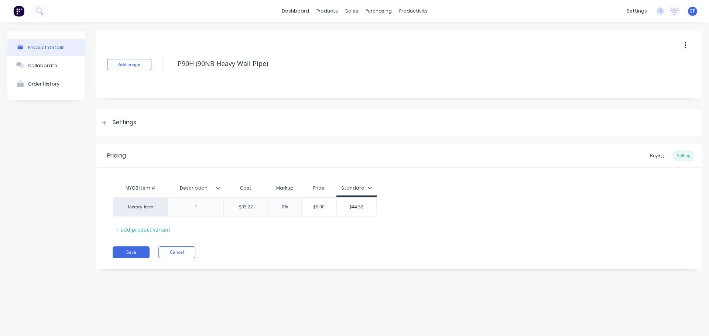
drag, startPoint x: 274, startPoint y: 65, endPoint x: 158, endPoint y: 75, distance: 117.0
click at [158, 75] on div "Add image P90H (90NB Heavy Wall Pipe)" at bounding box center [398, 64] width 605 height 66
click at [114, 120] on div "Settings" at bounding box center [125, 122] width 24 height 9
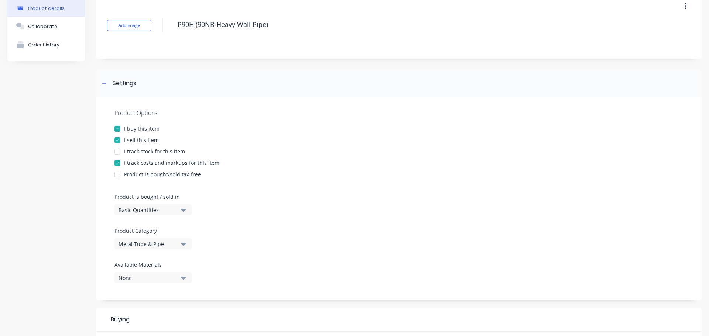
scroll to position [111, 0]
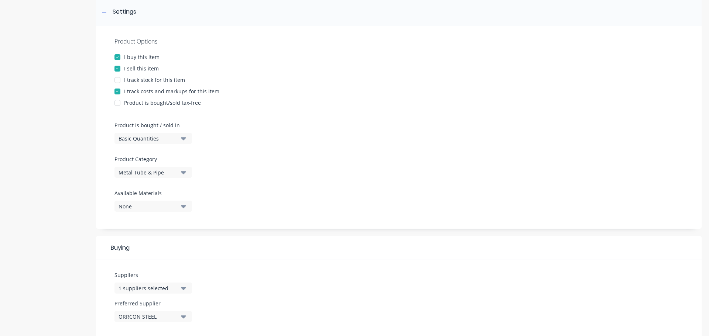
click at [120, 134] on button "Basic Quantities" at bounding box center [152, 138] width 77 height 11
click at [124, 170] on div "Lineal Metres" at bounding box center [169, 171] width 111 height 15
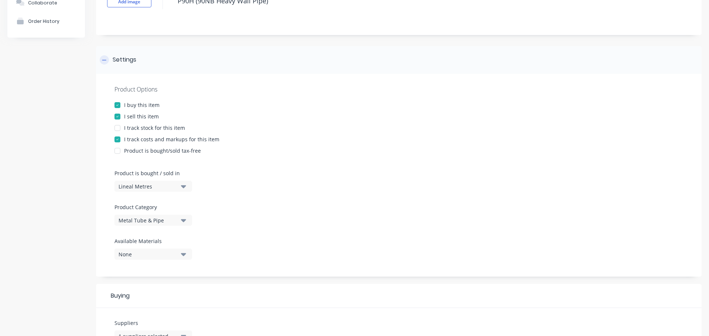
scroll to position [0, 0]
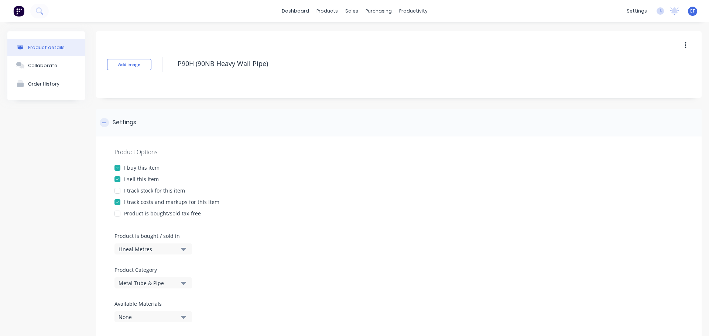
click at [103, 124] on icon at bounding box center [104, 122] width 4 height 5
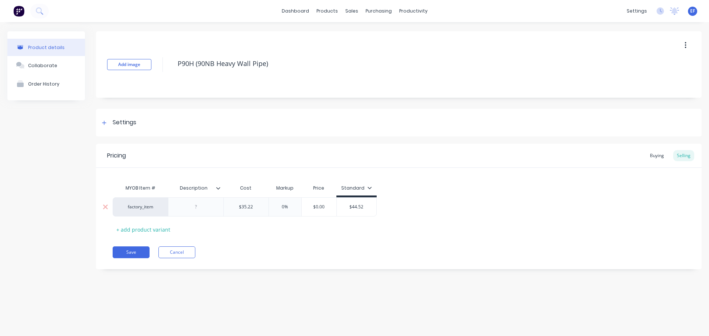
click at [258, 211] on div "$35.22" at bounding box center [246, 207] width 45 height 18
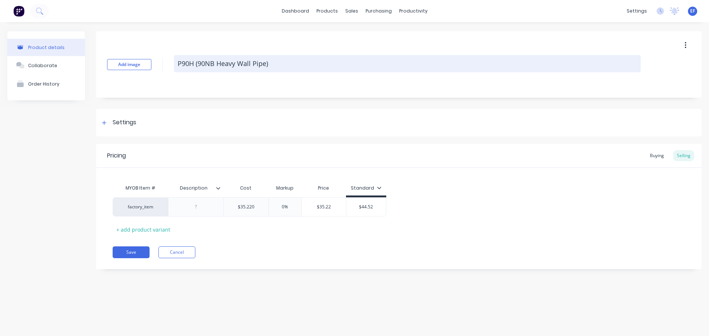
type input "$35.220"
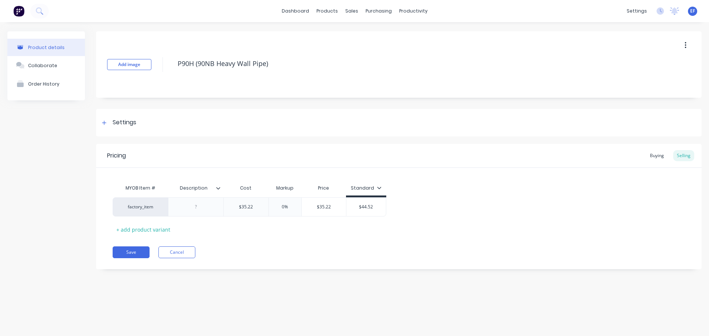
drag, startPoint x: 246, startPoint y: 71, endPoint x: 172, endPoint y: 77, distance: 74.0
click at [172, 77] on div "Add image P90H (90NB Heavy Wall Pipe)" at bounding box center [398, 64] width 605 height 66
click at [126, 254] on button "Save" at bounding box center [131, 253] width 37 height 12
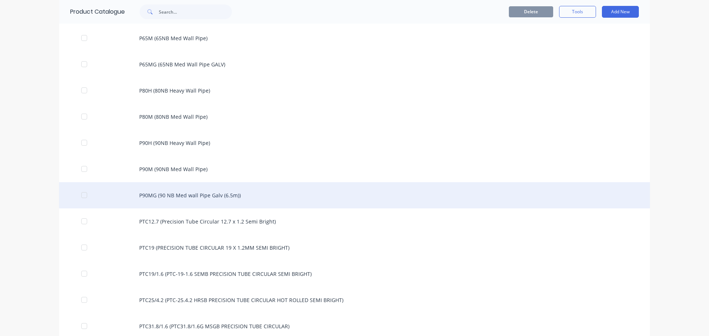
scroll to position [1754, 0]
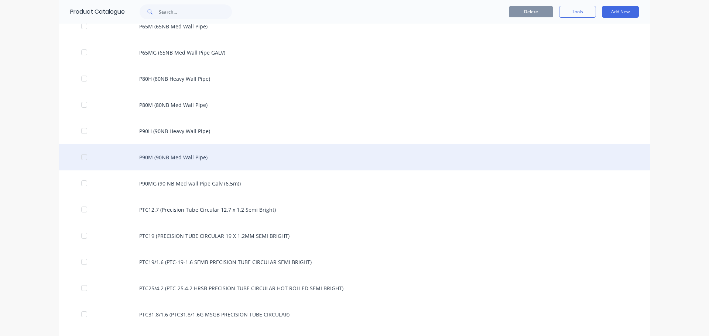
click at [162, 163] on div "P90M (90NB Med Wall Pipe)" at bounding box center [354, 157] width 590 height 26
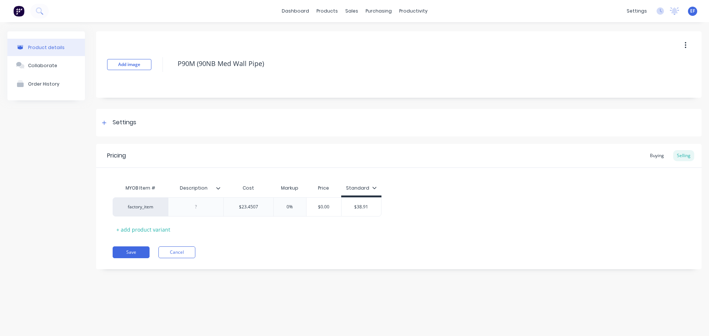
drag, startPoint x: 269, startPoint y: 66, endPoint x: 165, endPoint y: 70, distance: 103.8
click at [165, 70] on div "Add image P90M (90NB Med Wall Pipe)" at bounding box center [398, 64] width 605 height 66
click at [105, 123] on icon at bounding box center [104, 123] width 4 height 4
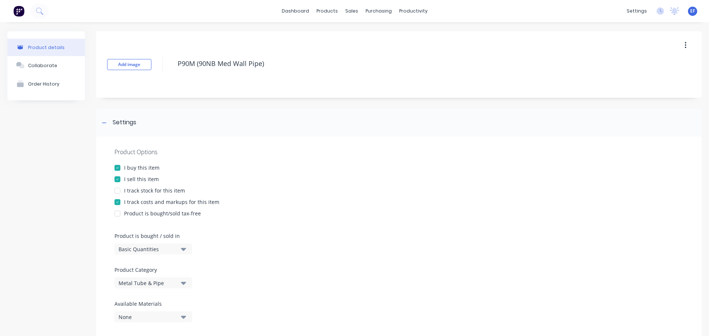
drag, startPoint x: 138, startPoint y: 250, endPoint x: 141, endPoint y: 253, distance: 4.0
click at [139, 250] on div "Basic Quantities" at bounding box center [147, 249] width 59 height 8
click at [142, 280] on div "Lineal Metres" at bounding box center [169, 282] width 111 height 15
click at [104, 119] on div at bounding box center [104, 122] width 9 height 9
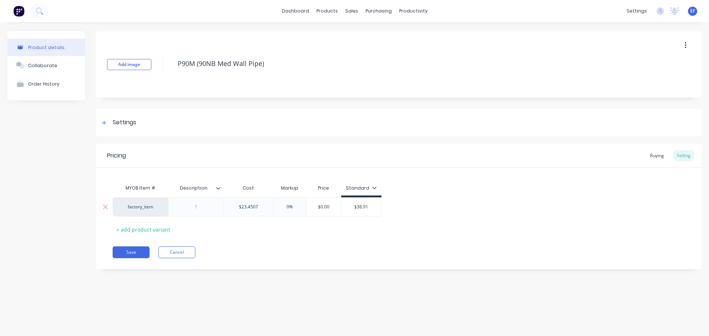
click at [268, 208] on input "$23.4507" at bounding box center [248, 207] width 49 height 7
type input "$23.45070"
click at [264, 237] on div "Pricing Buying Selling MYOB Item # Description Cost Markup Price Standard facto…" at bounding box center [398, 206] width 605 height 125
drag, startPoint x: 276, startPoint y: 64, endPoint x: 177, endPoint y: 73, distance: 99.3
click at [177, 73] on div "P90M (90NB Med Wall Pipe)" at bounding box center [407, 64] width 466 height 19
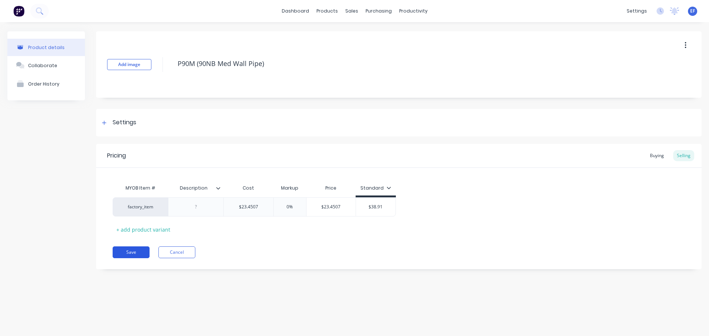
click at [122, 252] on button "Save" at bounding box center [131, 253] width 37 height 12
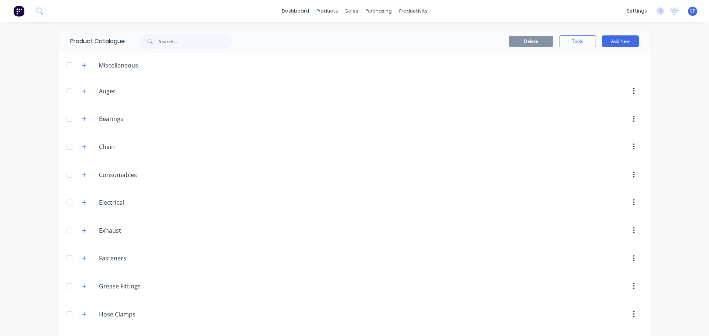
scroll to position [1743, 0]
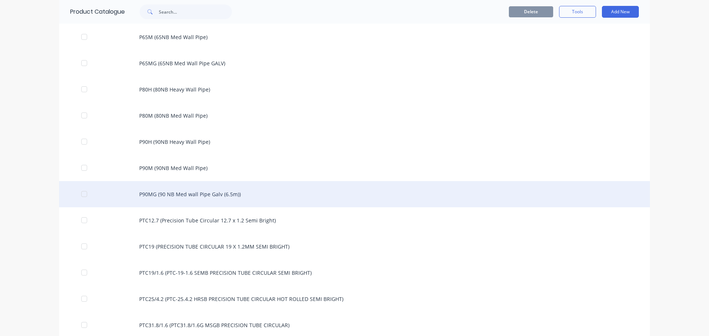
click at [180, 197] on div "P90MG (90 NB Med wall Pipe Galv (6.5m))" at bounding box center [354, 194] width 590 height 26
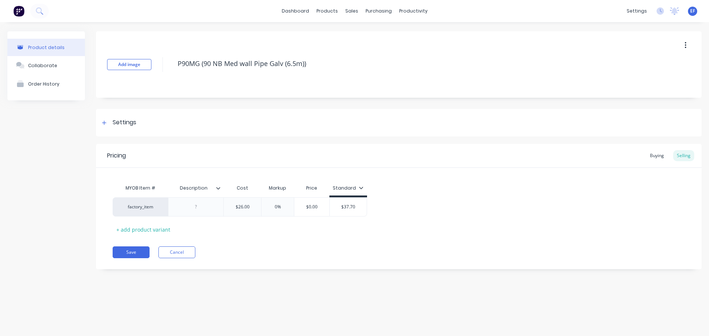
drag, startPoint x: 269, startPoint y: 70, endPoint x: 178, endPoint y: 79, distance: 91.6
click at [178, 79] on div "Add image P90MG (90 NB Med wall Pipe Galv (6.5m))" at bounding box center [398, 64] width 605 height 66
click at [122, 126] on div "Settings" at bounding box center [125, 122] width 24 height 9
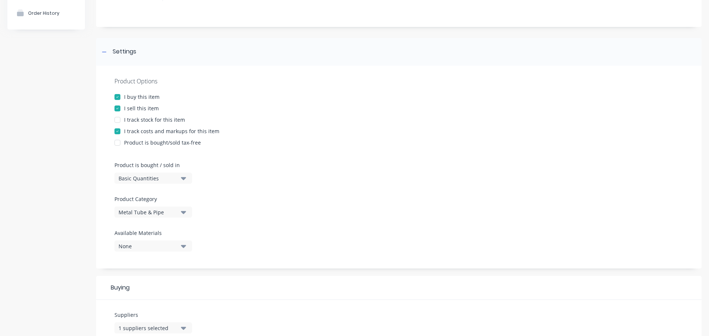
scroll to position [74, 0]
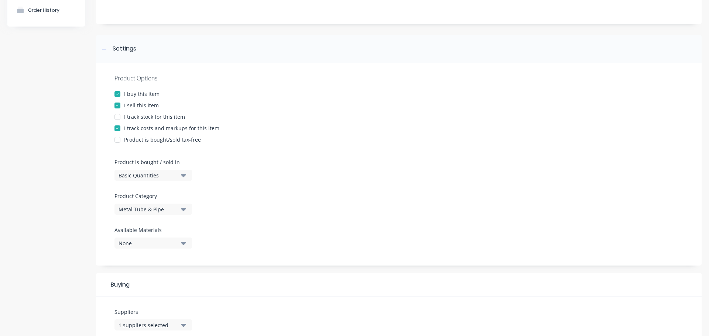
click at [136, 173] on div "Basic Quantities" at bounding box center [147, 176] width 59 height 8
click at [129, 207] on div "Lineal Metres" at bounding box center [169, 208] width 111 height 15
click at [104, 53] on div at bounding box center [104, 48] width 9 height 9
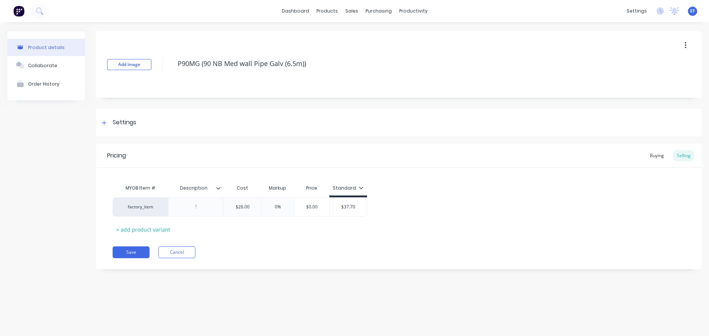
scroll to position [0, 0]
click at [251, 207] on input "$26.00" at bounding box center [242, 207] width 37 height 7
type input "$26.000"
click at [235, 265] on div "Pricing Buying Selling MYOB Item # Description Cost Markup Price Standard facto…" at bounding box center [398, 206] width 605 height 125
drag, startPoint x: 287, startPoint y: 71, endPoint x: 171, endPoint y: 82, distance: 116.4
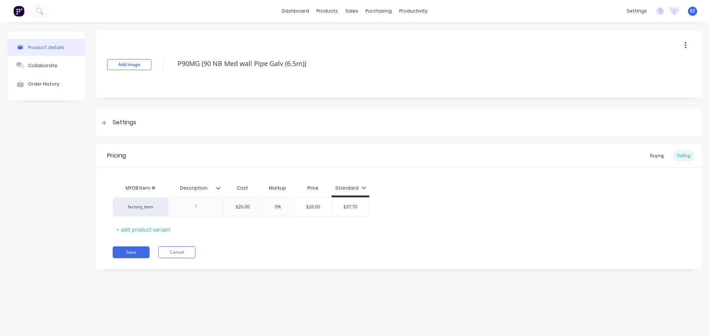
click at [171, 82] on div "Add image P90MG (90 NB Med wall Pipe Galv (6.5m))" at bounding box center [398, 64] width 605 height 66
click at [103, 121] on icon at bounding box center [104, 122] width 4 height 5
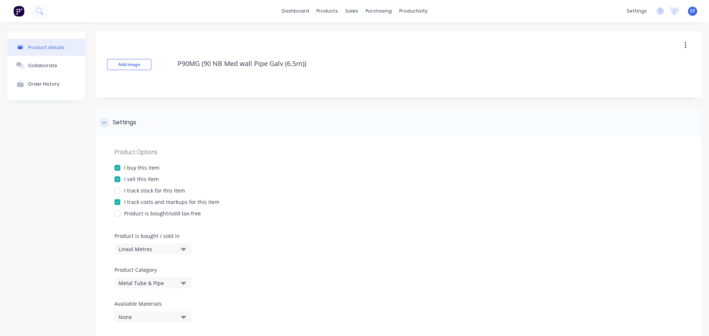
click at [103, 121] on icon at bounding box center [104, 122] width 4 height 5
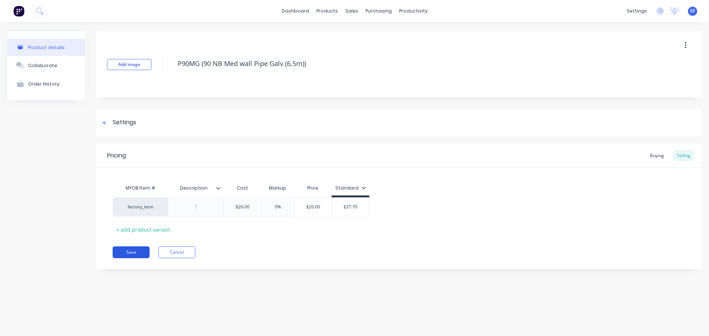
click at [134, 253] on button "Save" at bounding box center [131, 253] width 37 height 12
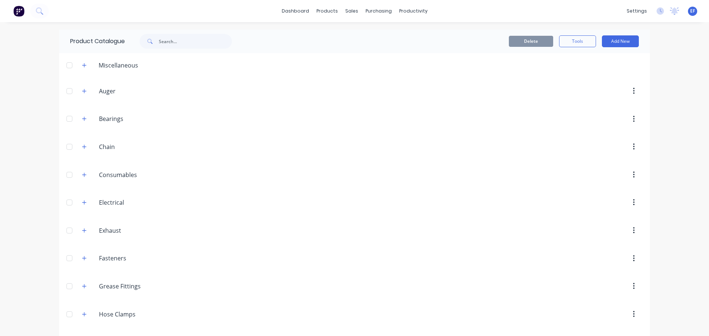
scroll to position [1769, 0]
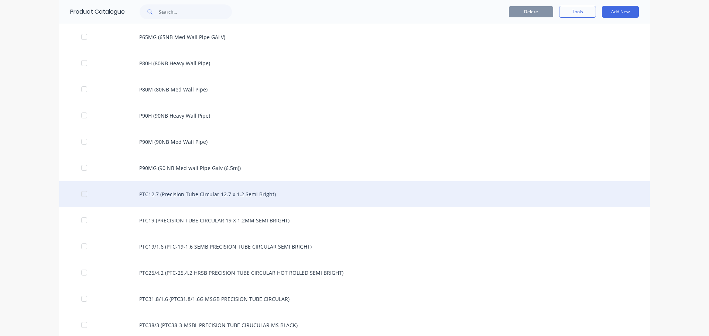
click at [190, 200] on div "PTC12.7 (Precision Tube Circular 12.7 x 1.2 Semi Bright)" at bounding box center [354, 194] width 590 height 26
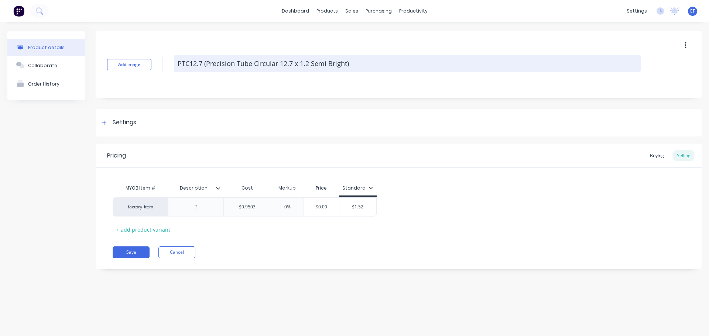
drag, startPoint x: 362, startPoint y: 64, endPoint x: 176, endPoint y: 70, distance: 186.1
click at [176, 70] on textarea "PTC12.7 (Precision Tube Circular 12.7 x 1.2 Semi Bright)" at bounding box center [407, 63] width 466 height 17
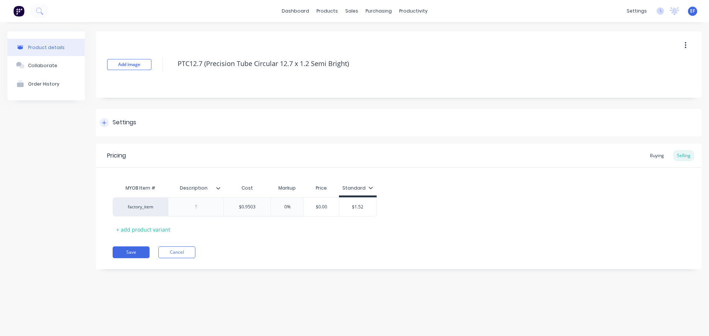
click at [131, 120] on div "Settings" at bounding box center [125, 122] width 24 height 9
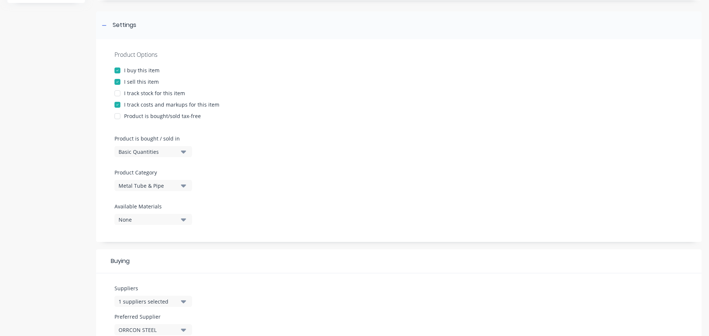
scroll to position [111, 0]
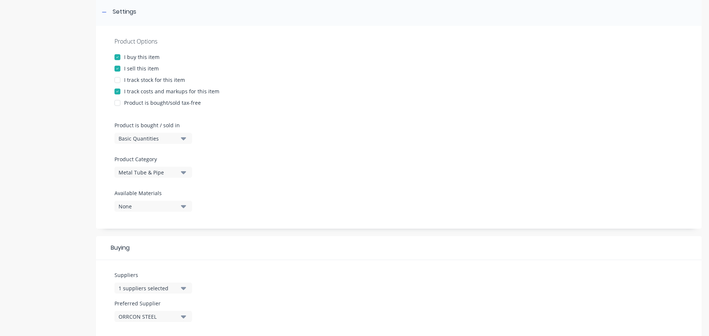
click at [166, 140] on div "Basic Quantities" at bounding box center [147, 139] width 59 height 8
click at [158, 175] on div "Lineal Metres" at bounding box center [169, 171] width 111 height 15
click at [105, 12] on icon at bounding box center [104, 12] width 4 height 0
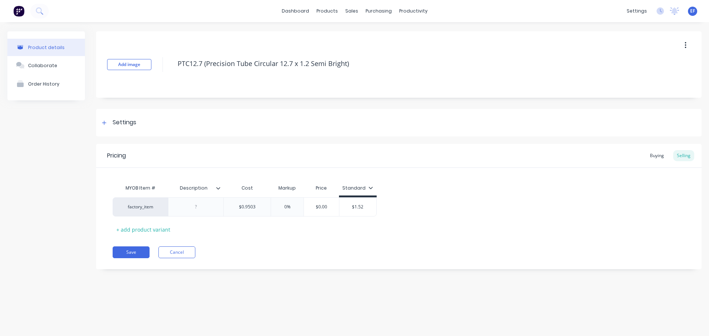
scroll to position [0, 0]
click at [265, 207] on input "$0.9503" at bounding box center [247, 207] width 47 height 7
type input "$0.95030"
click at [260, 245] on div "Pricing Buying Selling MYOB Item # Description Cost Markup Price Standard facto…" at bounding box center [398, 206] width 605 height 125
drag, startPoint x: 354, startPoint y: 66, endPoint x: 176, endPoint y: 74, distance: 178.1
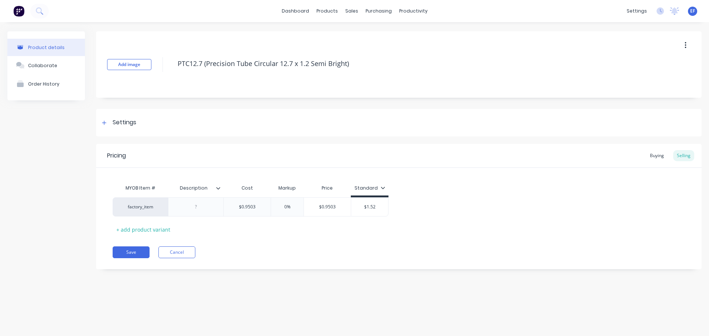
click at [176, 74] on div "PTC12.7 (Precision Tube Circular 12.7 x 1.2 Semi Bright)" at bounding box center [407, 64] width 466 height 19
click at [118, 120] on div "Settings" at bounding box center [125, 122] width 24 height 9
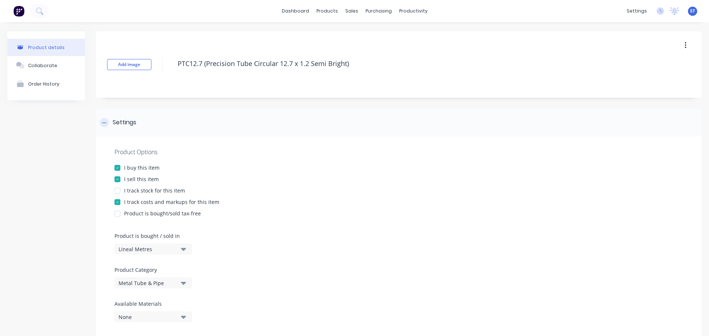
click at [118, 120] on div "Settings" at bounding box center [125, 122] width 24 height 9
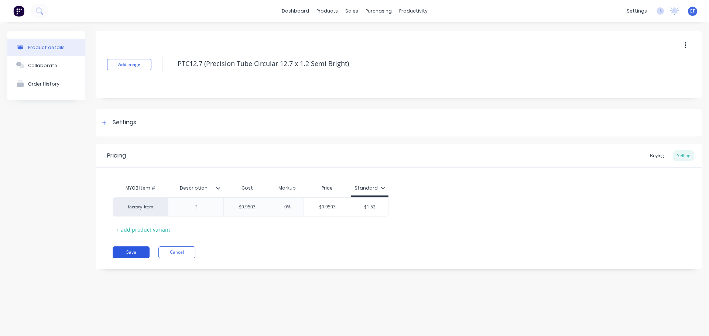
click at [128, 251] on button "Save" at bounding box center [131, 253] width 37 height 12
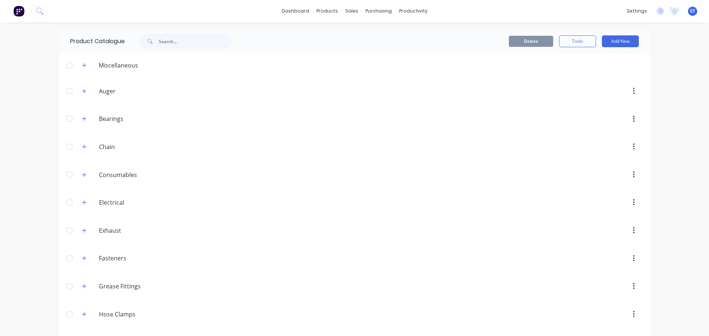
scroll to position [1795, 0]
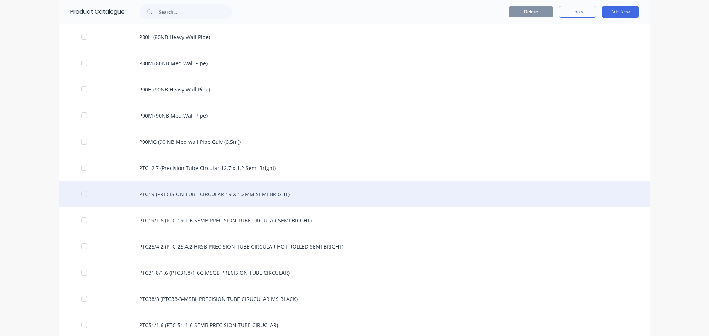
click at [185, 199] on div "PTC19 (PRECISION TUBE CIRCULAR 19 X 1.2MM SEMI BRIGHT)" at bounding box center [354, 194] width 590 height 26
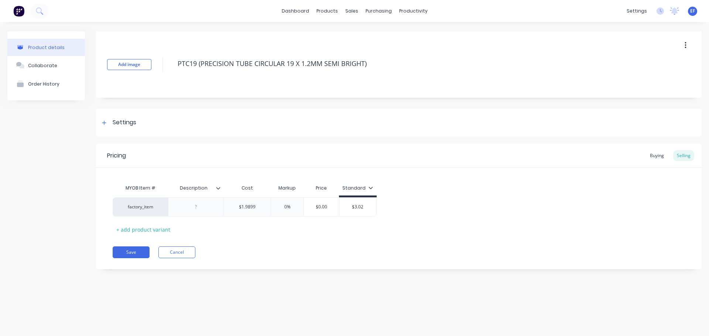
drag, startPoint x: 372, startPoint y: 67, endPoint x: 180, endPoint y: 78, distance: 192.2
click at [180, 78] on div "Add image PTC19 (PRECISION TUBE CIRCULAR 19 X 1.2MM SEMI BRIGHT)" at bounding box center [398, 64] width 605 height 66
drag, startPoint x: 326, startPoint y: 68, endPoint x: 103, endPoint y: 75, distance: 223.0
click at [103, 75] on div "Add image PTC19 (PRECISION TUBE CIRCULAR 19 X 1.2MM SEMI BRIGHT)" at bounding box center [398, 64] width 605 height 66
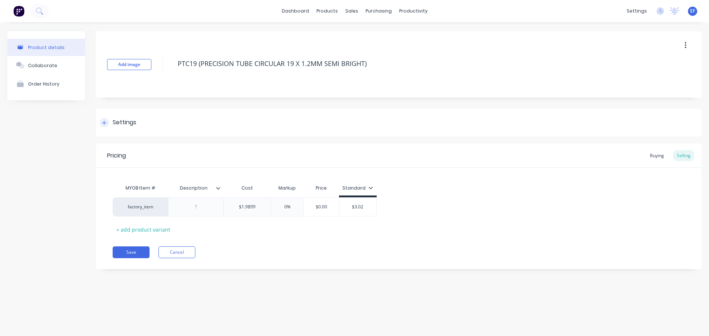
click at [110, 124] on div "Settings" at bounding box center [118, 122] width 37 height 9
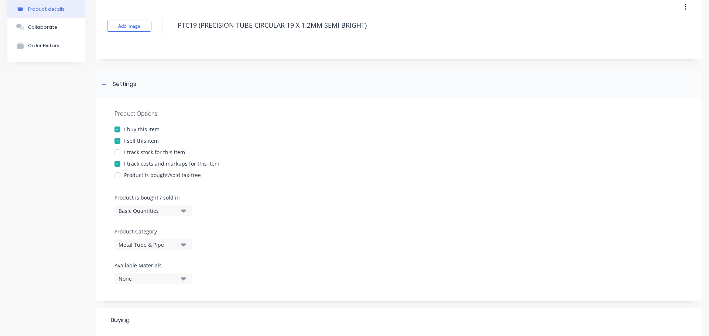
scroll to position [74, 0]
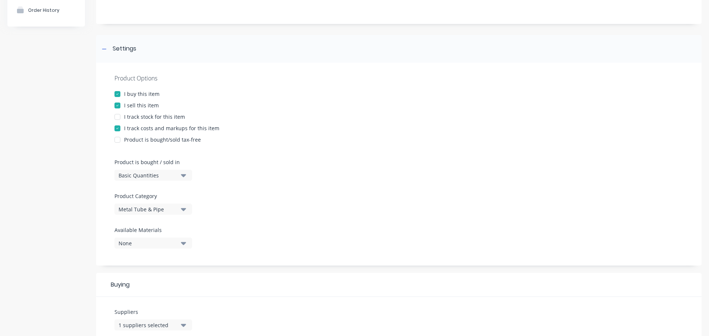
click at [136, 179] on div "Basic Quantities" at bounding box center [147, 176] width 59 height 8
click at [135, 211] on div "Lineal Metres" at bounding box center [169, 208] width 111 height 15
click at [102, 51] on div at bounding box center [104, 48] width 9 height 9
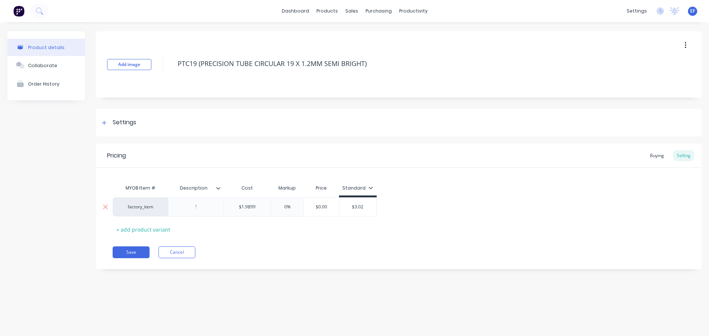
scroll to position [0, 0]
click at [264, 208] on input "$1.9899" at bounding box center [247, 207] width 47 height 7
type input "$1.98990"
click at [255, 247] on div "Save Cancel" at bounding box center [407, 253] width 589 height 12
drag, startPoint x: 375, startPoint y: 65, endPoint x: 179, endPoint y: 84, distance: 196.9
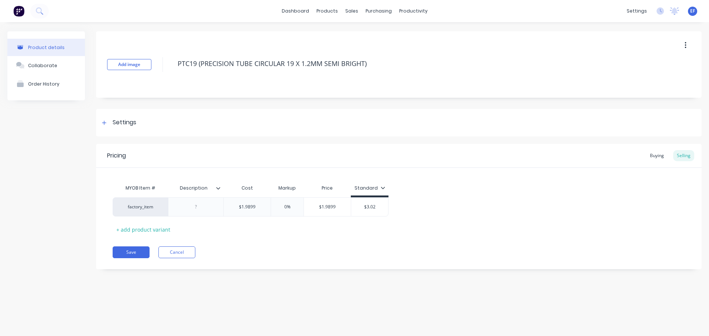
click at [179, 84] on div "Add image PTC19 (PRECISION TUBE CIRCULAR 19 X 1.2MM SEMI BRIGHT)" at bounding box center [398, 64] width 605 height 66
click at [105, 125] on icon at bounding box center [104, 122] width 4 height 5
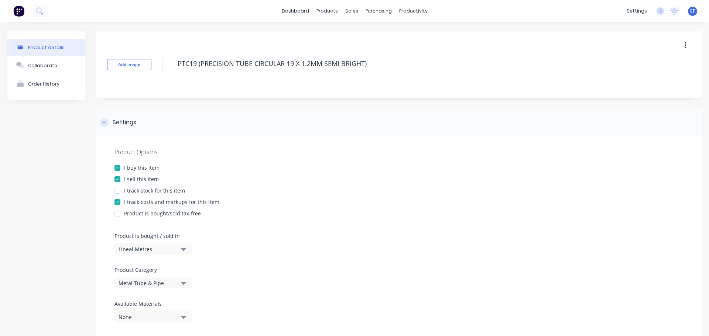
click at [104, 123] on icon at bounding box center [104, 123] width 4 height 0
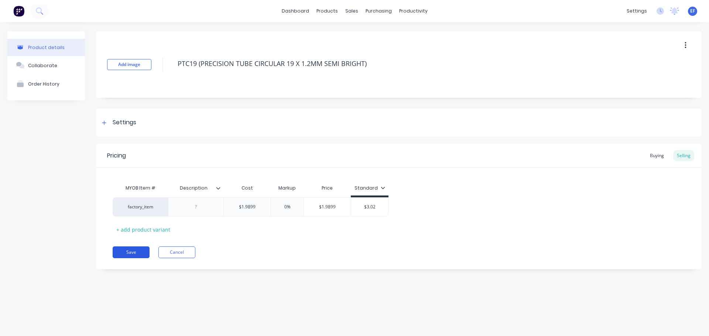
click at [132, 256] on button "Save" at bounding box center [131, 253] width 37 height 12
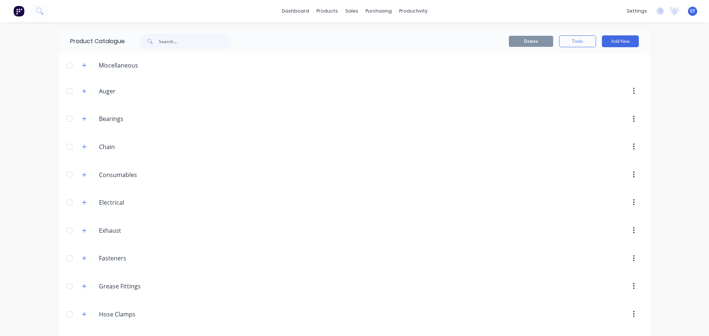
scroll to position [1822, 0]
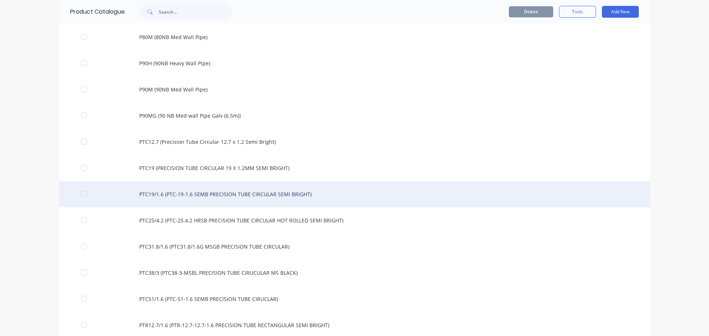
click at [194, 200] on div "PTC19/1.6 (PTC-19-1.6 SEMB PRECISION TUBE CIRCULAR SEMI BRIGHT)" at bounding box center [354, 194] width 590 height 26
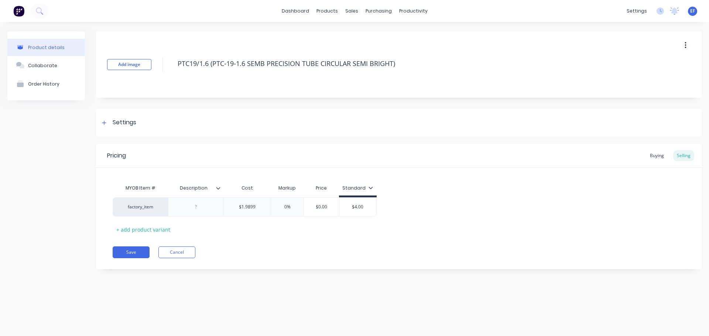
drag, startPoint x: 286, startPoint y: 82, endPoint x: 158, endPoint y: 99, distance: 129.5
click at [158, 99] on div "Add image PTC19/1.6 (PTC-19-1.6 SEMB PRECISION TUBE CIRCULAR SEMI BRIGHT) Setti…" at bounding box center [398, 155] width 605 height 249
click at [124, 125] on div "Settings" at bounding box center [125, 122] width 24 height 9
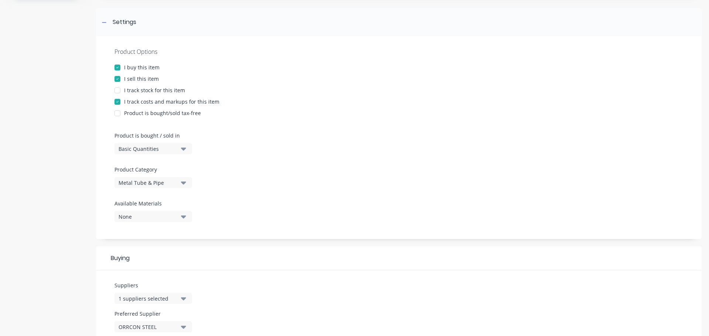
scroll to position [111, 0]
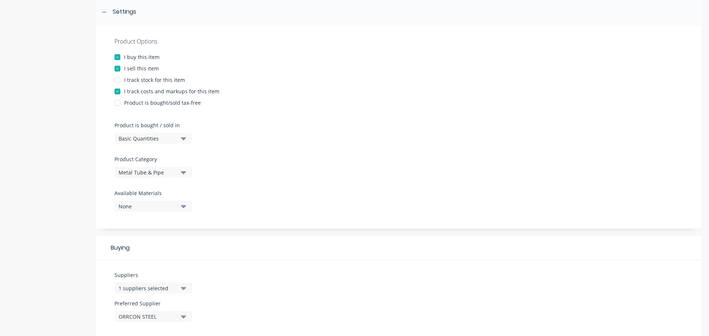
click at [142, 141] on div "Basic Quantities" at bounding box center [147, 139] width 59 height 8
click at [138, 170] on div "Lineal Metres" at bounding box center [169, 171] width 111 height 15
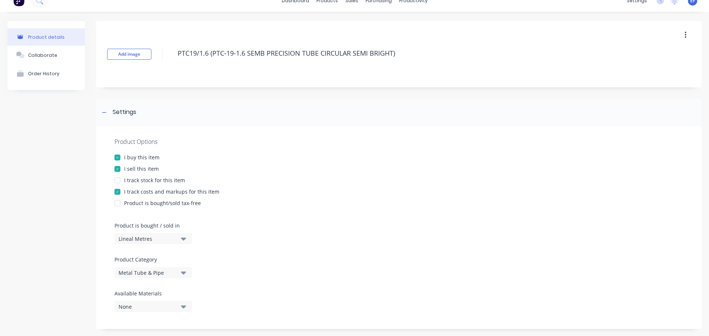
scroll to position [0, 0]
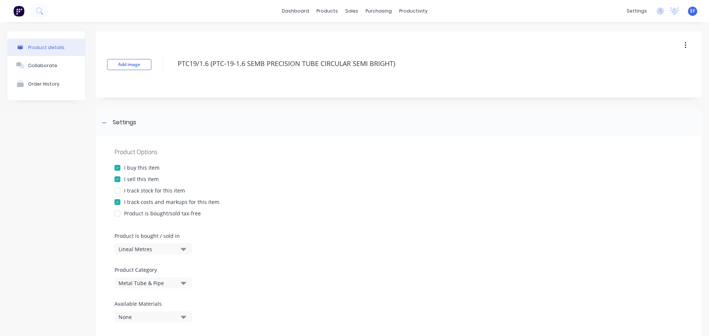
drag, startPoint x: 401, startPoint y: 64, endPoint x: 167, endPoint y: 70, distance: 234.1
click at [167, 70] on div "Add image PTC19/1.6 (PTC-19-1.6 SEMB PRECISION TUBE CIRCULAR SEMI BRIGHT)" at bounding box center [398, 64] width 605 height 66
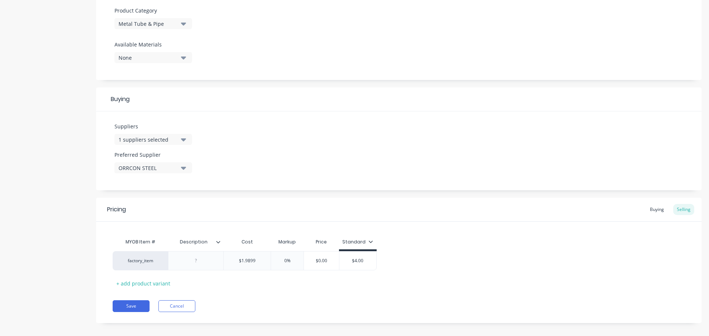
scroll to position [267, 0]
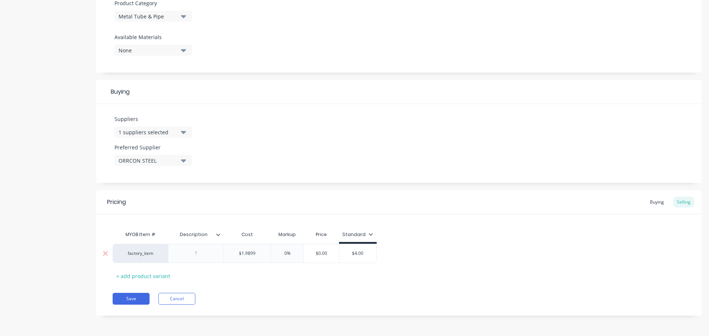
click at [264, 253] on input "$1.9899" at bounding box center [247, 253] width 47 height 7
type input "$1.98990"
click at [270, 281] on div "MYOB Item # Description Cost Markup Price Standard factory_item $1.9899 $1.9899…" at bounding box center [399, 254] width 572 height 55
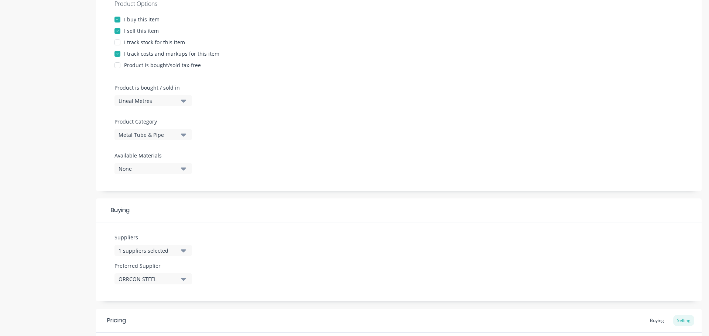
scroll to position [0, 0]
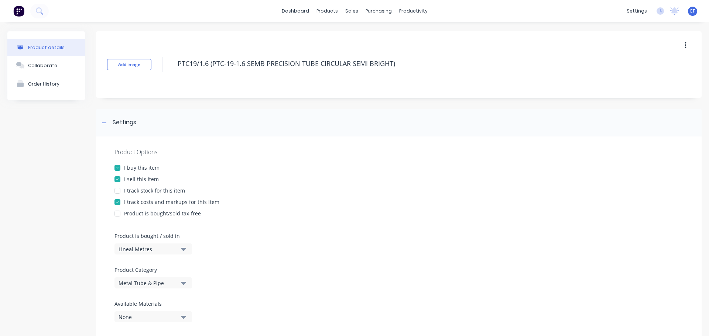
drag, startPoint x: 384, startPoint y: 67, endPoint x: 152, endPoint y: 85, distance: 232.4
click at [152, 85] on div "Add image PTC19/1.6 (PTC-19-1.6 SEMB PRECISION TUBE CIRCULAR SEMI BRIGHT)" at bounding box center [398, 64] width 605 height 66
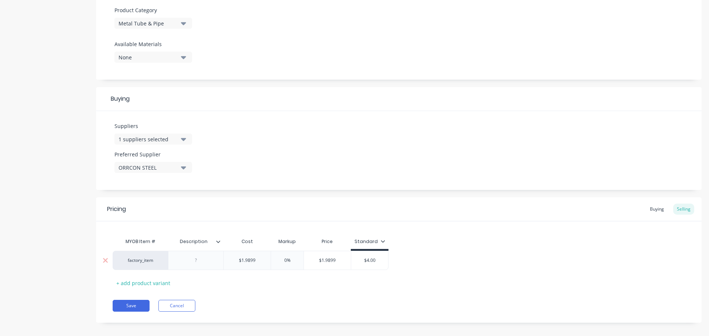
scroll to position [267, 0]
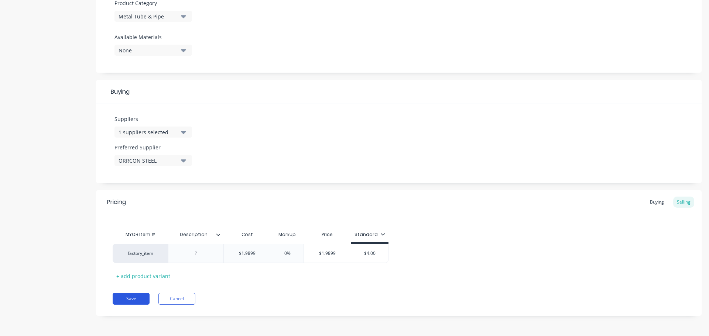
click at [140, 301] on button "Save" at bounding box center [131, 299] width 37 height 12
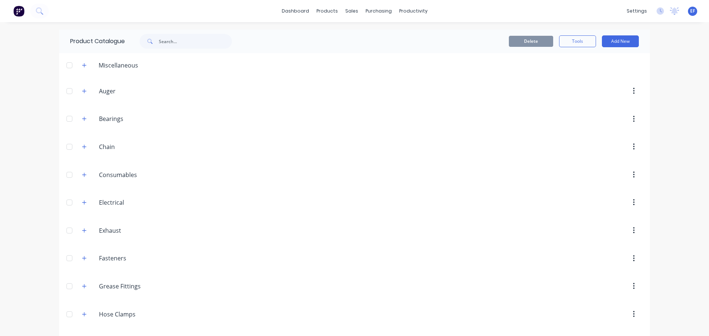
scroll to position [1848, 0]
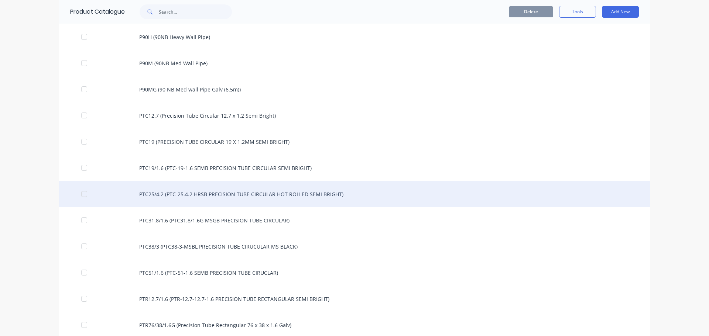
click at [231, 202] on div "PTC25/4.2 (PTC-25.4.2 HRSB PRECISION TUBE CIRCULAR HOT ROLLED SEMI BRIGHT)" at bounding box center [354, 194] width 590 height 26
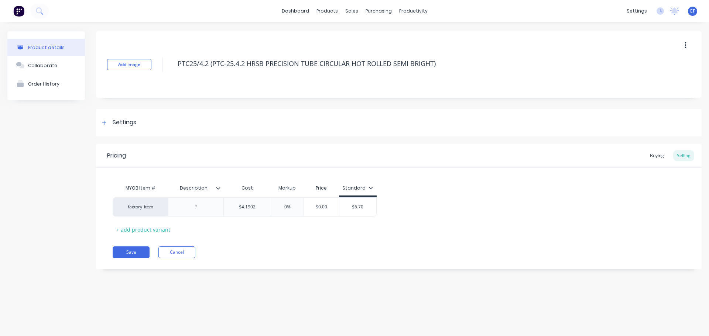
drag, startPoint x: 440, startPoint y: 67, endPoint x: 172, endPoint y: 82, distance: 268.3
click at [172, 82] on div "Add image PTC25/4.2 (PTC-25.4.2 HRSB PRECISION TUBE CIRCULAR HOT ROLLED SEMI BR…" at bounding box center [398, 64] width 605 height 66
click at [116, 127] on div "Settings" at bounding box center [398, 123] width 605 height 28
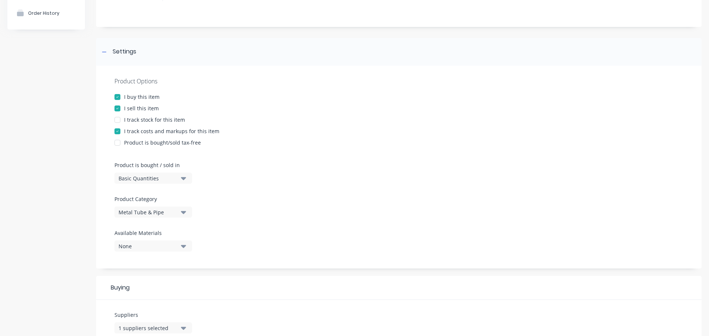
scroll to position [74, 0]
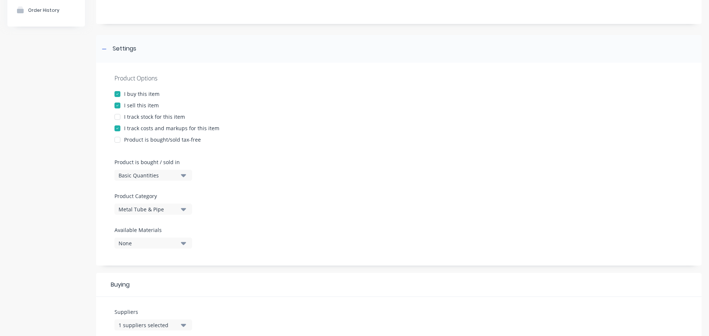
click at [130, 179] on button "Basic Quantities" at bounding box center [152, 175] width 77 height 11
click at [128, 208] on div "Lineal Metres" at bounding box center [169, 208] width 111 height 15
click at [106, 49] on icon at bounding box center [104, 48] width 4 height 5
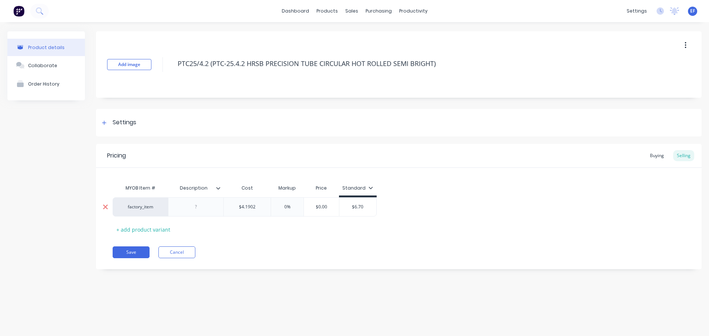
scroll to position [0, 0]
click at [256, 207] on input "$4.1902" at bounding box center [247, 207] width 47 height 7
type input "$4.19020"
click at [258, 255] on div "Save Cancel" at bounding box center [407, 253] width 589 height 12
click at [133, 255] on button "Save" at bounding box center [131, 253] width 37 height 12
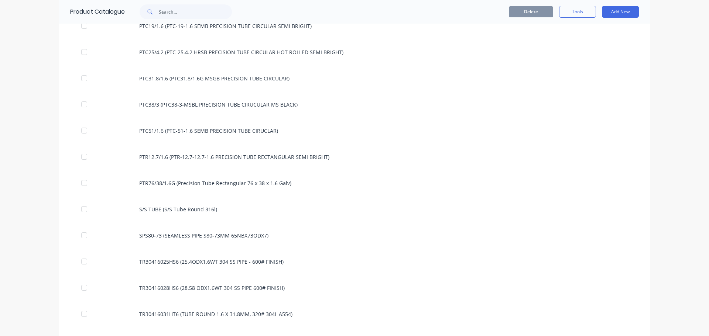
scroll to position [1911, 0]
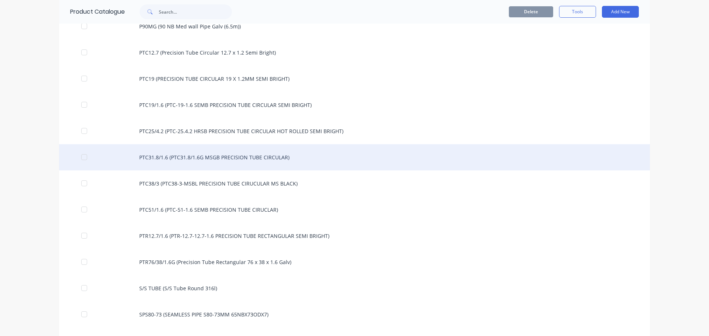
click at [244, 148] on div "PTC31.8/1.6 (PTC31.8/1.6G MSGB PRECISION TUBE CIRCULAR)" at bounding box center [354, 157] width 590 height 26
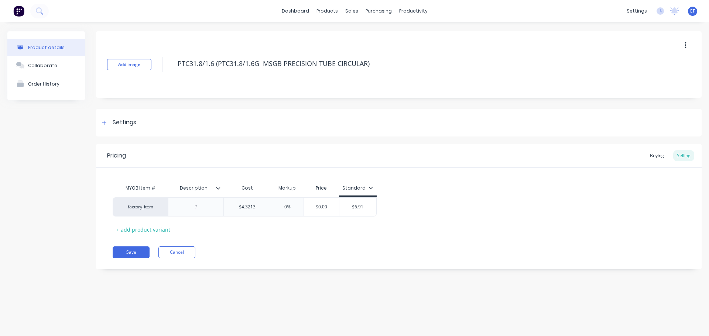
drag, startPoint x: 374, startPoint y: 69, endPoint x: 157, endPoint y: 77, distance: 216.8
click at [157, 77] on div "Add image PTC31.8/1.6 (PTC31.8/1.6G MSGB PRECISION TUBE CIRCULAR)" at bounding box center [398, 64] width 605 height 66
click at [130, 129] on div "Settings" at bounding box center [398, 123] width 605 height 28
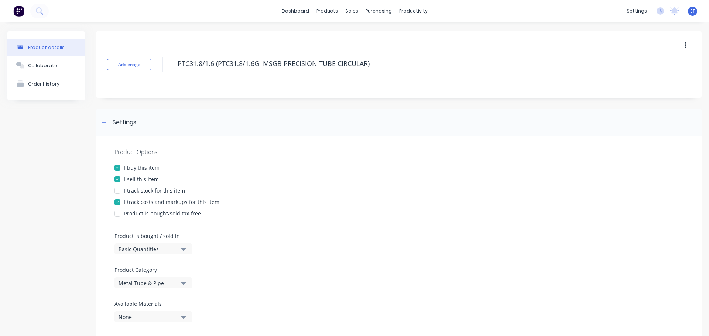
click at [141, 252] on div "Basic Quantities" at bounding box center [147, 249] width 59 height 8
click at [138, 280] on div "Lineal Metres" at bounding box center [169, 282] width 111 height 15
click at [103, 124] on icon at bounding box center [104, 122] width 4 height 5
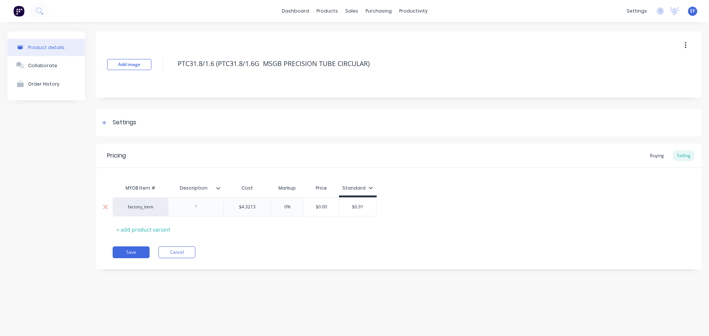
click at [266, 207] on input "$4.3213" at bounding box center [247, 207] width 47 height 7
type input "$4.32130"
click at [298, 279] on div "Add image PTC31.8/1.6 (PTC31.8/1.6G MSGB PRECISION TUBE CIRCULAR) Settings Prod…" at bounding box center [398, 155] width 605 height 249
click at [125, 254] on button "Save" at bounding box center [131, 253] width 37 height 12
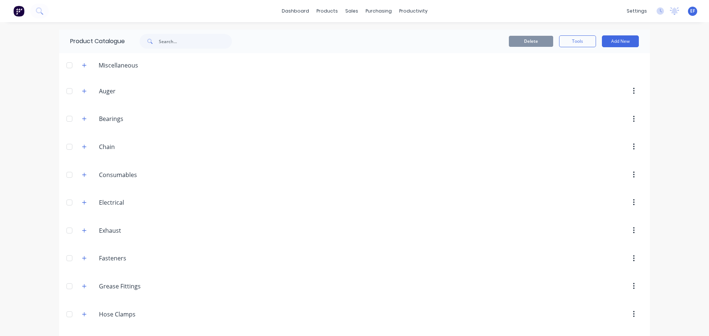
scroll to position [1900, 0]
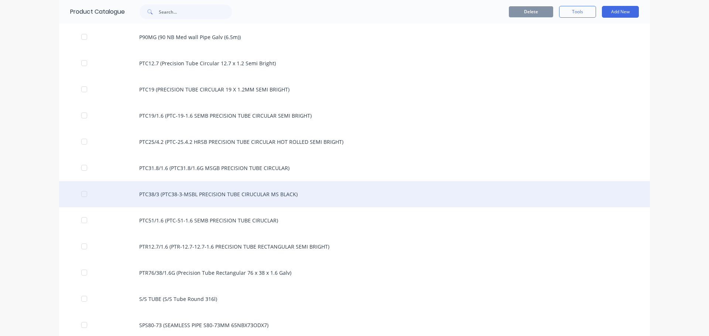
click at [209, 204] on div "PTC38/3 (PTC38-3-MSBL PRECISION TUBE CIRUCULAR MS BLACK)" at bounding box center [354, 194] width 590 height 26
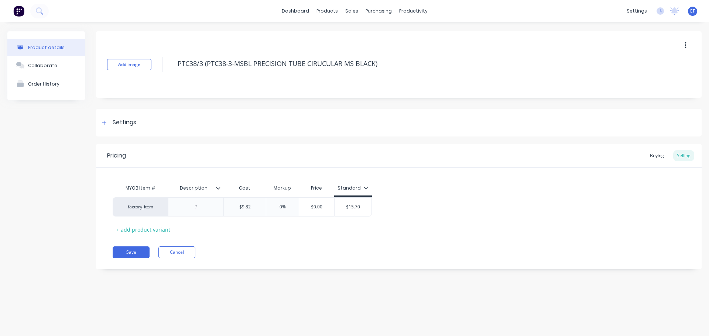
drag, startPoint x: 390, startPoint y: 67, endPoint x: 132, endPoint y: 105, distance: 260.8
click at [132, 105] on div "Add image PTC38/3 (PTC38-3-MSBL PRECISION TUBE CIRUCULAR MS BLACK) Settings Pro…" at bounding box center [398, 155] width 605 height 249
click at [121, 126] on div "Settings" at bounding box center [125, 122] width 24 height 9
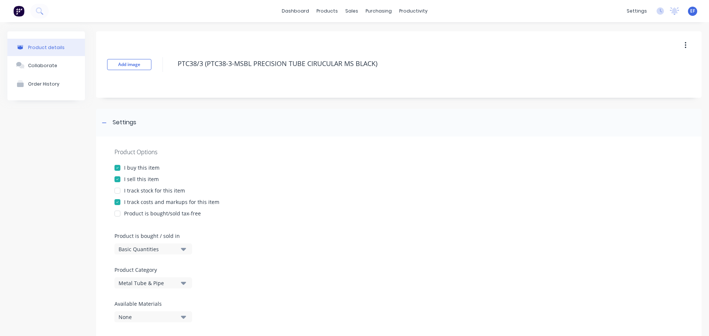
click at [126, 251] on div "Basic Quantities" at bounding box center [147, 249] width 59 height 8
click at [123, 278] on div "Lineal Metres" at bounding box center [169, 282] width 111 height 15
drag, startPoint x: 104, startPoint y: 127, endPoint x: 97, endPoint y: 134, distance: 9.7
click at [103, 127] on div "Settings" at bounding box center [398, 123] width 605 height 28
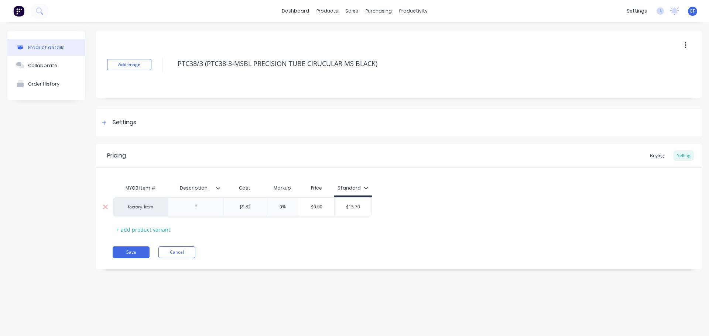
click at [251, 204] on input "$9.82" at bounding box center [245, 207] width 42 height 7
type input "$9.820"
click at [252, 242] on div "Pricing Buying Selling MYOB Item # Description Cost Markup Price Standard facto…" at bounding box center [398, 206] width 605 height 125
drag, startPoint x: 305, startPoint y: 71, endPoint x: 155, endPoint y: 83, distance: 150.3
click at [155, 83] on div "Add image PTC38/3 (PTC38-3-MSBL PRECISION TUBE CIRUCULAR MS BLACK)" at bounding box center [398, 64] width 605 height 66
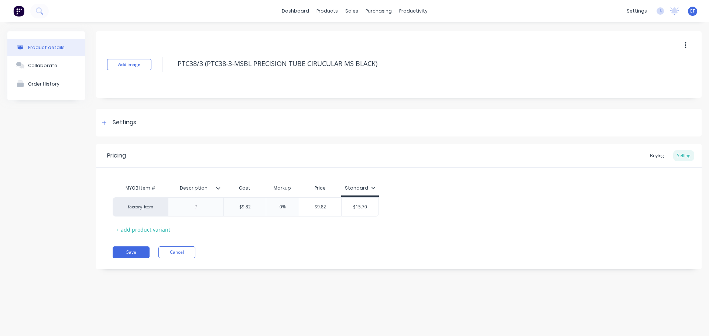
click at [130, 262] on div "Pricing Buying Selling MYOB Item # Description Cost Markup Price Standard facto…" at bounding box center [398, 206] width 605 height 125
click at [133, 252] on button "Save" at bounding box center [131, 253] width 37 height 12
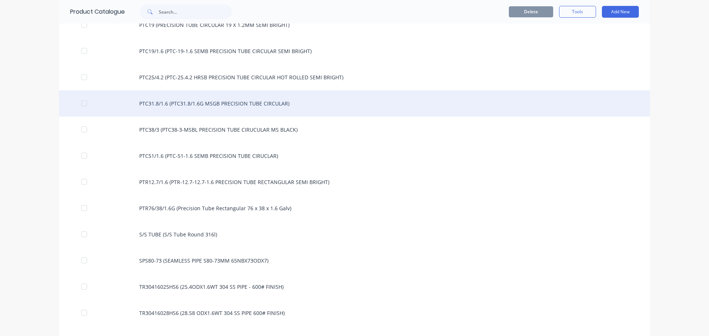
scroll to position [1926, 0]
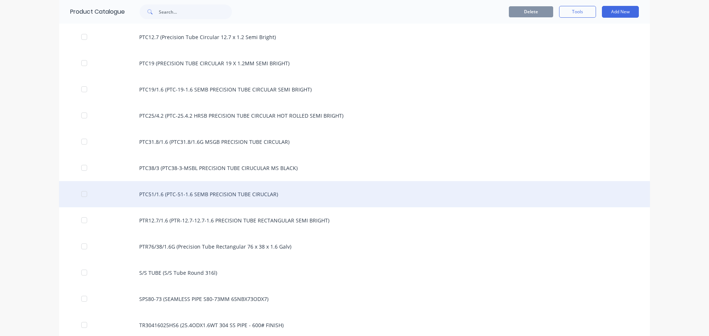
click at [212, 199] on div "PTC51/1.6 (PTC-51-1.6 SEMB PRECISION TUBE CIRUCLAR)" at bounding box center [354, 194] width 590 height 26
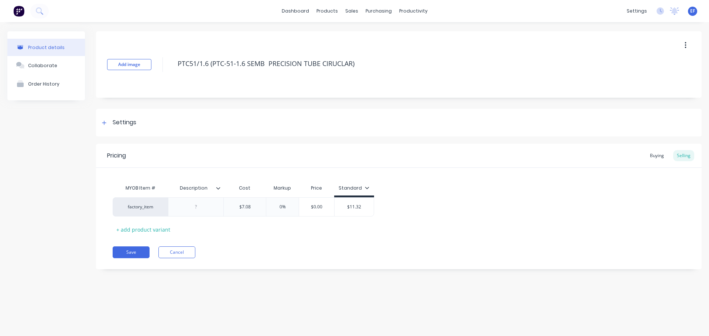
drag, startPoint x: 363, startPoint y: 65, endPoint x: 133, endPoint y: 75, distance: 230.1
click at [133, 75] on div "Add image PTC51/1.6 (PTC-51-1.6 SEMB PRECISION TUBE CIRUCLAR)" at bounding box center [398, 64] width 605 height 66
click at [103, 128] on div "Settings" at bounding box center [398, 123] width 605 height 28
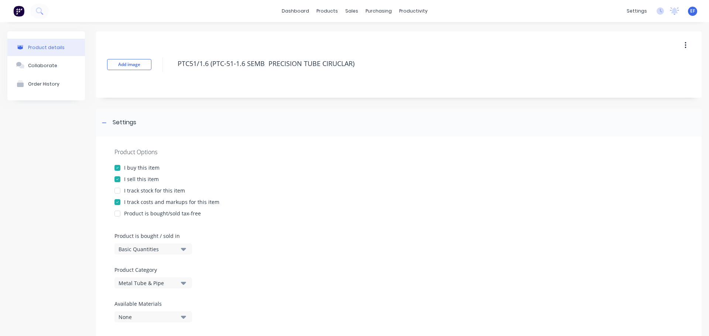
click at [131, 249] on div "Basic Quantities" at bounding box center [147, 249] width 59 height 8
click at [127, 281] on div "Lineal Metres" at bounding box center [169, 282] width 111 height 15
click at [104, 126] on div at bounding box center [104, 122] width 9 height 9
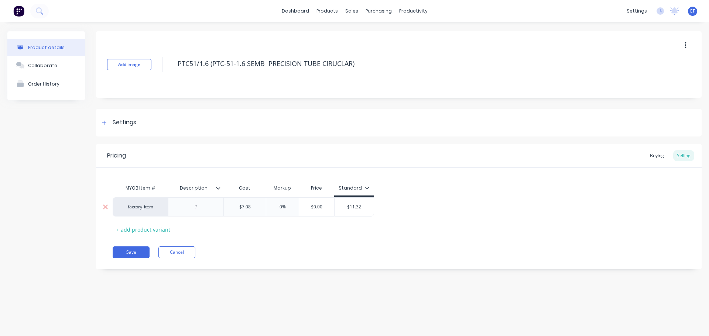
click at [255, 203] on div "$7.08" at bounding box center [245, 207] width 42 height 18
type input "$7.080"
click at [247, 248] on div "Save Cancel" at bounding box center [407, 253] width 589 height 12
click at [125, 253] on button "Save" at bounding box center [131, 253] width 37 height 12
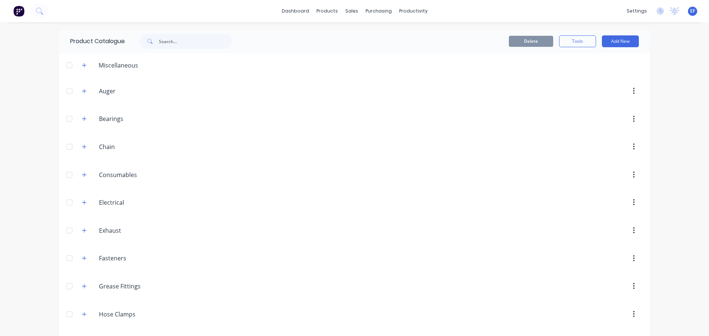
scroll to position [1953, 0]
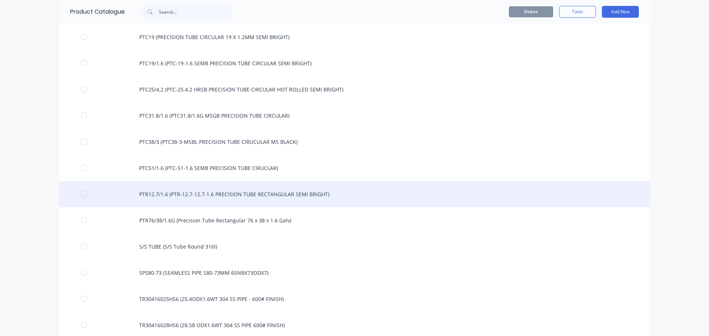
click at [279, 202] on div "PTR12.7/1.6 (PTR-12.7-12.7-1.6 PRECISION TUBE RECTANGULAR SEMI BRIGHT)" at bounding box center [354, 194] width 590 height 26
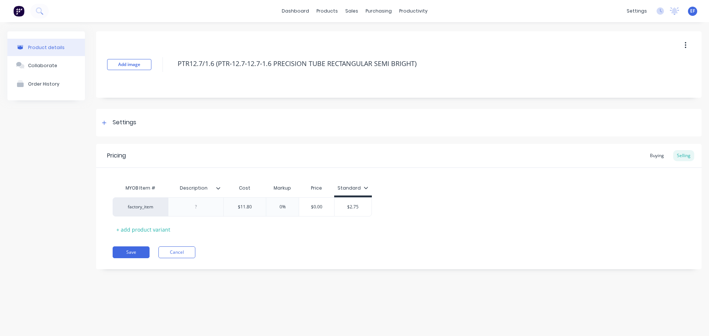
drag, startPoint x: 435, startPoint y: 65, endPoint x: 140, endPoint y: 76, distance: 295.8
click at [140, 76] on div "Add image PTR12.7/1.6 (PTR-12.7-12.7-1.6 PRECISION TUBE RECTANGULAR SEMI BRIGHT)" at bounding box center [398, 64] width 605 height 66
click at [133, 122] on div "Settings" at bounding box center [125, 122] width 24 height 9
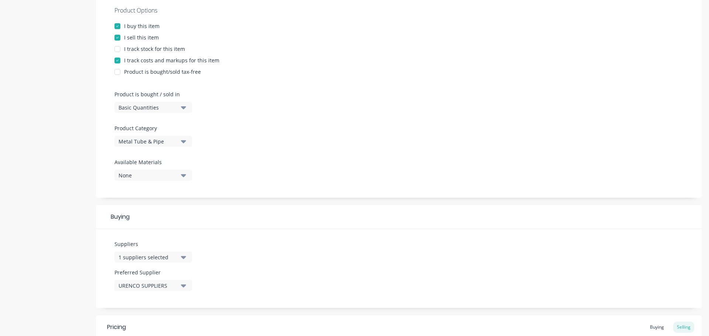
scroll to position [148, 0]
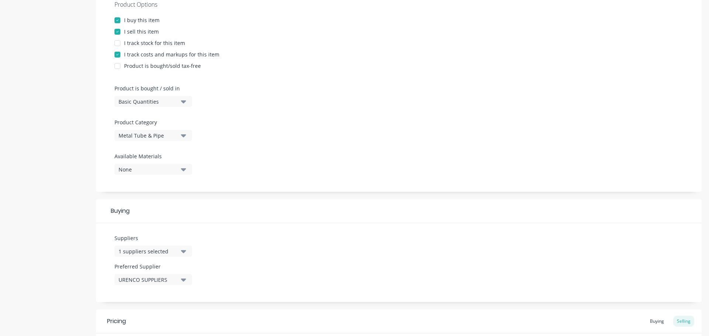
click at [152, 108] on div "Product Options I buy this item I sell this item I track stock for this item I …" at bounding box center [398, 90] width 605 height 203
click at [154, 104] on div "Basic Quantities" at bounding box center [147, 102] width 59 height 8
click at [141, 140] on div "Lineal Metres" at bounding box center [169, 134] width 111 height 15
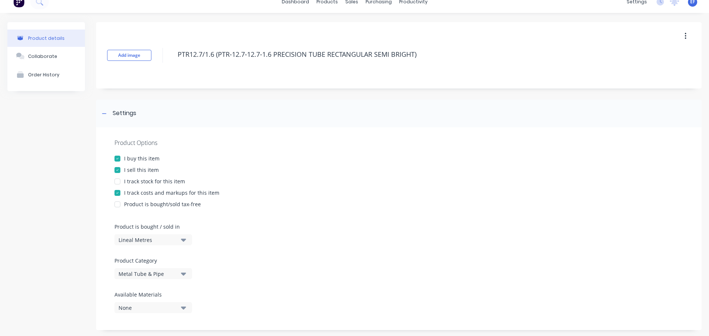
scroll to position [0, 0]
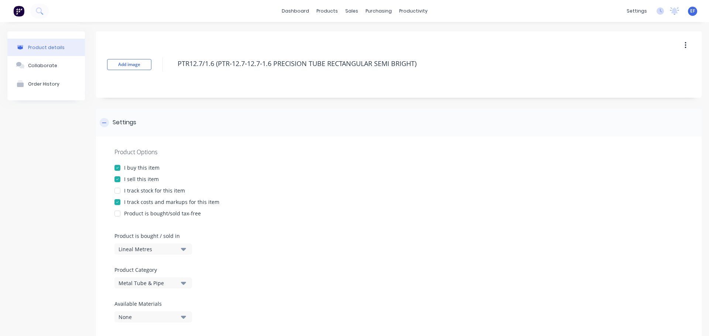
click at [104, 122] on icon at bounding box center [104, 122] width 4 height 5
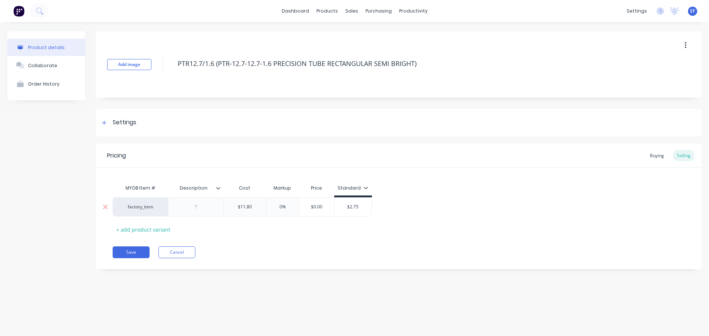
click at [261, 211] on div "$11.80" at bounding box center [245, 207] width 42 height 18
type input "$11.800"
drag, startPoint x: 247, startPoint y: 246, endPoint x: 273, endPoint y: 149, distance: 100.4
click at [247, 245] on div "Pricing Buying Selling MYOB Item # Description Cost Markup Price Standard facto…" at bounding box center [398, 206] width 605 height 125
drag, startPoint x: 424, startPoint y: 67, endPoint x: 132, endPoint y: 76, distance: 291.3
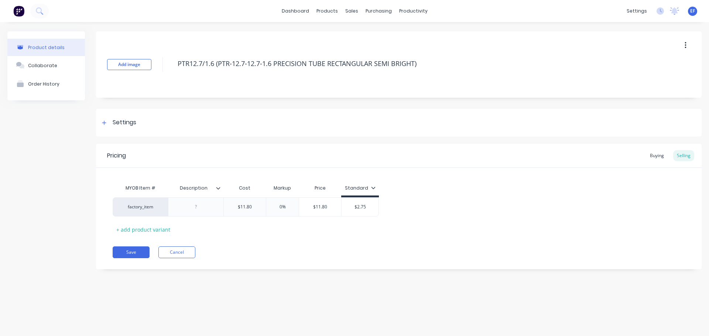
click at [132, 76] on div "Add image PTR12.7/1.6 (PTR-12.7-12.7-1.6 PRECISION TUBE RECTANGULAR SEMI BRIGHT)" at bounding box center [398, 64] width 605 height 66
click at [130, 252] on button "Save" at bounding box center [131, 253] width 37 height 12
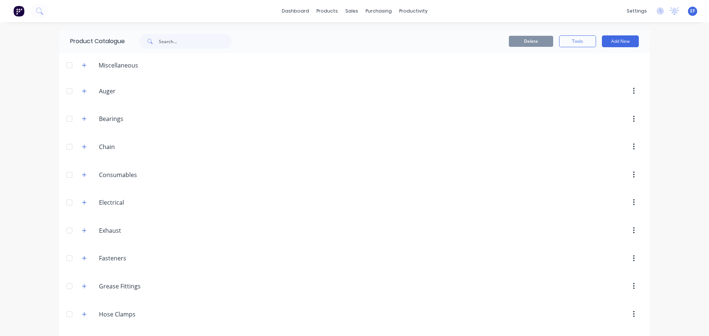
scroll to position [1979, 0]
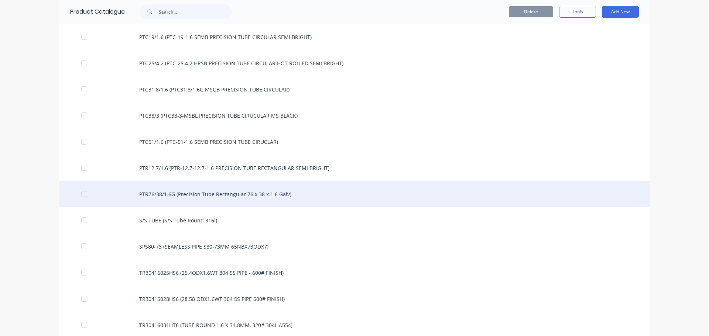
click at [210, 197] on div "PTR76/38/1.6G (Precision Tube Rectangular 76 x 38 x 1.6 Galv)" at bounding box center [354, 194] width 590 height 26
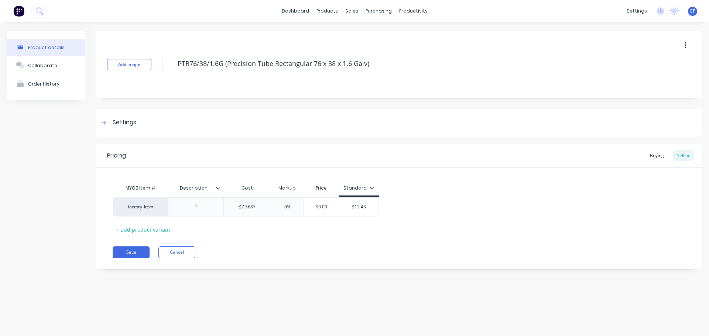
drag, startPoint x: 376, startPoint y: 63, endPoint x: 176, endPoint y: 75, distance: 200.4
click at [176, 75] on div "Add image PTR76/38/1.6G (Precision Tube Rectangular 76 x 38 x 1.6 Galv)" at bounding box center [398, 64] width 605 height 66
drag, startPoint x: 133, startPoint y: 121, endPoint x: 137, endPoint y: 122, distance: 4.2
click at [133, 121] on div "Settings" at bounding box center [125, 122] width 24 height 9
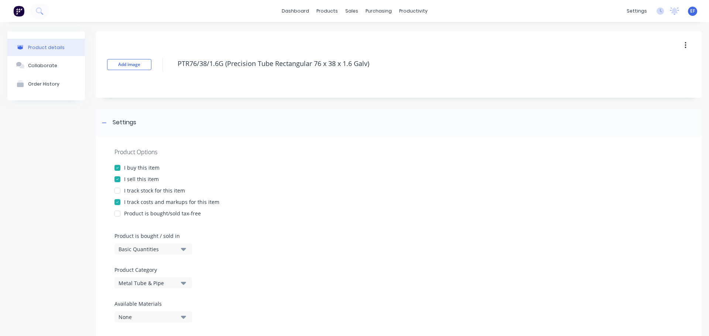
scroll to position [74, 0]
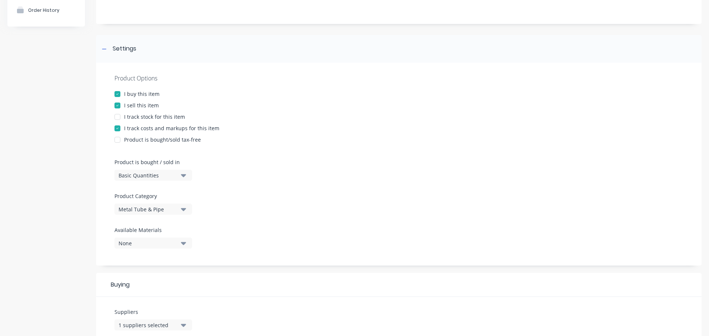
click at [155, 179] on div "Basic Quantities" at bounding box center [147, 176] width 59 height 8
click at [137, 208] on div "Lineal Metres" at bounding box center [169, 208] width 111 height 15
click at [106, 54] on div "Settings" at bounding box center [398, 49] width 605 height 28
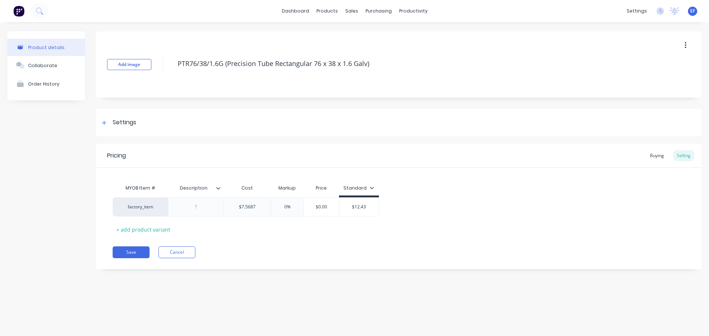
scroll to position [0, 0]
click at [260, 211] on div "$7.5687" at bounding box center [247, 207] width 47 height 18
type input "$7.56870"
click at [261, 249] on div "Save Cancel" at bounding box center [407, 253] width 589 height 12
drag, startPoint x: 380, startPoint y: 66, endPoint x: 172, endPoint y: 76, distance: 208.0
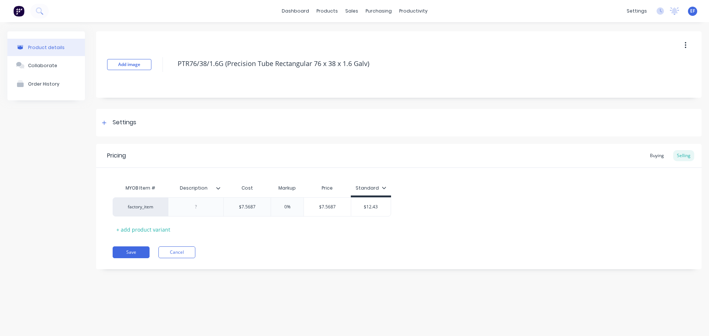
click at [172, 76] on div "Add image PTR76/38/1.6G (Precision Tube Rectangular 76 x 38 x 1.6 Galv)" at bounding box center [398, 64] width 605 height 66
click at [129, 254] on button "Save" at bounding box center [131, 253] width 37 height 12
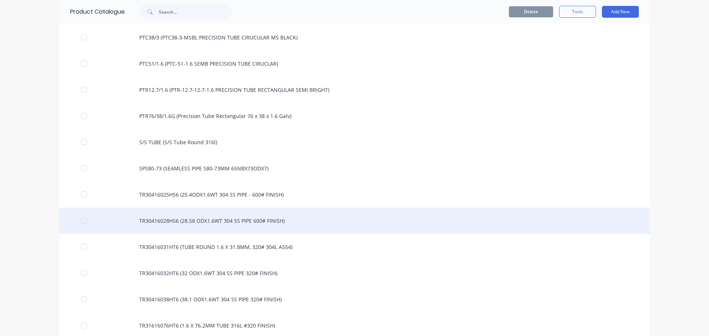
scroll to position [2079, 0]
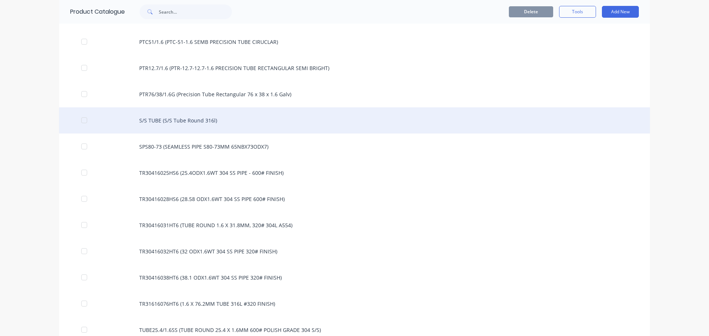
click at [220, 124] on div "S/S TUBE (S/S Tube Round 316l)" at bounding box center [354, 120] width 590 height 26
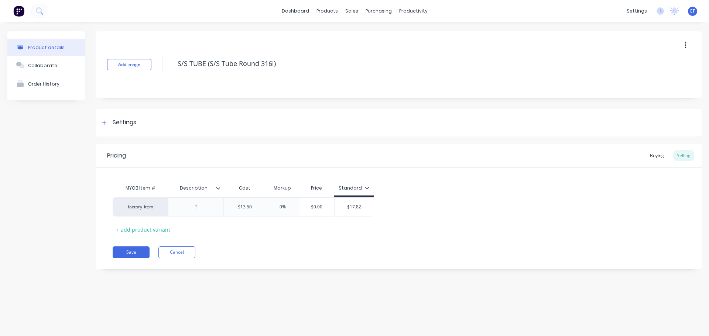
drag, startPoint x: 313, startPoint y: 65, endPoint x: 121, endPoint y: 76, distance: 191.8
click at [121, 76] on div "Add image S/S TUBE (S/S Tube Round 316l)" at bounding box center [398, 64] width 605 height 66
click at [105, 125] on div at bounding box center [104, 122] width 9 height 9
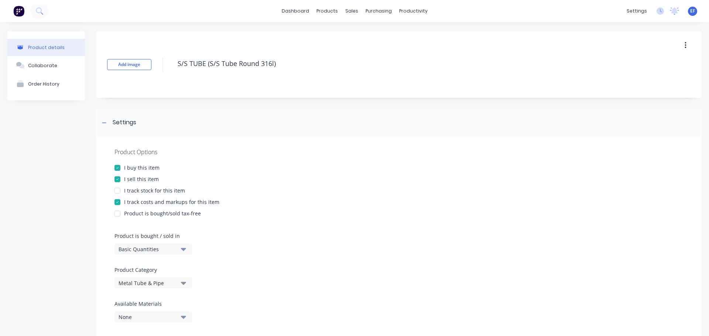
click at [128, 251] on div "Basic Quantities" at bounding box center [147, 249] width 59 height 8
click at [121, 281] on div "Lineal Metres" at bounding box center [169, 282] width 111 height 15
click at [105, 124] on icon at bounding box center [104, 122] width 4 height 5
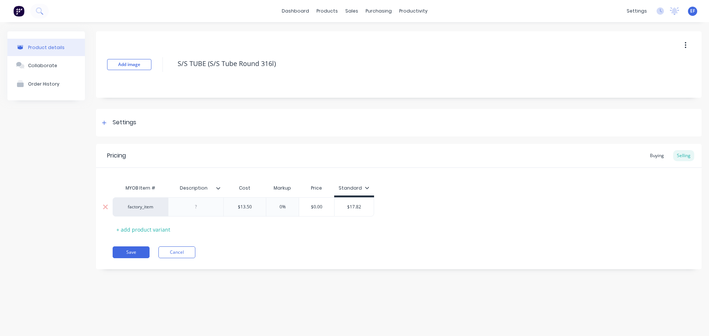
click at [258, 211] on div "$13.50" at bounding box center [245, 207] width 42 height 18
type input "$13.500"
click at [263, 257] on div "Save Cancel" at bounding box center [407, 253] width 589 height 12
drag, startPoint x: 267, startPoint y: 70, endPoint x: 156, endPoint y: 76, distance: 111.2
click at [157, 76] on div "Add image S/S TUBE (S/S Tube Round 316l)" at bounding box center [398, 64] width 605 height 66
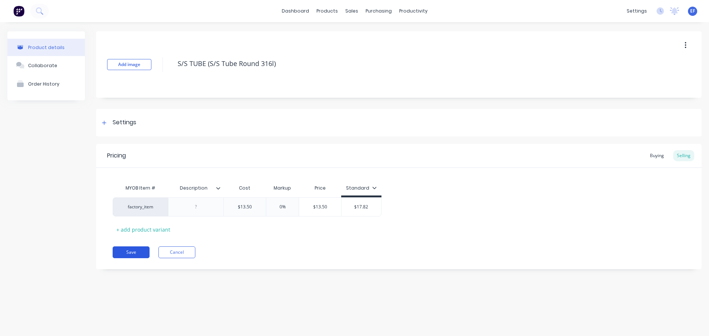
click at [147, 250] on button "Save" at bounding box center [131, 253] width 37 height 12
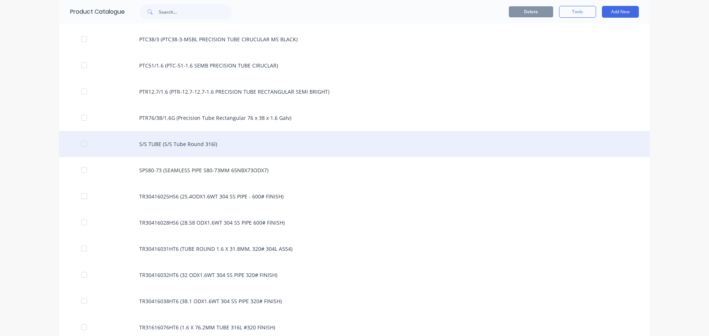
scroll to position [2068, 0]
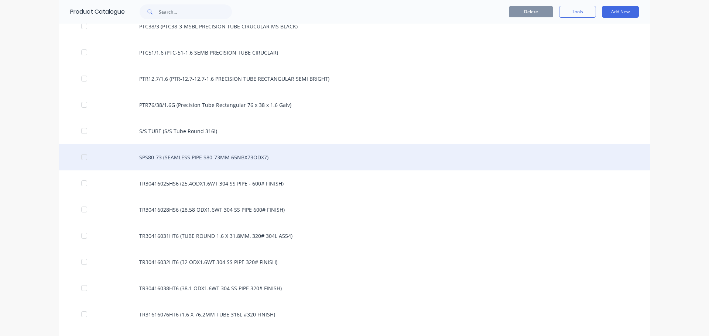
click at [224, 156] on div "SPS80-73 (SEAMLESS PIPE S80-73MM 65NBX73ODX7)" at bounding box center [354, 157] width 590 height 26
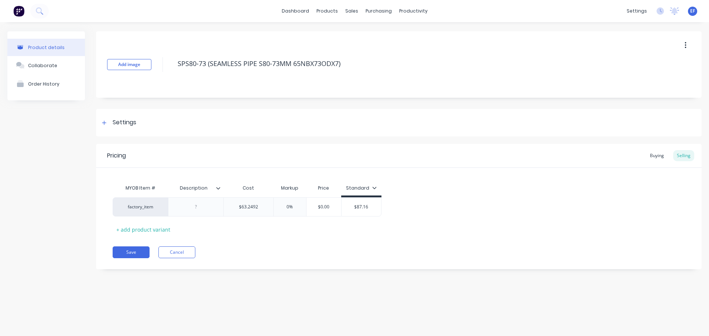
drag, startPoint x: 352, startPoint y: 69, endPoint x: 163, endPoint y: 74, distance: 188.7
click at [163, 74] on div "Add image SPS80-73 (SEAMLESS PIPE S80-73MM 65NBX73ODX7)" at bounding box center [398, 64] width 605 height 66
click at [128, 132] on div "Settings" at bounding box center [398, 123] width 605 height 28
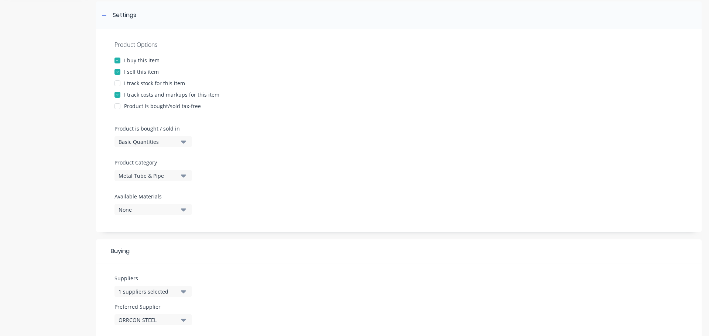
scroll to position [111, 0]
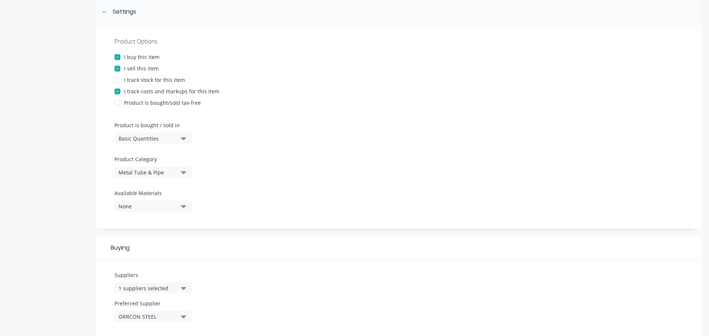
click at [141, 140] on div "Basic Quantities" at bounding box center [147, 139] width 59 height 8
click at [140, 178] on div "Lineal Metres" at bounding box center [169, 171] width 111 height 15
click at [103, 8] on div at bounding box center [104, 11] width 9 height 9
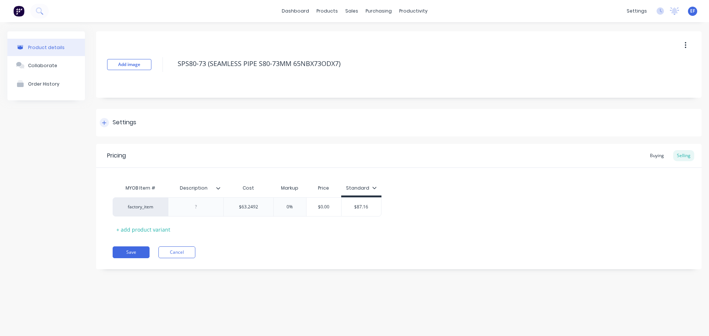
scroll to position [0, 0]
click at [264, 205] on input "$63.2492" at bounding box center [248, 207] width 49 height 7
type input "$63.24920"
click at [244, 231] on div "MYOB Item # Description Cost Markup Price Standard factory_item $63.2492 $63.24…" at bounding box center [399, 208] width 572 height 55
drag, startPoint x: 333, startPoint y: 67, endPoint x: 141, endPoint y: 82, distance: 192.9
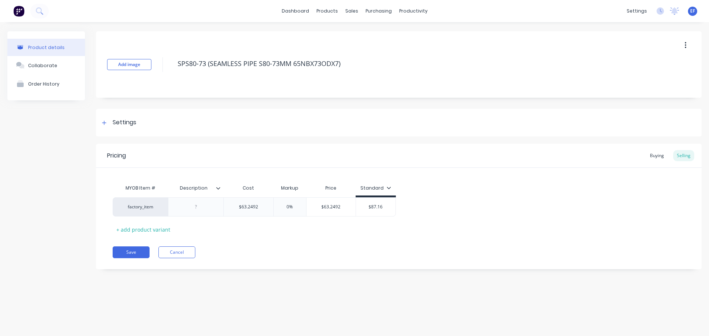
click at [141, 82] on div "Add image SPS80-73 (SEAMLESS PIPE S80-73MM 65NBX73ODX7)" at bounding box center [398, 64] width 605 height 66
click at [132, 251] on button "Save" at bounding box center [131, 253] width 37 height 12
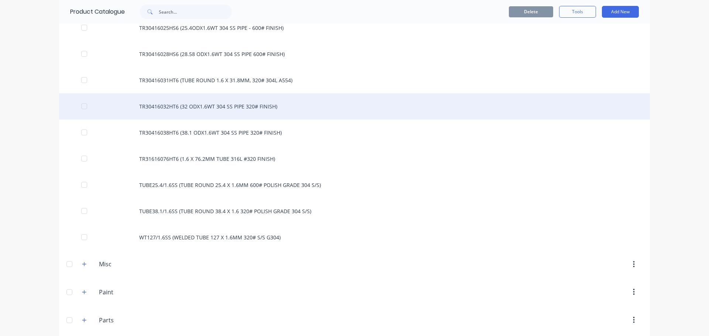
scroll to position [2131, 0]
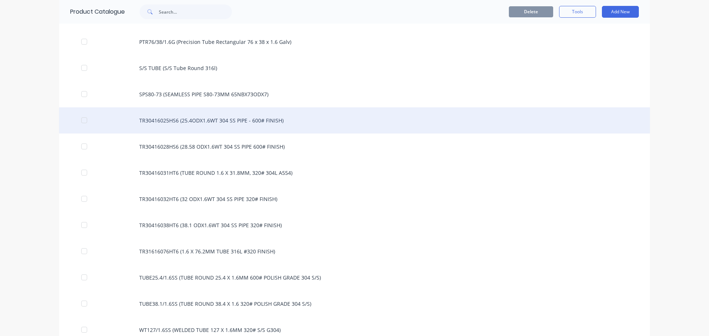
click at [257, 127] on div "TR30416025HS6 (25.4ODX1.6WT 304 SS PIPE - 600# FINISH)" at bounding box center [354, 120] width 590 height 26
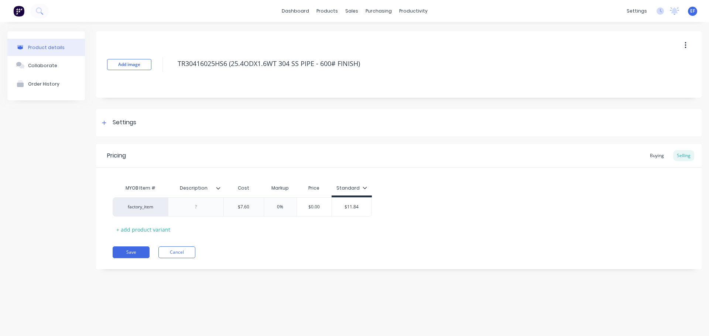
drag, startPoint x: 374, startPoint y: 66, endPoint x: 174, endPoint y: 73, distance: 200.1
click at [174, 73] on div "TR30416025HS6 (25.4ODX1.6WT 304 SS PIPE - 600# FINISH)" at bounding box center [407, 64] width 466 height 19
click at [116, 125] on div "Settings" at bounding box center [125, 122] width 24 height 9
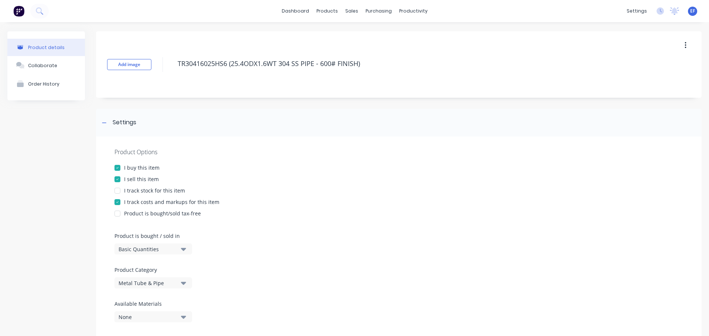
click at [126, 248] on div "Basic Quantities" at bounding box center [147, 249] width 59 height 8
click at [125, 280] on div "Lineal Metres" at bounding box center [169, 282] width 111 height 15
click at [107, 124] on div at bounding box center [104, 122] width 9 height 9
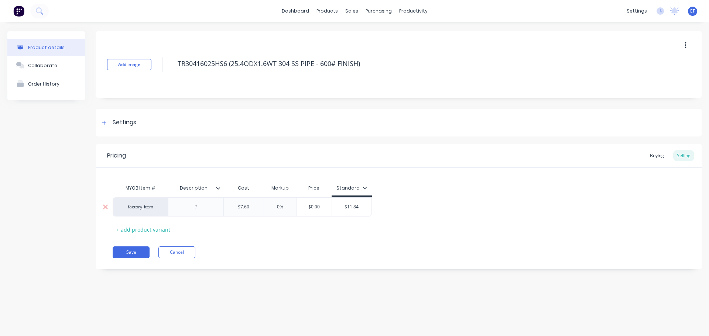
click at [249, 209] on input "$7.60" at bounding box center [244, 207] width 40 height 7
click at [254, 206] on input "$7.60" at bounding box center [244, 207] width 40 height 7
type input "$7.600"
click at [241, 253] on div "Save Cancel" at bounding box center [407, 253] width 589 height 12
click at [120, 250] on button "Save" at bounding box center [131, 253] width 37 height 12
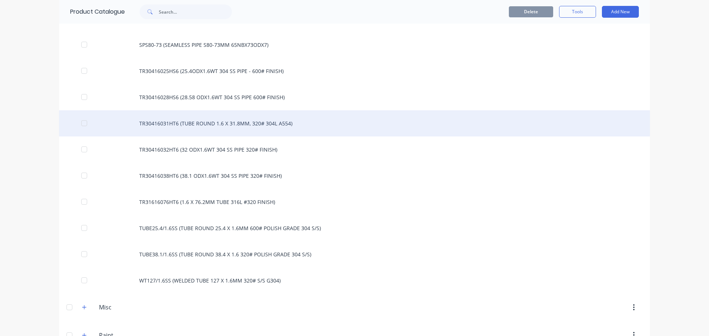
scroll to position [2194, 0]
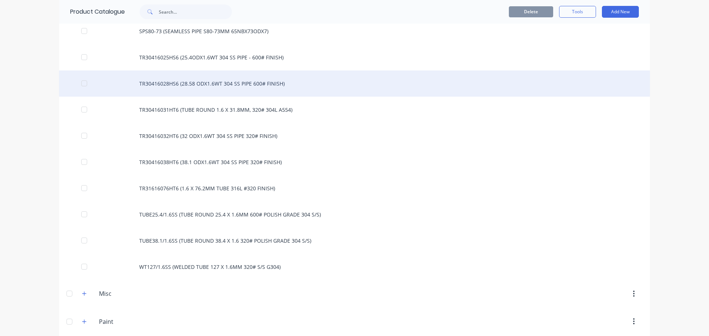
click at [249, 81] on div "TR30416028HS6 (28.58 ODX1.6WT 304 SS PIPE 600# FINISH)" at bounding box center [354, 83] width 590 height 26
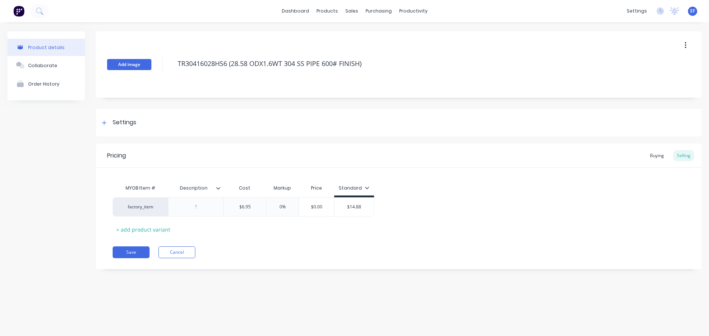
drag, startPoint x: 371, startPoint y: 63, endPoint x: 127, endPoint y: 68, distance: 244.0
click at [127, 68] on div "Add image TR30416028HS6 (28.58 ODX1.6WT 304 SS PIPE 600# FINISH)" at bounding box center [398, 64] width 605 height 66
click at [105, 121] on icon at bounding box center [104, 122] width 4 height 5
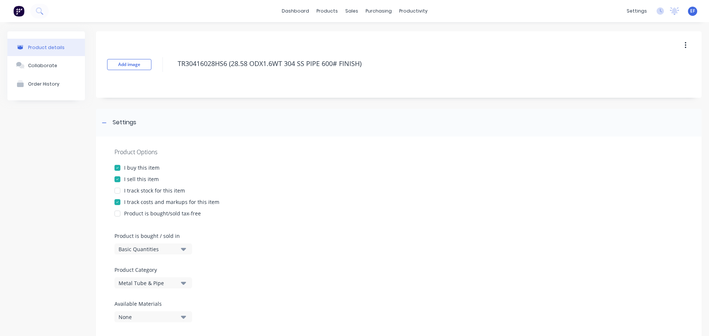
click at [121, 249] on div "Basic Quantities" at bounding box center [147, 249] width 59 height 8
click at [122, 283] on div "Lineal Metres" at bounding box center [169, 282] width 111 height 15
click at [104, 127] on div at bounding box center [104, 122] width 9 height 9
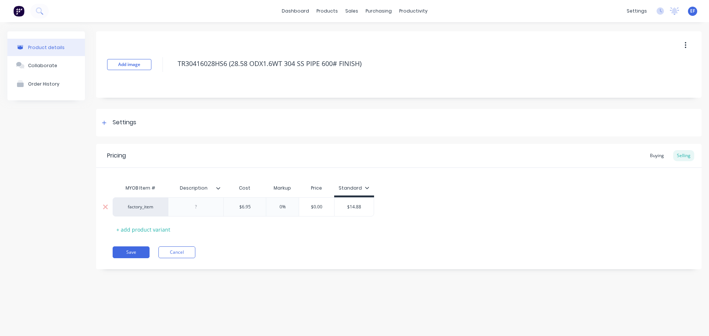
click at [255, 208] on input "$6.95" at bounding box center [245, 207] width 42 height 7
type input "$6.950"
click at [238, 244] on div "Pricing Buying Selling MYOB Item # Description Cost Markup Price Standard facto…" at bounding box center [398, 206] width 605 height 125
drag, startPoint x: 384, startPoint y: 63, endPoint x: 139, endPoint y: 79, distance: 245.2
click at [139, 79] on div "Add image TR30416028HS6 (28.58 ODX1.6WT 304 SS PIPE 600# FINISH)" at bounding box center [398, 64] width 605 height 66
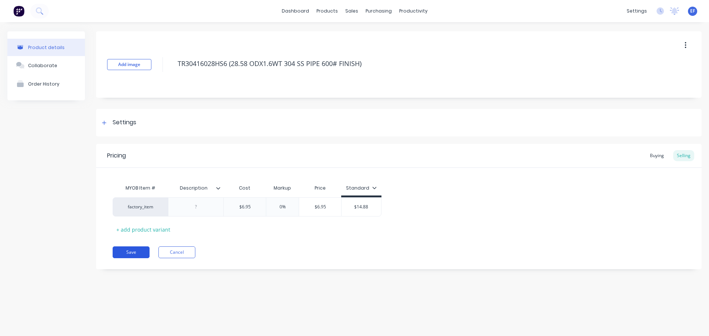
click at [128, 255] on button "Save" at bounding box center [131, 253] width 37 height 12
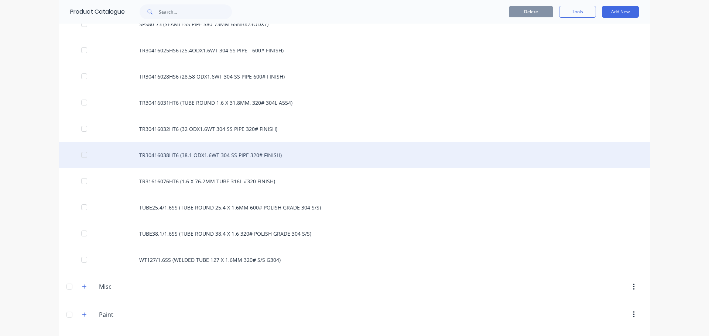
scroll to position [2184, 0]
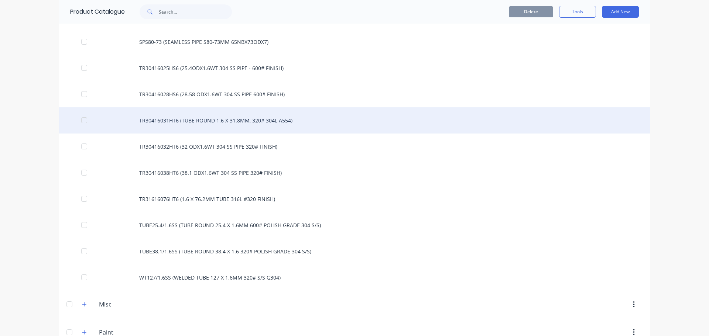
click at [247, 126] on div "TR30416031HT6 (TUBE ROUND 1.6 X 31.8MM, 320# 304L A554)" at bounding box center [354, 120] width 590 height 26
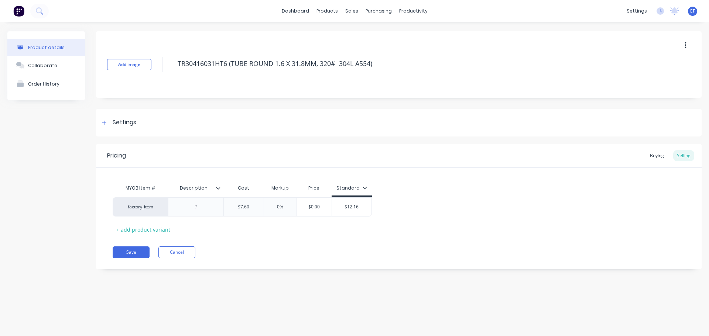
drag, startPoint x: 388, startPoint y: 63, endPoint x: 158, endPoint y: 65, distance: 230.7
click at [158, 65] on div "Add image TR30416031HT6 (TUBE ROUND 1.6 X 31.8MM, 320# 304L A554)" at bounding box center [398, 64] width 605 height 66
click at [113, 125] on div "Settings" at bounding box center [125, 122] width 24 height 9
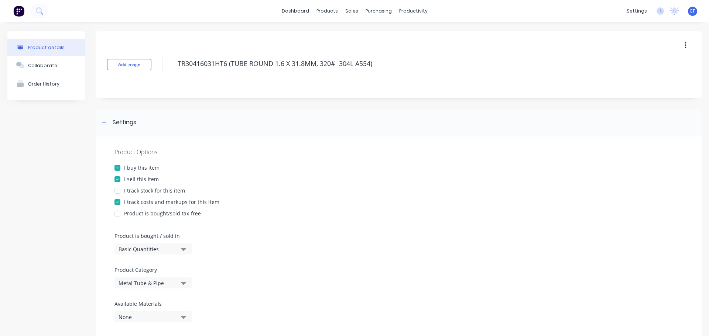
click at [162, 250] on div "Basic Quantities" at bounding box center [147, 249] width 59 height 8
click at [144, 282] on div "Lineal Metres" at bounding box center [169, 282] width 111 height 15
click at [102, 121] on div at bounding box center [104, 122] width 9 height 9
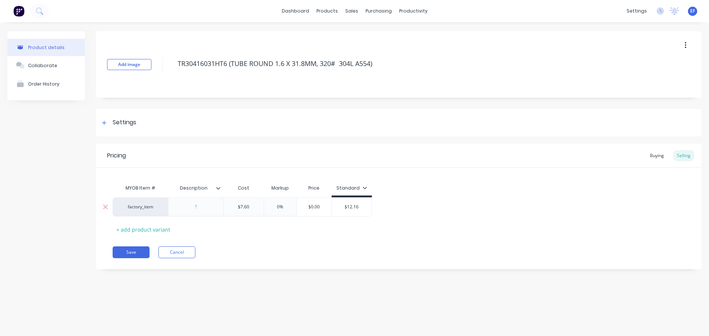
click at [257, 207] on input "$7.60" at bounding box center [244, 207] width 40 height 7
type input "$7.600"
click at [244, 252] on div "Save Cancel" at bounding box center [407, 253] width 589 height 12
drag, startPoint x: 386, startPoint y: 65, endPoint x: 168, endPoint y: 76, distance: 218.0
click at [168, 76] on div "Add image TR30416031HT6 (TUBE ROUND 1.6 X 31.8MM, 320# 304L A554)" at bounding box center [398, 64] width 605 height 66
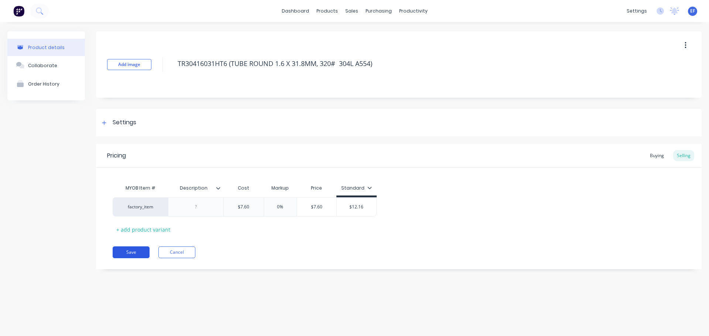
click at [131, 253] on button "Save" at bounding box center [131, 253] width 37 height 12
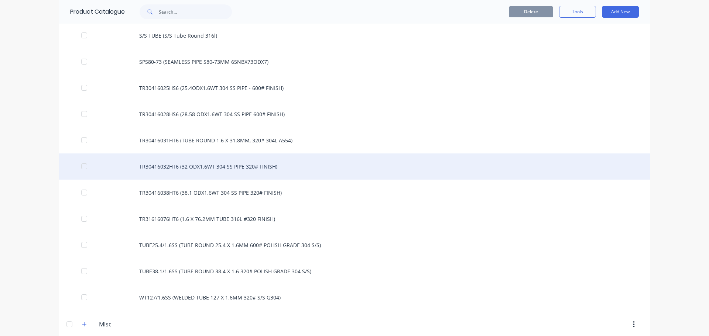
scroll to position [2210, 0]
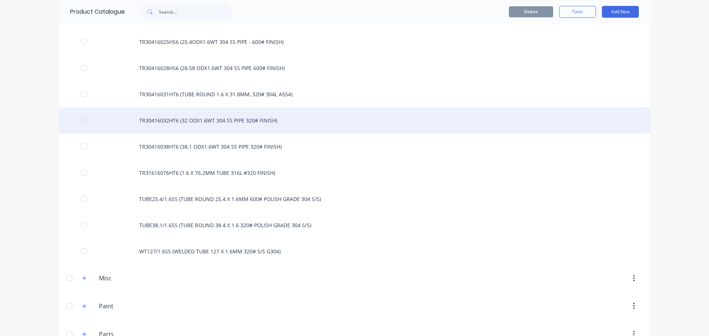
click at [233, 123] on div "TR30416032HT6 (32 ODX1.6WT 304 SS PIPE 320# FINISH)" at bounding box center [354, 120] width 590 height 26
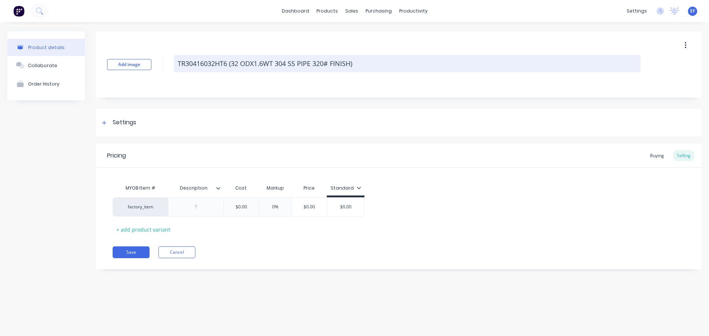
drag, startPoint x: 233, startPoint y: 68, endPoint x: 178, endPoint y: 66, distance: 55.4
click at [178, 66] on textarea "TR30416032HT6 (32 ODX1.6WT 304 SS PIPE 320# FINISH)" at bounding box center [407, 63] width 466 height 17
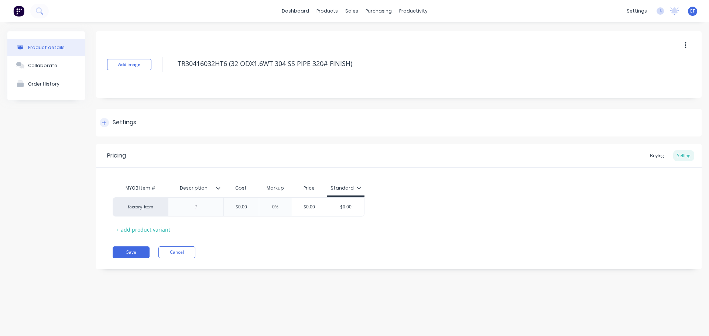
click at [117, 119] on div "Settings" at bounding box center [125, 122] width 24 height 9
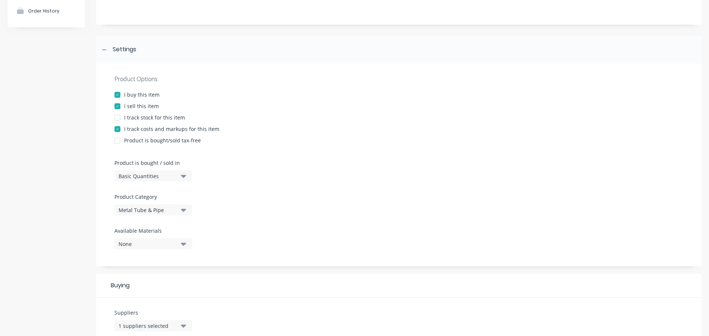
scroll to position [74, 0]
click at [132, 176] on div "Basic Quantities" at bounding box center [147, 176] width 59 height 8
click at [127, 216] on div "Lineal Metres" at bounding box center [169, 208] width 111 height 15
click at [103, 52] on div at bounding box center [104, 48] width 9 height 9
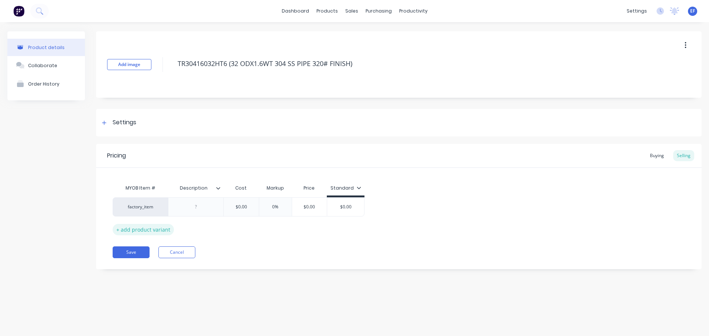
scroll to position [0, 0]
type input "$0.00"
click at [251, 206] on input "$0.00" at bounding box center [241, 207] width 37 height 7
drag, startPoint x: 355, startPoint y: 68, endPoint x: 167, endPoint y: 71, distance: 188.2
click at [167, 71] on div "Add image TR30416032HT6 (32 ODX1.6WT 304 SS PIPE 320# FINISH)" at bounding box center [398, 64] width 605 height 66
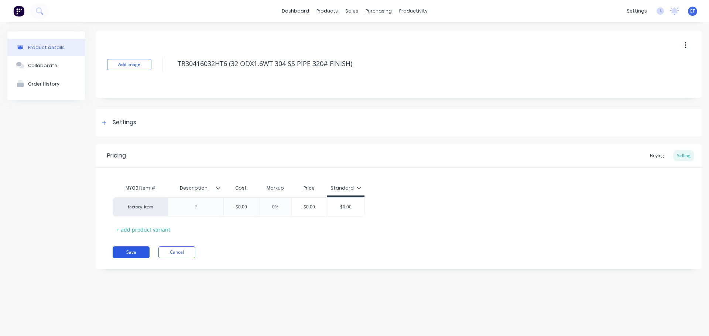
click at [123, 252] on button "Save" at bounding box center [131, 253] width 37 height 12
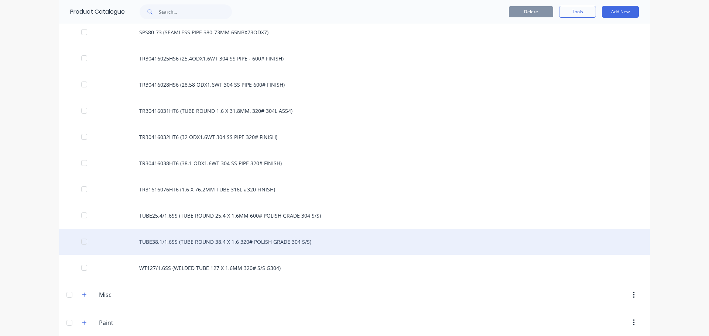
scroll to position [2236, 0]
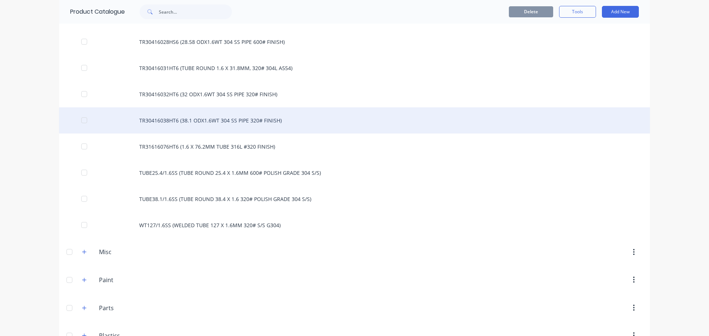
click at [267, 117] on div "TR30416038HT6 (38.1 ODX1.6WT 304 SS PIPE 320# FINISH)" at bounding box center [354, 120] width 590 height 26
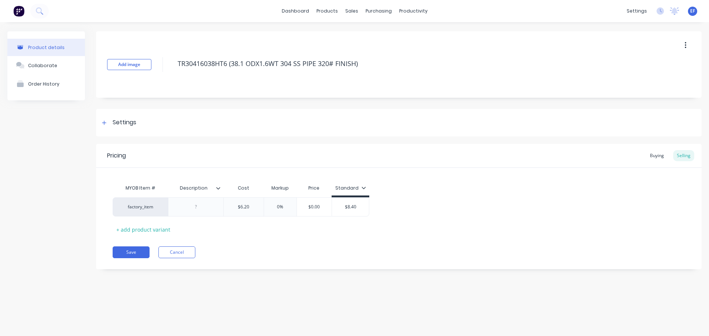
drag, startPoint x: 202, startPoint y: 63, endPoint x: 170, endPoint y: 64, distance: 31.7
click at [170, 64] on div "Add image TR30416038HT6 (38.1 ODX1.6WT 304 SS PIPE 320# FINISH)" at bounding box center [398, 64] width 605 height 66
click at [127, 131] on div "Settings" at bounding box center [398, 123] width 605 height 28
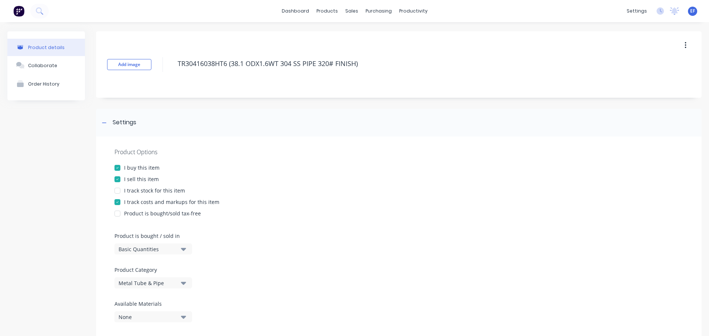
click at [130, 249] on div "Basic Quantities" at bounding box center [147, 249] width 59 height 8
click at [130, 282] on div "Lineal Metres" at bounding box center [169, 282] width 111 height 15
drag, startPoint x: 365, startPoint y: 65, endPoint x: 163, endPoint y: 60, distance: 201.6
click at [163, 60] on div "Add image TR30416038HT6 (38.1 ODX1.6WT 304 SS PIPE 320# FINISH)" at bounding box center [398, 64] width 605 height 66
click at [99, 120] on div "Settings" at bounding box center [398, 123] width 605 height 28
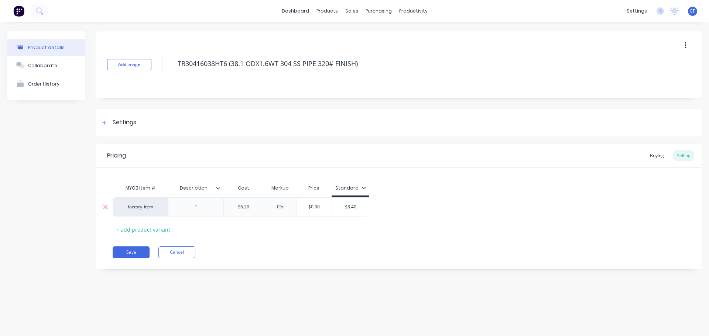
click at [256, 208] on input "$6.20" at bounding box center [244, 207] width 40 height 7
type input "$6.200"
click at [113, 247] on button "Save" at bounding box center [131, 253] width 37 height 12
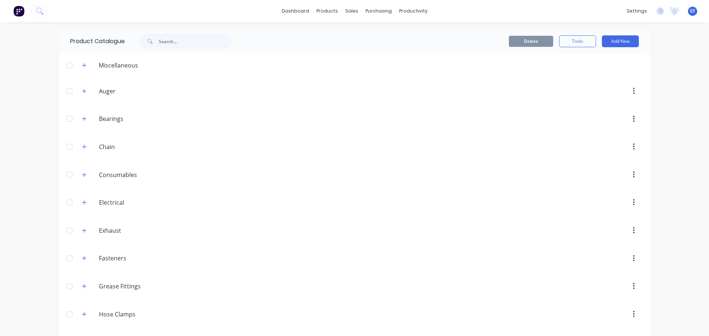
scroll to position [2188, 0]
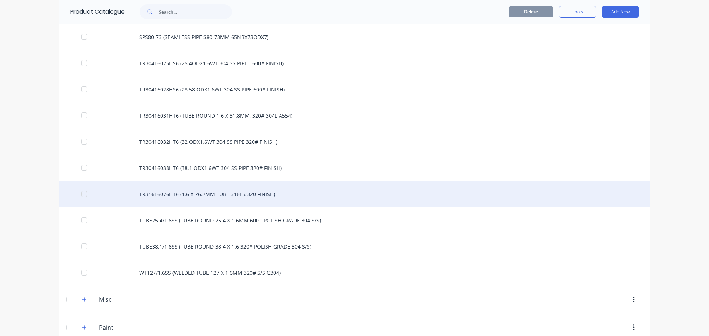
click at [241, 193] on div "TR31616076HT6 (1.6 X 76.2MM TUBE 316L #320 FINISH)" at bounding box center [354, 194] width 590 height 26
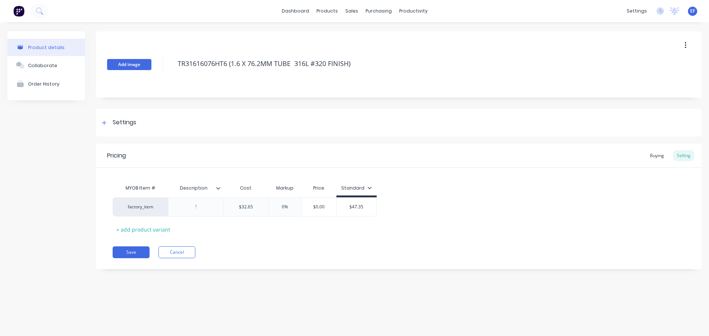
drag, startPoint x: 359, startPoint y: 63, endPoint x: 149, endPoint y: 69, distance: 210.4
click at [149, 69] on div "Add image TR31616076HT6 (1.6 X 76.2MM TUBE 316L #320 FINISH)" at bounding box center [398, 64] width 605 height 66
click at [113, 117] on div "Settings" at bounding box center [398, 123] width 605 height 28
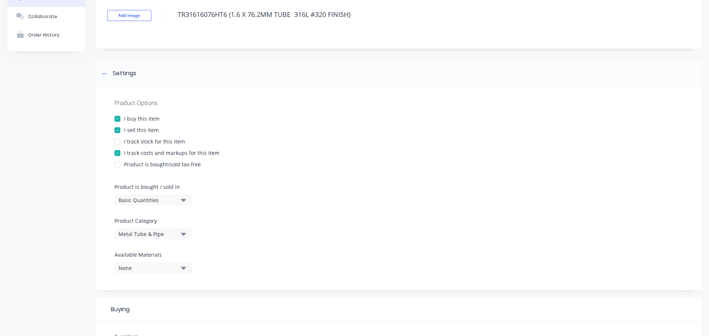
scroll to position [111, 0]
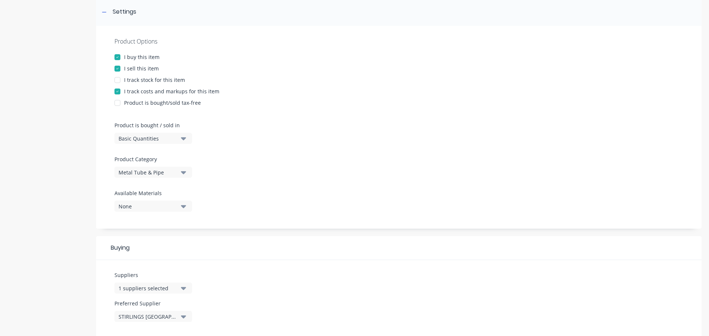
click at [154, 140] on div "Basic Quantities" at bounding box center [147, 139] width 59 height 8
click at [137, 169] on div "Lineal Metres" at bounding box center [169, 171] width 111 height 15
click at [102, 13] on div at bounding box center [104, 11] width 9 height 9
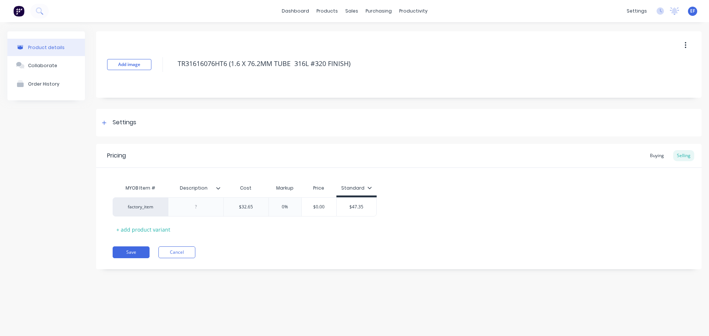
scroll to position [0, 0]
click at [252, 206] on input "$32.65" at bounding box center [246, 207] width 45 height 7
type input "$32.650"
click at [247, 241] on div "Pricing Buying Selling MYOB Item # Description Cost Markup Price Standard facto…" at bounding box center [398, 206] width 605 height 125
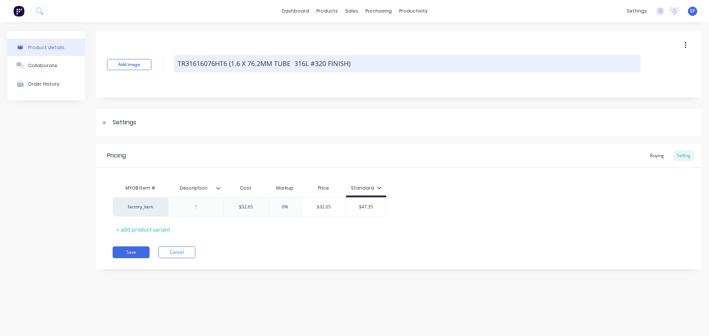
drag, startPoint x: 363, startPoint y: 65, endPoint x: 176, endPoint y: 68, distance: 187.1
click at [176, 68] on textarea "TR31616076HT6 (1.6 X 76.2MM TUBE 316L #320 FINISH)" at bounding box center [407, 63] width 466 height 17
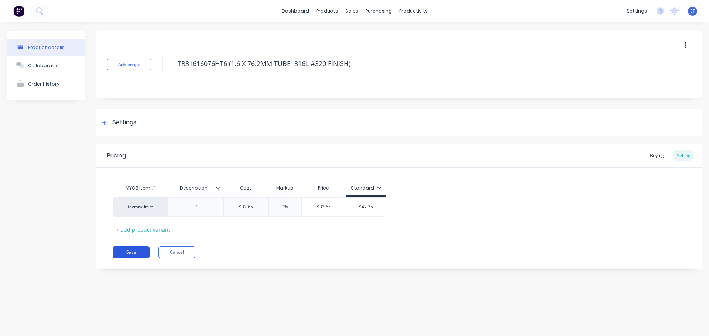
click at [131, 249] on button "Save" at bounding box center [131, 253] width 37 height 12
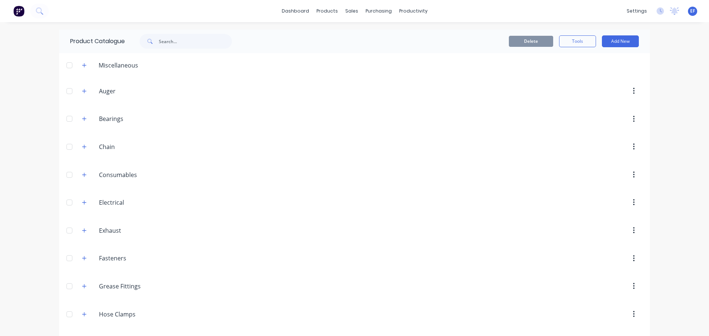
scroll to position [2215, 0]
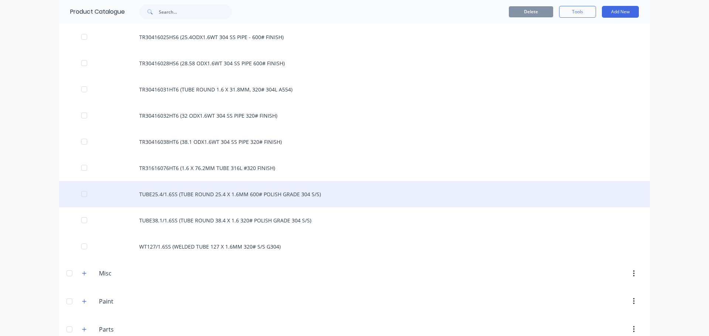
click at [282, 198] on div "TUBE25.4/1.6SS (TUBE ROUND 25.4 X 1.6MM 600# POLISH GRADE 304 S/S)" at bounding box center [354, 194] width 590 height 26
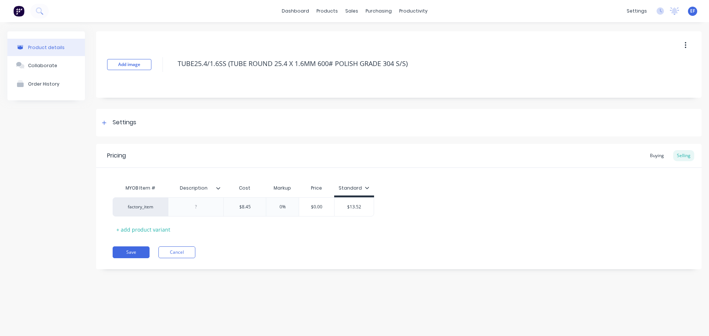
drag, startPoint x: 427, startPoint y: 67, endPoint x: 173, endPoint y: 70, distance: 254.7
click at [173, 70] on div "Add image TUBE25.4/1.6SS (TUBE ROUND 25.4 X 1.6MM 600# POLISH GRADE 304 S/S)" at bounding box center [398, 64] width 605 height 66
click at [98, 121] on div "Settings" at bounding box center [398, 123] width 605 height 28
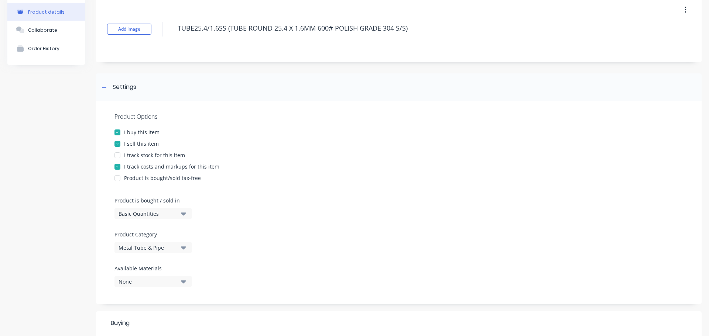
scroll to position [74, 0]
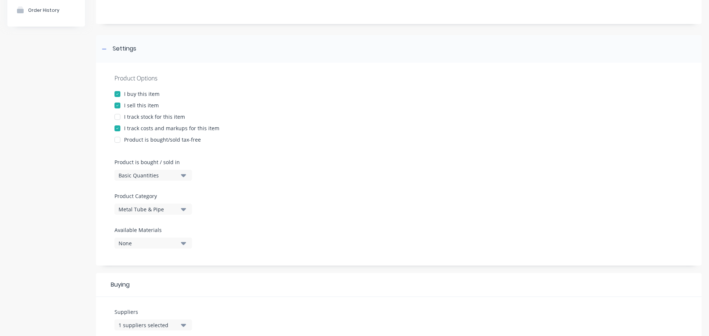
click at [141, 172] on div "Basic Quantities" at bounding box center [147, 176] width 59 height 8
click at [137, 210] on div "Lineal Metres" at bounding box center [169, 208] width 111 height 15
click at [99, 46] on div "Settings" at bounding box center [398, 49] width 605 height 28
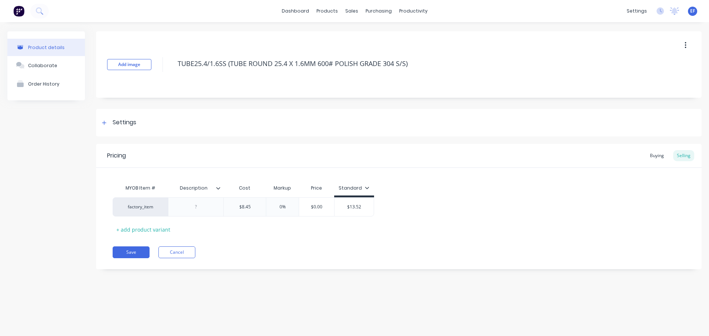
scroll to position [0, 0]
click at [258, 209] on input "$8.45" at bounding box center [245, 207] width 42 height 7
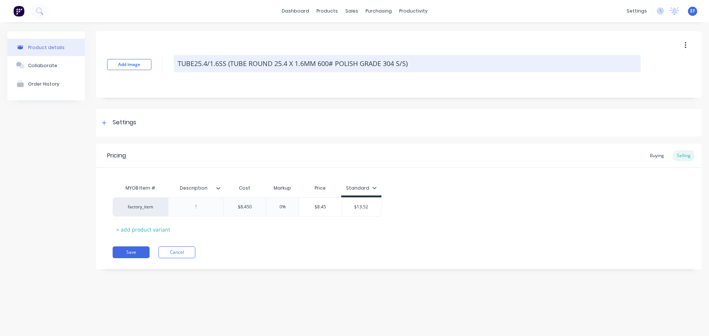
type input "$8.450"
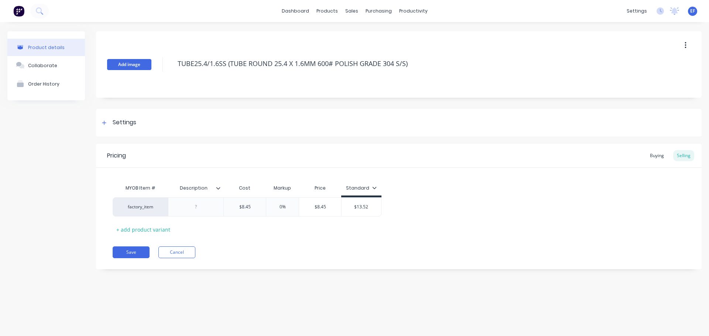
drag, startPoint x: 427, startPoint y: 63, endPoint x: 115, endPoint y: 59, distance: 312.6
click at [115, 59] on div "Add image TUBE25.4/1.6SS (TUBE ROUND 25.4 X 1.6MM 600# POLISH GRADE 304 S/S)" at bounding box center [398, 64] width 605 height 66
click at [130, 255] on button "Save" at bounding box center [131, 253] width 37 height 12
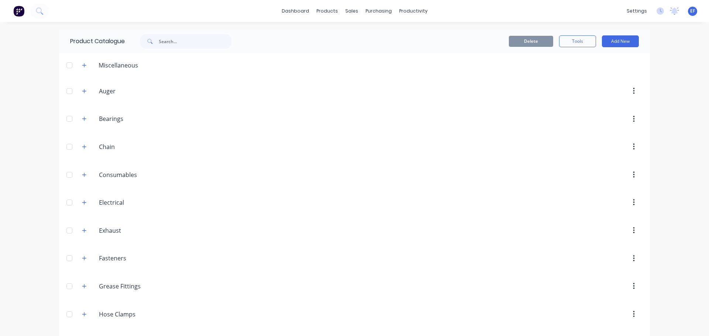
scroll to position [2241, 0]
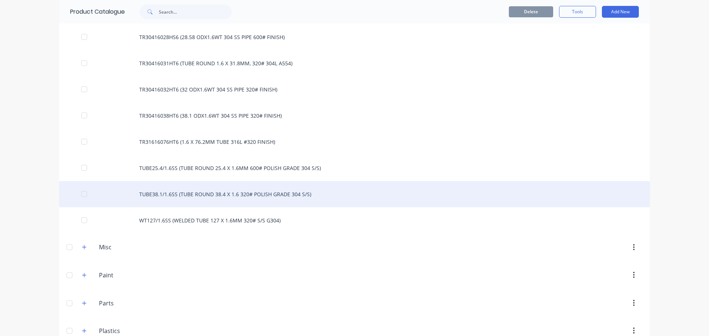
click at [189, 200] on div "TUBE38.1/1.6SS (TUBE ROUND 38.4 X 1.6 320# POLISH GRADE 304 S/S)" at bounding box center [354, 194] width 590 height 26
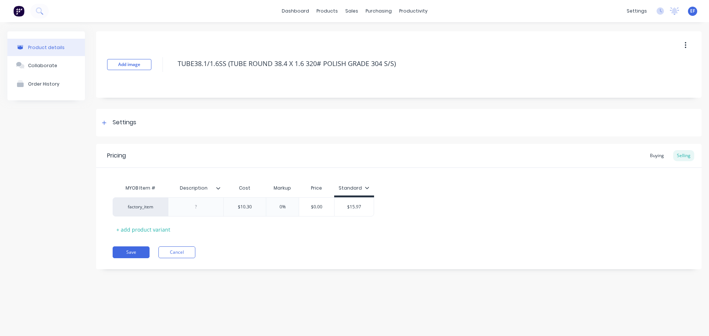
drag, startPoint x: 409, startPoint y: 66, endPoint x: 139, endPoint y: 71, distance: 270.2
click at [139, 71] on div "Add image TUBE38.1/1.6SS (TUBE ROUND 38.4 X 1.6 320# POLISH GRADE 304 S/S)" at bounding box center [398, 64] width 605 height 66
click at [123, 127] on div "Settings" at bounding box center [125, 122] width 24 height 9
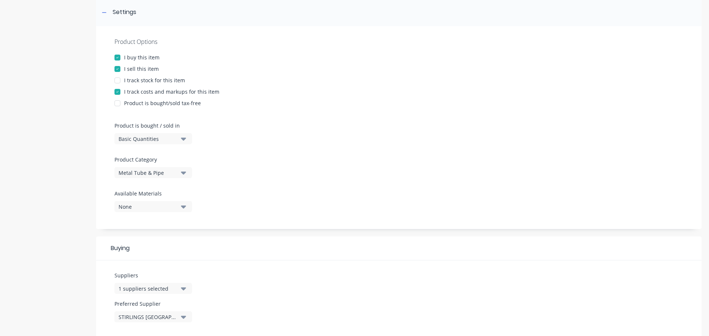
scroll to position [111, 0]
click at [153, 141] on div "Basic Quantities" at bounding box center [147, 139] width 59 height 8
click at [143, 169] on div "Lineal Metres" at bounding box center [169, 171] width 111 height 15
click at [106, 14] on div at bounding box center [104, 11] width 9 height 9
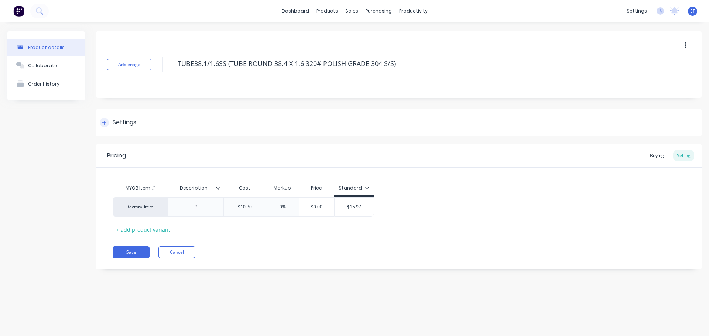
scroll to position [0, 0]
click at [256, 207] on input "$10.30" at bounding box center [245, 207] width 42 height 7
type input "$10.300"
click at [268, 235] on div "MYOB Item # Description Cost Markup Price Standard factory_item $10.30 $10.300 …" at bounding box center [399, 208] width 572 height 55
drag, startPoint x: 413, startPoint y: 64, endPoint x: 173, endPoint y: 72, distance: 240.4
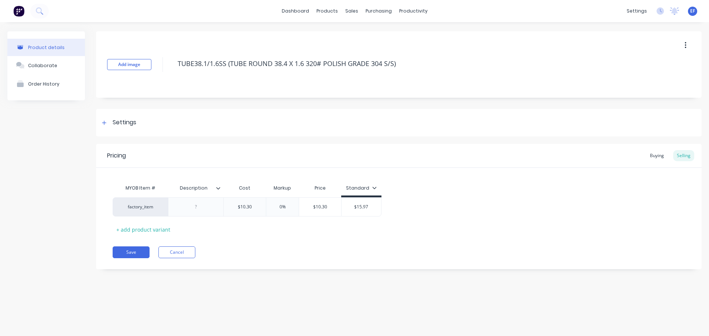
click at [173, 72] on div "Add image TUBE38.1/1.6SS (TUBE ROUND 38.4 X 1.6 320# POLISH GRADE 304 S/S)" at bounding box center [398, 64] width 605 height 66
click at [128, 253] on button "Save" at bounding box center [131, 253] width 37 height 12
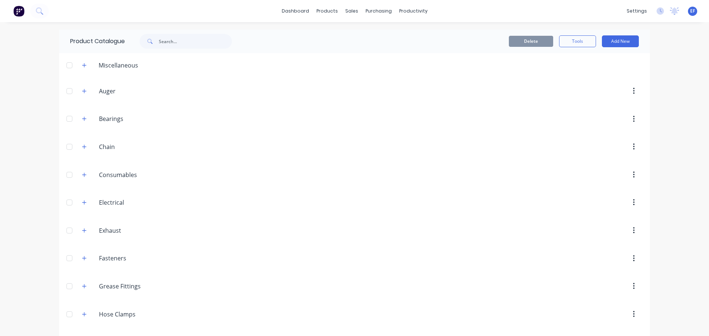
scroll to position [2267, 0]
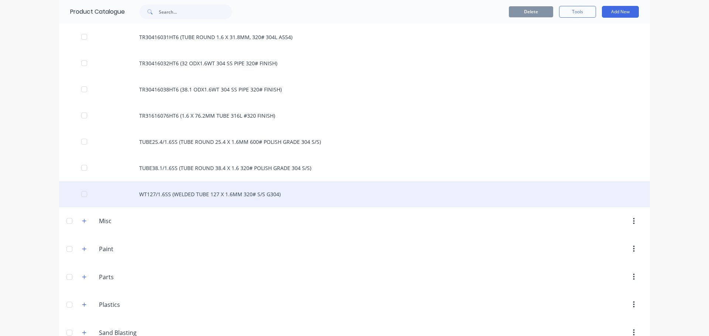
click at [208, 203] on div "WT127/1.6SS (WELDED TUBE 127 X 1.6MM 320# S/S G304)" at bounding box center [354, 194] width 590 height 26
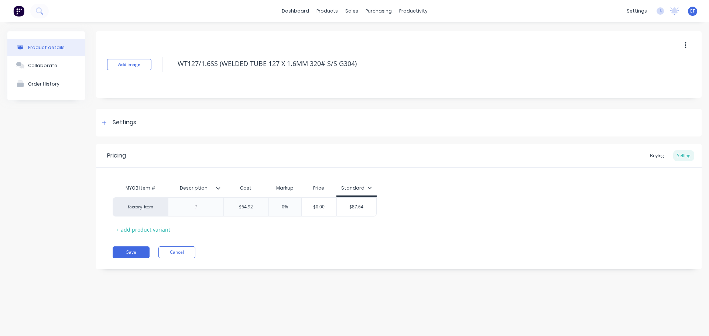
drag, startPoint x: 377, startPoint y: 66, endPoint x: 165, endPoint y: 70, distance: 211.9
click at [165, 70] on div "Add image WT127/1.6SS (WELDED TUBE 127 X 1.6MM 320# S/S G304)" at bounding box center [398, 64] width 605 height 66
click at [127, 125] on div "Settings" at bounding box center [125, 122] width 24 height 9
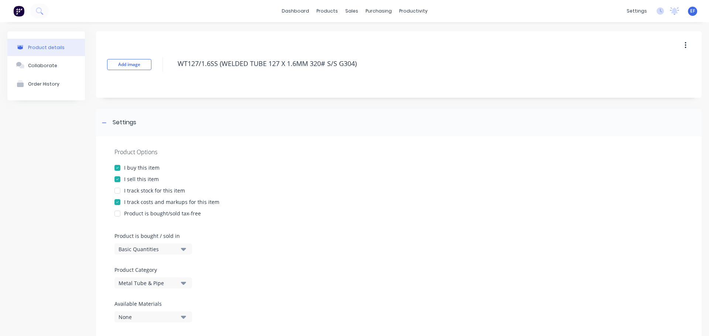
scroll to position [74, 0]
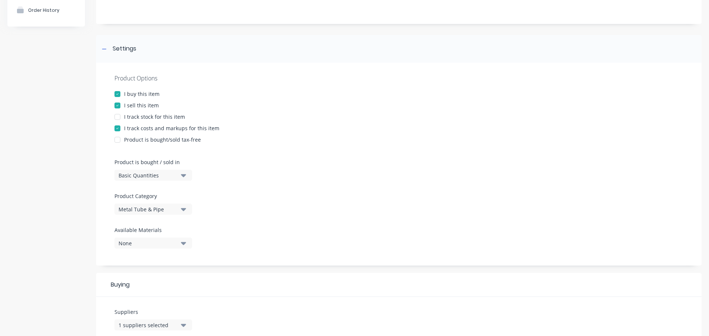
click at [147, 176] on div "Basic Quantities" at bounding box center [147, 176] width 59 height 8
click at [137, 207] on div "Lineal Metres" at bounding box center [169, 208] width 111 height 15
click at [106, 53] on div "Settings" at bounding box center [118, 48] width 37 height 9
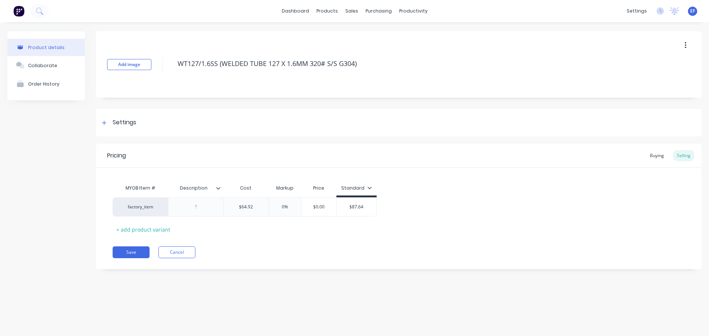
scroll to position [0, 0]
click at [257, 203] on div "$64.92" at bounding box center [246, 207] width 45 height 18
drag, startPoint x: 280, startPoint y: 241, endPoint x: 349, endPoint y: 174, distance: 96.6
click at [282, 237] on div "Pricing Buying Selling MYOB Item # Description Cost Markup Price Standard facto…" at bounding box center [398, 206] width 605 height 125
drag, startPoint x: 393, startPoint y: 69, endPoint x: 167, endPoint y: 71, distance: 225.9
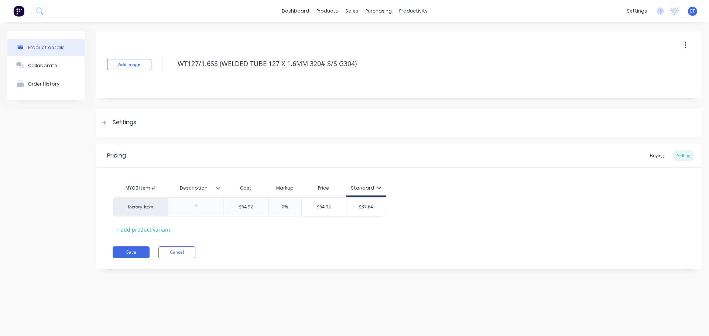
click at [167, 71] on div "Add image WT127/1.6SS (WELDED TUBE 127 X 1.6MM 320# S/S G304)" at bounding box center [398, 64] width 605 height 66
click at [127, 252] on button "Save" at bounding box center [131, 253] width 37 height 12
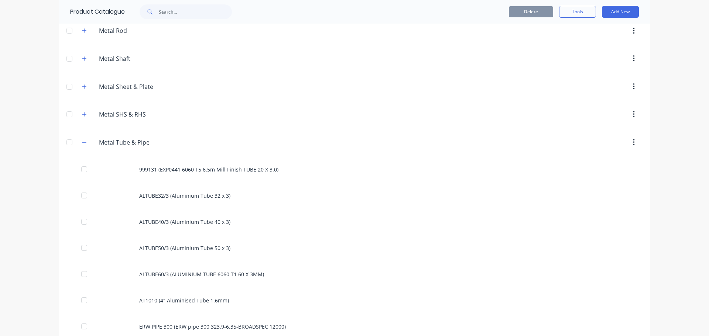
scroll to position [411, 0]
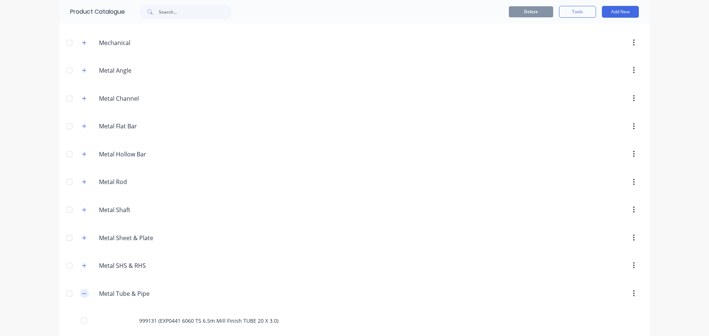
click at [82, 294] on icon "button" at bounding box center [84, 293] width 4 height 5
click at [83, 208] on icon "button" at bounding box center [84, 209] width 4 height 5
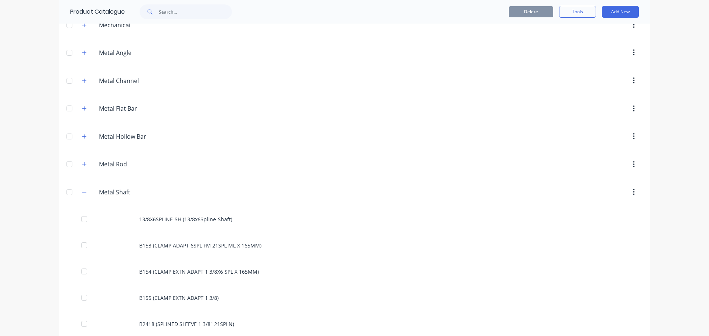
scroll to position [2979, 0]
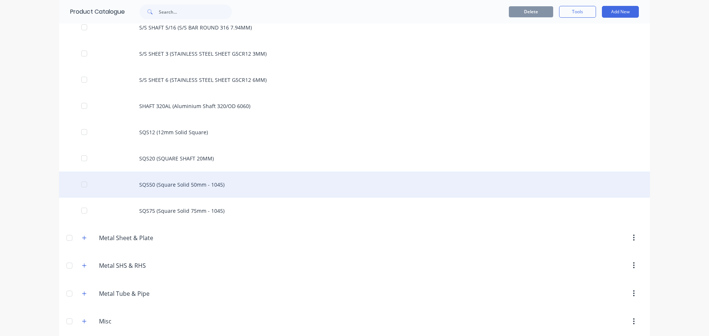
click at [176, 172] on div "SQS50 (Square Solid 50mm - 1045)" at bounding box center [354, 185] width 590 height 26
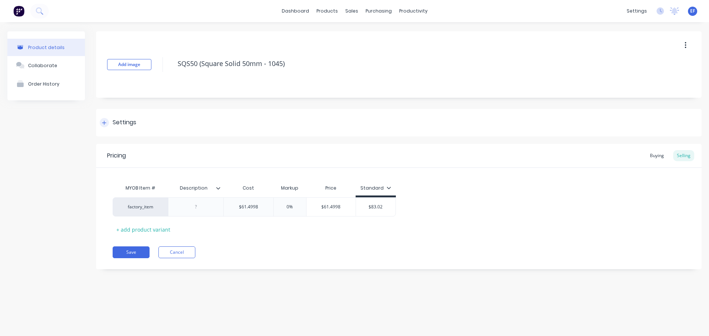
click at [135, 124] on div "Settings" at bounding box center [125, 122] width 24 height 9
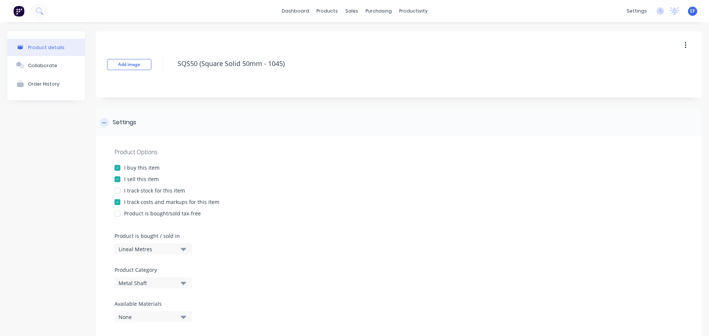
click at [135, 124] on div "Settings" at bounding box center [125, 122] width 24 height 9
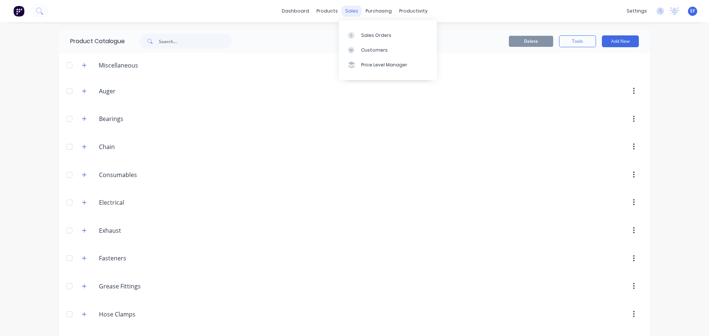
click at [347, 8] on div "sales" at bounding box center [351, 11] width 20 height 11
click at [356, 36] on div at bounding box center [353, 35] width 11 height 7
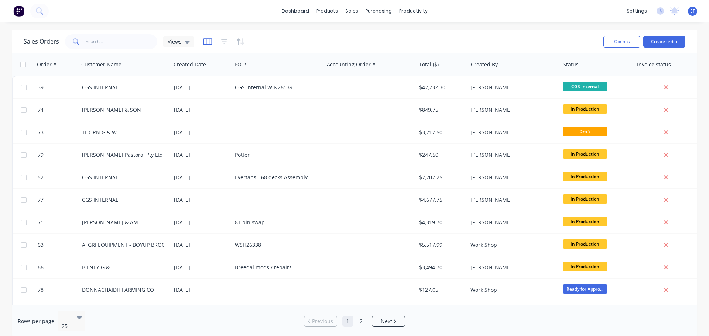
click at [210, 41] on icon "button" at bounding box center [207, 41] width 9 height 7
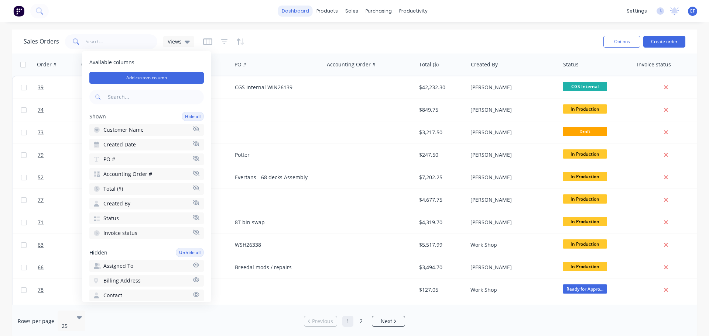
click at [300, 13] on link "dashboard" at bounding box center [295, 11] width 35 height 11
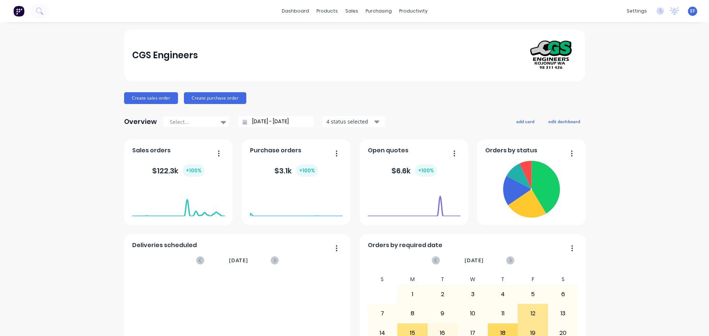
click at [690, 12] on span "EF" at bounding box center [692, 11] width 5 height 7
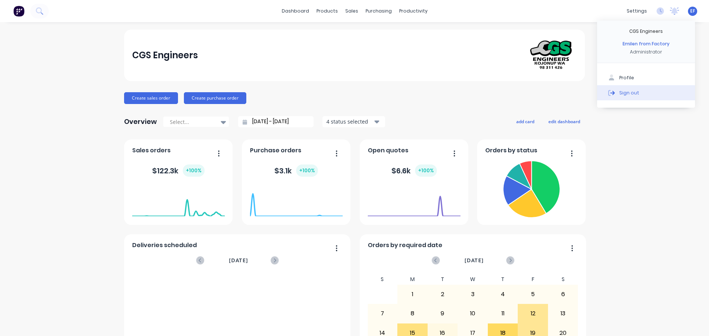
click at [609, 94] on div at bounding box center [611, 92] width 11 height 7
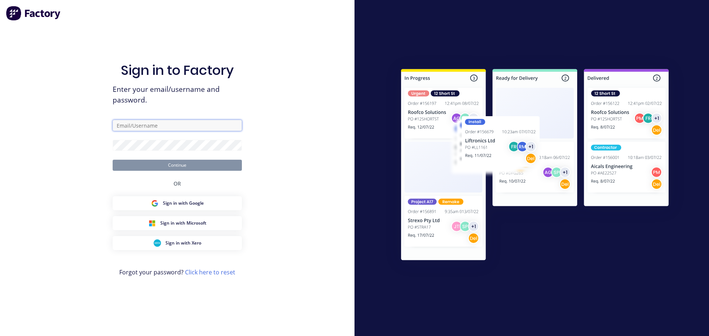
click at [218, 126] on input "text" at bounding box center [177, 125] width 129 height 11
click at [324, 60] on div "Sign in to Factory Enter your email/username and password. Continue OR Sign in …" at bounding box center [177, 168] width 354 height 336
click at [136, 131] on input "text" at bounding box center [177, 125] width 129 height 11
click at [0, 336] on com-1password-button at bounding box center [0, 336] width 0 height 0
type input "emilen@factory.app"
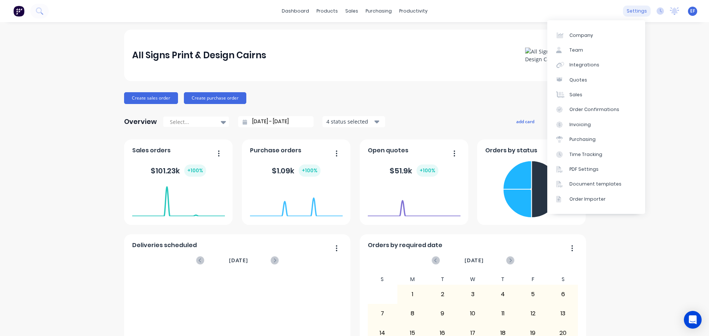
click at [626, 17] on div "settings" at bounding box center [637, 11] width 28 height 11
click at [585, 183] on div "Document templates" at bounding box center [595, 184] width 52 height 7
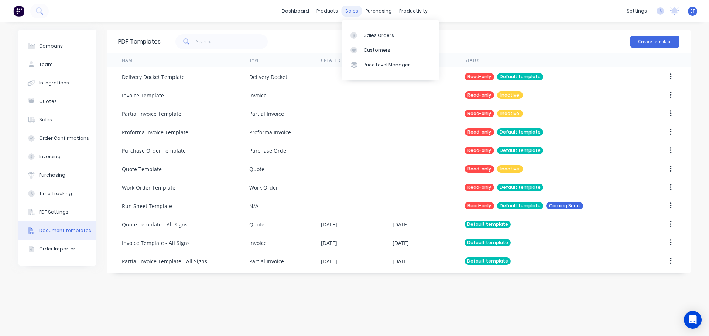
click at [354, 14] on div "sales" at bounding box center [351, 11] width 20 height 11
click at [364, 37] on div "Sales Orders" at bounding box center [379, 35] width 30 height 7
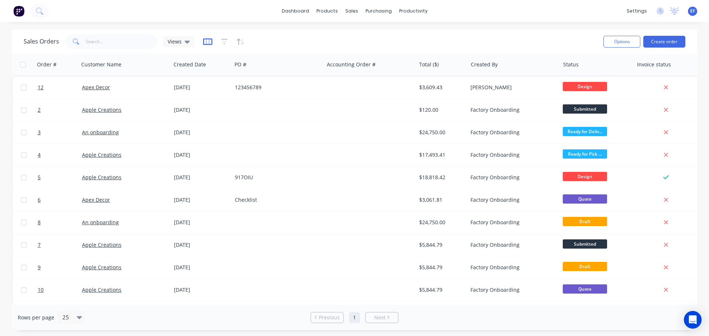
click at [208, 45] on icon "button" at bounding box center [207, 41] width 9 height 7
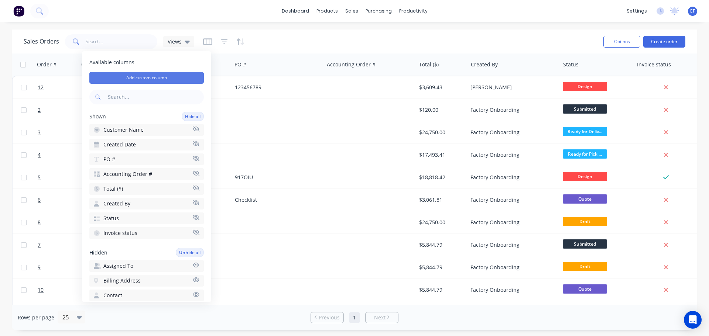
click at [165, 79] on button "Add custom column" at bounding box center [146, 78] width 114 height 12
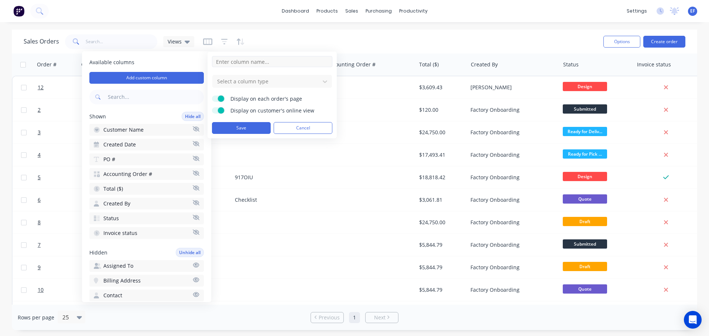
click at [236, 60] on input at bounding box center [272, 61] width 120 height 11
paste input "TRADING TERMS"
type input "TRADING TERMS"
click at [265, 82] on div at bounding box center [266, 81] width 100 height 9
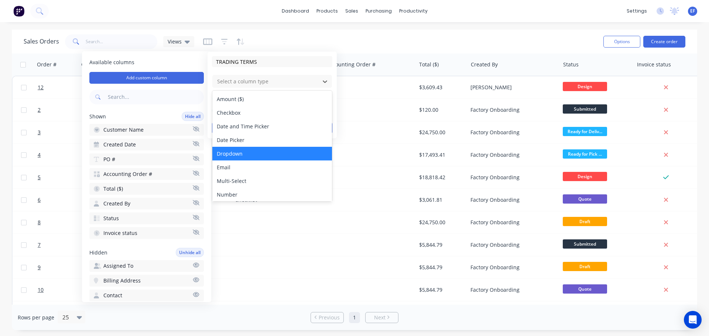
click at [264, 153] on div "Dropdown" at bounding box center [272, 154] width 120 height 14
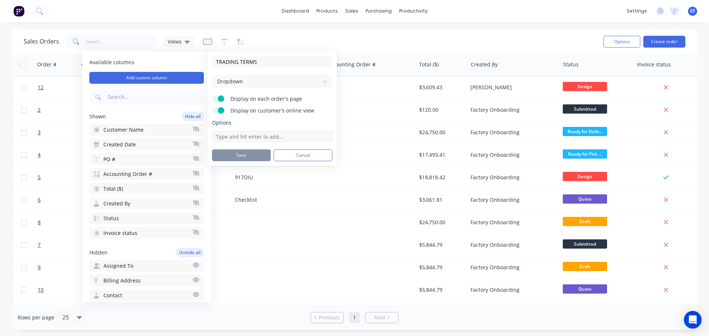
click at [270, 138] on input at bounding box center [272, 136] width 120 height 11
click at [300, 82] on div at bounding box center [266, 81] width 100 height 9
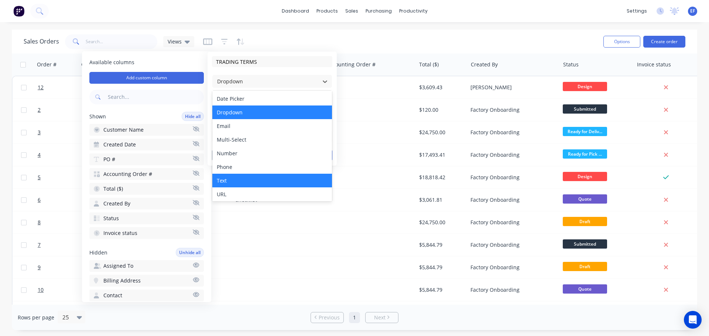
scroll to position [42, 0]
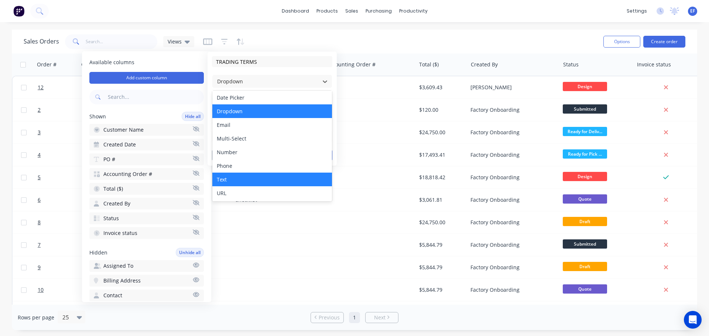
click at [255, 178] on div "Text" at bounding box center [272, 180] width 120 height 14
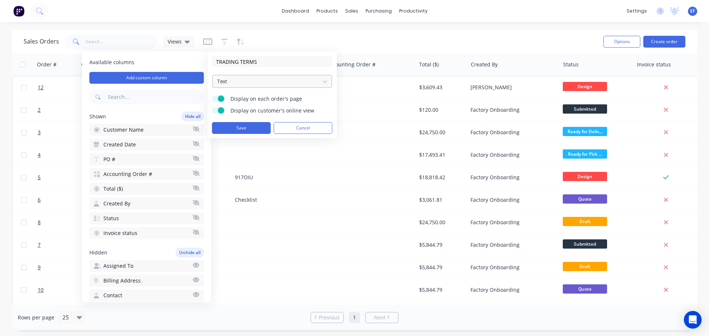
click at [254, 79] on div at bounding box center [266, 81] width 100 height 9
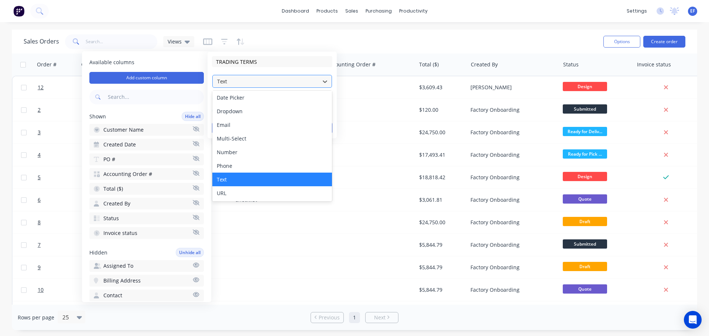
click at [273, 82] on div at bounding box center [266, 81] width 100 height 9
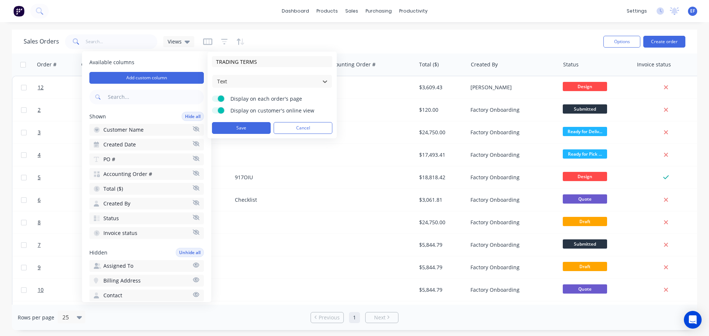
click at [217, 110] on label "Display on customer's online view" at bounding box center [218, 110] width 13 height 6
click at [212, 107] on input "Display on customer's online view" at bounding box center [212, 107] width 0 height 0
click at [231, 126] on button "Save" at bounding box center [241, 128] width 59 height 12
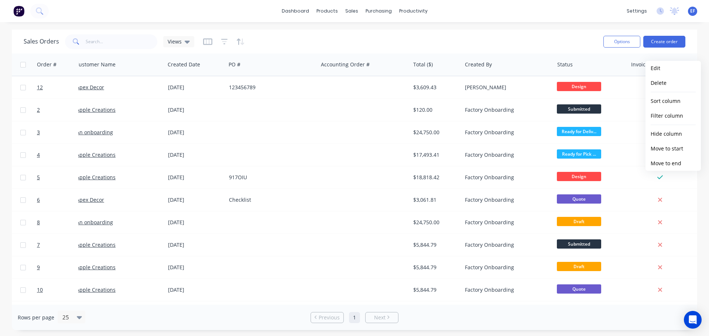
scroll to position [0, 0]
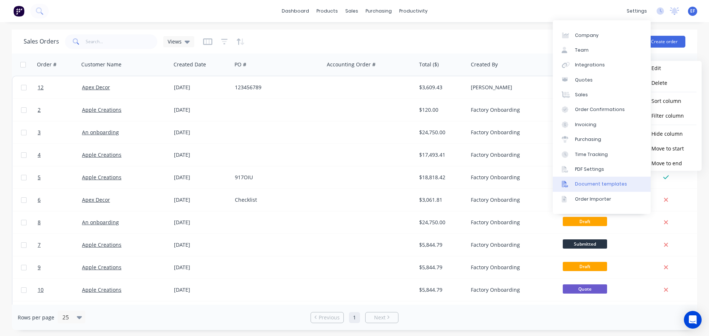
click at [583, 190] on link "Document templates" at bounding box center [601, 184] width 98 height 15
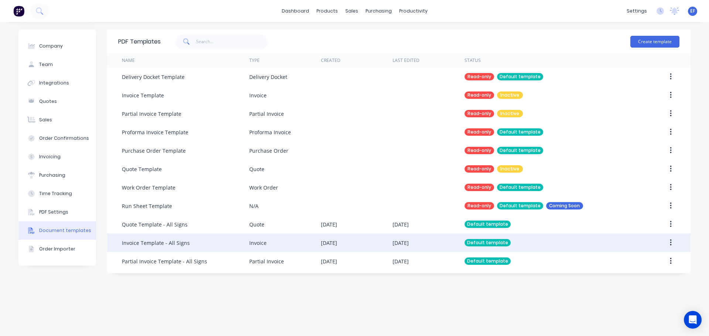
click at [186, 246] on div "Invoice Template - All Signs" at bounding box center [156, 243] width 68 height 8
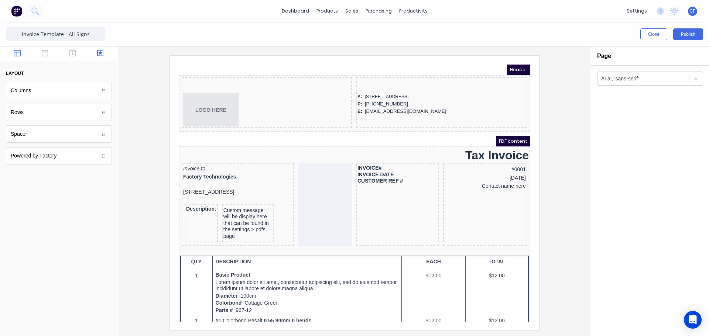
click at [101, 53] on icon "button" at bounding box center [100, 53] width 7 height 7
drag, startPoint x: 42, startPoint y: 93, endPoint x: 331, endPoint y: 120, distance: 290.3
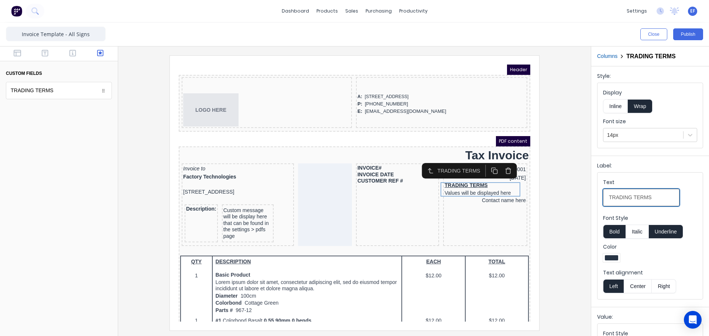
drag, startPoint x: 821, startPoint y: 253, endPoint x: 502, endPoint y: 186, distance: 325.4
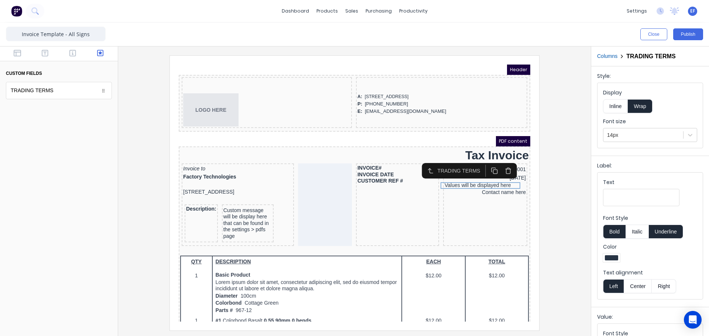
click at [613, 110] on button "Inline" at bounding box center [615, 106] width 25 height 14
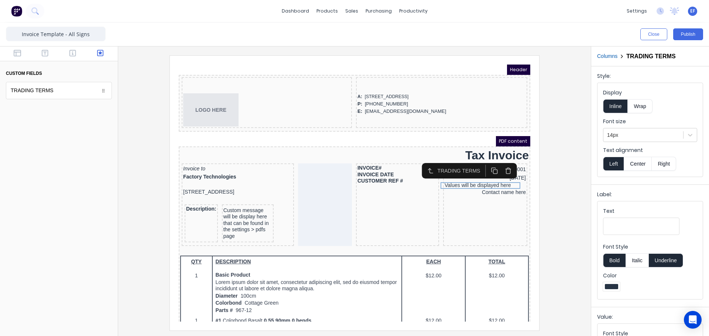
click at [660, 162] on button "Right" at bounding box center [663, 164] width 24 height 14
click at [46, 49] on div at bounding box center [59, 53] width 118 height 15
click at [43, 55] on icon "button" at bounding box center [45, 52] width 7 height 7
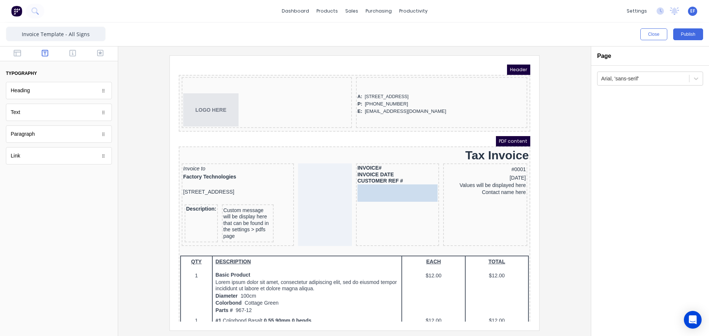
drag, startPoint x: 26, startPoint y: 117, endPoint x: 237, endPoint y: 124, distance: 210.5
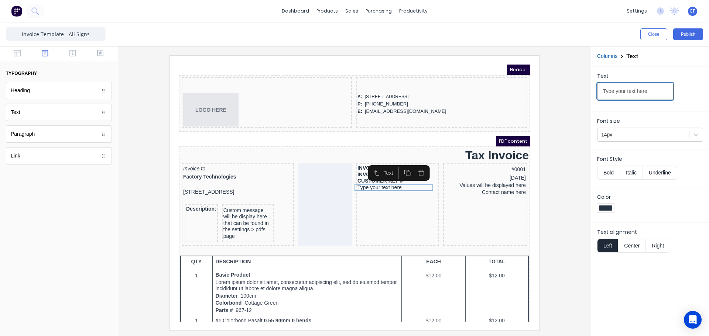
drag, startPoint x: 655, startPoint y: 89, endPoint x: 539, endPoint y: 99, distance: 116.7
click at [539, 99] on div "Close Publish Components typography Heading Heading Text Text Paragraph Paragra…" at bounding box center [354, 180] width 709 height 314
paste input "RADING TERMS"
type input "TRADING TERMS"
click at [607, 174] on button "Bold" at bounding box center [608, 173] width 23 height 14
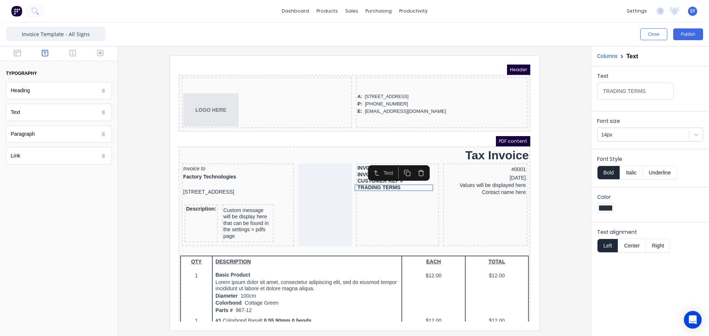
click at [566, 201] on div at bounding box center [354, 192] width 461 height 275
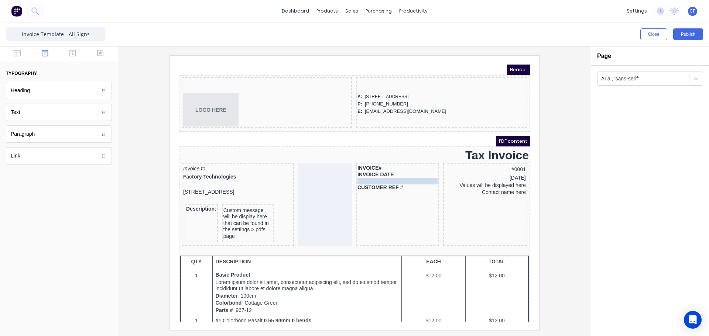
drag, startPoint x: 372, startPoint y: 177, endPoint x: 372, endPoint y: 170, distance: 7.0
click at [372, 170] on body "Header LOGO HERE A: 234 Beach Road Gold Coast, Queensland, Australia, 4217 P: (…" at bounding box center [345, 184] width 351 height 257
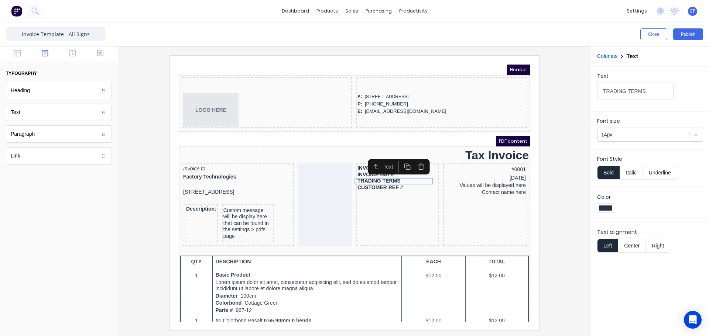
click at [549, 193] on div at bounding box center [354, 192] width 461 height 275
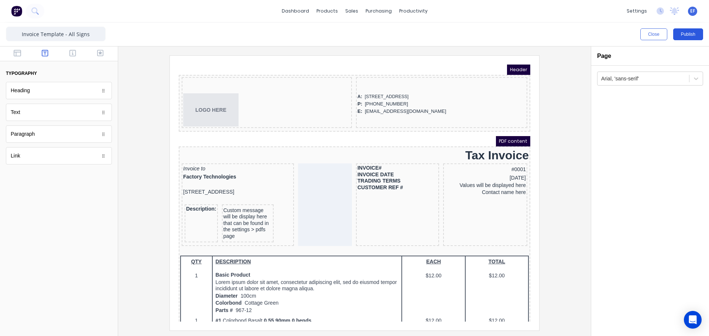
click at [694, 35] on button "Publish" at bounding box center [688, 34] width 30 height 12
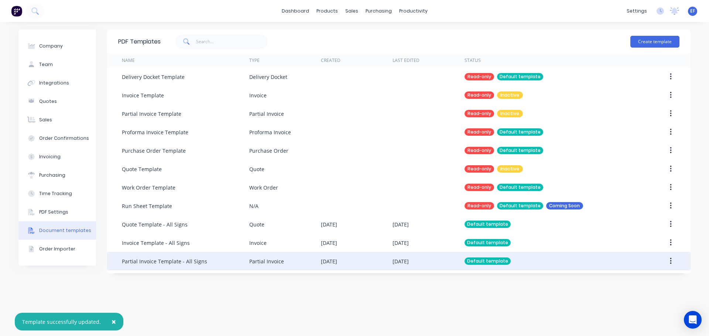
click at [177, 259] on div "Partial Invoice Template - All Signs" at bounding box center [164, 262] width 85 height 8
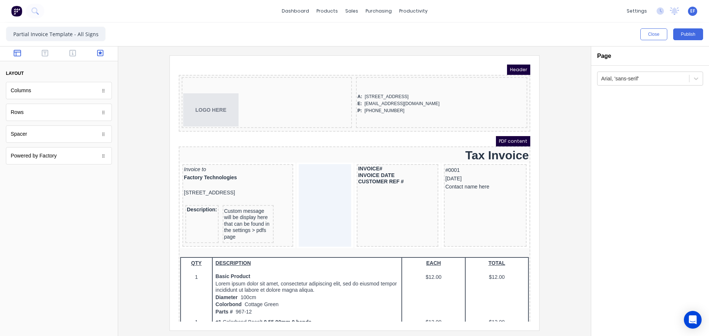
click at [98, 54] on icon "button" at bounding box center [100, 52] width 7 height 7
drag, startPoint x: 44, startPoint y: 94, endPoint x: 462, endPoint y: 188, distance: 428.6
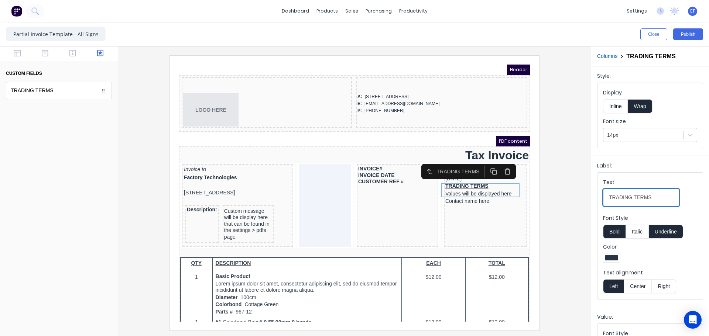
drag, startPoint x: 660, startPoint y: 200, endPoint x: 559, endPoint y: 201, distance: 100.8
click at [559, 201] on div "Close Publish Components custom fields TRADING TERMS TRADING TERMS Outline Colu…" at bounding box center [354, 180] width 709 height 314
click at [619, 110] on button "Inline" at bounding box center [615, 106] width 25 height 14
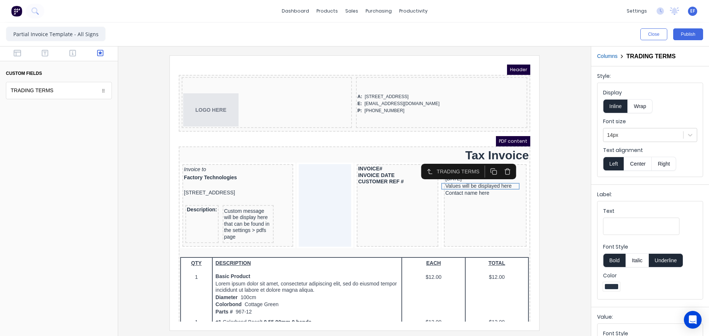
click at [659, 167] on button "Right" at bounding box center [663, 164] width 24 height 14
click at [606, 165] on button "Left" at bounding box center [613, 164] width 21 height 14
click at [475, 186] on div "Contact name here" at bounding box center [476, 184] width 80 height 8
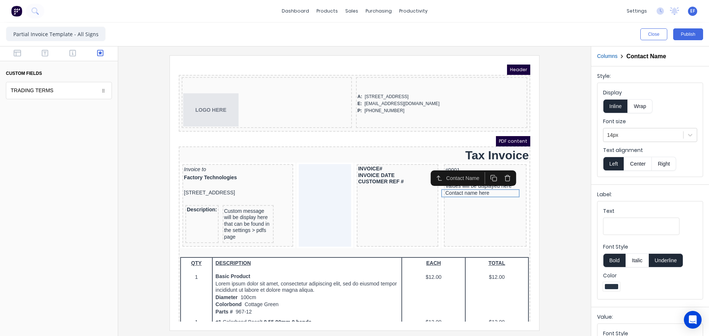
click at [658, 163] on button "Right" at bounding box center [663, 164] width 24 height 14
click at [489, 177] on div "Contact Name" at bounding box center [463, 169] width 85 height 15
click at [489, 179] on div "Values will be displayed here" at bounding box center [476, 177] width 80 height 7
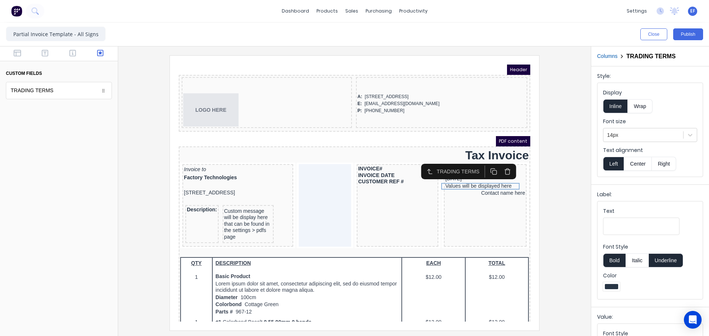
click at [660, 161] on button "Right" at bounding box center [663, 164] width 24 height 14
click at [452, 172] on div "[DATE]" at bounding box center [476, 170] width 80 height 8
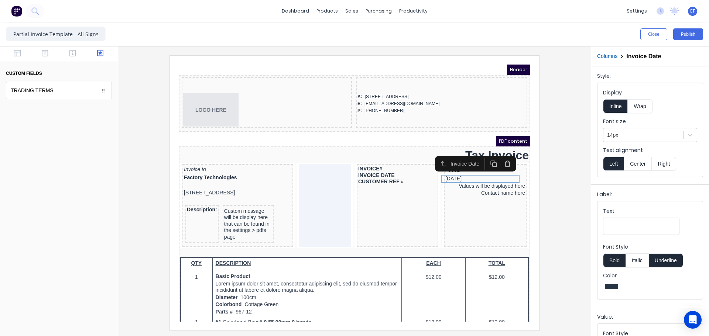
click at [662, 163] on button "Right" at bounding box center [663, 164] width 24 height 14
click at [446, 164] on div "#0001" at bounding box center [476, 161] width 80 height 9
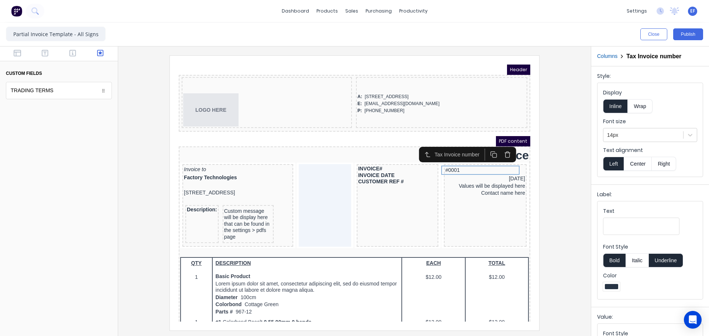
click at [660, 164] on button "Right" at bounding box center [663, 164] width 24 height 14
click at [366, 173] on div "CUSTOMER REF #" at bounding box center [388, 173] width 79 height 7
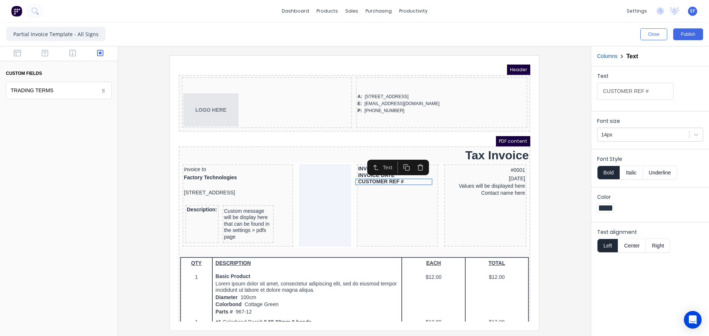
click at [397, 158] on icon "button" at bounding box center [397, 158] width 7 height 7
drag, startPoint x: 389, startPoint y: 180, endPoint x: 386, endPoint y: 173, distance: 7.6
click at [386, 173] on body "Header LOGO HERE A: 234 Beach Road Gold Coast, Queensland, Australia, 4217 E: x…" at bounding box center [345, 184] width 351 height 257
click at [385, 174] on div "CUSTOMER REF #" at bounding box center [388, 173] width 79 height 7
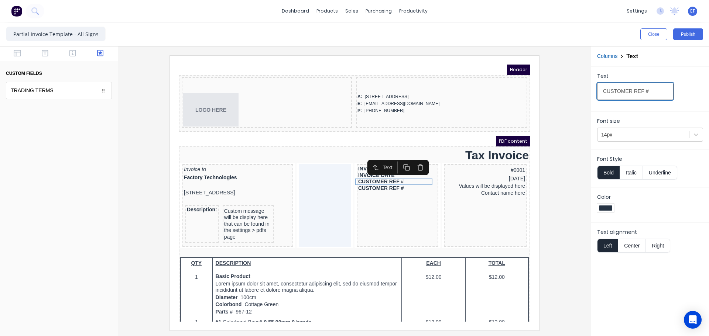
drag, startPoint x: 624, startPoint y: 96, endPoint x: 554, endPoint y: 97, distance: 70.5
click at [554, 97] on div "Close Publish Components custom fields TRADING TERMS TRADING TERMS Outline Colu…" at bounding box center [354, 180] width 709 height 314
type input "TRADING TERMS"
click at [567, 192] on div at bounding box center [354, 192] width 461 height 275
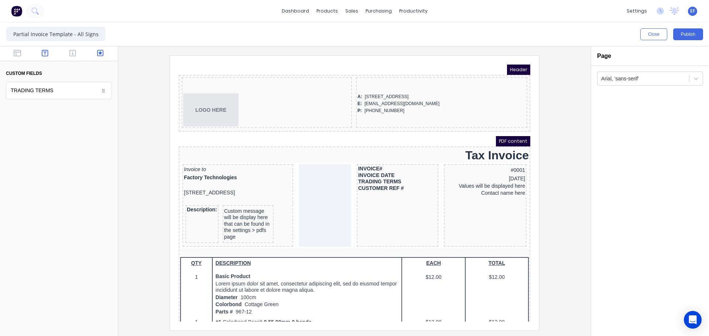
click at [46, 54] on icon "button" at bounding box center [45, 52] width 7 height 7
drag, startPoint x: 29, startPoint y: 138, endPoint x: 403, endPoint y: 197, distance: 378.1
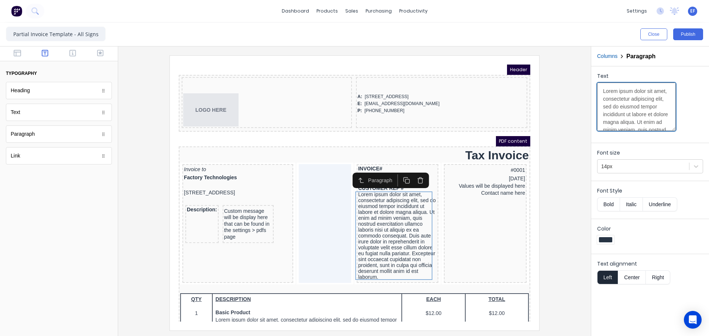
click at [614, 116] on textarea "Lorem ipsum dolor sit amet, consectetur adipiscing elit, sed do eiusmod tempor …" at bounding box center [636, 107] width 79 height 48
paste textarea "TRADING TERMS"
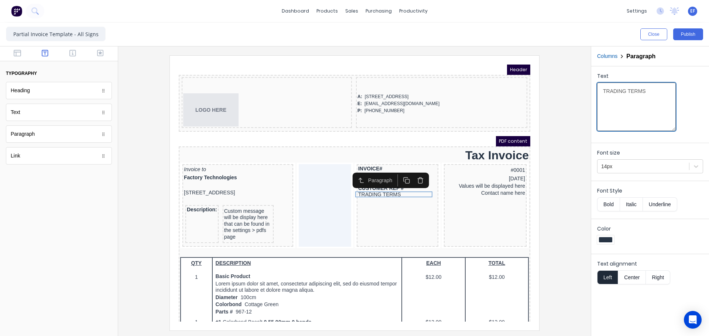
type textarea "TRADING TERMS"
click at [609, 208] on button "Bold" at bounding box center [608, 204] width 23 height 14
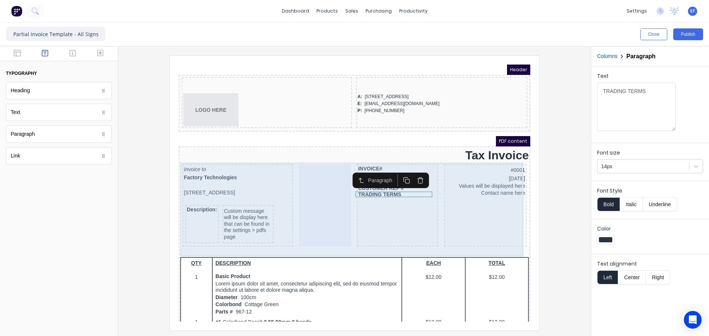
click at [404, 199] on div "INVOICE# INVOICE DATE TRADING TERMS CUSTOMER REF # TRADING TERMS" at bounding box center [389, 196] width 82 height 83
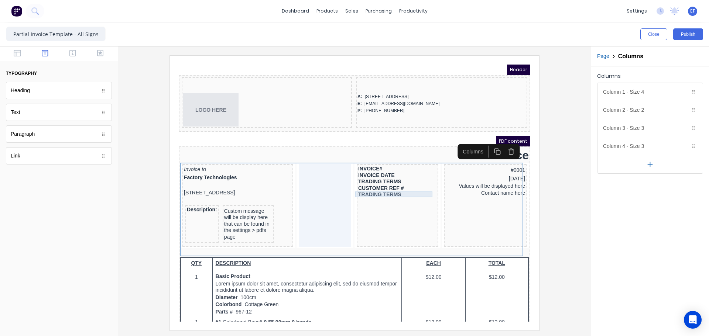
click at [397, 186] on div "TRADING TERMS" at bounding box center [388, 186] width 79 height 6
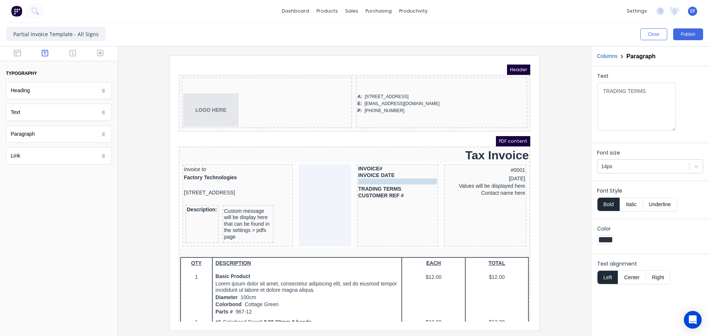
drag, startPoint x: 397, startPoint y: 186, endPoint x: 399, endPoint y: 173, distance: 12.7
click at [399, 173] on body "Header LOGO HERE A: 234 Beach Road Gold Coast, Queensland, Australia, 4217 E: x…" at bounding box center [345, 184] width 351 height 257
click at [395, 181] on div "TRADING TERMS" at bounding box center [388, 180] width 79 height 7
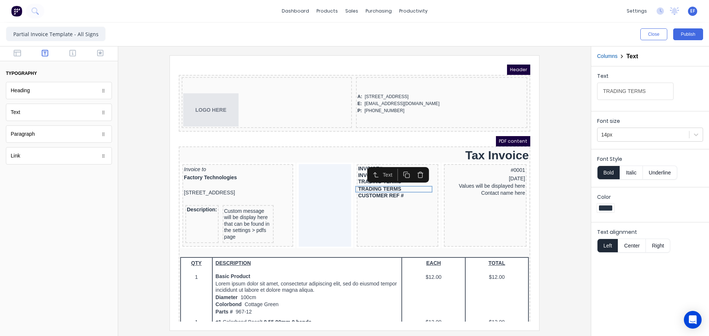
click at [410, 167] on icon "button" at bounding box center [411, 165] width 7 height 7
click at [398, 170] on button "button" at bounding box center [398, 166] width 14 height 12
click at [409, 172] on icon "button" at bounding box center [411, 172] width 7 height 7
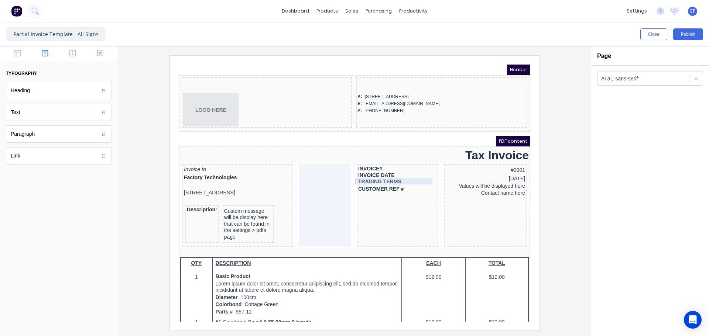
click at [364, 173] on div "TRADING TERMS" at bounding box center [388, 173] width 79 height 6
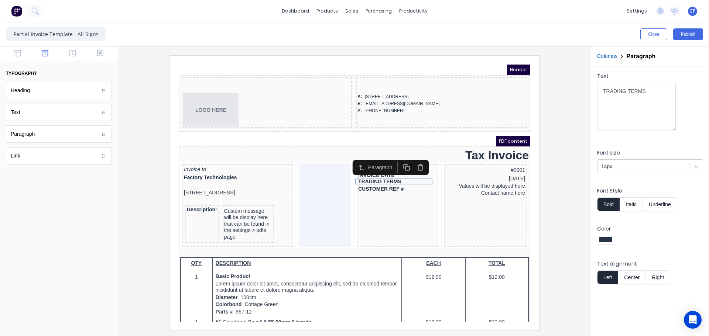
click at [399, 160] on icon "button" at bounding box center [397, 158] width 7 height 7
drag, startPoint x: 392, startPoint y: 178, endPoint x: 393, endPoint y: 160, distance: 18.5
click at [393, 160] on body "Header LOGO HERE A: 234 Beach Road Gold Coast, Queensland, Australia, 4217 E: x…" at bounding box center [345, 184] width 351 height 257
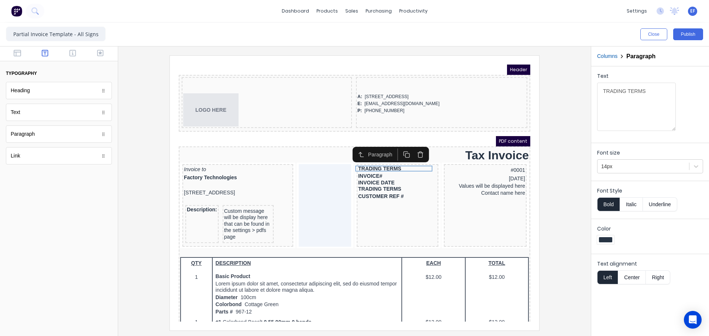
click at [398, 148] on icon "button" at bounding box center [397, 145] width 7 height 7
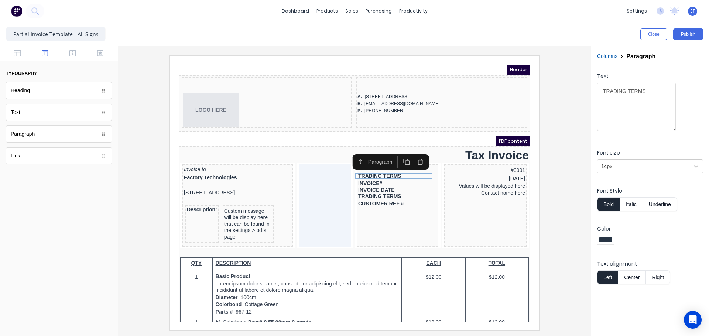
click at [396, 153] on rect "button" at bounding box center [398, 154] width 4 height 4
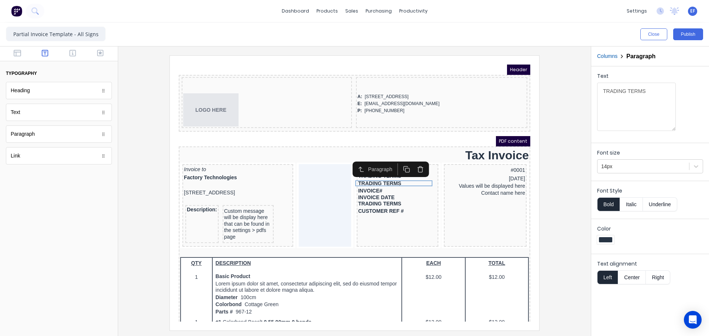
click at [395, 159] on icon "button" at bounding box center [397, 160] width 4 height 4
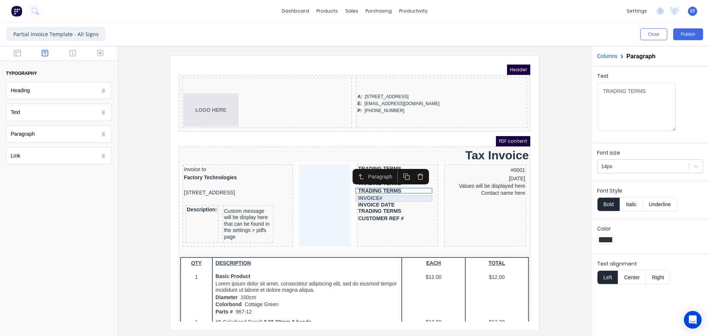
click at [372, 191] on div "INVOICE#" at bounding box center [388, 189] width 79 height 7
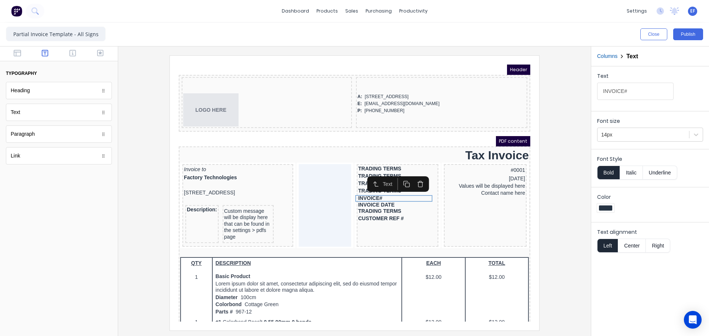
click at [413, 176] on icon "button" at bounding box center [411, 175] width 7 height 7
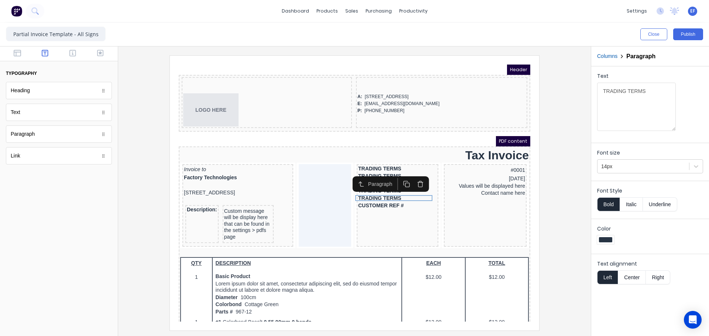
click at [413, 176] on icon "button" at bounding box center [411, 175] width 7 height 7
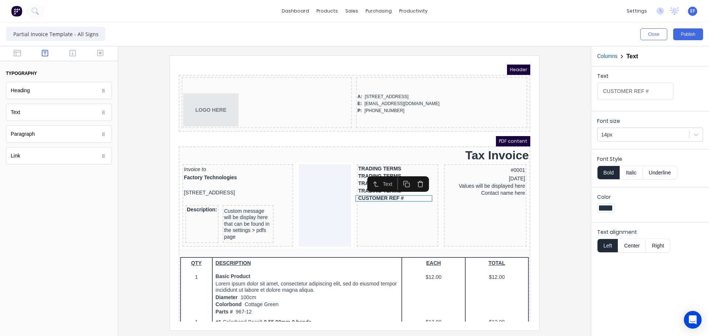
click at [413, 176] on icon "button" at bounding box center [411, 175] width 7 height 7
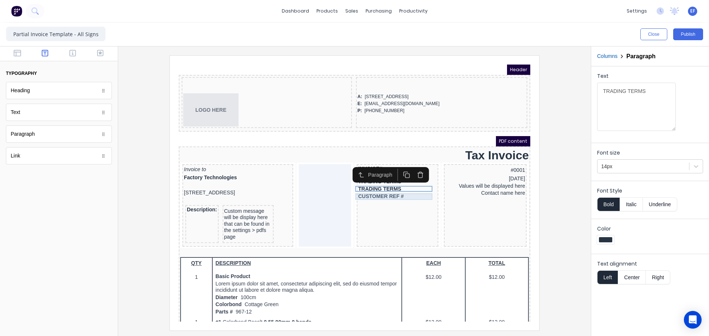
click at [378, 197] on div "INVOICE# INVOICE DATE TRADING TERMS TRADING TERMS CUSTOMER REF #" at bounding box center [389, 196] width 82 height 83
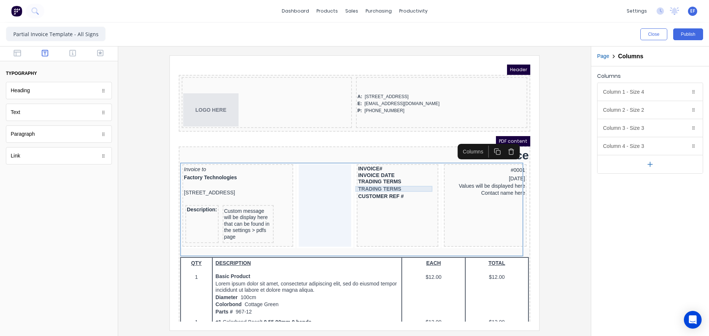
click at [386, 178] on div "TRADING TERMS" at bounding box center [388, 180] width 79 height 6
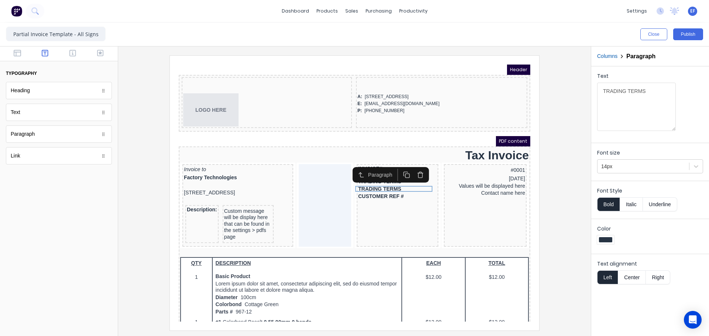
click at [413, 166] on icon "button" at bounding box center [411, 166] width 4 height 4
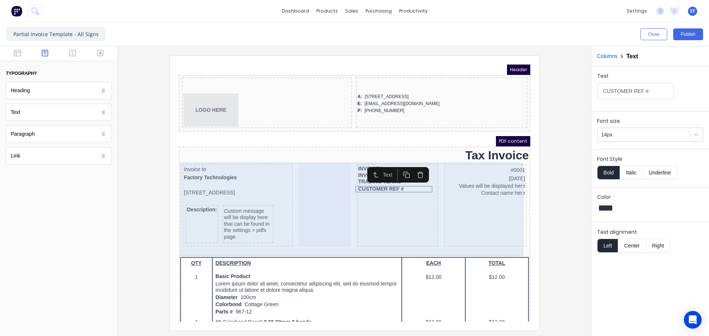
click at [400, 200] on div "INVOICE# INVOICE DATE TRADING TERMS CUSTOMER REF #" at bounding box center [389, 196] width 82 height 83
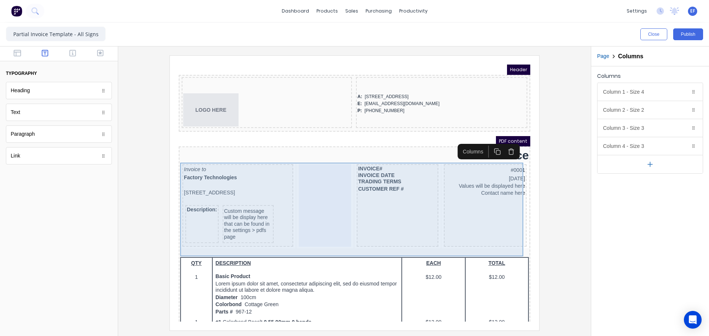
click at [411, 191] on div "INVOICE# INVOICE DATE TRADING TERMS CUSTOMER REF #" at bounding box center [389, 196] width 82 height 83
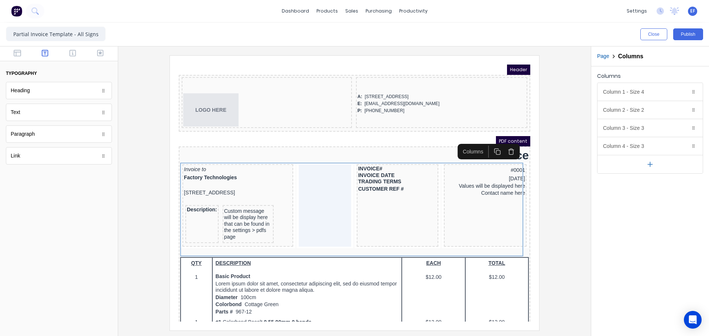
click at [557, 193] on div at bounding box center [354, 192] width 461 height 275
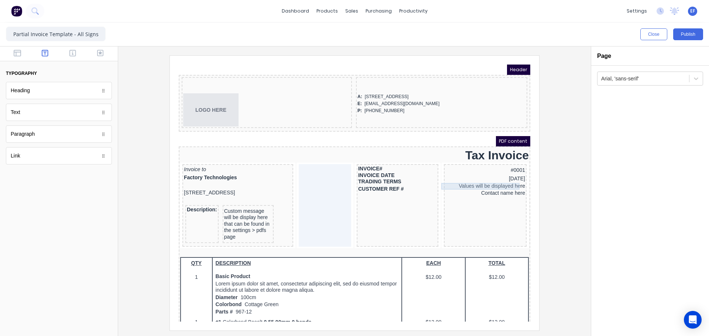
click at [459, 178] on div "Values will be displayed here" at bounding box center [476, 177] width 80 height 7
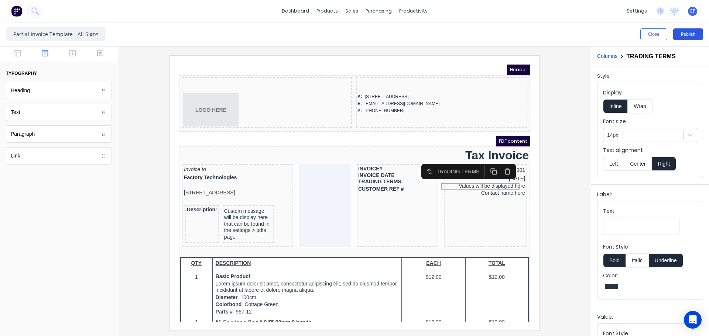
click at [699, 32] on button "Publish" at bounding box center [688, 34] width 30 height 12
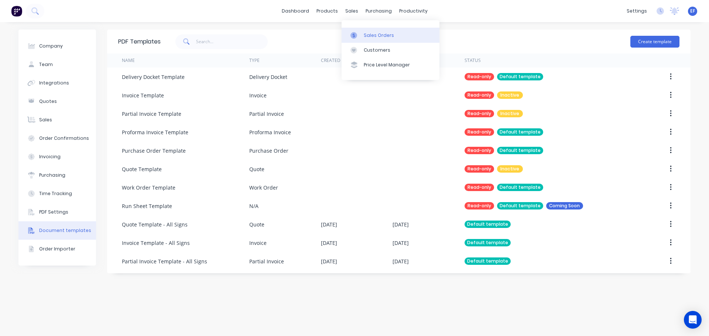
click at [362, 34] on link "Sales Orders" at bounding box center [390, 35] width 98 height 15
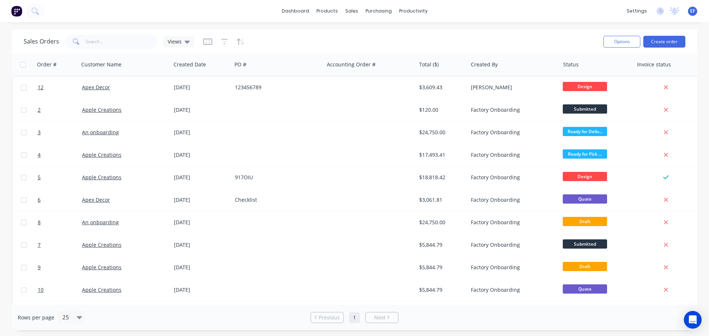
scroll to position [0, 80]
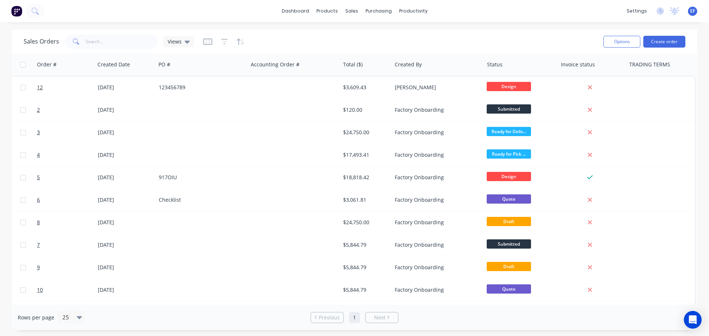
click at [212, 44] on div at bounding box center [224, 42] width 42 height 12
click at [207, 42] on icon "button" at bounding box center [208, 41] width 4 height 5
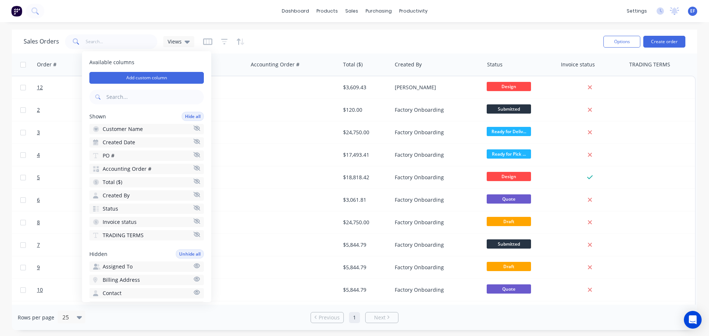
drag, startPoint x: 158, startPoint y: 235, endPoint x: 147, endPoint y: 235, distance: 11.4
click at [147, 235] on button "TRADING TERMS" at bounding box center [146, 235] width 114 height 10
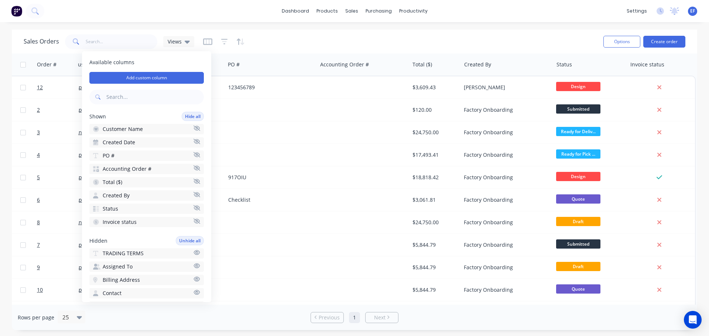
scroll to position [0, 10]
click at [194, 255] on icon "button" at bounding box center [197, 252] width 6 height 5
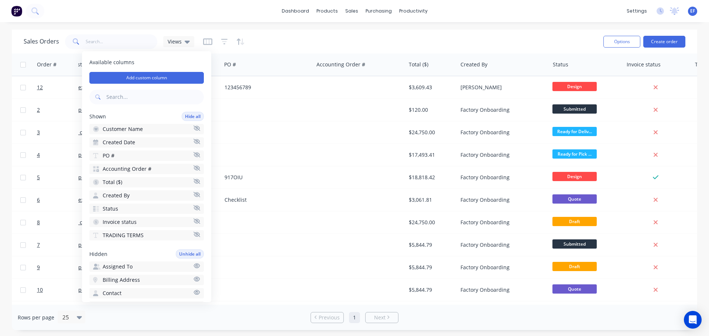
scroll to position [0, 80]
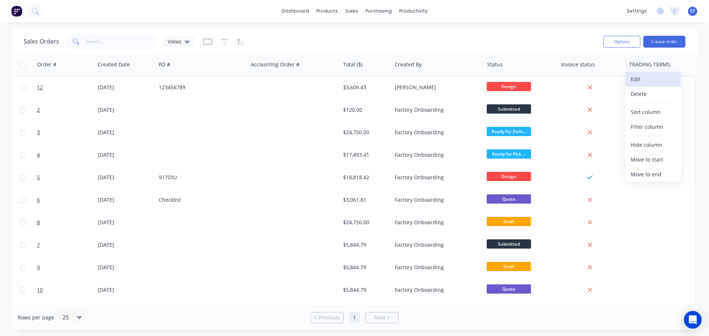
click at [643, 83] on button "Edit" at bounding box center [652, 79] width 55 height 15
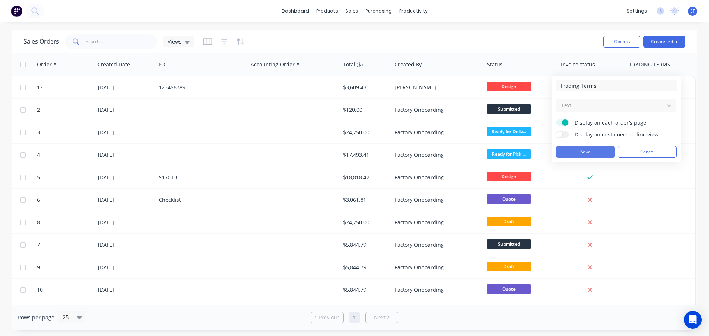
type input "Trading Terms"
click at [603, 150] on button "Save" at bounding box center [585, 152] width 59 height 12
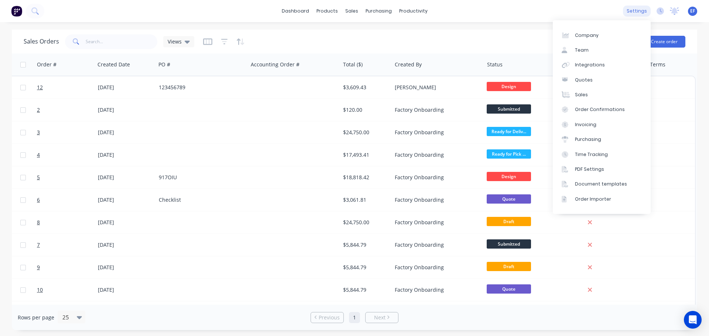
click at [641, 12] on div "settings" at bounding box center [637, 11] width 28 height 11
click at [610, 179] on link "Document templates" at bounding box center [601, 184] width 98 height 15
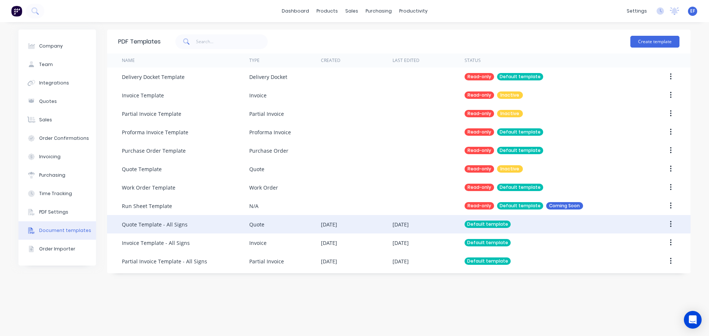
click at [180, 227] on div "Quote Template - All Signs" at bounding box center [155, 225] width 66 height 8
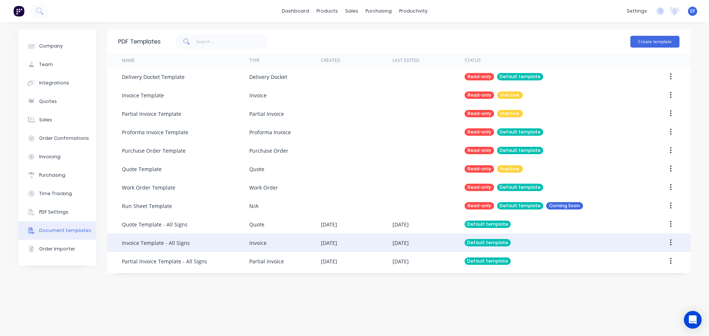
click at [181, 247] on div "Invoice Template - All Signs" at bounding box center [185, 243] width 127 height 18
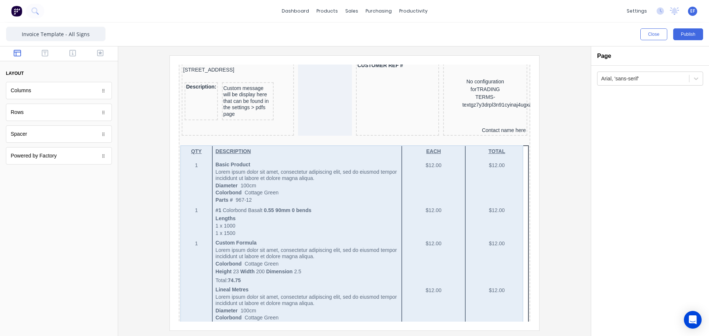
scroll to position [74, 0]
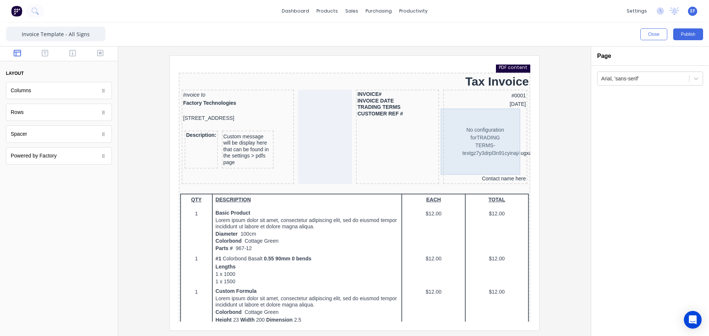
click at [486, 134] on div "No configuration for TRADING TERMS-textgz7y3drpl3n91cyinaj4ugxabonr9f2bjswof1xp…" at bounding box center [475, 133] width 81 height 66
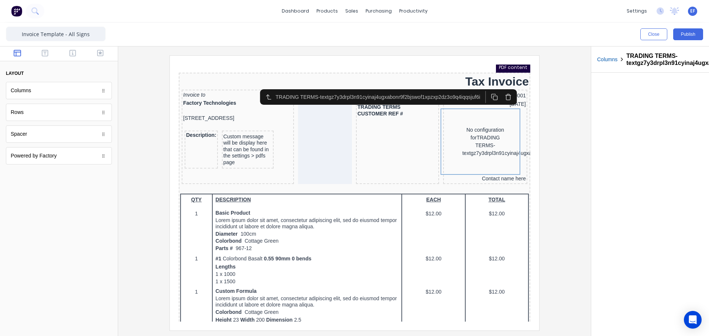
click at [502, 90] on icon "button" at bounding box center [499, 88] width 7 height 7
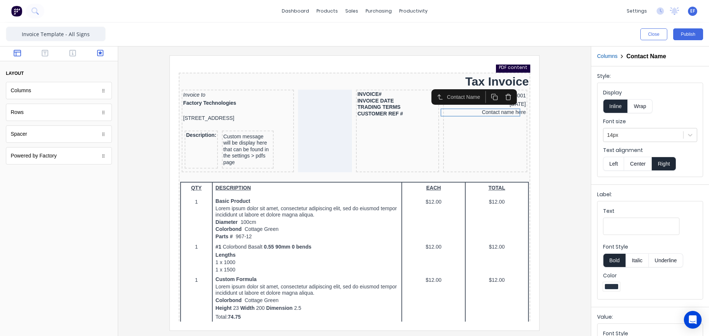
click at [98, 54] on icon "button" at bounding box center [100, 52] width 7 height 7
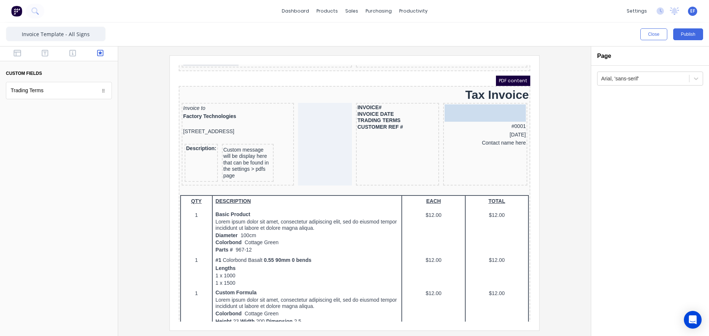
scroll to position [54, 0]
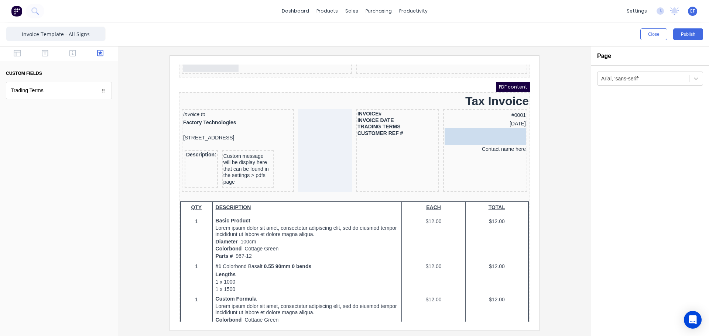
drag, startPoint x: 65, startPoint y: 110, endPoint x: 301, endPoint y: 67, distance: 240.1
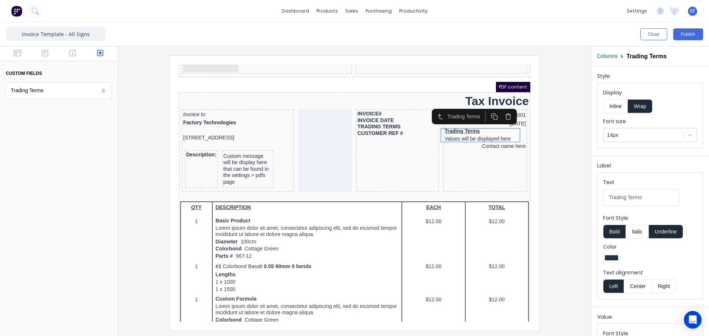
click at [619, 103] on button "Inline" at bounding box center [615, 106] width 25 height 14
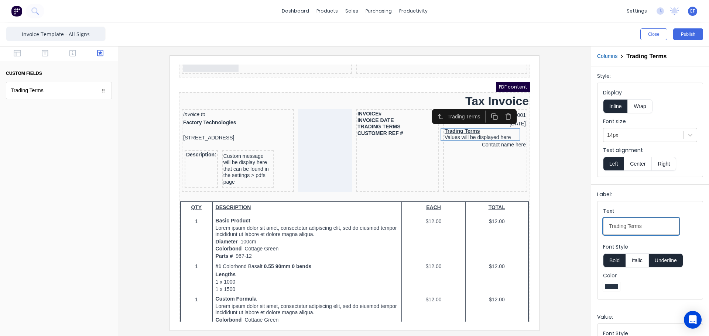
drag, startPoint x: 640, startPoint y: 225, endPoint x: 552, endPoint y: 229, distance: 87.5
click at [552, 229] on div "Close Publish Components custom fields Trading Terms Trading Terms Outline Colu…" at bounding box center [354, 180] width 709 height 314
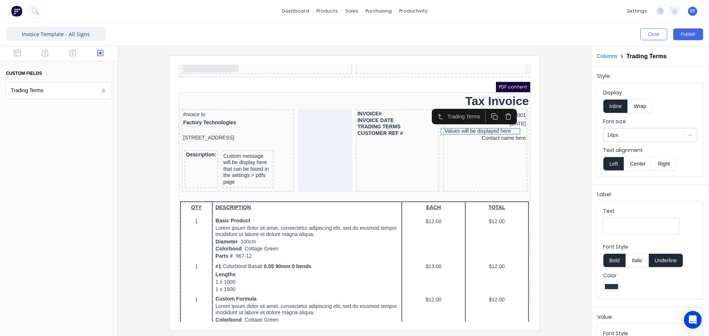
click at [660, 164] on button "Right" at bounding box center [663, 164] width 24 height 14
click at [584, 140] on div at bounding box center [354, 191] width 472 height 290
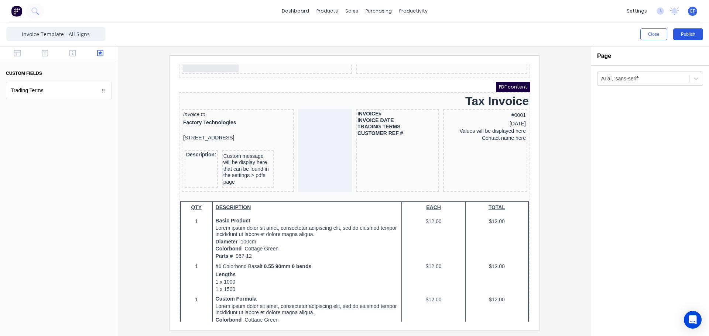
click at [694, 35] on button "Publish" at bounding box center [688, 34] width 30 height 12
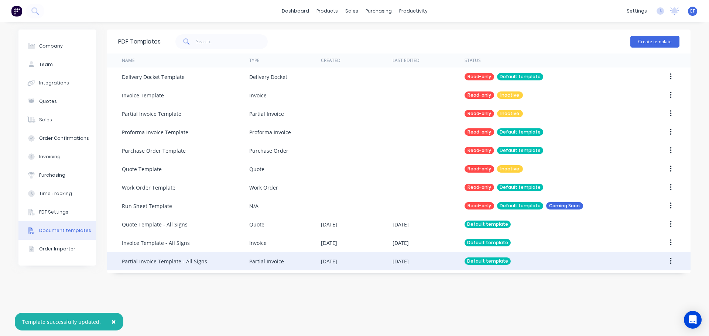
click at [151, 261] on div "Partial Invoice Template - All Signs" at bounding box center [164, 262] width 85 height 8
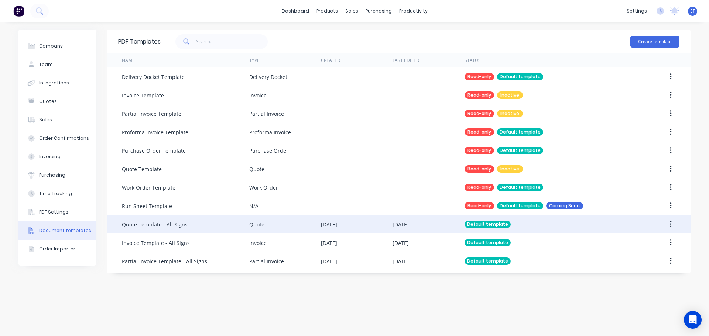
click at [170, 221] on div "Quote Template - All Signs" at bounding box center [155, 225] width 66 height 8
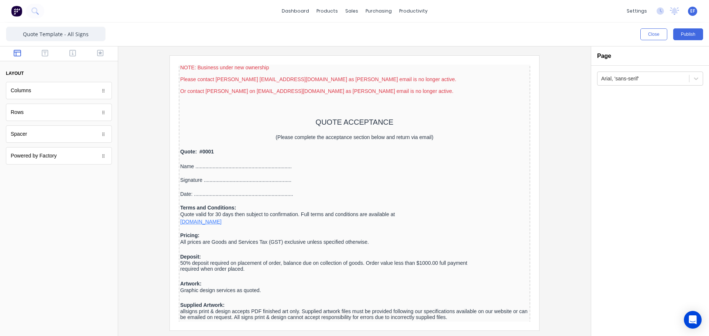
scroll to position [626, 0]
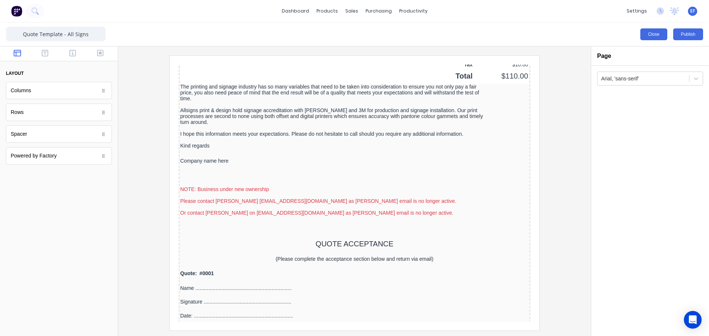
click at [647, 34] on button "Close" at bounding box center [653, 34] width 27 height 12
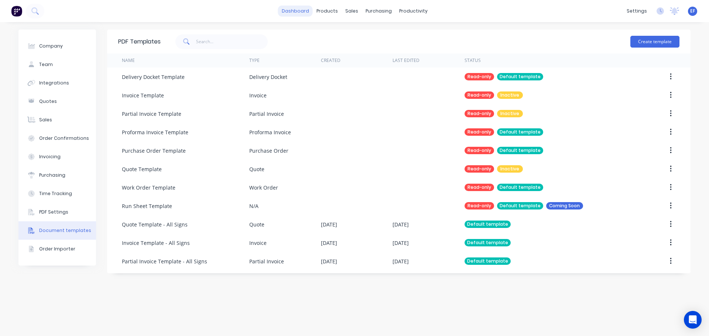
click at [297, 13] on link "dashboard" at bounding box center [295, 11] width 35 height 11
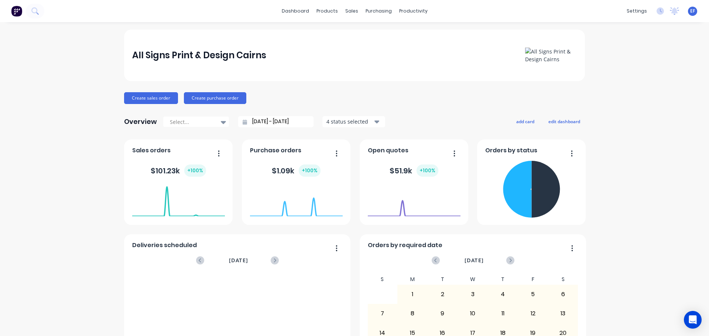
click at [690, 13] on span "EF" at bounding box center [692, 11] width 5 height 7
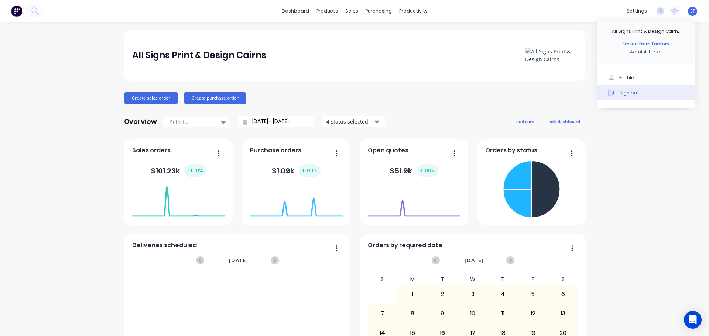
click at [619, 100] on button "Sign out" at bounding box center [646, 92] width 98 height 15
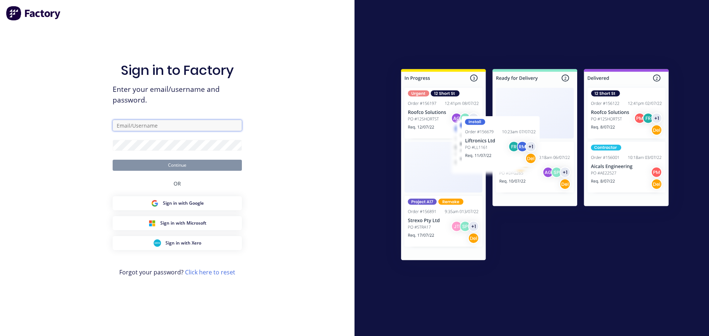
click at [166, 126] on input "text" at bounding box center [177, 125] width 129 height 11
type input "[EMAIL_ADDRESS][DOMAIN_NAME]"
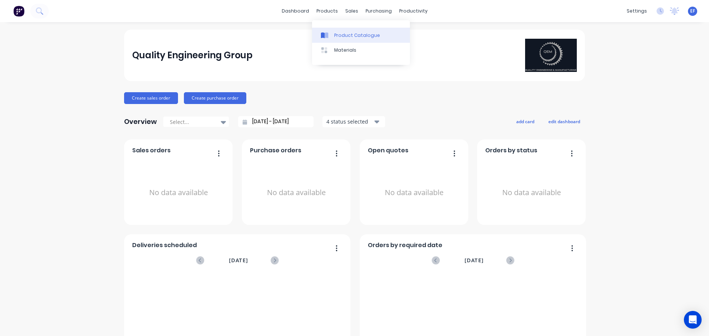
click at [343, 41] on link "Product Catalogue" at bounding box center [361, 35] width 98 height 15
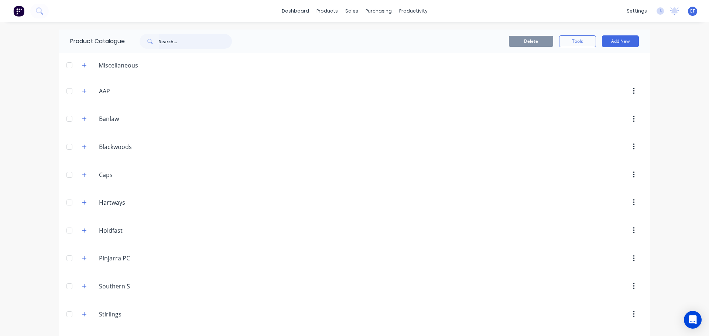
click at [169, 43] on input "text" at bounding box center [195, 41] width 73 height 15
paste input "VALVE, SNUDDER, 3/8" BSPT (MF), 316SS"
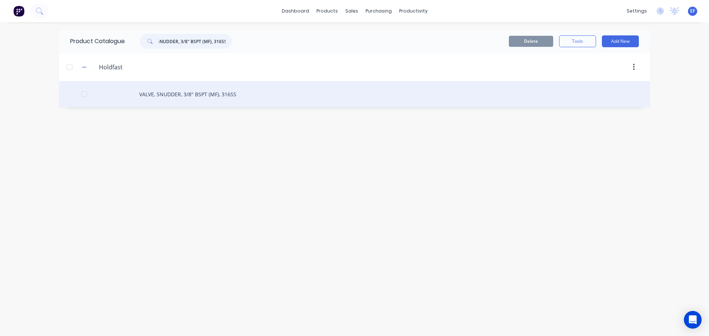
type input "VALVE, SNUDDER, 3/8" BSPT (MF), 316SS"
click at [148, 92] on div "VALVE, SNUDDER, 3/8" BSPT (MF), 316SS" at bounding box center [354, 94] width 590 height 26
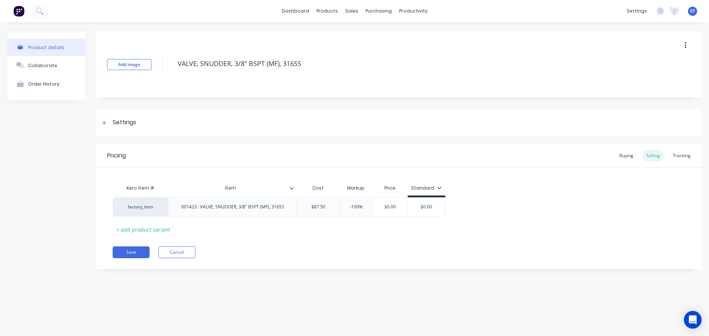
type textarea "x"
click at [138, 208] on div "factory_item" at bounding box center [140, 207] width 41 height 7
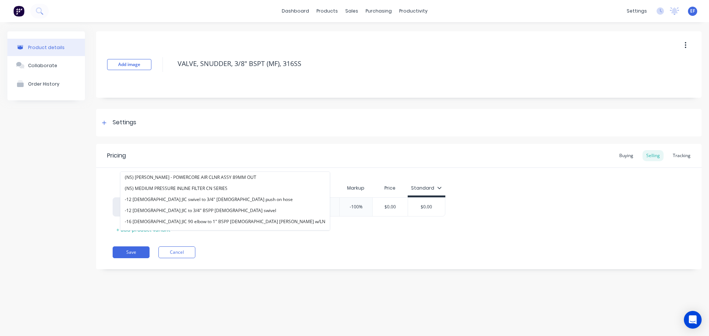
paste input "VALVE, SNUDDER, 3/8" BSPT (MF), 316SS"
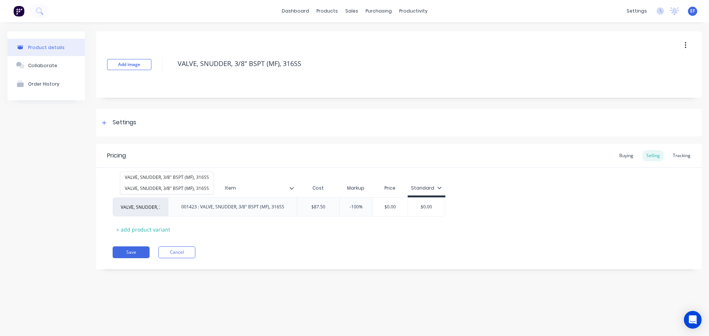
scroll to position [0, 43]
type input "VALVE, SNUDDER, 3/8" BSPT (MF), 316SS"
click at [201, 180] on button "VALVE, SNUDDER, 3/8" BSPT (MF), 316SS" at bounding box center [166, 177] width 93 height 11
click at [124, 254] on button "Save" at bounding box center [131, 253] width 37 height 12
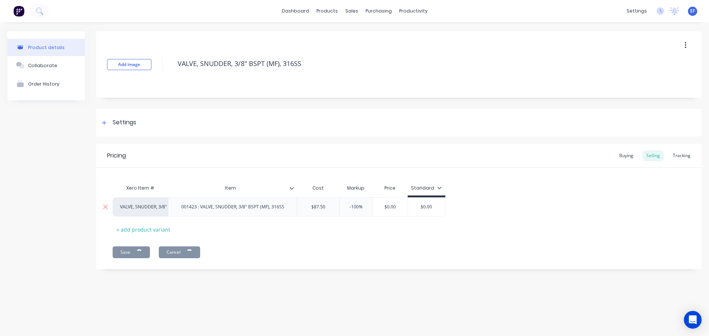
type textarea "x"
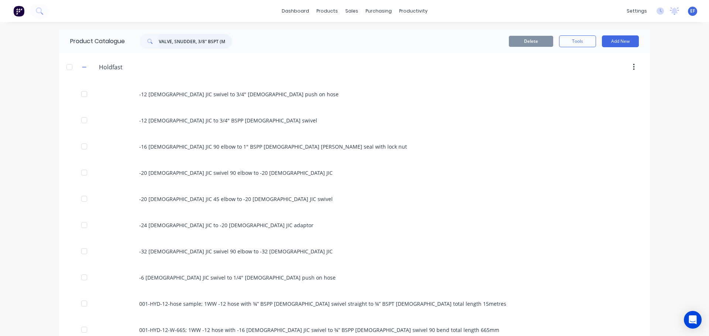
click at [205, 44] on input "VALVE, SNUDDER, 3/8" BSPT (MF), 316SS" at bounding box center [195, 41] width 73 height 15
click at [181, 41] on input "VALVE, SNUDDER, 3/8" BSPT (MF), 316SS" at bounding box center [195, 41] width 73 height 15
paste input "BALL,ACTUATED AUTO RETURN NC ELECTRIC (SS)"
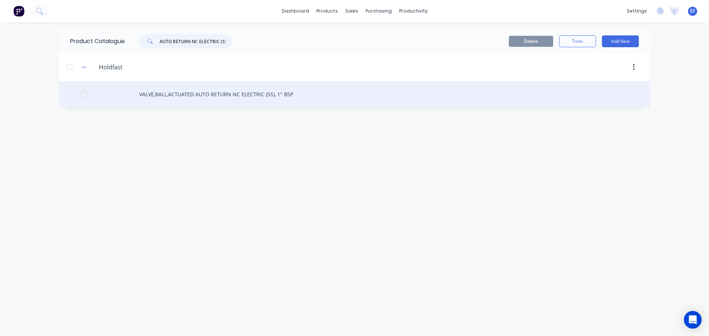
type input "VALVE,BALL,ACTUATED AUTO RETURN NC ELECTRIC (SS)"
click at [180, 100] on div "VALVE,BALL,ACTUATED AUTO RETURN NC ELECTRIC (SS), 1" BSP" at bounding box center [354, 94] width 590 height 26
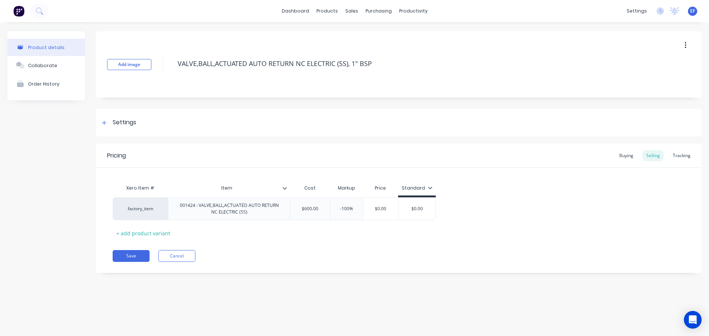
type textarea "x"
click at [140, 211] on div "factory_item" at bounding box center [140, 209] width 41 height 7
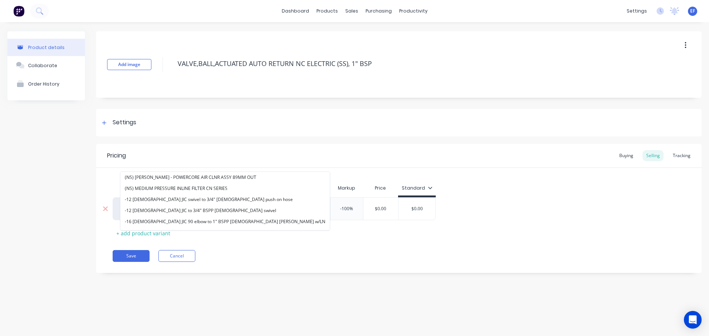
paste input "VALVE,BALL,ACTUATED AUTO RETURN NC ELECTRIC (SS)"
type input "VALVE,BALL,ACTUATED AUTO RETURN NC ELECTRIC (SS)"
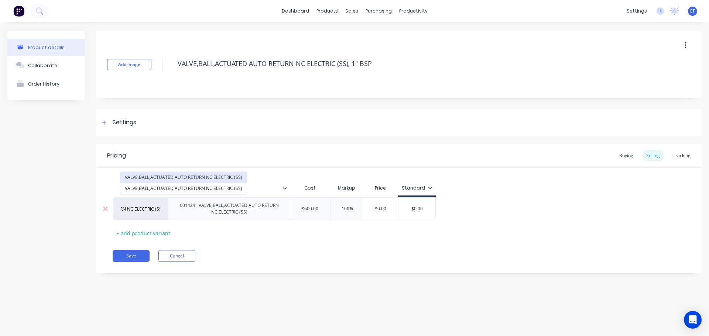
click at [211, 182] on button "VALVE,BALL,ACTUATED AUTO RETURN NC ELECTRIC (SS)" at bounding box center [183, 177] width 126 height 11
click at [131, 256] on button "Save" at bounding box center [131, 256] width 37 height 12
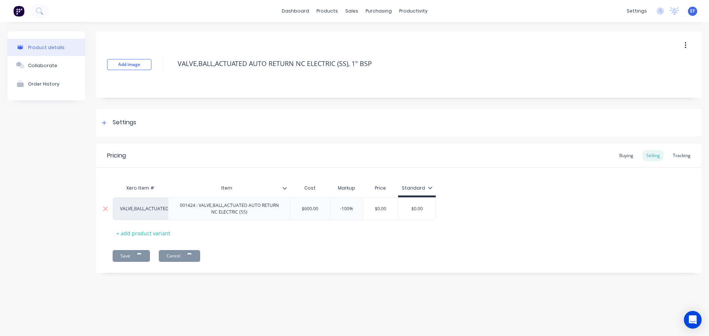
type textarea "x"
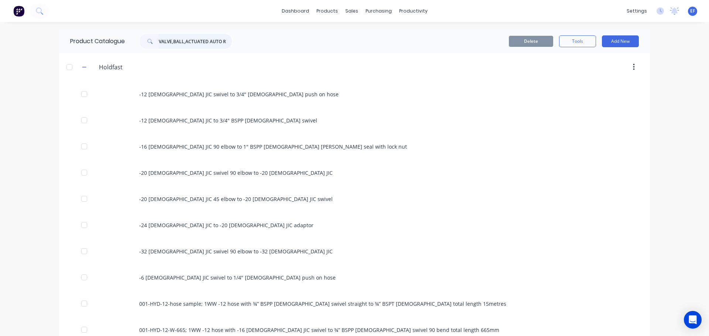
click at [210, 43] on input "VALVE,BALL,ACTUATED AUTO RETURN NC ELECTRIC (SS)" at bounding box center [195, 41] width 73 height 15
paste input "DISINFECTANT [PERSON_NAME] 20 ORIGINAL 300G"
type input "DISINFECTANT [PERSON_NAME] 20 ORIGINAL 300G"
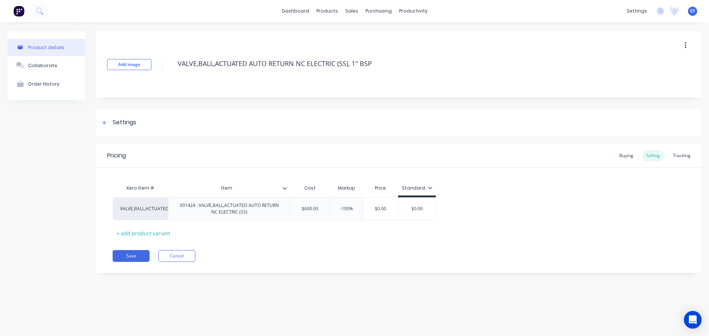
type textarea "x"
click at [338, 34] on div "Product Catalogue" at bounding box center [360, 35] width 46 height 7
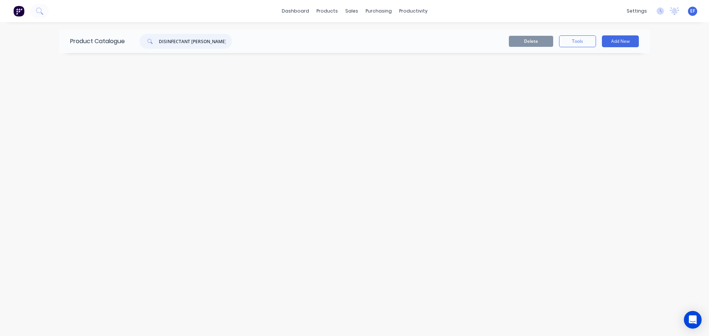
click at [186, 41] on input "DISINFECTANT [PERSON_NAME] 20 ORIGINAL 300G" at bounding box center [195, 41] width 73 height 15
type input "\"
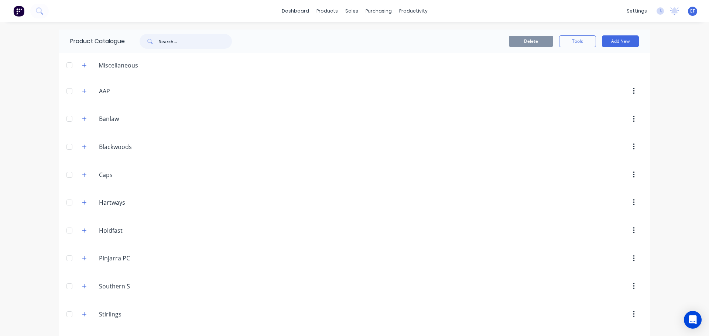
click at [178, 45] on input "text" at bounding box center [195, 41] width 73 height 15
paste input "DISINFECTANT [PERSON_NAME] 20 ORIGINAL 300G"
drag, startPoint x: 195, startPoint y: 43, endPoint x: 128, endPoint y: 46, distance: 66.9
click at [128, 46] on div "DISINFECTANT" at bounding box center [184, 41] width 118 height 15
paste input "475031"
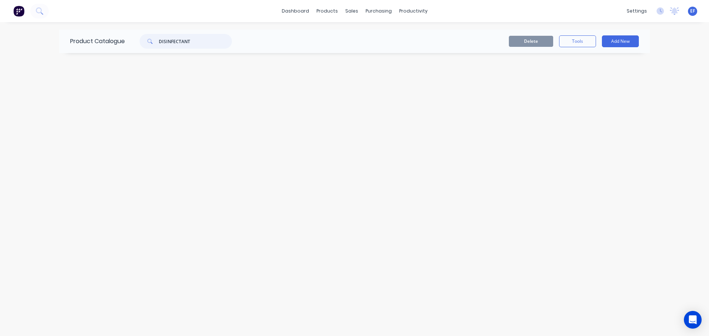
type input "475031"
drag, startPoint x: 185, startPoint y: 43, endPoint x: 133, endPoint y: 44, distance: 51.7
click at [133, 44] on div "475031" at bounding box center [184, 41] width 118 height 15
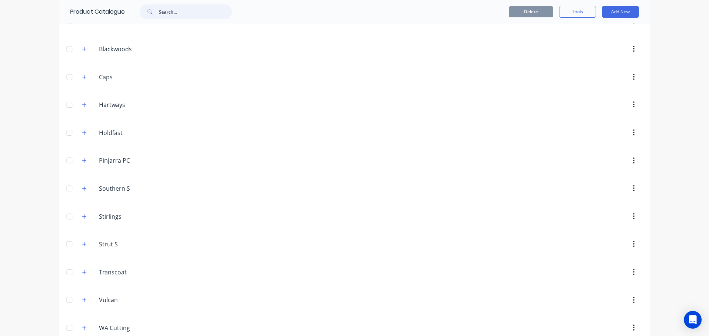
scroll to position [111, 0]
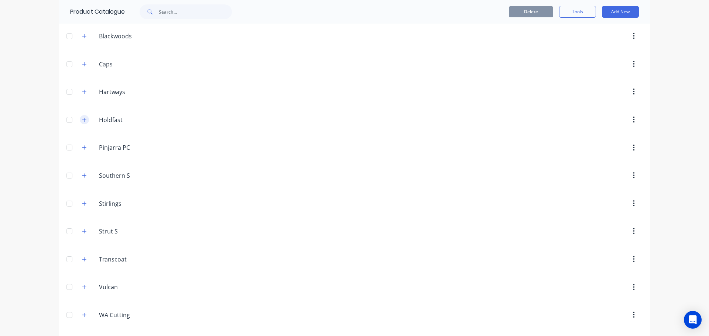
click at [85, 121] on button "button" at bounding box center [84, 119] width 9 height 9
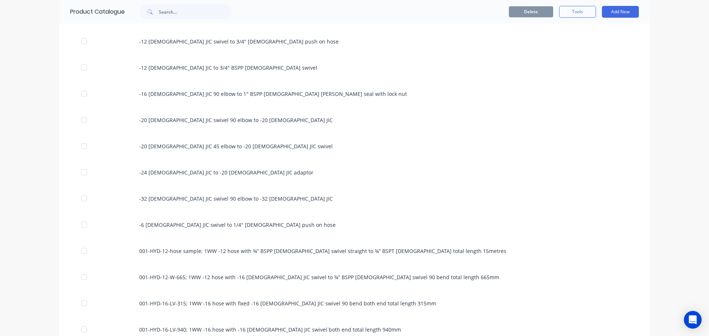
scroll to position [148, 0]
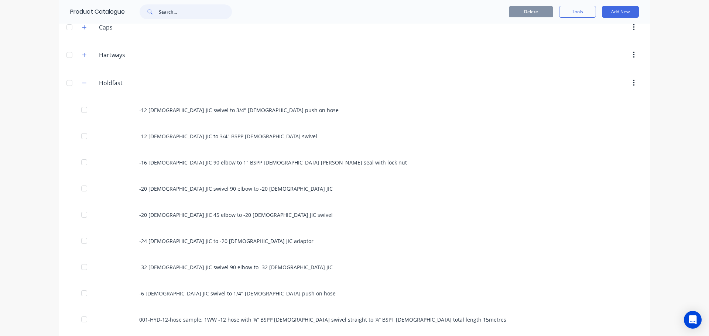
click at [182, 17] on input "text" at bounding box center [195, 11] width 73 height 15
type input "dis"
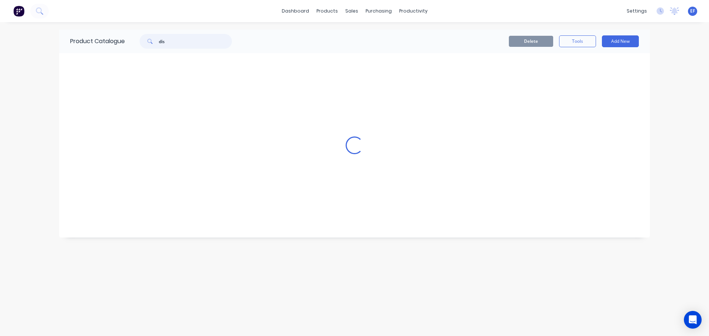
scroll to position [0, 0]
drag, startPoint x: 174, startPoint y: 42, endPoint x: 145, endPoint y: 46, distance: 29.8
click at [145, 46] on div "dis" at bounding box center [185, 41] width 92 height 15
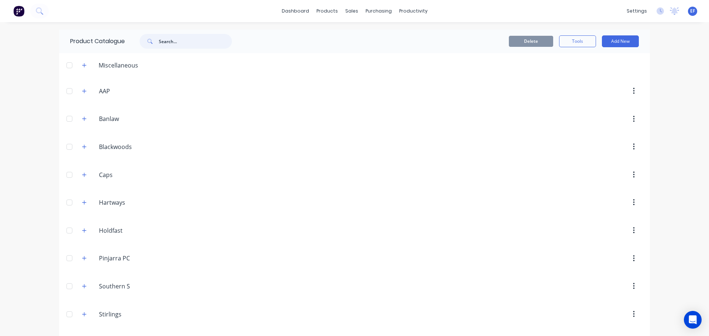
click at [174, 42] on input "text" at bounding box center [195, 41] width 73 height 15
paste input "uvex 1008 Lens Cleaning Tissues -"
type input "u"
drag, startPoint x: 178, startPoint y: 42, endPoint x: 134, endPoint y: 46, distance: 44.4
click at [134, 46] on div "tissue" at bounding box center [182, 41] width 100 height 15
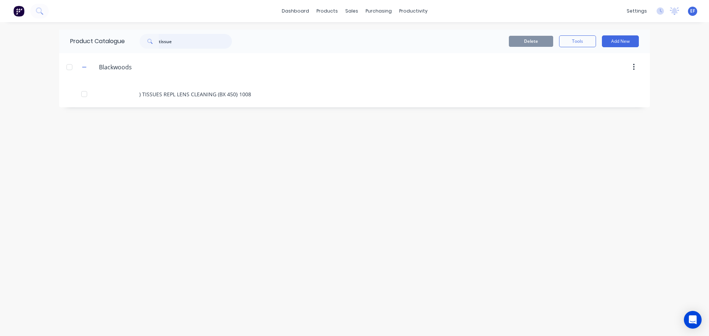
click at [189, 42] on input "tissue" at bounding box center [195, 41] width 73 height 15
drag, startPoint x: 177, startPoint y: 45, endPoint x: 135, endPoint y: 45, distance: 42.4
click at [135, 45] on div "tissue" at bounding box center [182, 41] width 100 height 15
paste input "526966"
type input "5"
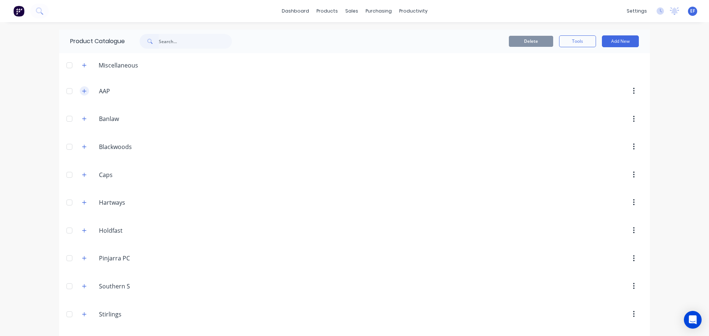
click at [80, 92] on button "button" at bounding box center [84, 90] width 9 height 9
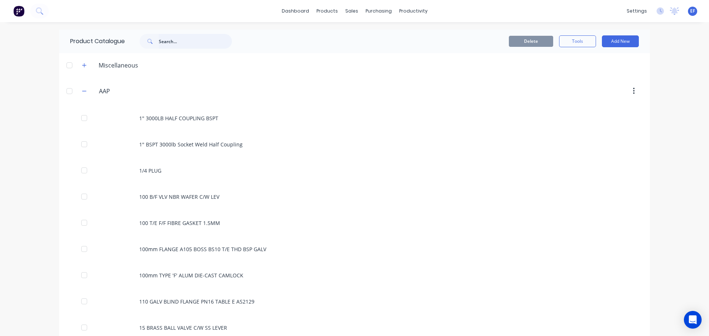
click at [179, 44] on input "text" at bounding box center [195, 41] width 73 height 15
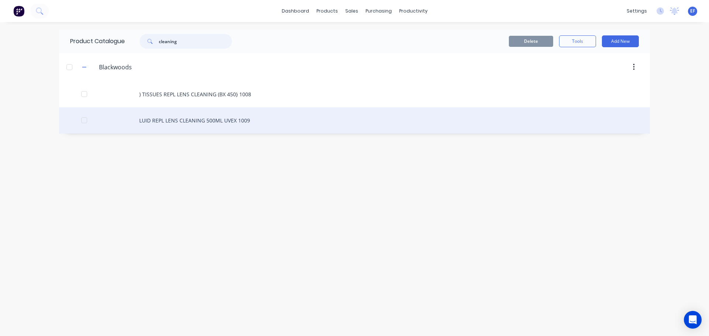
type input "cleaning"
click at [239, 121] on div "LUID REPL LENS CLEANING 500ML UVEX 1009" at bounding box center [354, 120] width 590 height 26
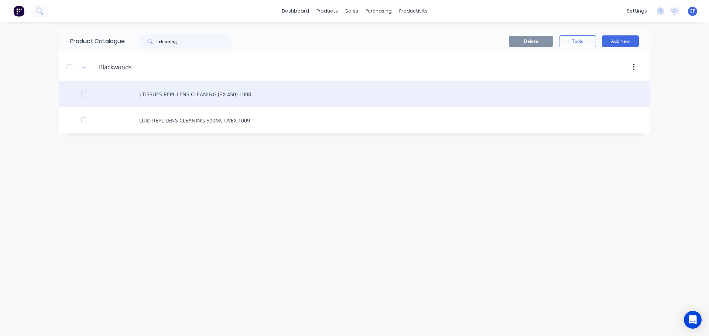
click at [156, 92] on div ") TISSUES REPL LENS CLEANING (BX 450} 1008" at bounding box center [354, 94] width 590 height 26
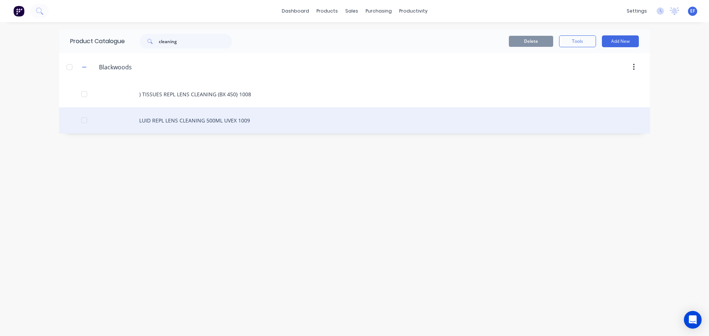
click at [162, 123] on div "LUID REPL LENS CLEANING 500ML UVEX 1009" at bounding box center [354, 120] width 590 height 26
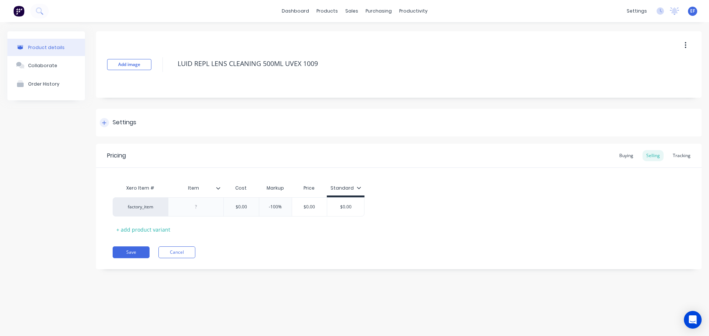
type textarea "x"
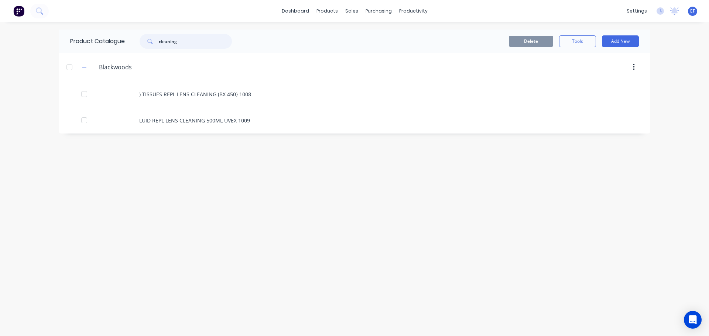
drag, startPoint x: 163, startPoint y: 42, endPoint x: 111, endPoint y: 46, distance: 52.1
click at [116, 47] on div "Product Catalogue cleaning" at bounding box center [154, 42] width 191 height 24
paste input "FLUID REPL LENS CLEANING 500ML UVEX 1009"
type input "F"
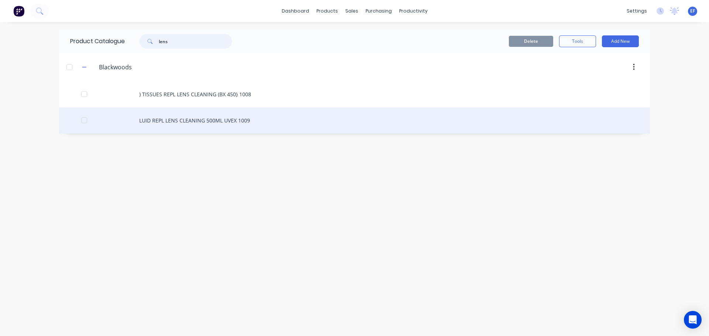
type input "lens"
click at [151, 125] on div "LUID REPL LENS CLEANING 500ML UVEX 1009" at bounding box center [354, 120] width 590 height 26
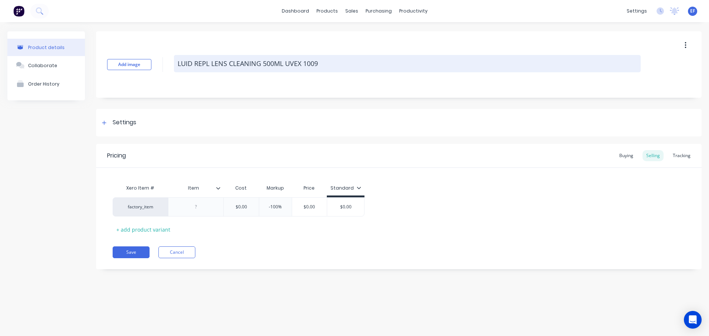
click at [179, 65] on textarea "LUID REPL LENS CLEANING 500ML UVEX 1009" at bounding box center [407, 63] width 466 height 17
type textarea "x"
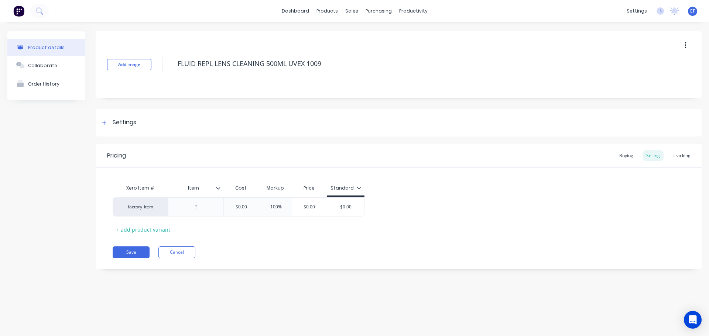
type textarea "FLUID REPL LENS CLEANING 500ML UVEX 1009"
type textarea "x"
type textarea "FLUID REPL LENS CLEANING 500ML UVEX 1009"
click at [93, 168] on div "Product details Collaborate Order History Add image FLUID REPL LENS CLEANING 50…" at bounding box center [354, 155] width 694 height 249
click at [130, 210] on div "factory_item" at bounding box center [140, 207] width 41 height 7
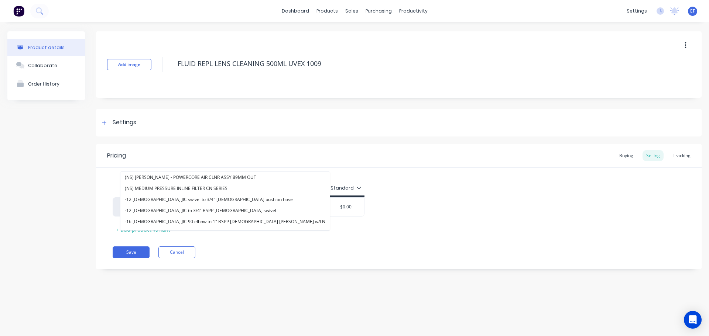
paste input "FLUID REPL LENS CLEANING 500ML UVEX 1009"
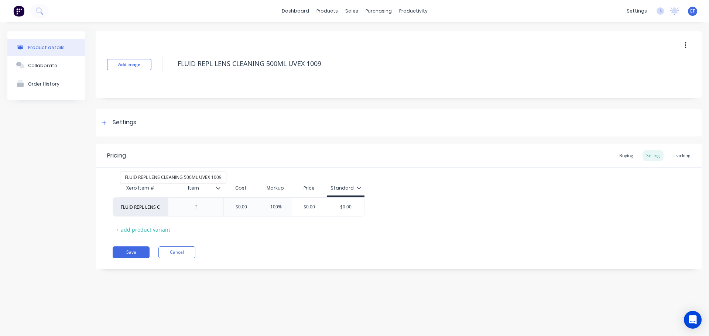
scroll to position [0, 57]
type input "FLUID REPL LENS CLEANING 500ML UVEX 1009"
click at [148, 180] on button "FLUID REPL LENS CLEANING 500ML UVEX 1009" at bounding box center [173, 177] width 106 height 11
click at [136, 251] on button "Save" at bounding box center [131, 253] width 37 height 12
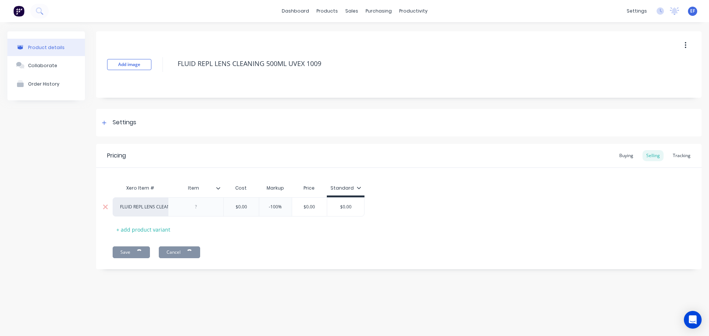
type textarea "x"
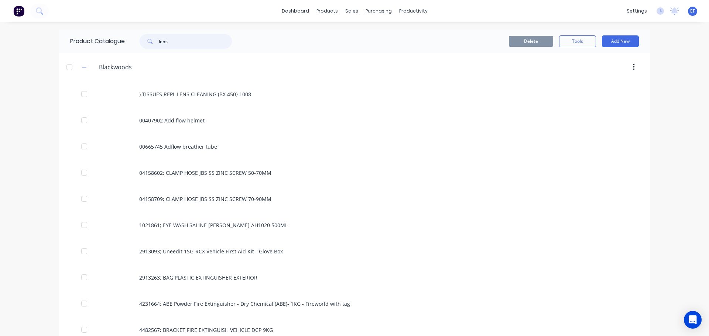
drag, startPoint x: 187, startPoint y: 39, endPoint x: 133, endPoint y: 43, distance: 54.4
click at [133, 43] on div "lens" at bounding box center [182, 41] width 100 height 15
paste input "MILK UHT FULL CREAM 1L"
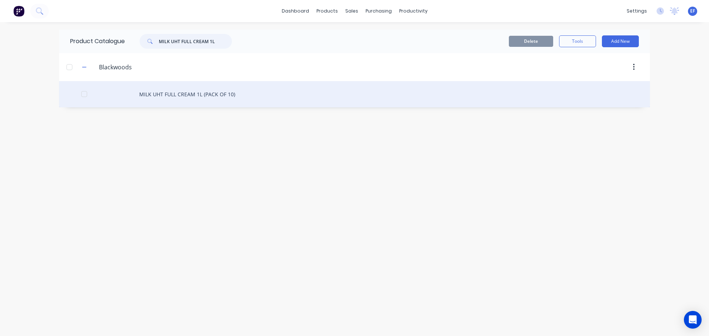
type input "MILK UHT FULL CREAM 1L"
click at [145, 94] on div "MILK UHT FULL CREAM 1L (PACK OF 10)" at bounding box center [354, 94] width 590 height 26
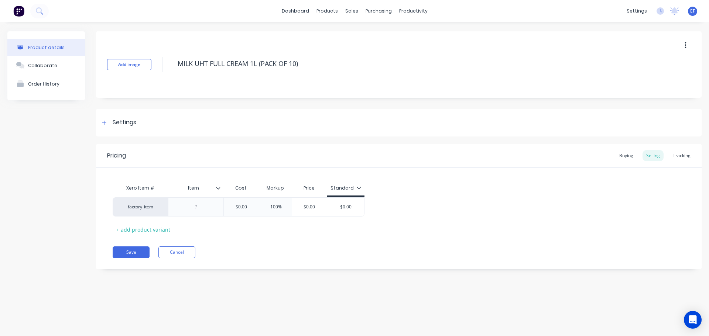
type textarea "x"
click at [139, 211] on div "factory_item" at bounding box center [140, 206] width 55 height 19
click at [139, 209] on div "factory_item" at bounding box center [140, 207] width 41 height 7
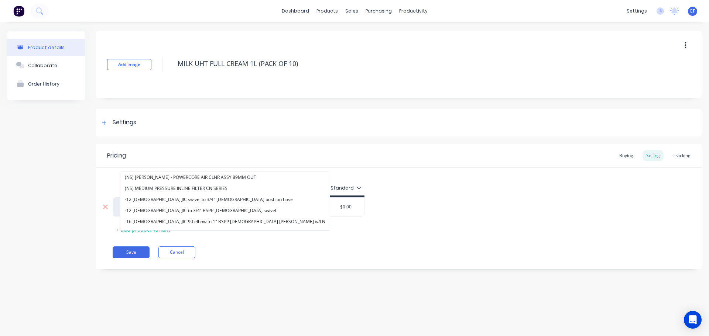
paste input "MILK UHT FULL CREAM 1L"
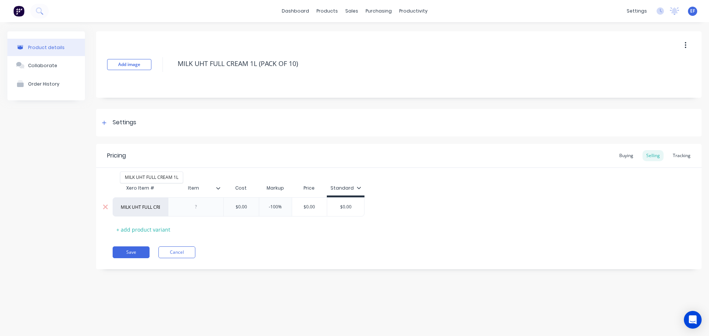
scroll to position [0, 14]
type input "MILK UHT FULL CREAM 1L"
click at [170, 179] on button "MILK UHT FULL CREAM 1L" at bounding box center [151, 177] width 62 height 11
click at [127, 254] on button "Save" at bounding box center [131, 253] width 37 height 12
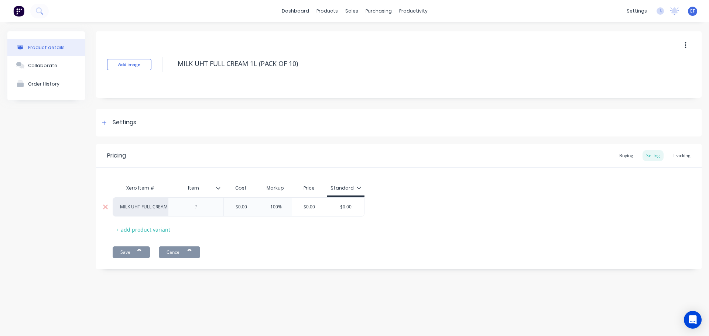
type textarea "x"
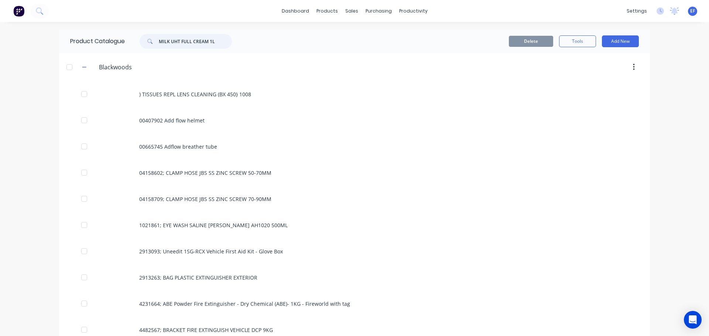
drag, startPoint x: 220, startPoint y: 42, endPoint x: 123, endPoint y: 42, distance: 96.3
click at [125, 42] on div "MILK UHT FULL CREAM 1L" at bounding box center [184, 41] width 118 height 15
paste input "ACETONE 4 LITRES"
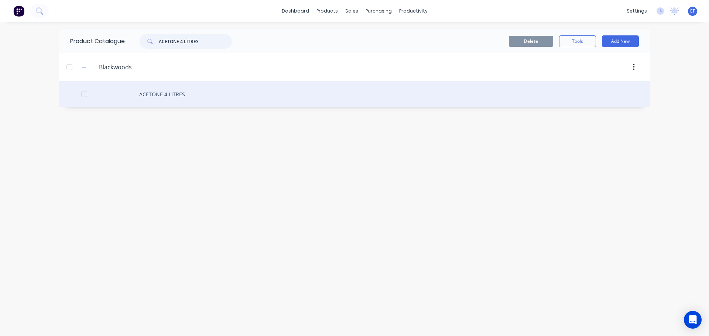
type input "ACETONE 4 LITRES"
click at [150, 97] on div "ACETONE 4 LITRES" at bounding box center [354, 94] width 590 height 26
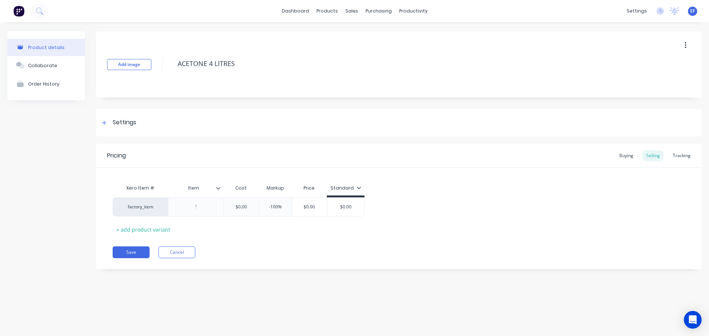
type textarea "x"
click at [140, 203] on div "factory_item" at bounding box center [140, 206] width 55 height 19
click at [138, 209] on div "factory_item" at bounding box center [140, 207] width 41 height 7
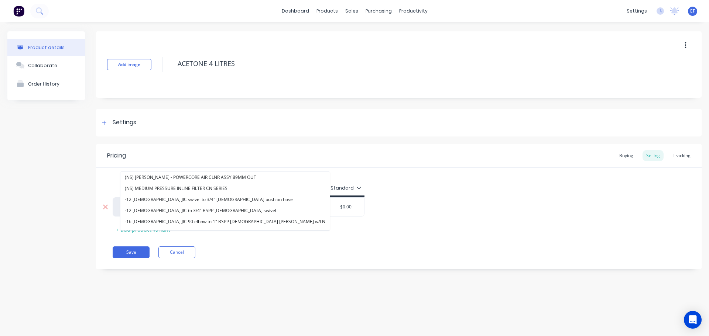
paste input "ACETONE 4 LITRES"
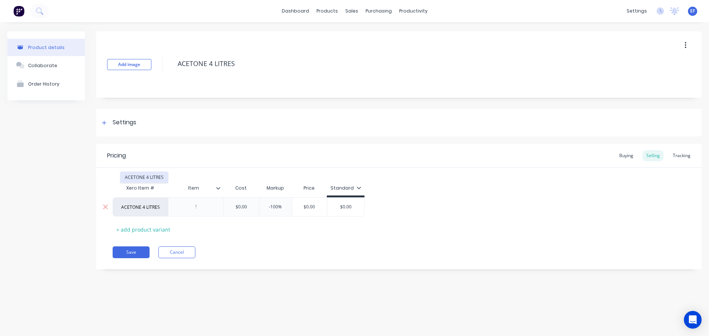
type input "ACETONE 4 LITRES"
click at [140, 180] on button "ACETONE 4 LITRES" at bounding box center [144, 177] width 48 height 11
click at [128, 252] on button "Save" at bounding box center [131, 253] width 37 height 12
type textarea "x"
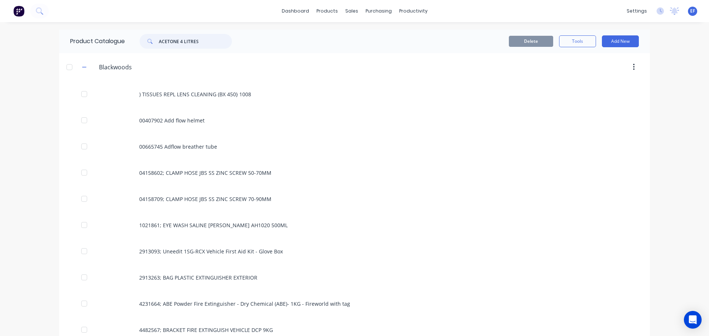
drag, startPoint x: 209, startPoint y: 46, endPoint x: 121, endPoint y: 46, distance: 87.8
click at [121, 46] on div "Product Catalogue ACETONE 4 LITRES" at bounding box center [154, 42] width 191 height 24
paste input "Kit spill oil"
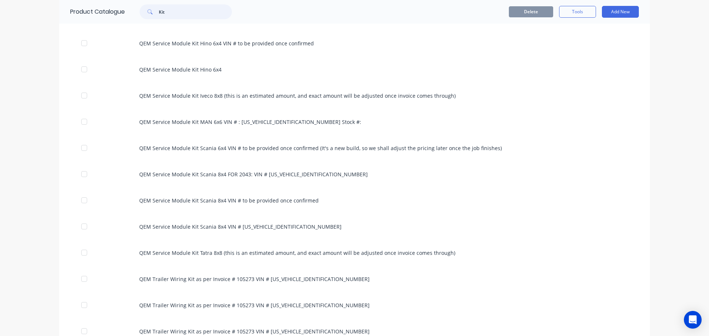
scroll to position [1515, 0]
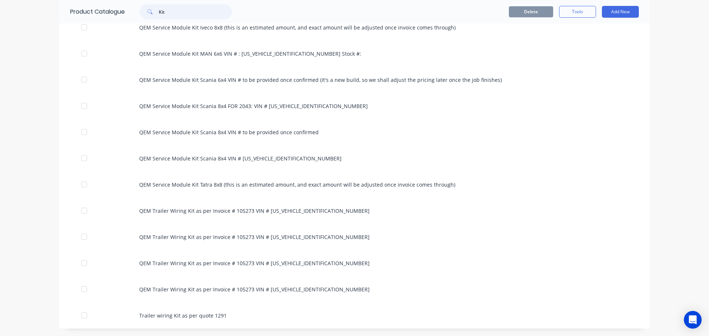
drag, startPoint x: 172, startPoint y: 7, endPoint x: 150, endPoint y: 12, distance: 23.1
click at [150, 12] on div "Kit" at bounding box center [185, 11] width 92 height 15
paste input "EYE WASH [PERSON_NAME] AH1020 500ML"
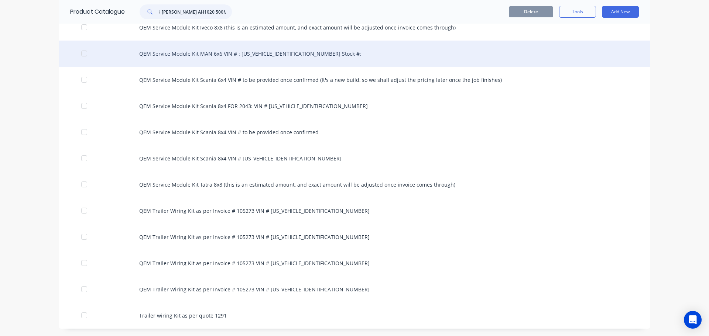
scroll to position [0, 0]
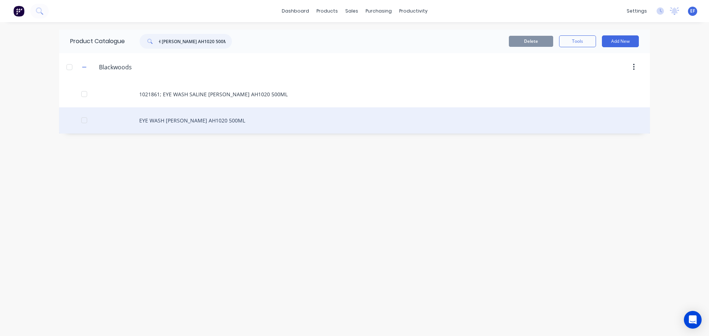
type input "EYE WASH [PERSON_NAME] AH1020 500ML"
click at [174, 125] on div "EYE WASH [PERSON_NAME] AH1020 500ML" at bounding box center [354, 120] width 590 height 26
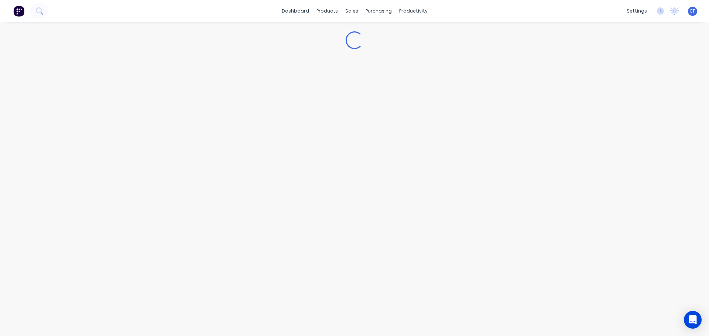
type textarea "x"
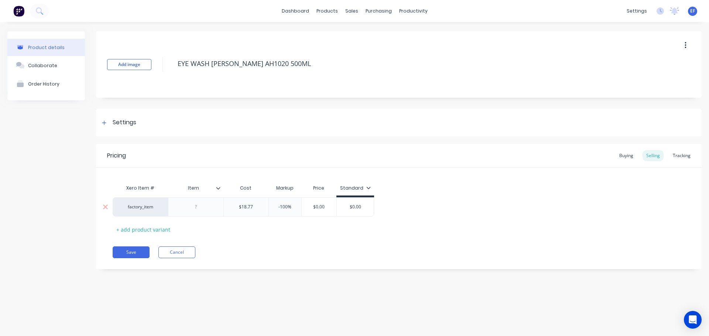
click at [144, 208] on div "factory_item" at bounding box center [140, 207] width 41 height 7
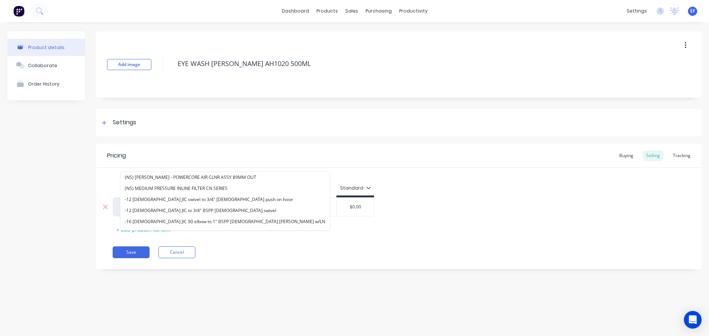
paste input "EYE WASH [PERSON_NAME] AH1020 500ML"
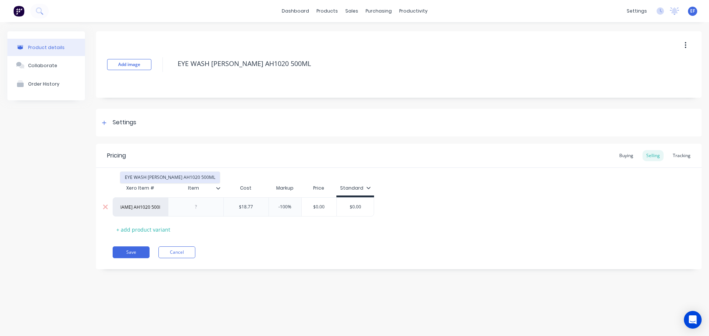
type input "EYE WASH [PERSON_NAME] AH1020 500ML"
click at [154, 178] on button "EYE WASH [PERSON_NAME] AH1020 500ML" at bounding box center [169, 177] width 99 height 11
click at [134, 252] on button "Save" at bounding box center [131, 253] width 37 height 12
type textarea "x"
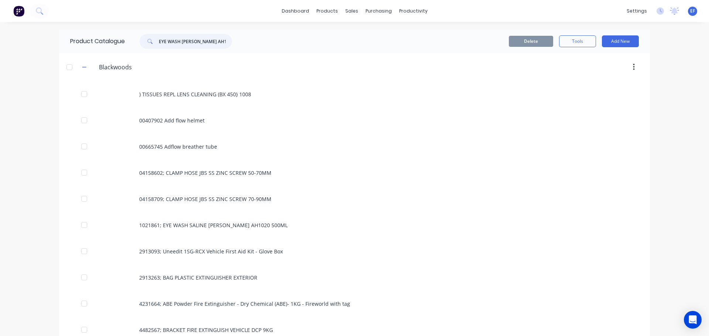
click at [229, 43] on input "EYE WASH [PERSON_NAME] AH1020 500ML" at bounding box center [195, 41] width 73 height 15
click at [214, 41] on input "EYE WASH [PERSON_NAME] AH1020 500ML" at bounding box center [195, 41] width 73 height 15
paste input "HOOD WELDING FLAME RETARDANT [PERSON_NAME]"
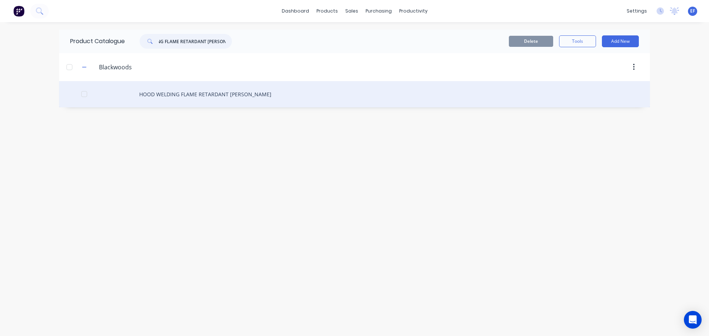
type input "HOOD WELDING FLAME RETARDANT [PERSON_NAME]"
click at [180, 93] on div "HOOD WELDING FLAME RETARDANT [PERSON_NAME]" at bounding box center [354, 94] width 590 height 26
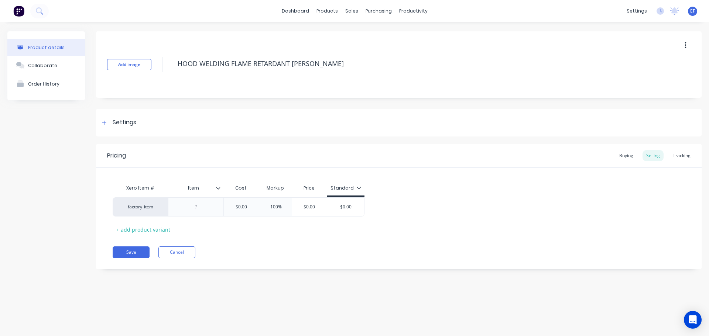
type textarea "x"
click at [142, 206] on div "factory_item" at bounding box center [140, 207] width 41 height 7
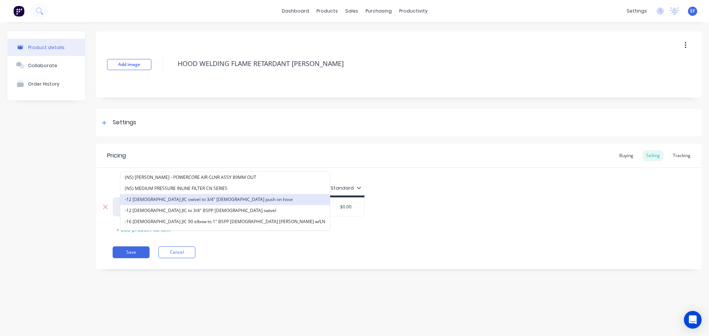
paste input "HOOD WELDING FLAME RETARDANT [PERSON_NAME]"
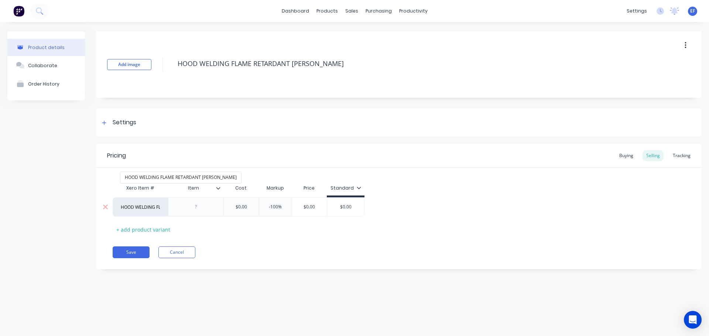
scroll to position [0, 56]
type input "HOOD WELDING FLAME RETARDANT [PERSON_NAME]"
click at [165, 178] on button "HOOD WELDING FLAME RETARDANT [PERSON_NAME]" at bounding box center [180, 177] width 121 height 11
click at [138, 253] on button "Save" at bounding box center [131, 253] width 37 height 12
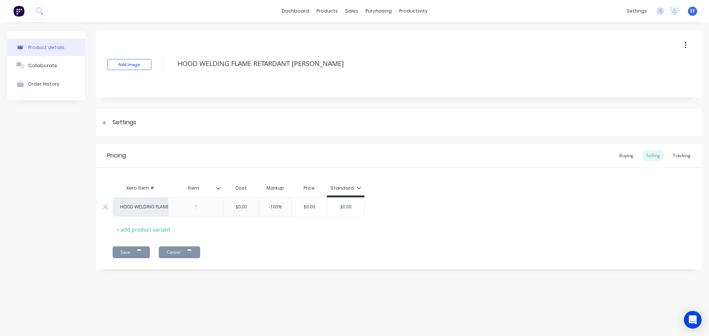
type textarea "x"
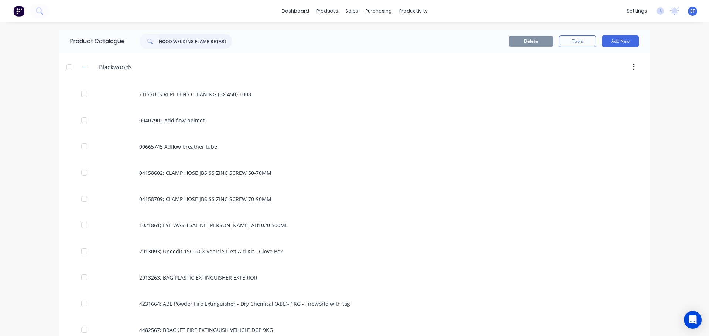
click at [170, 42] on input "HOOD WELDING FLAME RETARDANT [PERSON_NAME]" at bounding box center [195, 41] width 73 height 15
paste input "GREASE GADUS S2 V100 3 SHELL 450GM"
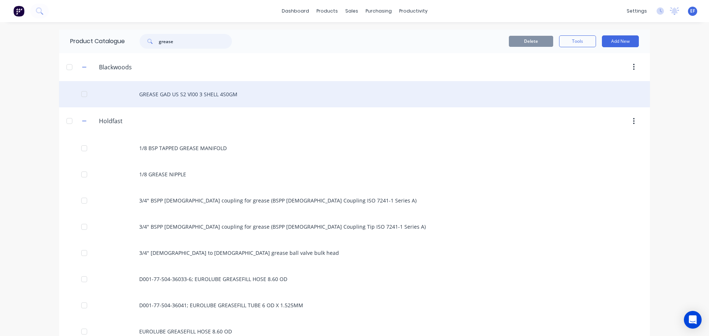
type input "grease"
click at [178, 97] on div "GREASE GAD US S2 Vl00 3 SHELL 4S0GM" at bounding box center [354, 94] width 590 height 26
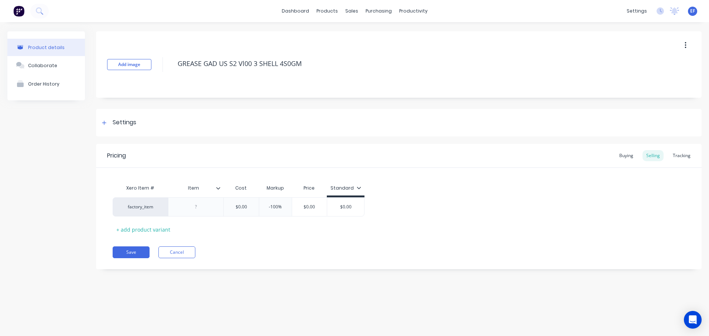
type textarea "x"
click at [132, 204] on div "factory_item" at bounding box center [140, 207] width 41 height 7
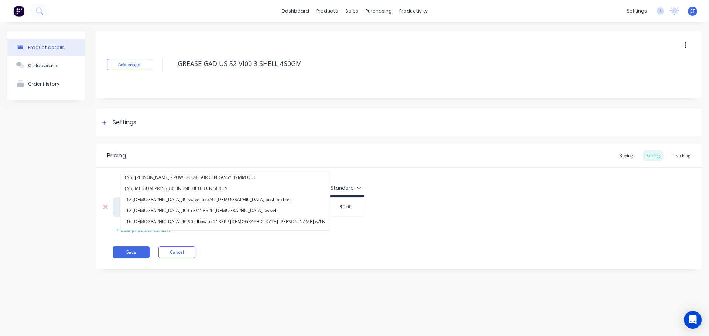
paste input "GREASE GADUS S2 V100 3 SHELL 450GM"
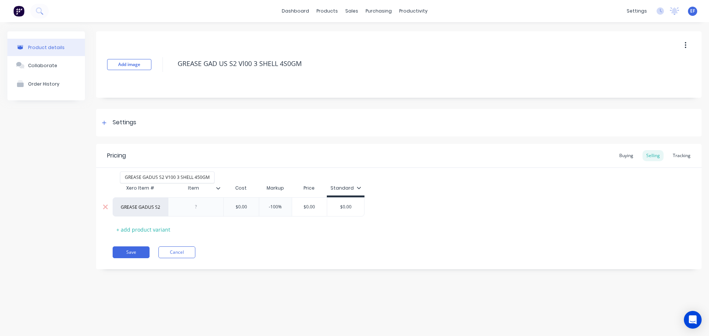
scroll to position [0, 44]
type input "GREASE GADUS S2 V100 3 SHELL 450GM"
click at [175, 179] on button "GREASE GADUS S2 V100 3 SHELL 450GM" at bounding box center [167, 177] width 94 height 11
click at [128, 249] on button "Save" at bounding box center [131, 253] width 37 height 12
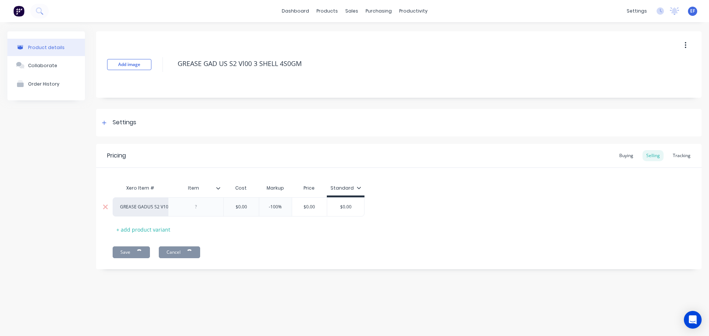
type textarea "x"
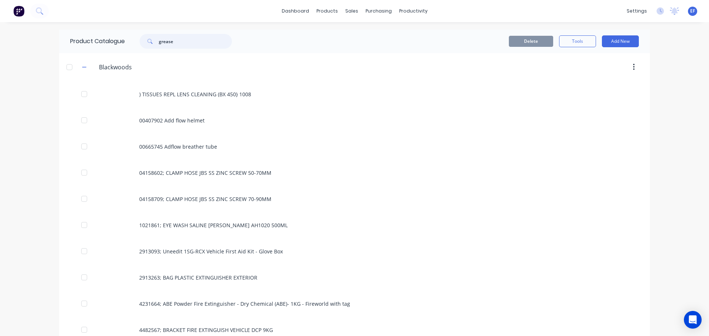
drag, startPoint x: 192, startPoint y: 43, endPoint x: 109, endPoint y: 49, distance: 82.9
click at [109, 49] on div "Product Catalogue grease" at bounding box center [154, 42] width 191 height 24
paste input "MARKER WHITEBOARD ARTLINE 577 BLACK (12)"
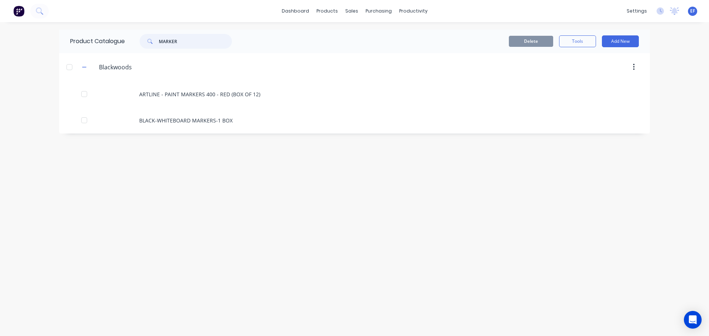
drag, startPoint x: 186, startPoint y: 44, endPoint x: 133, endPoint y: 46, distance: 52.8
click at [133, 46] on div "MARKER" at bounding box center [184, 41] width 118 height 15
paste input "CLEANER & POLISH S/STEEL AERO 3M 600GM"
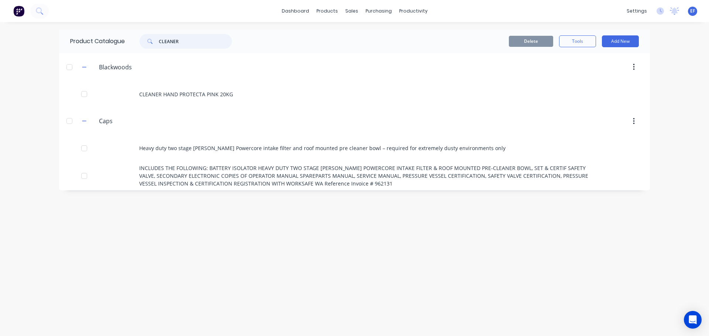
drag, startPoint x: 197, startPoint y: 46, endPoint x: 141, endPoint y: 46, distance: 56.5
click at [141, 46] on div "CLEANER" at bounding box center [185, 41] width 92 height 15
paste input "GLOVES RIGGERS STANDARD WARRIOR 500 L"
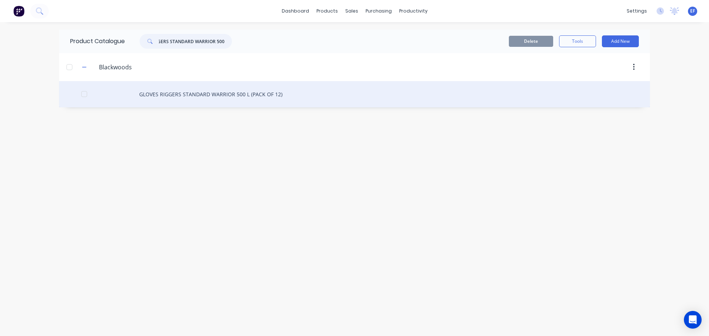
type input "GLOVES RIGGERS STANDARD WARRIOR 500 L"
click at [169, 100] on div "GLOVES RIGGERS STANDARD WARRIOR 500 L (PACK OF 12)" at bounding box center [354, 94] width 590 height 26
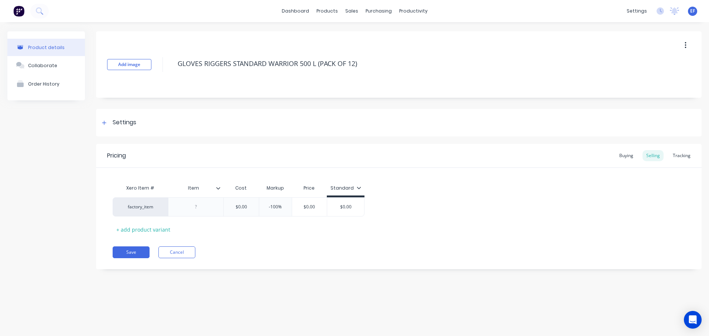
type textarea "x"
click at [135, 206] on div "factory_item" at bounding box center [140, 207] width 41 height 7
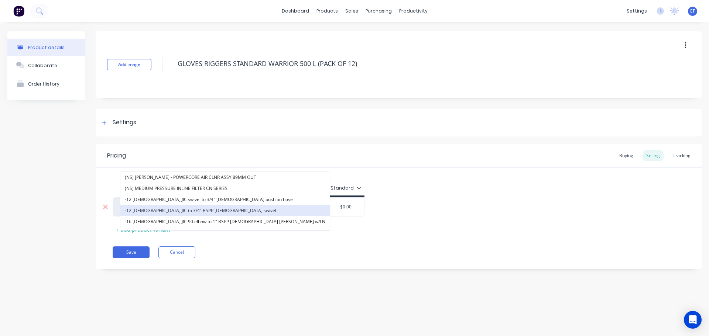
paste input "GLOVES RIGGERS STANDARD WARRIOR 500 L"
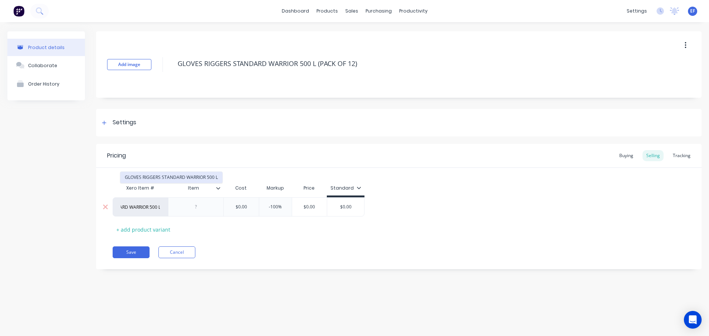
type input "GLOVES RIGGERS STANDARD WARRIOR 500 L"
click at [163, 174] on button "GLOVES RIGGERS STANDARD WARRIOR 500 L" at bounding box center [171, 177] width 102 height 11
click at [130, 251] on button "Save" at bounding box center [131, 253] width 37 height 12
type textarea "x"
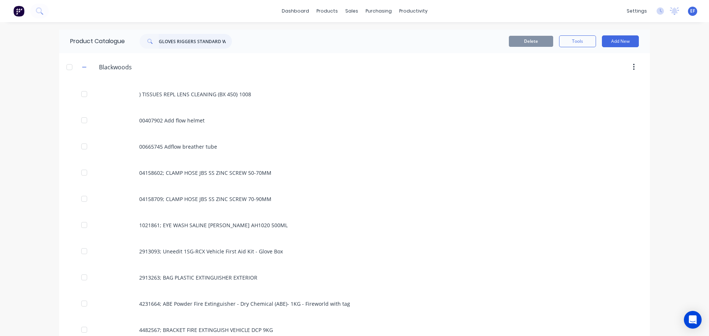
click at [176, 42] on input "GLOVES RIGGERS STANDARD WARRIOR 500 L" at bounding box center [195, 41] width 73 height 15
paste input "AUNTLETS WELDING WELDTEC KEV/ST RF BLUE"
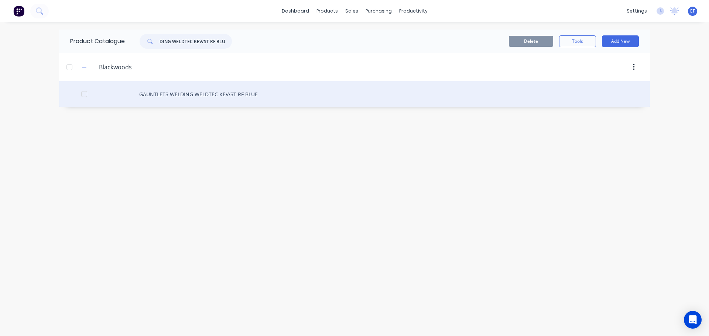
type input "GAUNTLETS WELDING WELDTEC KEV/ST RF BLUE"
click at [203, 94] on div "GAUNTLETS WELDING WELDTEC KEV/ST RF BLUE" at bounding box center [354, 94] width 590 height 26
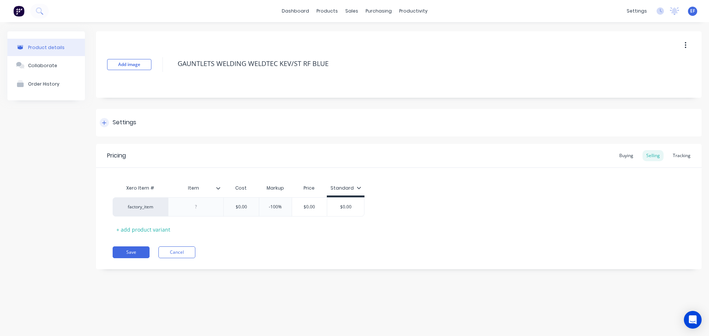
click at [120, 130] on div "Settings" at bounding box center [398, 123] width 605 height 28
type textarea "x"
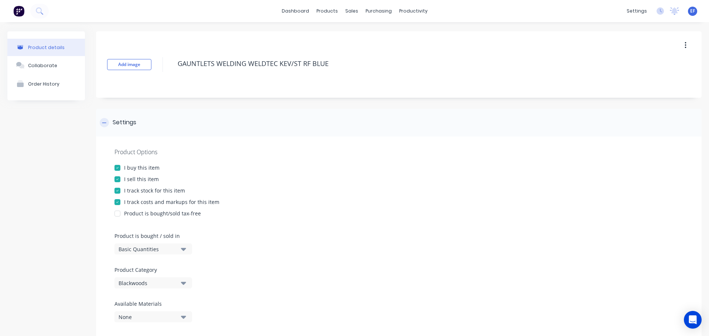
click at [120, 130] on div "Settings" at bounding box center [398, 123] width 605 height 28
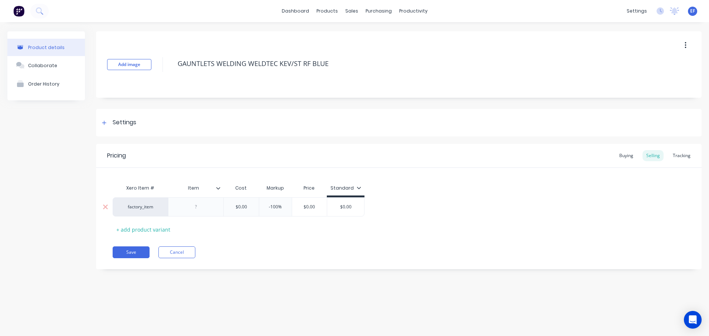
click at [137, 208] on div "factory_item" at bounding box center [140, 207] width 41 height 7
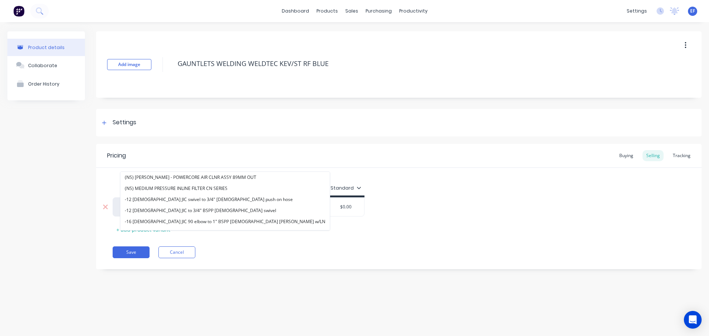
paste input "GAUNTLETS WELDING WELDTEC KEV/ST RF BLUE"
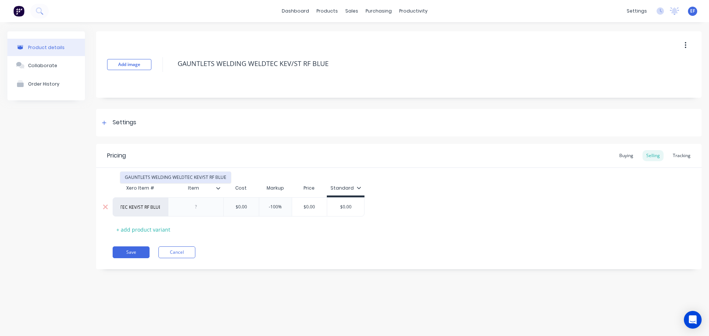
type input "GAUNTLETS WELDING WELDTEC KEV/ST RF BLUE"
click at [185, 176] on button "GAUNTLETS WELDING WELDTEC KEV/ST RF BLUE" at bounding box center [175, 177] width 110 height 11
click at [125, 250] on button "Save" at bounding box center [131, 253] width 37 height 12
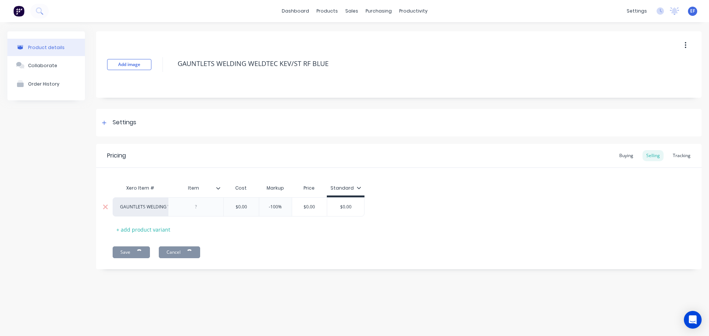
type textarea "x"
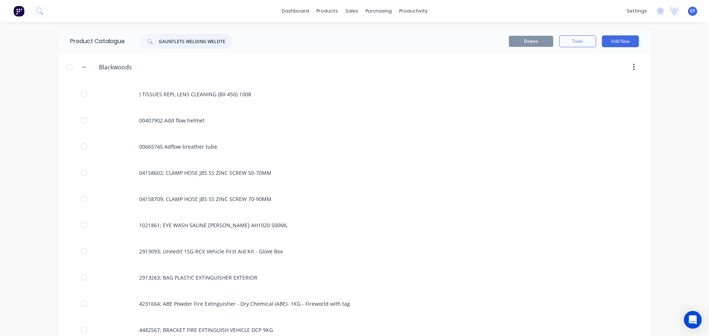
click at [179, 45] on input "GAUNTLETS WELDING WELDTEC KEV/ST RF BLUE" at bounding box center [195, 41] width 73 height 15
click at [172, 54] on header "Blackwoods Blackwoods" at bounding box center [354, 67] width 590 height 28
click at [159, 44] on input "GAUNTLETS WELDING WELDTEC KEV/ST RF BLUE" at bounding box center [195, 41] width 73 height 15
paste input "SPECS SAFETY RUSH PLUS 1662301 CLEAR"
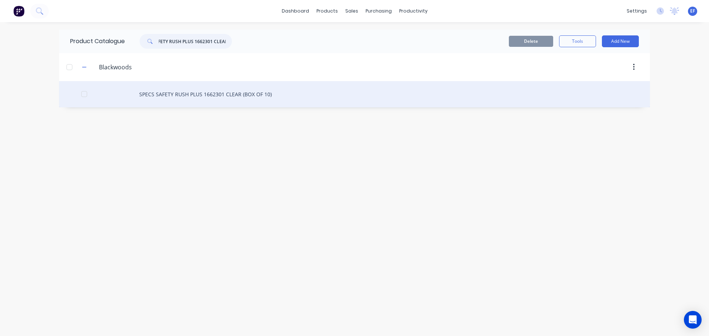
type input "SPECS SAFETY RUSH PLUS 1662301 CLEAR"
click at [150, 100] on div "SPECS SAFETY RUSH PLUS 1662301 CLEAR (BOX OF 10)" at bounding box center [354, 94] width 590 height 26
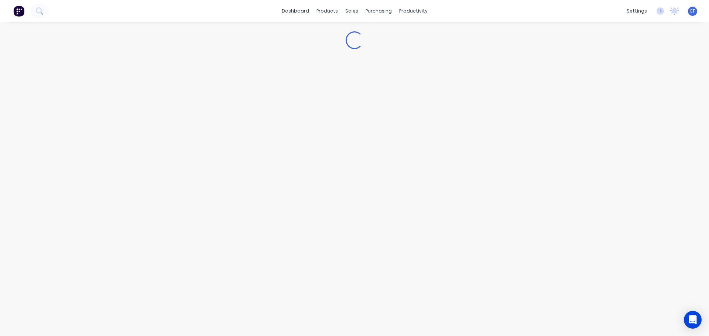
type textarea "x"
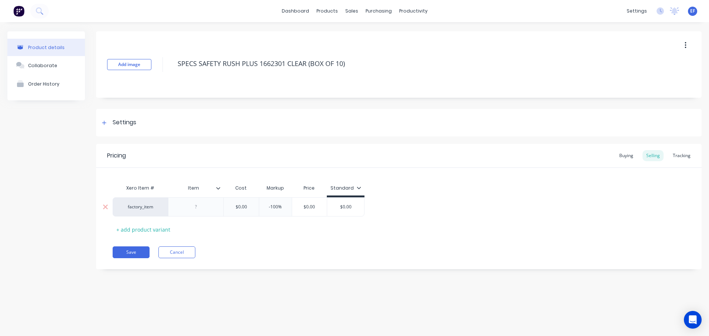
click at [137, 208] on div "factory_item" at bounding box center [140, 207] width 41 height 7
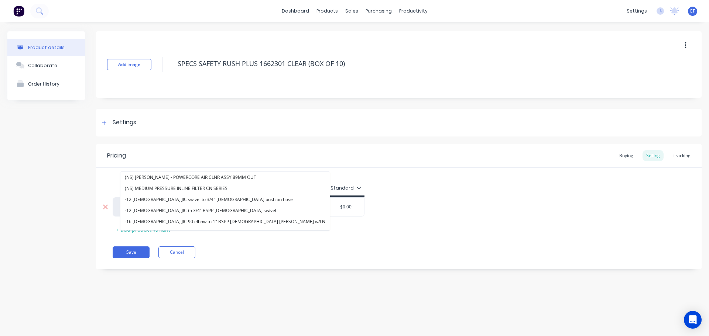
paste input "SPECS SAFETY RUSH PLUS 1662301 CLEAR"
type input "SPECS SAFETY RUSH PLUS 1662301 CLEAR"
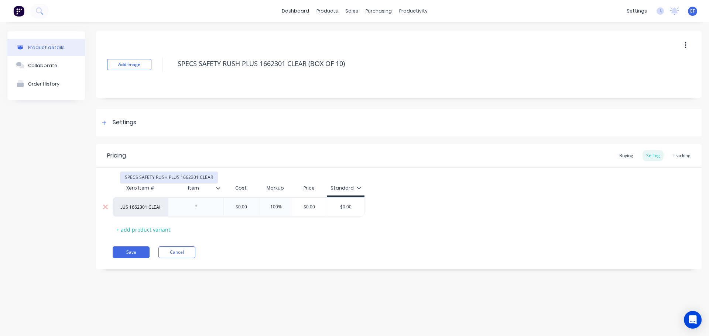
click at [154, 180] on button "SPECS SAFETY RUSH PLUS 1662301 CLEAR" at bounding box center [168, 177] width 97 height 11
click at [124, 255] on button "Save" at bounding box center [131, 253] width 37 height 12
type textarea "x"
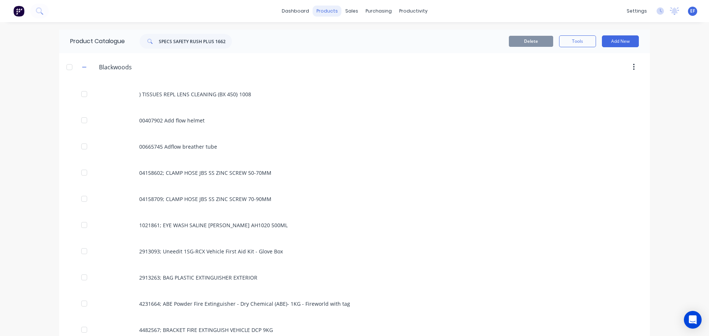
click at [323, 15] on div "products" at bounding box center [327, 11] width 29 height 11
click at [326, 33] on icon at bounding box center [326, 35] width 4 height 6
click at [82, 69] on icon "button" at bounding box center [84, 67] width 4 height 5
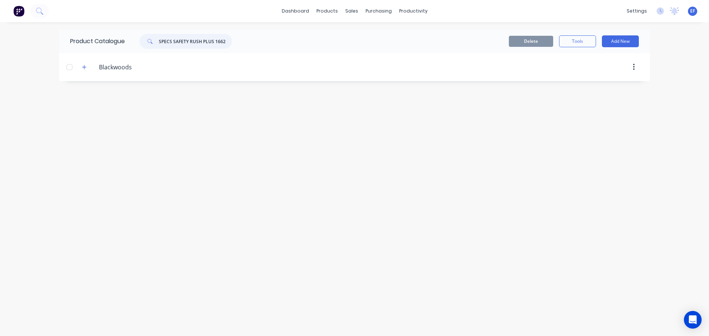
click at [179, 42] on input "SPECS SAFETY RUSH PLUS 1662301 CLEAR" at bounding box center [195, 41] width 73 height 15
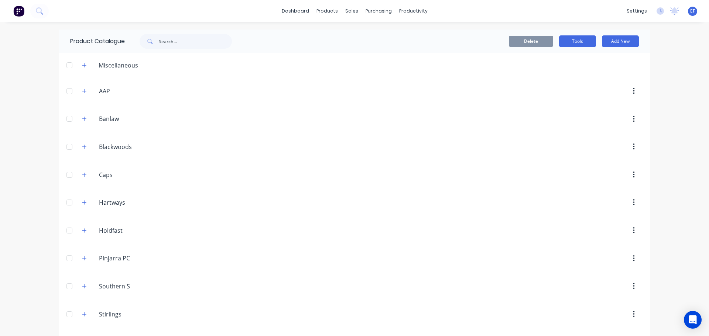
click at [578, 43] on button "Tools" at bounding box center [577, 41] width 37 height 12
click at [628, 46] on button "Add New" at bounding box center [620, 41] width 37 height 12
click at [674, 97] on div "dashboard products sales purchasing productivity dashboard products Product Cat…" at bounding box center [354, 168] width 709 height 336
click at [629, 89] on button "button" at bounding box center [633, 91] width 17 height 13
click at [675, 89] on div "dashboard products sales purchasing productivity dashboard products Product Cat…" at bounding box center [354, 168] width 709 height 336
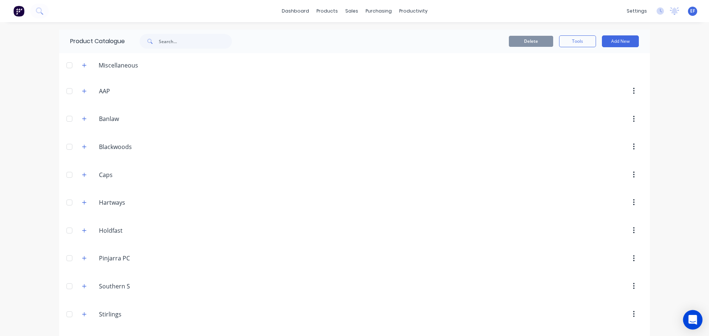
click at [686, 321] on div "Open Intercom Messenger" at bounding box center [693, 320] width 20 height 20
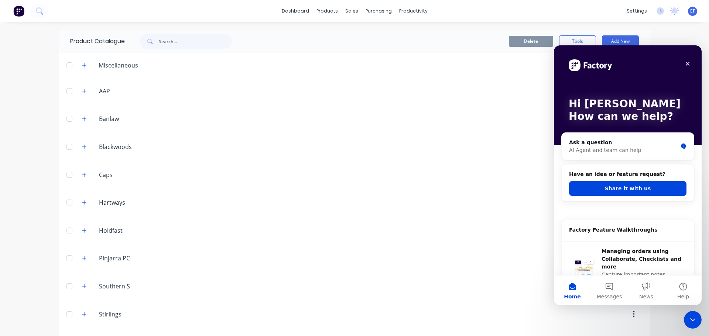
click at [595, 144] on div "Ask a question" at bounding box center [623, 143] width 108 height 8
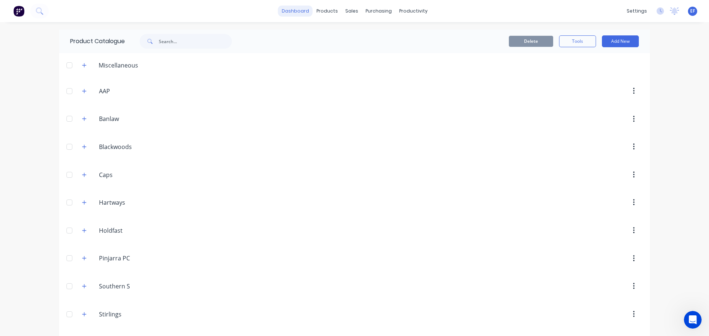
click at [296, 13] on link "dashboard" at bounding box center [295, 11] width 35 height 11
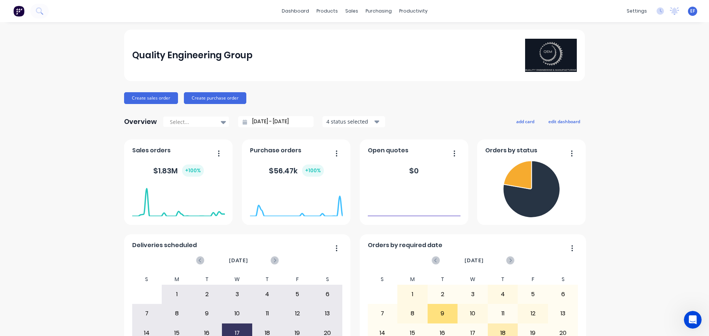
click at [690, 13] on div "EF Quality Engineering Group Emilen from Factory Administrator Profile Sign out" at bounding box center [692, 11] width 9 height 9
click at [690, 12] on span "EF" at bounding box center [692, 11] width 5 height 7
click at [623, 100] on button "Sign out" at bounding box center [646, 92] width 98 height 15
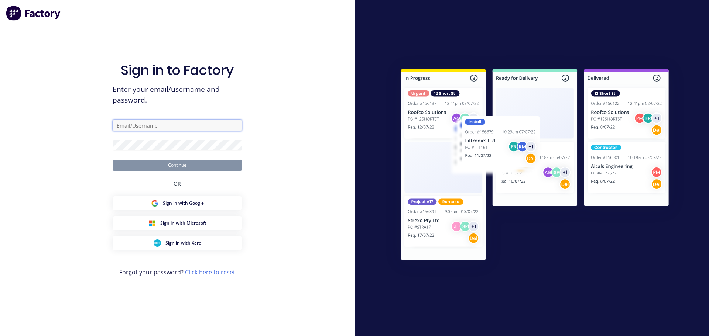
type input "[EMAIL_ADDRESS][DOMAIN_NAME]"
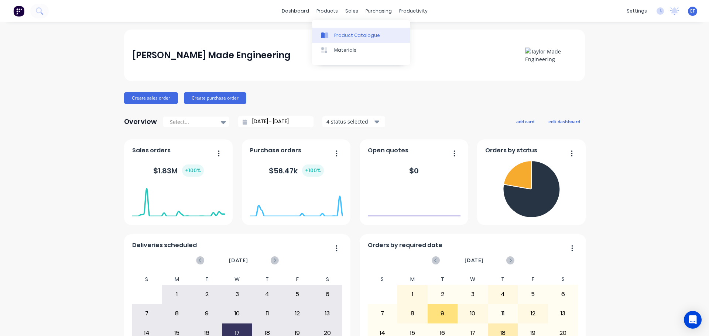
click at [338, 32] on div "Product Catalogue" at bounding box center [357, 35] width 46 height 7
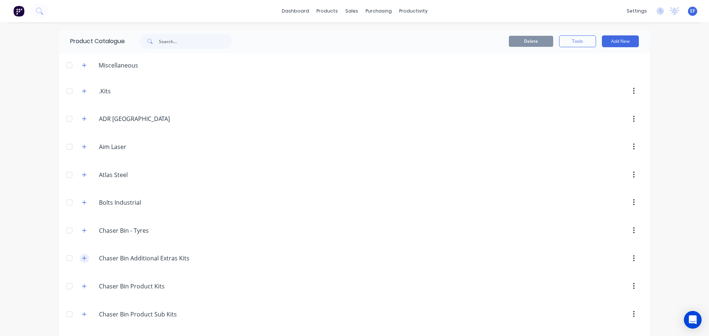
click at [82, 258] on icon "button" at bounding box center [84, 258] width 4 height 4
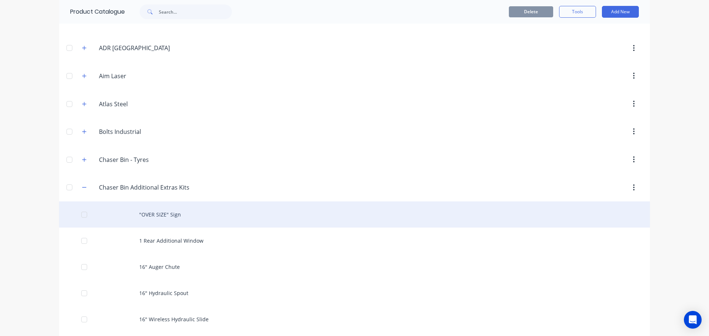
scroll to position [185, 0]
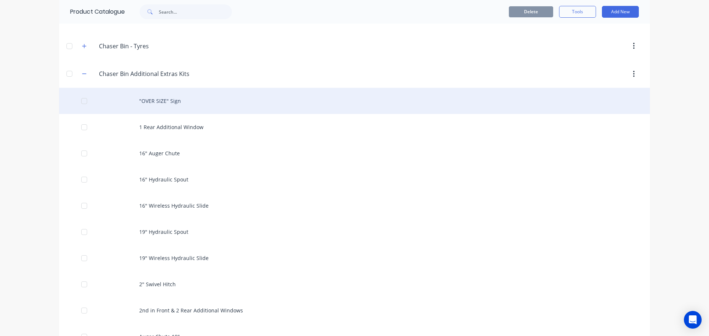
click at [177, 105] on div ""OVER SIZE" Sign" at bounding box center [354, 101] width 590 height 26
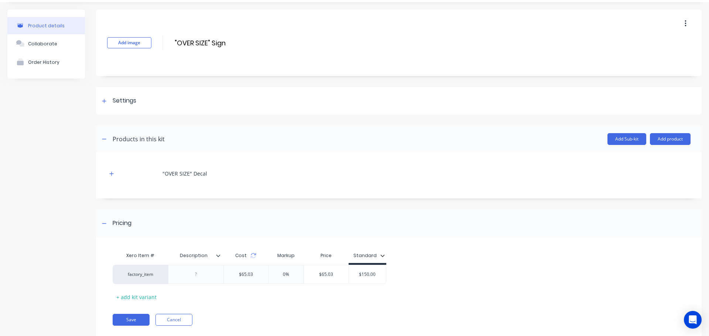
scroll to position [39, 0]
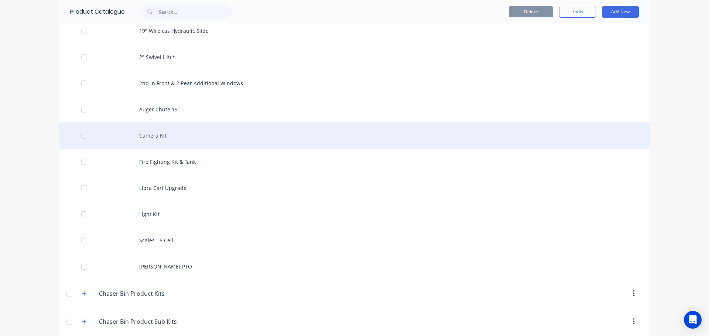
scroll to position [480, 0]
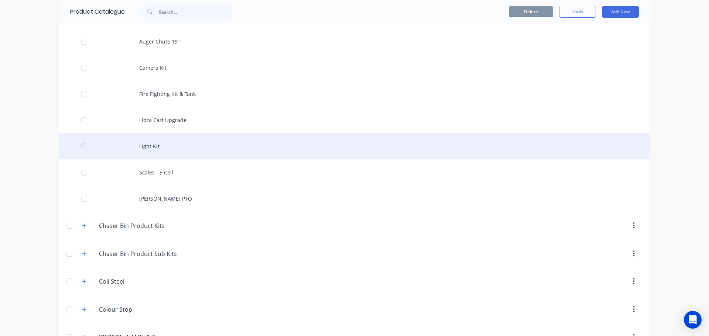
click at [147, 152] on div "Light Kit" at bounding box center [354, 146] width 590 height 26
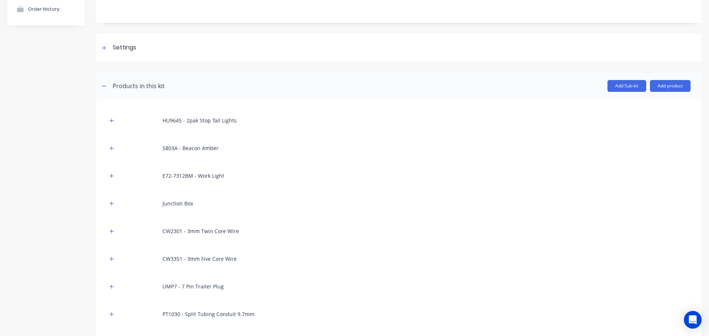
scroll to position [74, 0]
click at [111, 123] on button "button" at bounding box center [111, 119] width 9 height 9
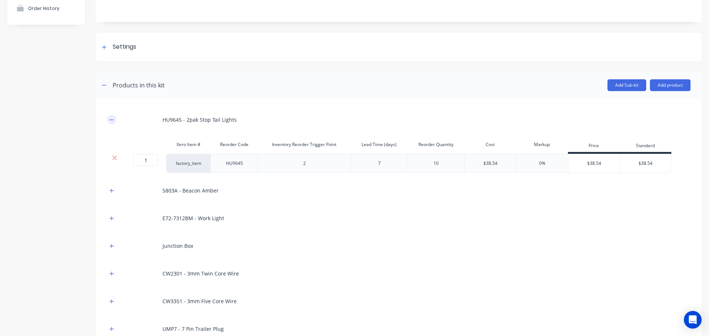
click at [115, 119] on button "button" at bounding box center [111, 119] width 9 height 9
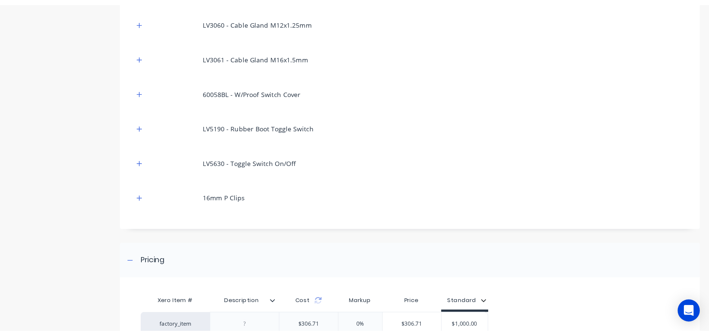
scroll to position [427, 0]
